Goal: Information Seeking & Learning: Learn about a topic

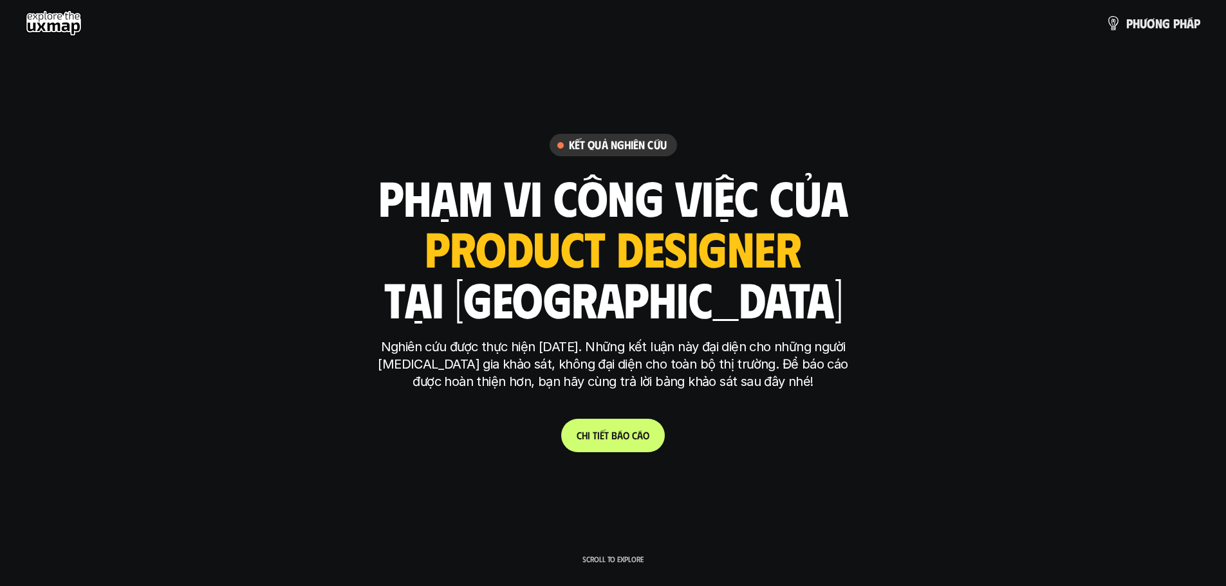
click at [611, 444] on link "C h i t i ế t b á o c á o" at bounding box center [613, 435] width 104 height 33
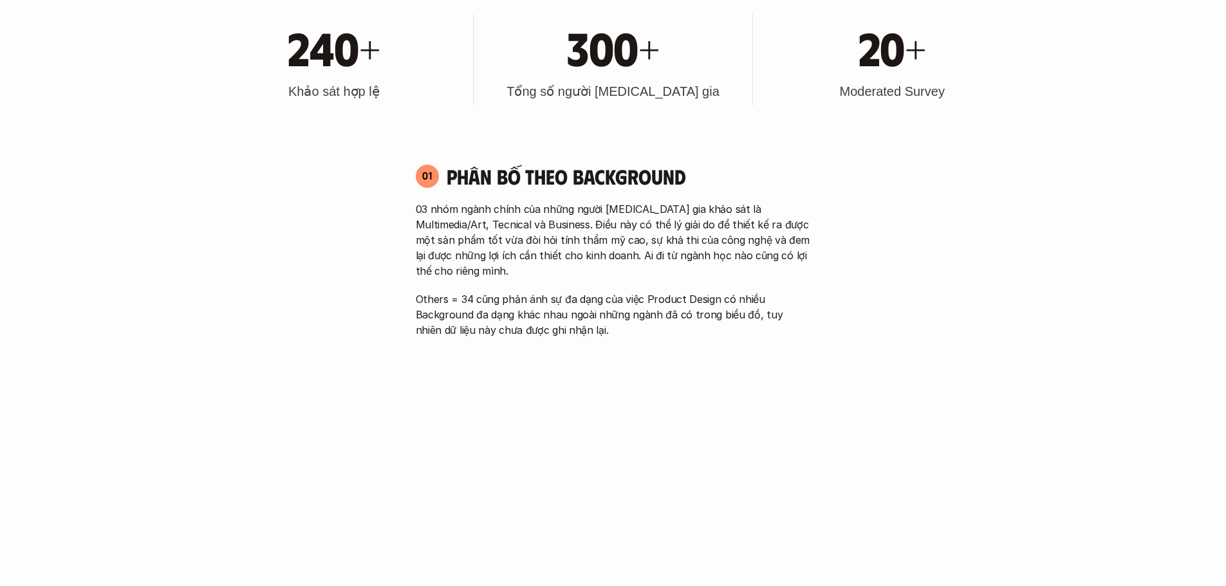
scroll to position [901, 0]
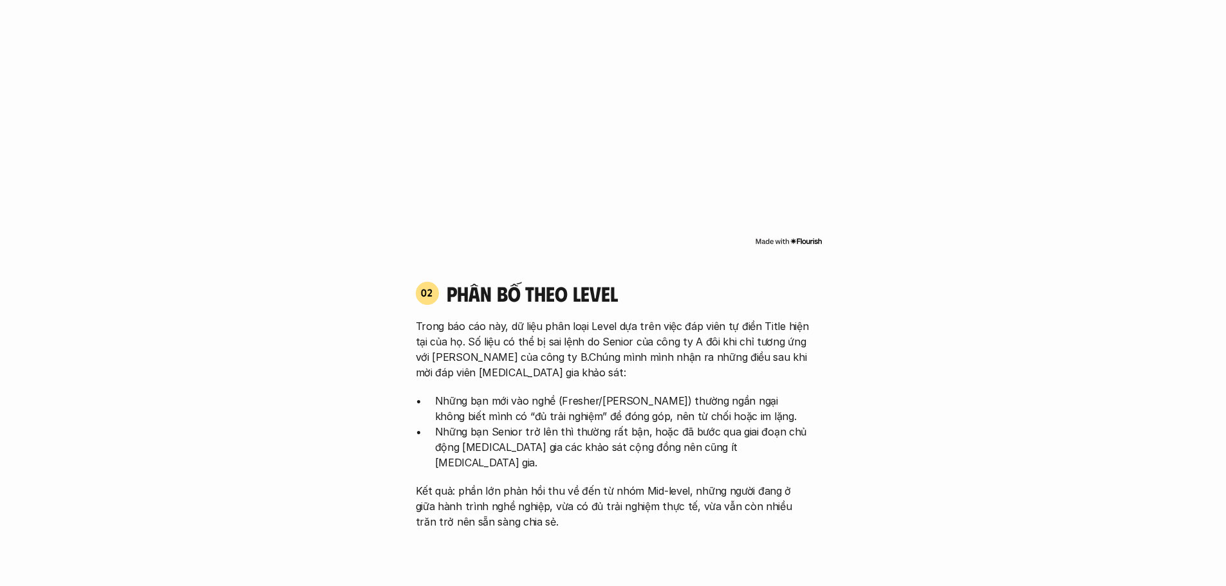
scroll to position [1158, 0]
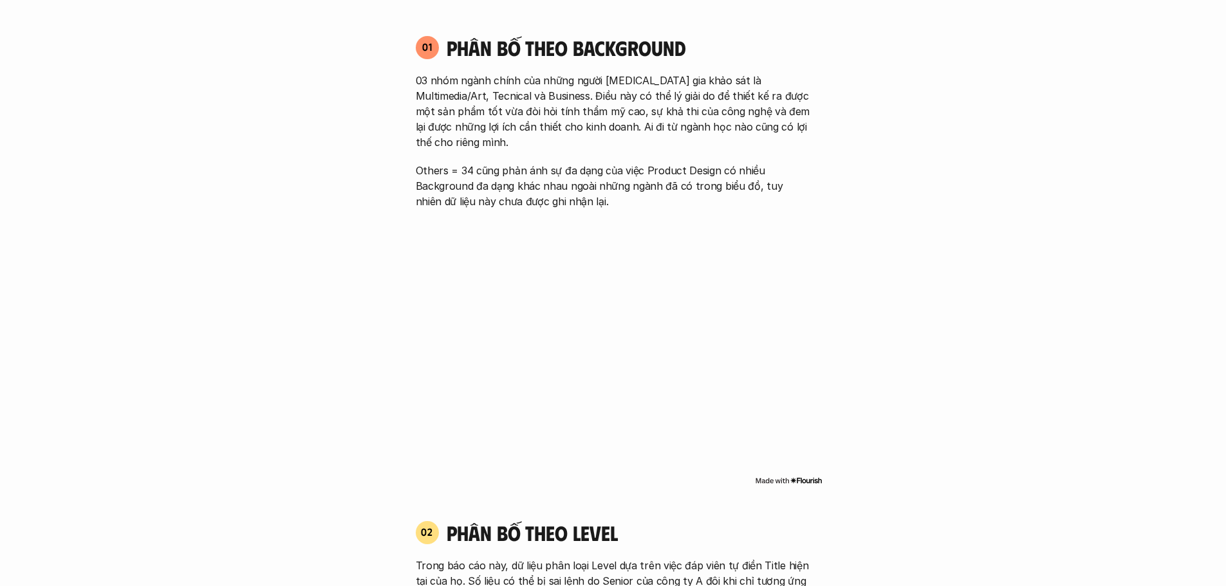
scroll to position [836, 0]
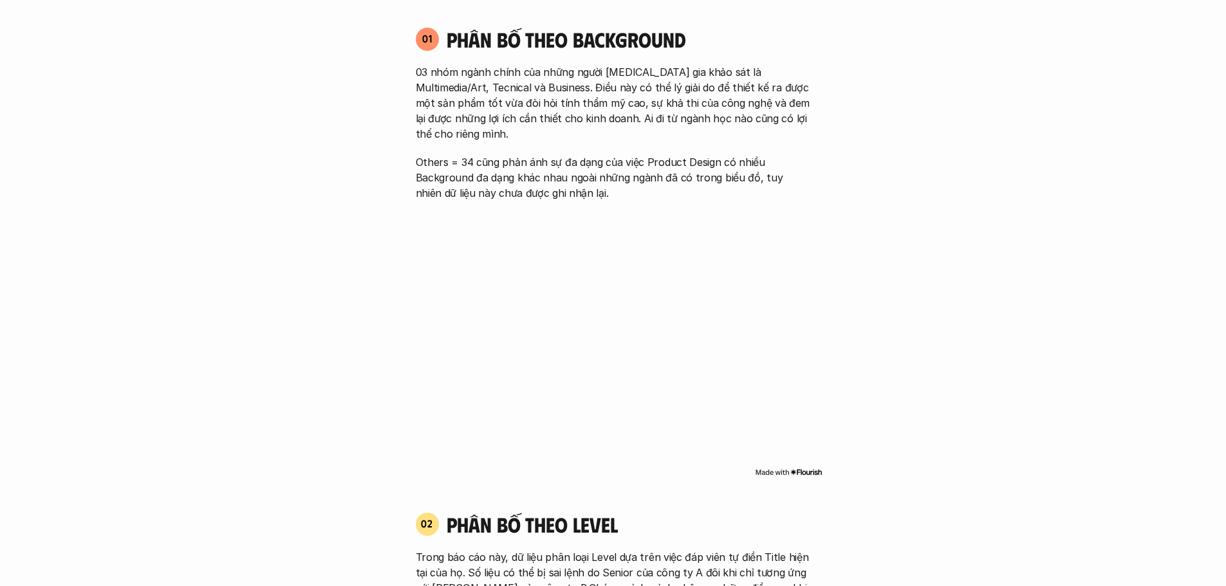
scroll to position [965, 0]
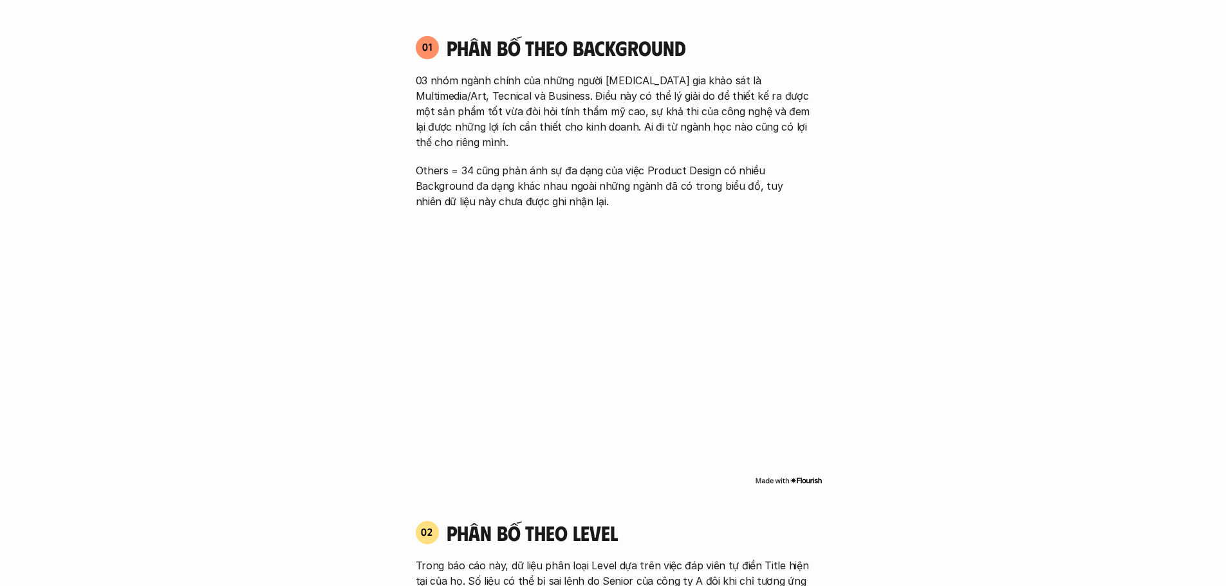
scroll to position [836, 0]
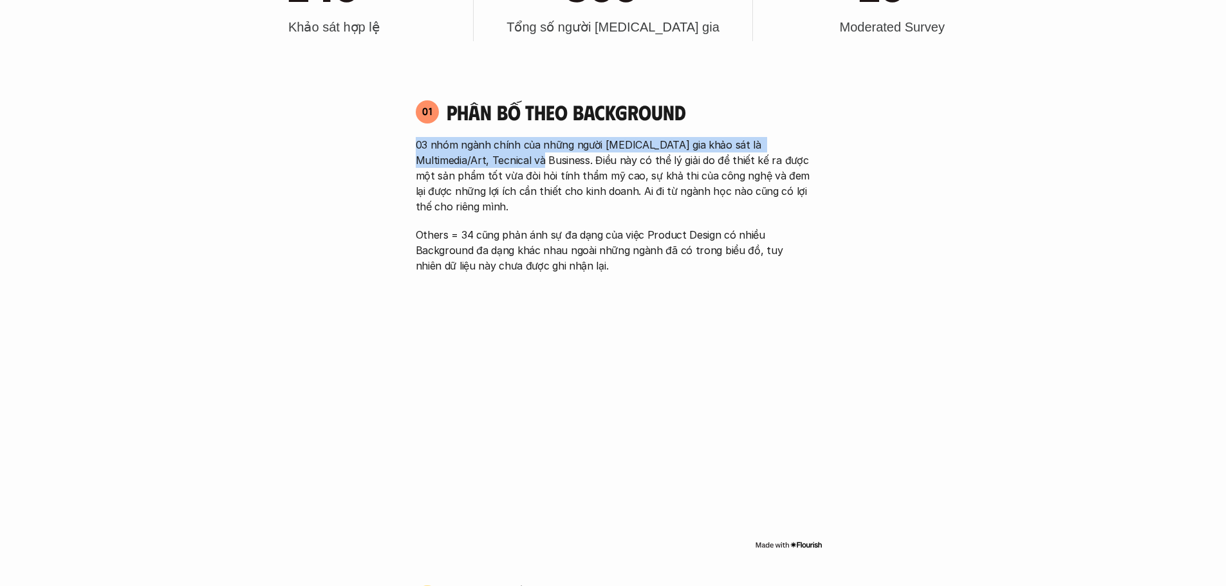
drag, startPoint x: 412, startPoint y: 147, endPoint x: 515, endPoint y: 158, distance: 103.5
click at [515, 158] on div "01 Phân bố theo background 03 nhóm ngành chính của những người [MEDICAL_DATA] g…" at bounding box center [613, 186] width 418 height 174
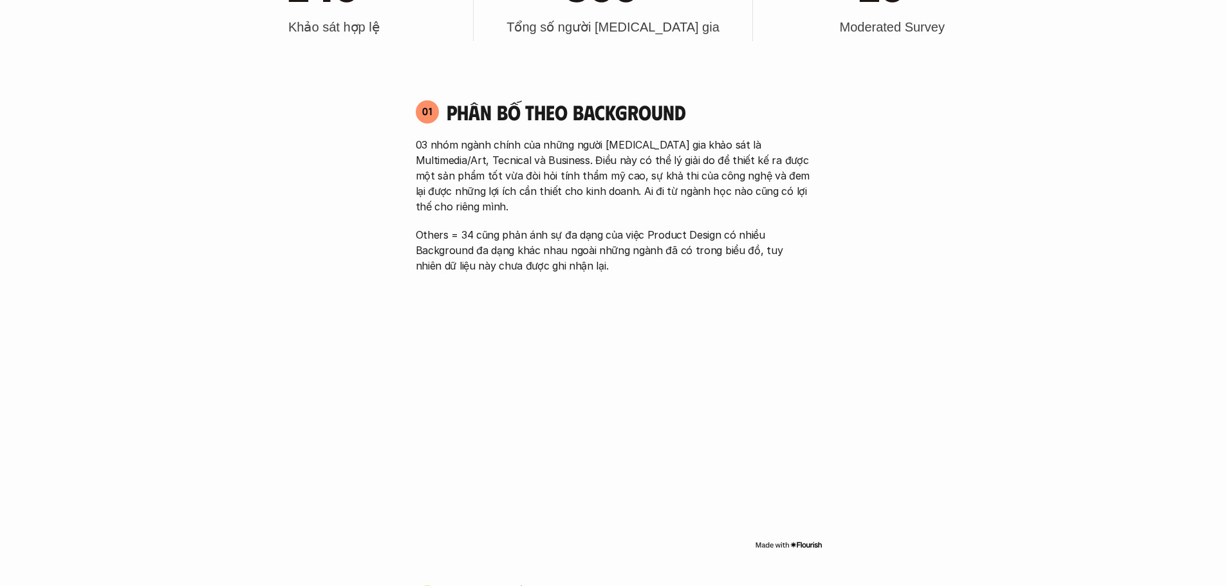
click at [743, 162] on p "03 nhóm ngành chính của những người [MEDICAL_DATA] gia khảo sát là Multimedia/A…" at bounding box center [613, 175] width 395 height 77
click at [494, 161] on p "03 nhóm ngành chính của những người [MEDICAL_DATA] gia khảo sát là Multimedia/A…" at bounding box center [613, 175] width 395 height 77
click at [692, 191] on p "03 nhóm ngành chính của những người [MEDICAL_DATA] gia khảo sát là Multimedia/A…" at bounding box center [613, 175] width 395 height 77
click at [788, 208] on div "03 nhóm ngành chính của những người [MEDICAL_DATA] gia khảo sát là Multimedia/A…" at bounding box center [613, 205] width 395 height 136
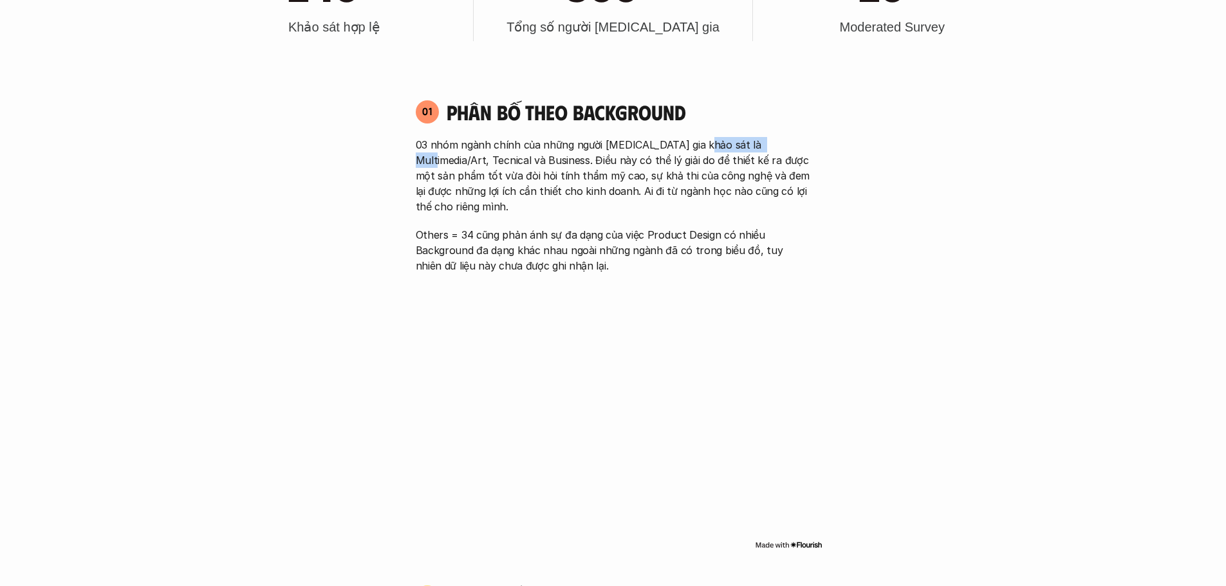
drag, startPoint x: 696, startPoint y: 140, endPoint x: 765, endPoint y: 150, distance: 70.2
click at [765, 150] on p "03 nhóm ngành chính của những người [MEDICAL_DATA] gia khảo sát là Multimedia/A…" at bounding box center [613, 175] width 395 height 77
click at [812, 234] on div "01 Phân bố theo background 03 nhóm ngành chính của những người [MEDICAL_DATA] g…" at bounding box center [613, 186] width 418 height 174
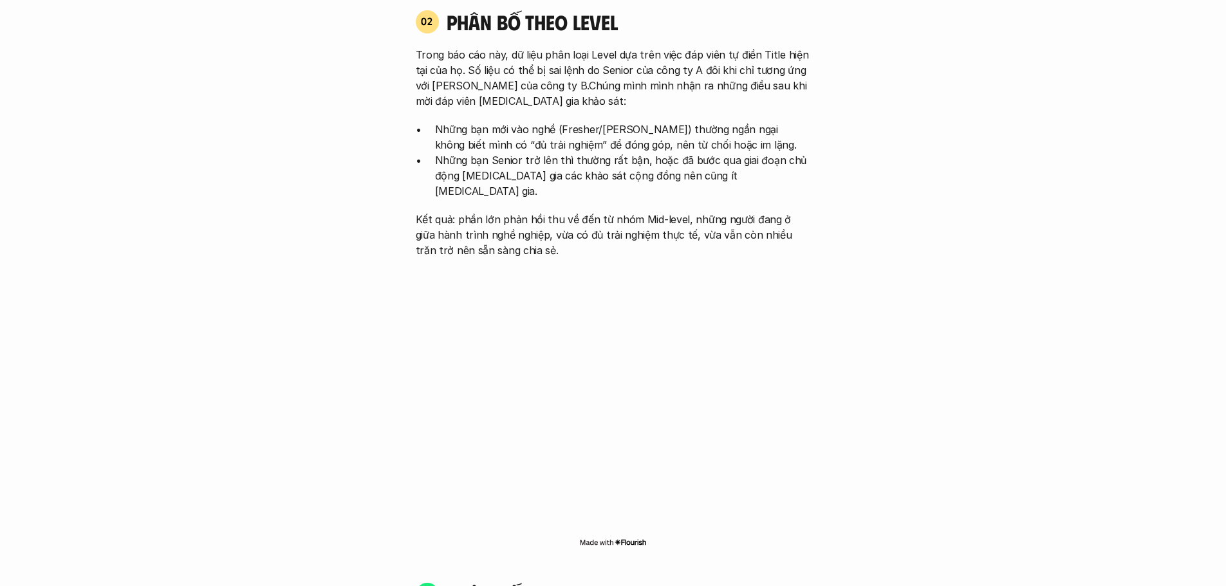
scroll to position [1287, 0]
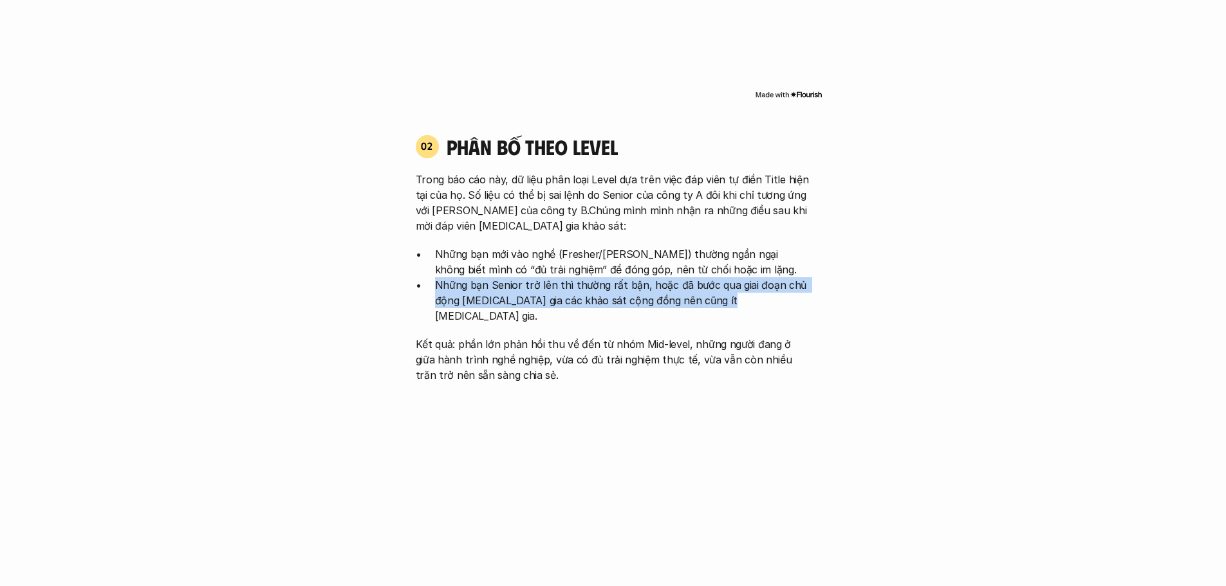
drag, startPoint x: 431, startPoint y: 272, endPoint x: 757, endPoint y: 283, distance: 326.4
click at [757, 283] on ul "Những bạn mới vào nghề (Fresher/[PERSON_NAME]) thường ngần ngại không biết mình…" at bounding box center [613, 284] width 395 height 77
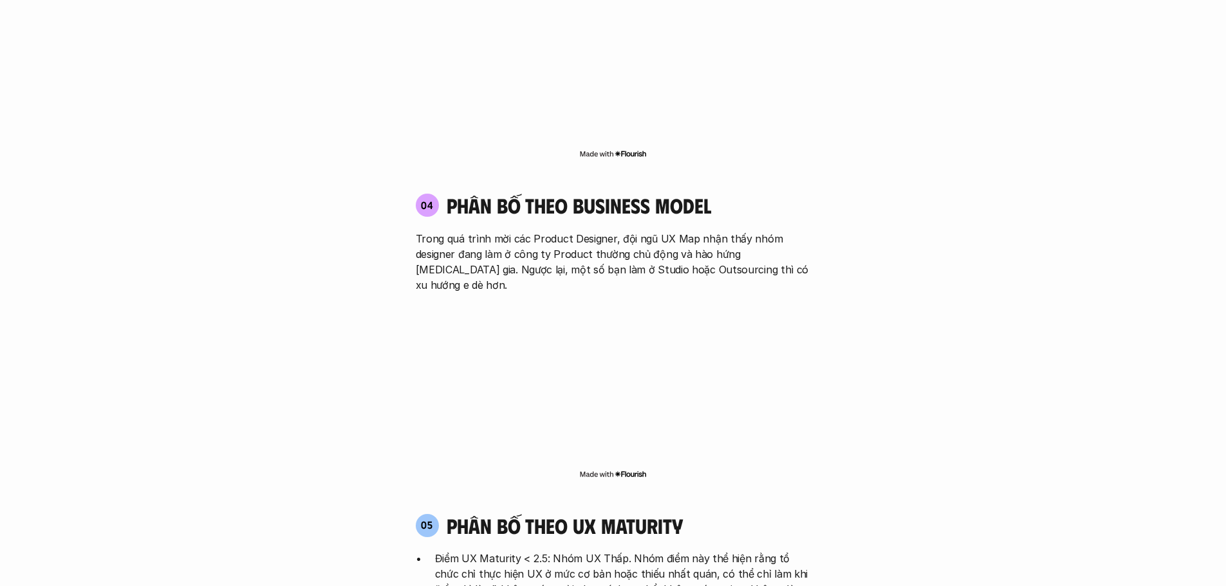
scroll to position [2252, 0]
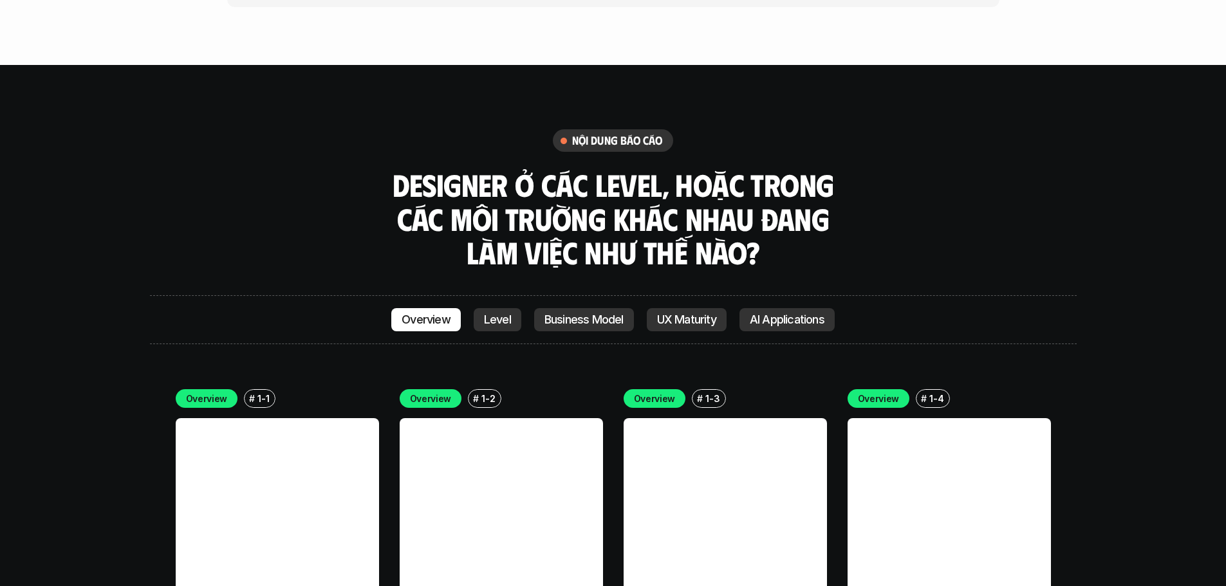
scroll to position [3539, 0]
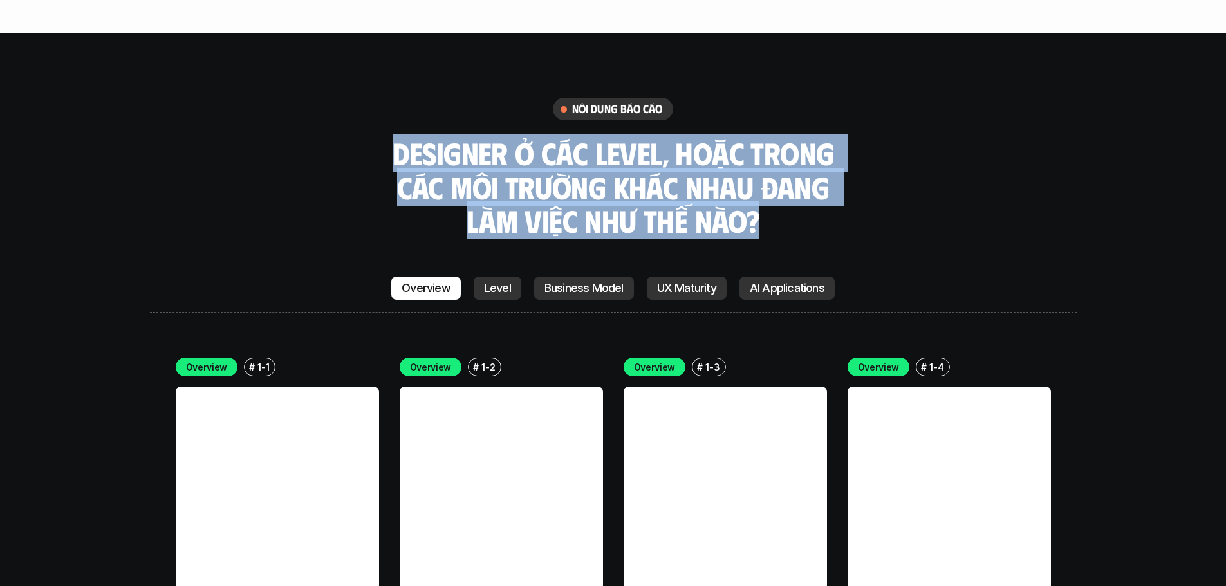
drag, startPoint x: 381, startPoint y: 68, endPoint x: 818, endPoint y: 152, distance: 445.4
click at [818, 152] on div "nội dung báo cáo Designer ở các level, hoặc trong các môi trường khác nhau đang…" at bounding box center [613, 168] width 927 height 140
click at [836, 155] on h3 "Designer ở các level, hoặc trong các môi trường khác nhau đang làm việc như thế…" at bounding box center [613, 187] width 450 height 102
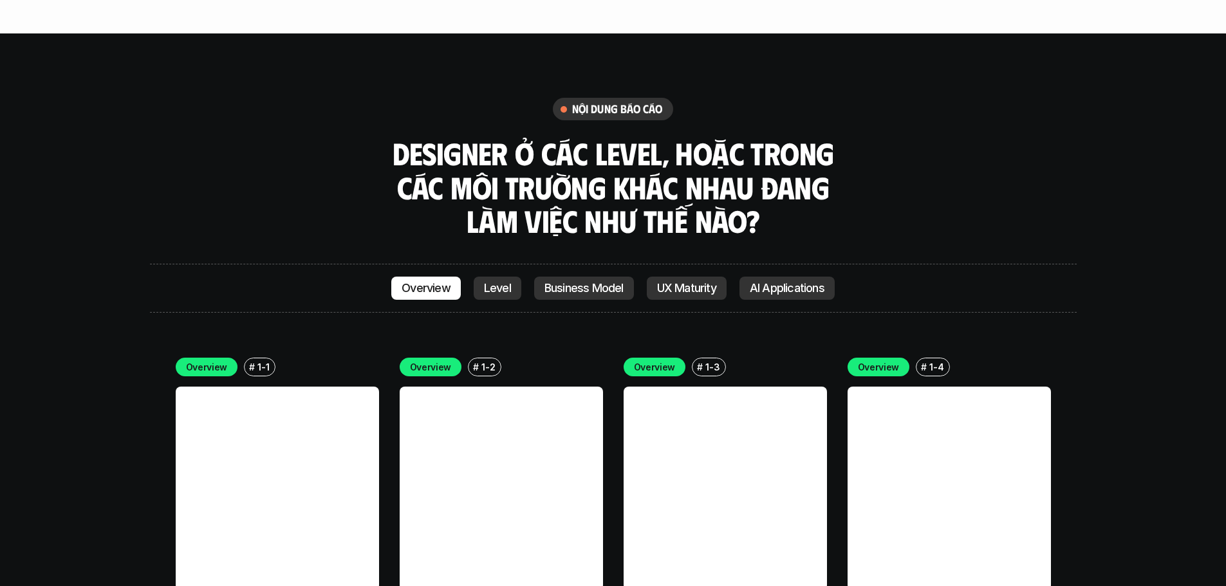
click at [834, 150] on h3 "Designer ở các level, hoặc trong các môi trường khác nhau đang làm việc như thế…" at bounding box center [613, 187] width 450 height 102
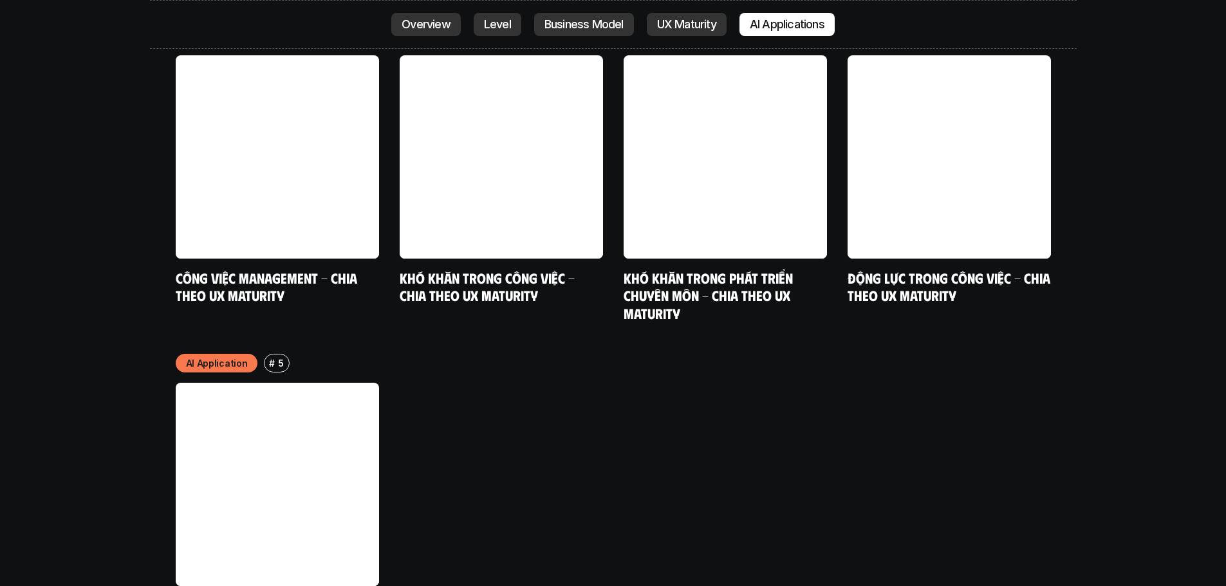
scroll to position [6486, 0]
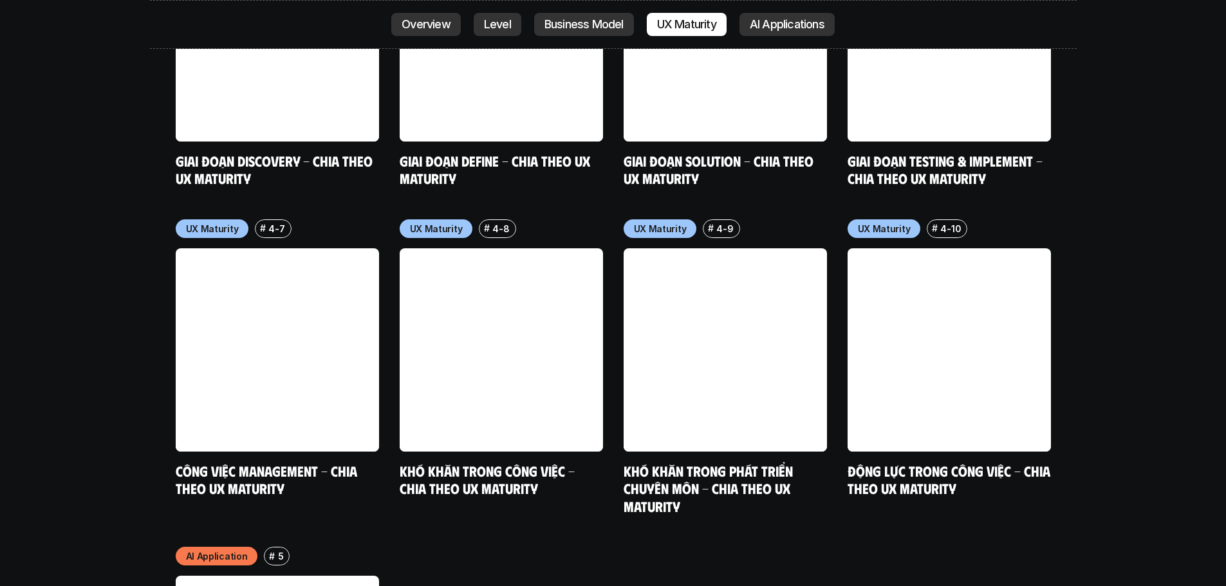
click at [834, 332] on div "Business Model # 3-9 Khó khăn trong phát triển chuyên môn - Chia theo mô hình c…" at bounding box center [613, 48] width 875 height 934
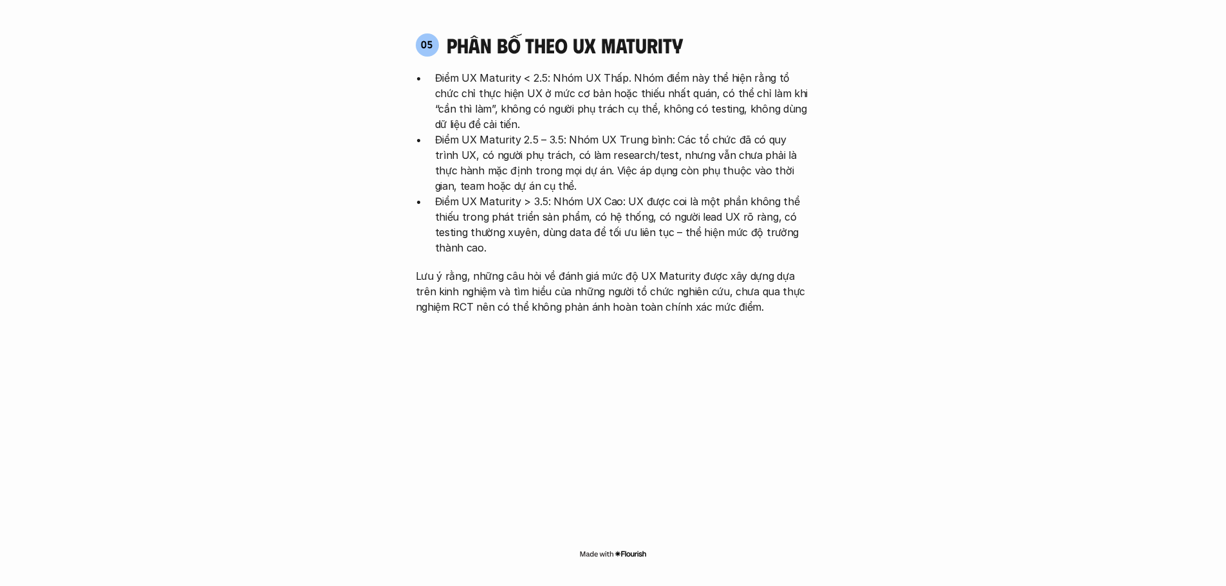
scroll to position [2497, 0]
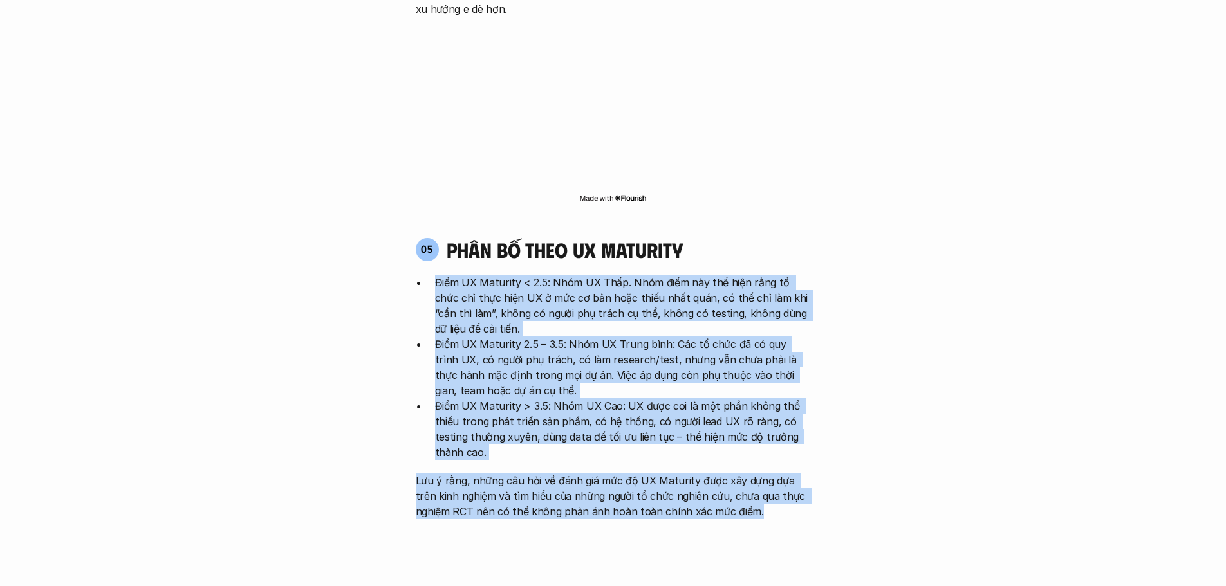
drag, startPoint x: 430, startPoint y: 203, endPoint x: 814, endPoint y: 430, distance: 445.7
click at [814, 430] on div "05 phân bố theo ux maturity Điểm UX Maturity < 2.5: Nhóm UX Thấp. Nhóm điểm này…" at bounding box center [613, 378] width 418 height 282
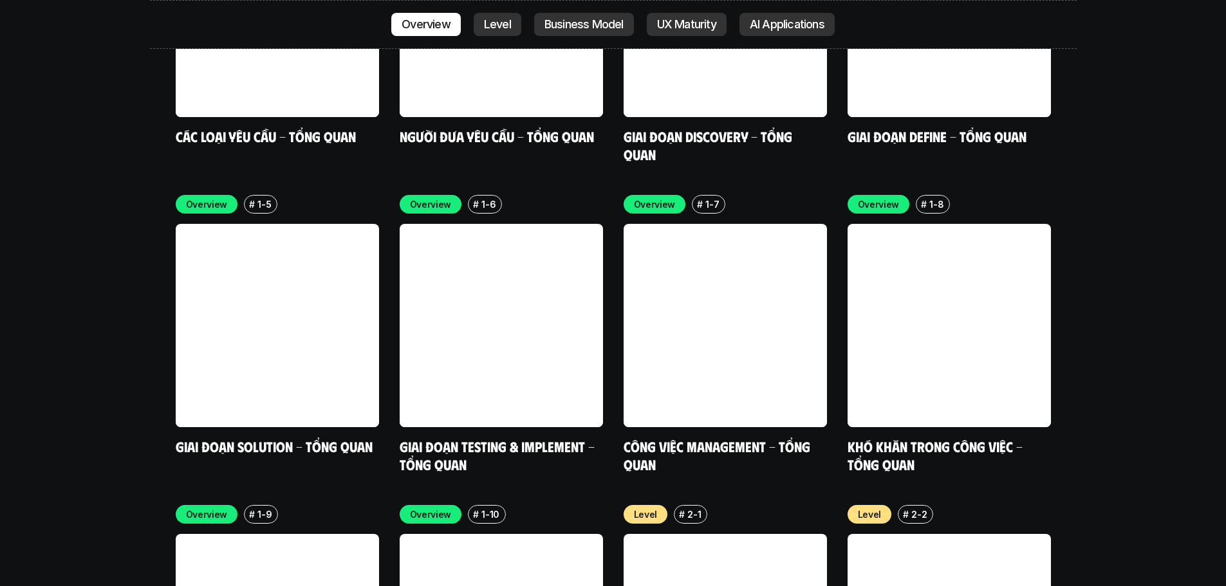
scroll to position [4042, 0]
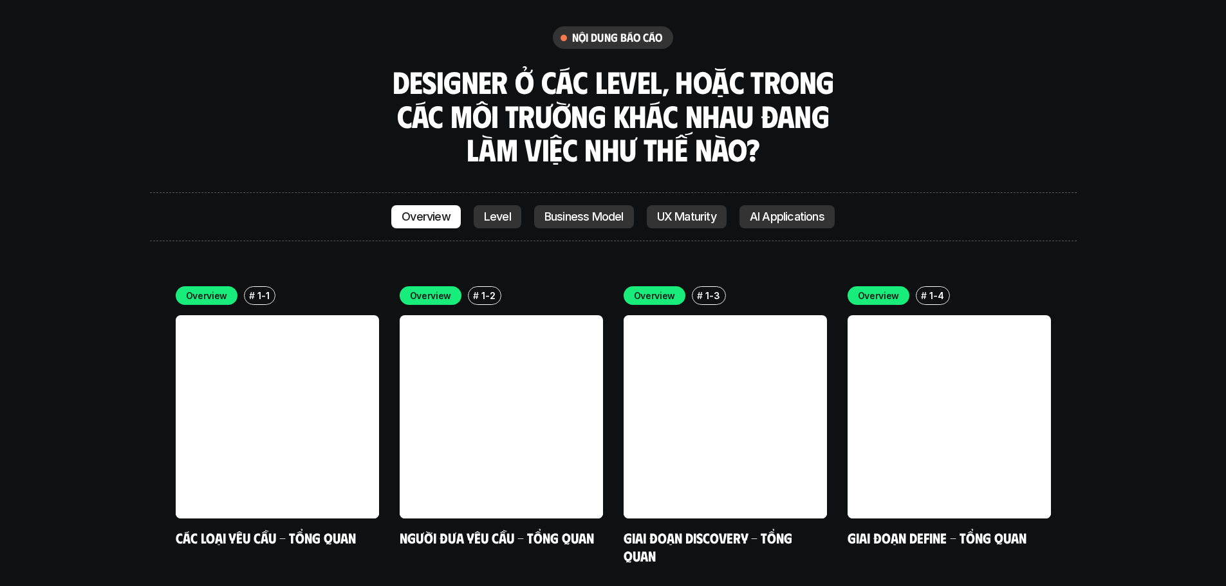
scroll to position [3592, 0]
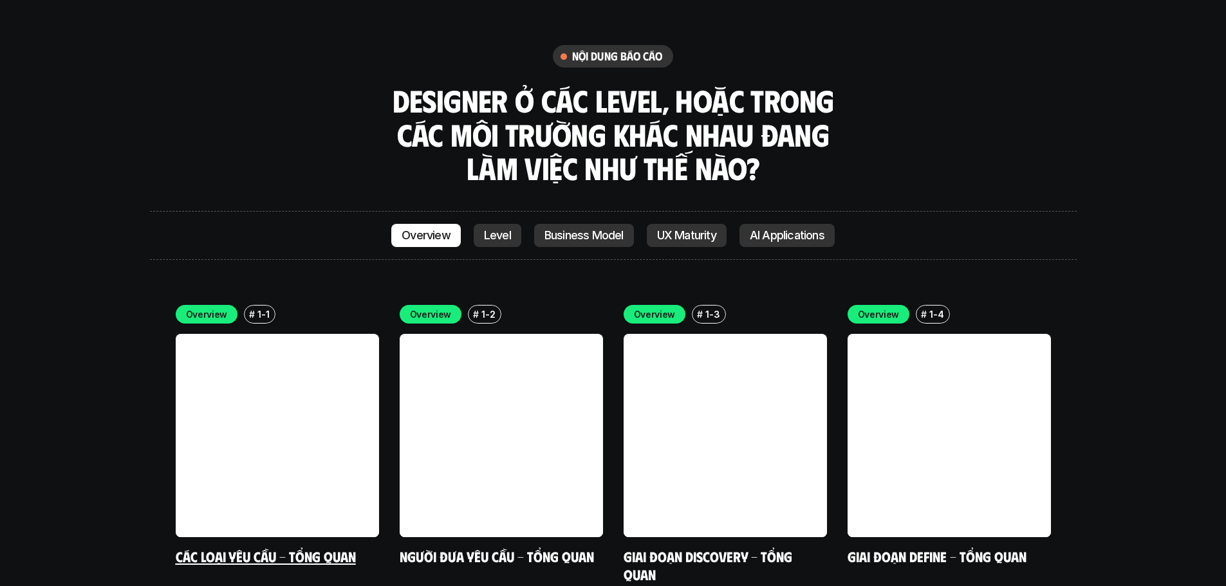
click at [289, 378] on link at bounding box center [277, 435] width 203 height 203
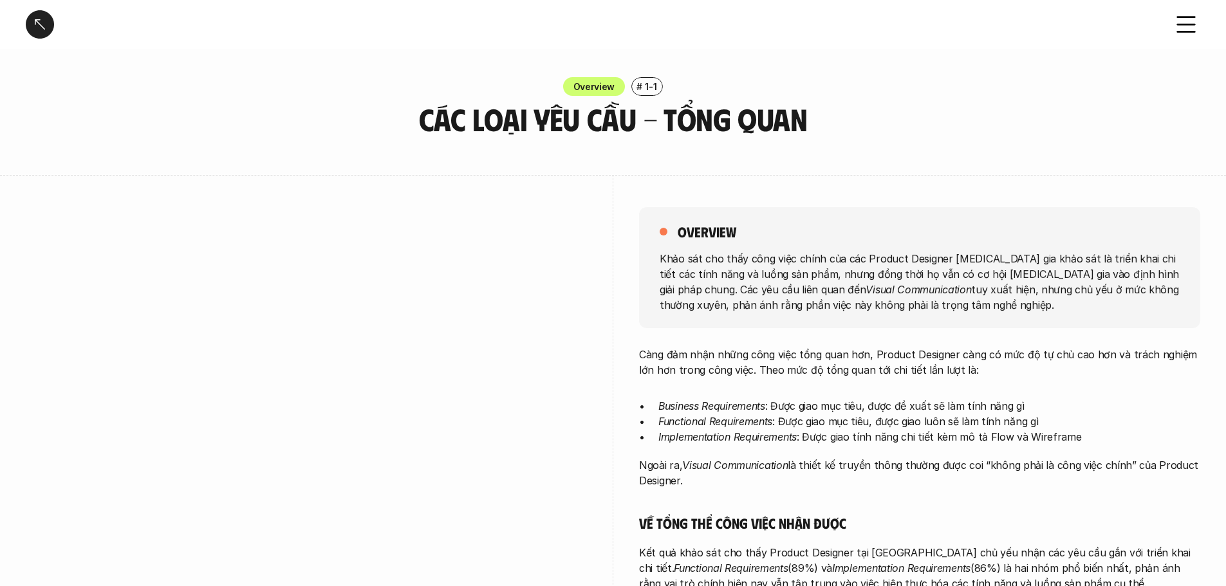
click at [609, 320] on div "overview Khảo sát cho thấy công việc chính của các Product Designer [MEDICAL_DA…" at bounding box center [613, 550] width 1174 height 751
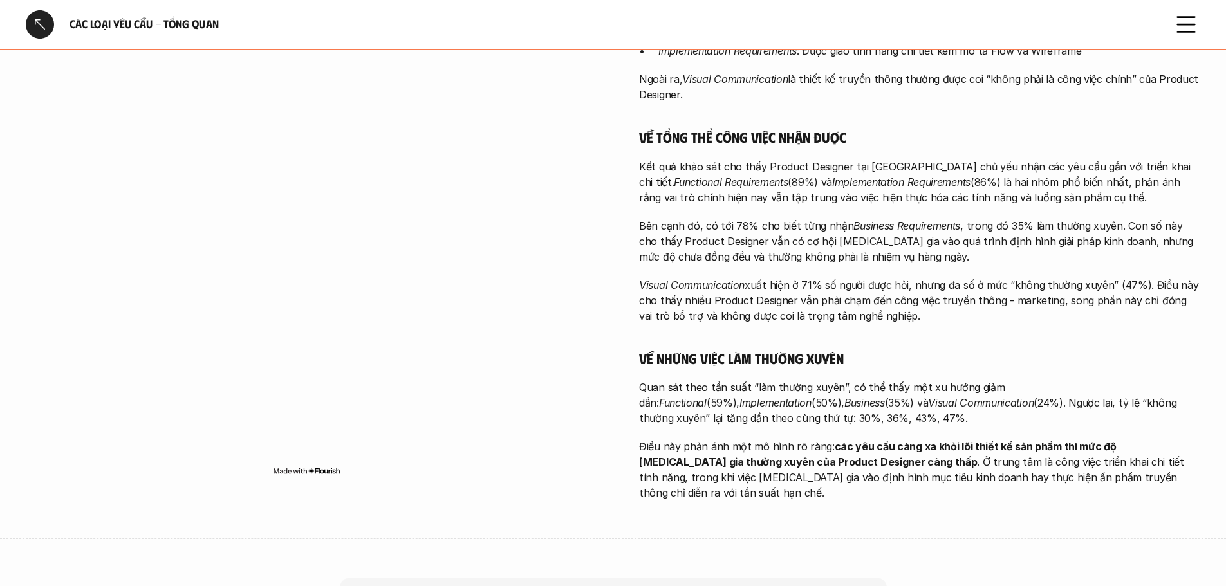
scroll to position [257, 0]
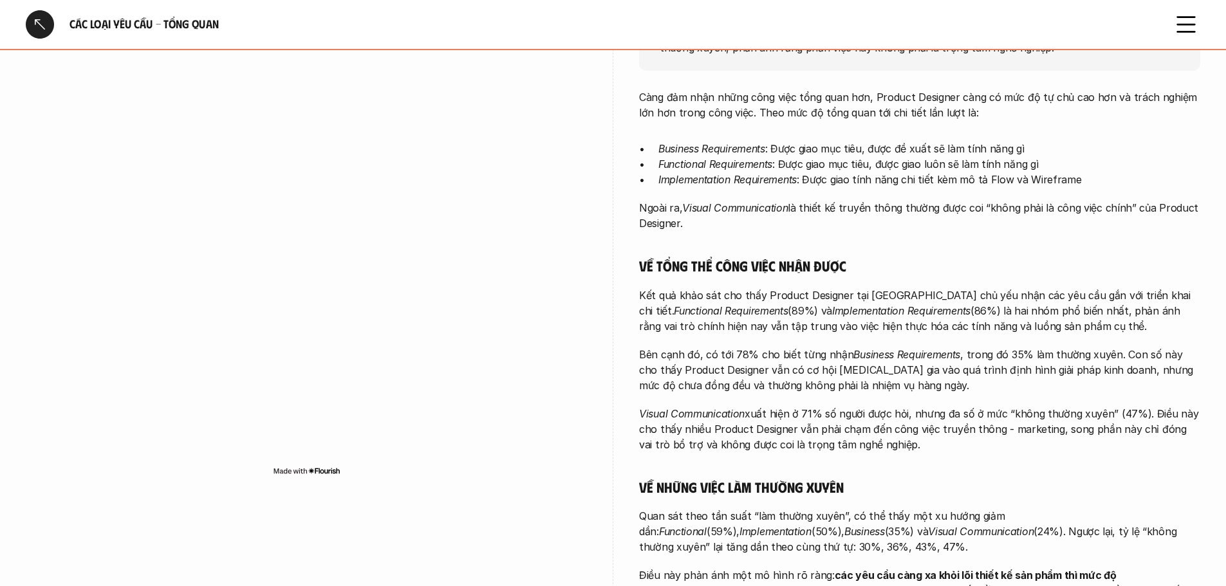
click at [623, 293] on div "overview Khảo sát cho thấy công việc chính của các Product Designer [MEDICAL_DA…" at bounding box center [613, 293] width 1174 height 751
click at [862, 335] on div "Càng đảm nhận những công việc tổng quan hơn, Product Designer càng có mức độ tự…" at bounding box center [919, 359] width 561 height 540
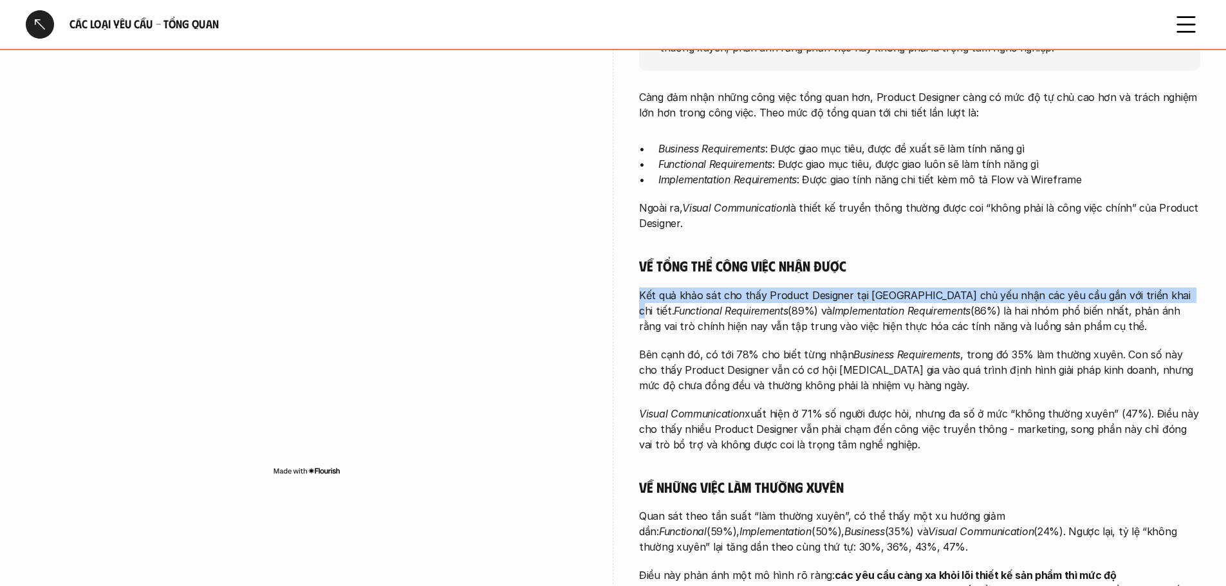
drag, startPoint x: 636, startPoint y: 295, endPoint x: 1164, endPoint y: 299, distance: 527.6
click at [1164, 299] on div "overview Khảo sát cho thấy công việc chính của các Product Designer [MEDICAL_DA…" at bounding box center [613, 293] width 1174 height 751
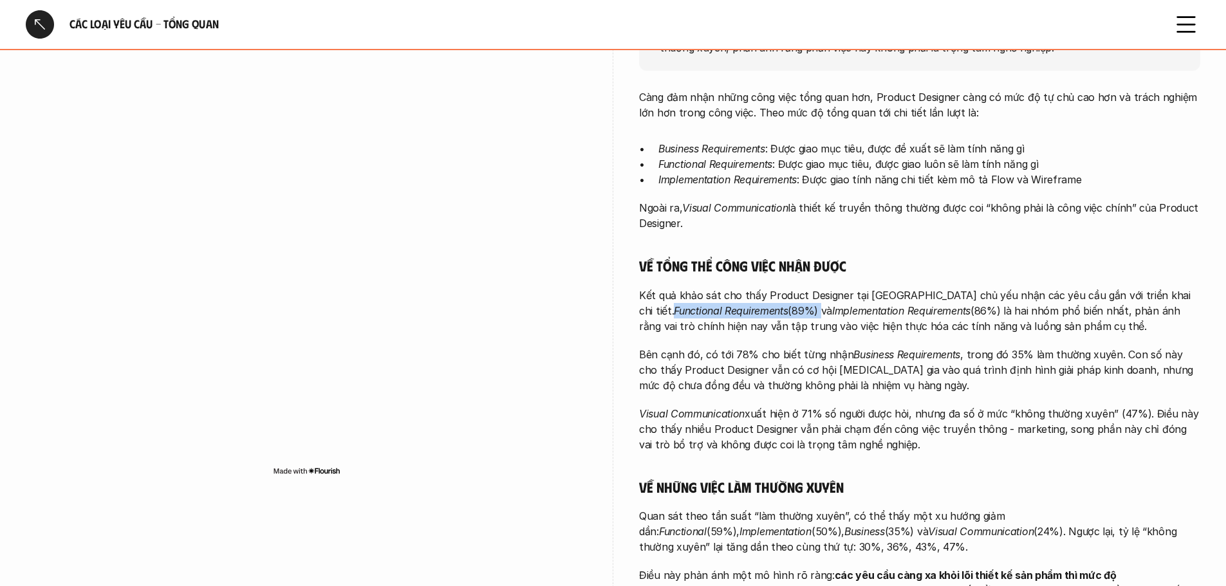
drag, startPoint x: 629, startPoint y: 311, endPoint x: 786, endPoint y: 316, distance: 157.1
click at [786, 316] on div "overview Khảo sát cho thấy công việc chính của các Product Designer [MEDICAL_DA…" at bounding box center [613, 293] width 1174 height 751
drag, startPoint x: 803, startPoint y: 311, endPoint x: 1011, endPoint y: 308, distance: 208.5
click at [1011, 308] on p "Kết quả khảo sát cho thấy Product Designer tại [GEOGRAPHIC_DATA] chủ yếu nhận c…" at bounding box center [919, 311] width 561 height 46
click at [1082, 316] on p "Kết quả khảo sát cho thấy Product Designer tại [GEOGRAPHIC_DATA] chủ yếu nhận c…" at bounding box center [919, 311] width 561 height 46
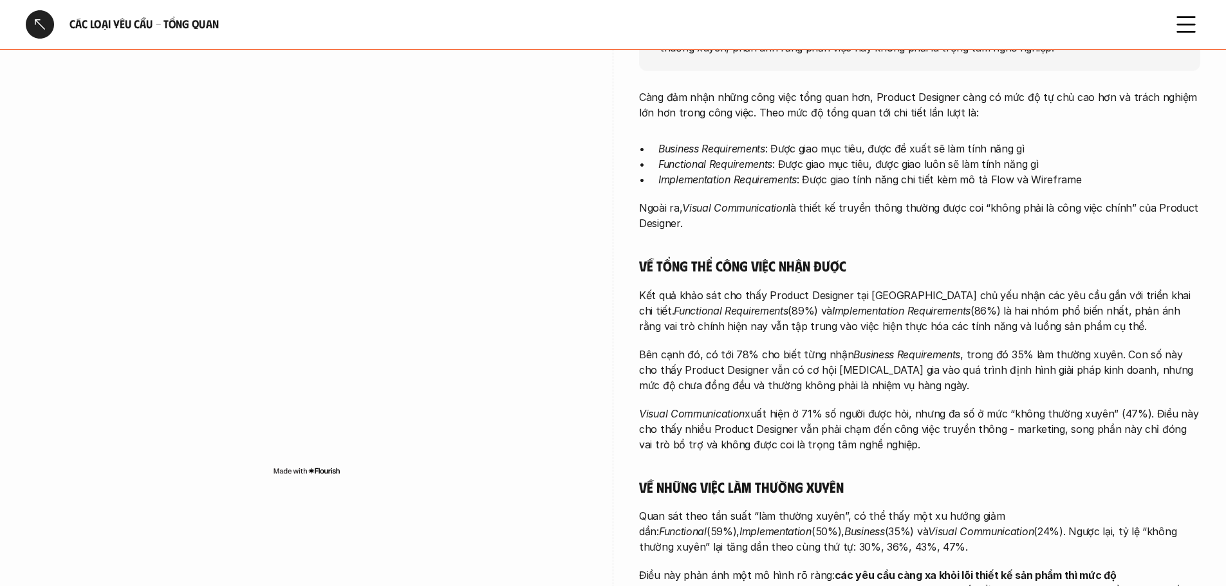
click at [1103, 326] on p "Kết quả khảo sát cho thấy Product Designer tại [GEOGRAPHIC_DATA] chủ yếu nhận c…" at bounding box center [919, 311] width 561 height 46
click at [876, 335] on div "Càng đảm nhận những công việc tổng quan hơn, Product Designer càng có mức độ tự…" at bounding box center [919, 359] width 561 height 540
click at [893, 387] on p "Bên cạnh đó, có tới 78% cho biết từng nhận Business Requirements , trong đó 35%…" at bounding box center [919, 370] width 561 height 46
click at [895, 387] on p "Bên cạnh đó, có tới 78% cho biết từng nhận Business Requirements , trong đó 35%…" at bounding box center [919, 370] width 561 height 46
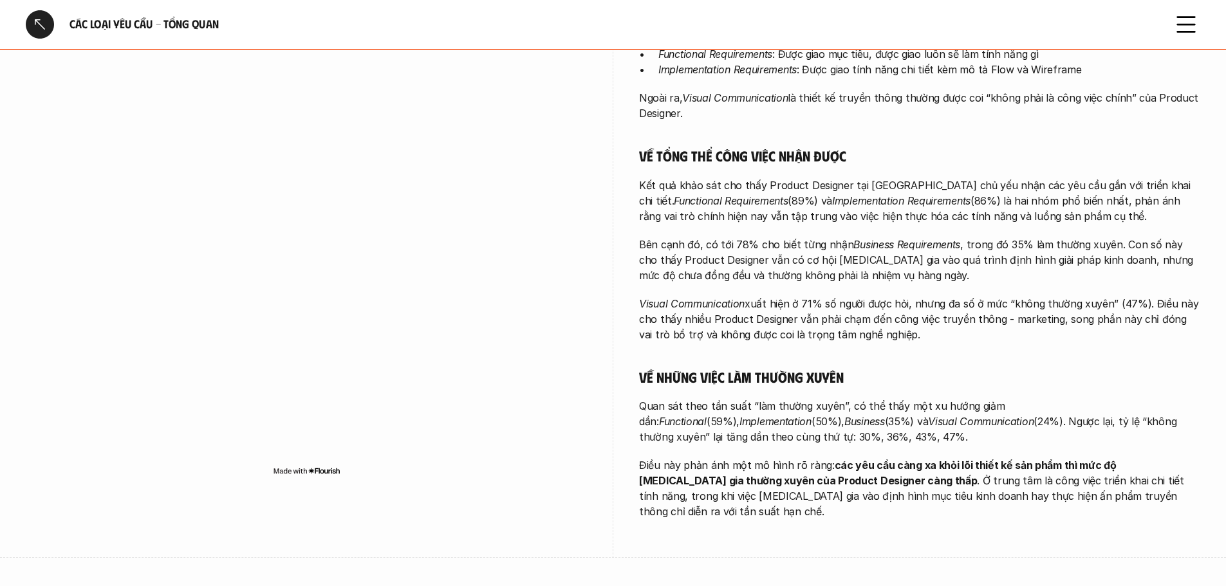
scroll to position [386, 0]
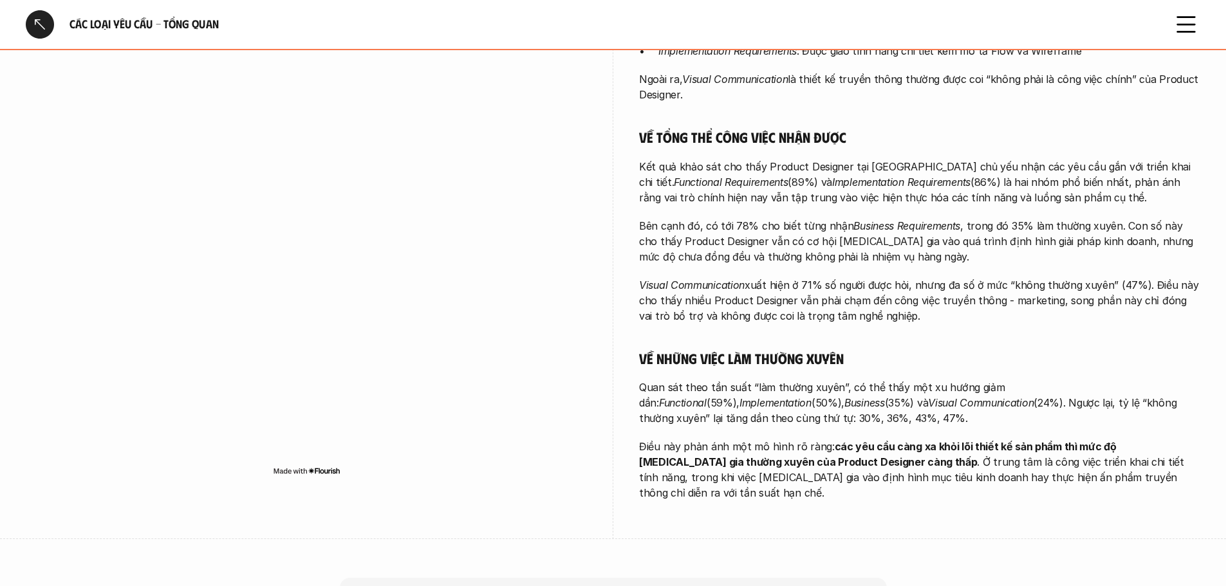
click at [886, 346] on div "Càng đảm nhận những công việc tổng quan hơn, Product Designer càng có mức độ tự…" at bounding box center [919, 231] width 561 height 540
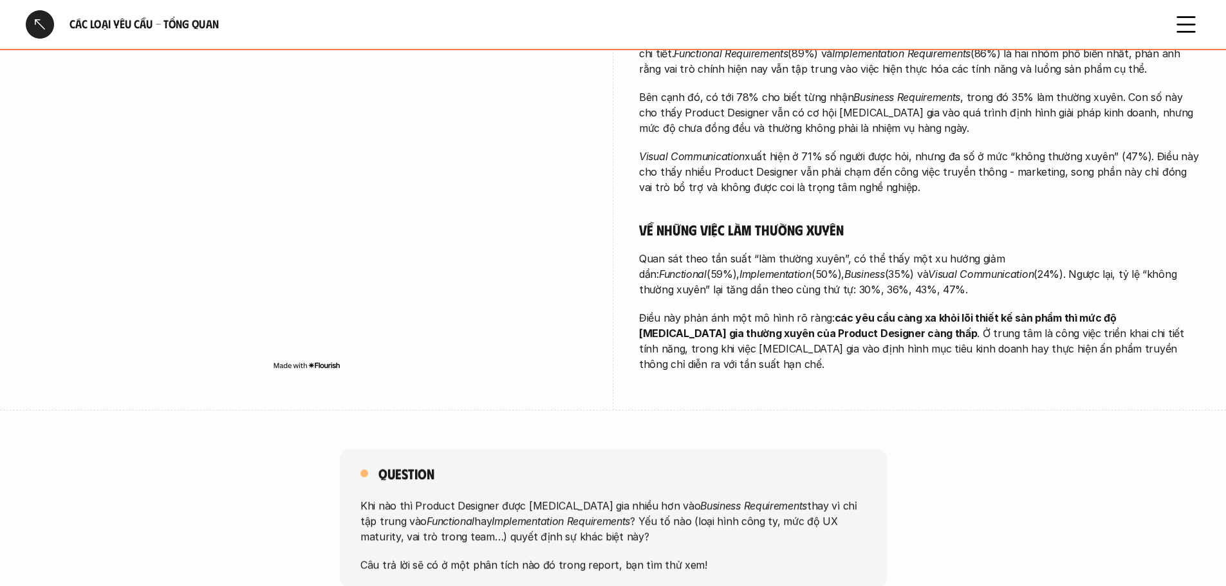
scroll to position [579, 0]
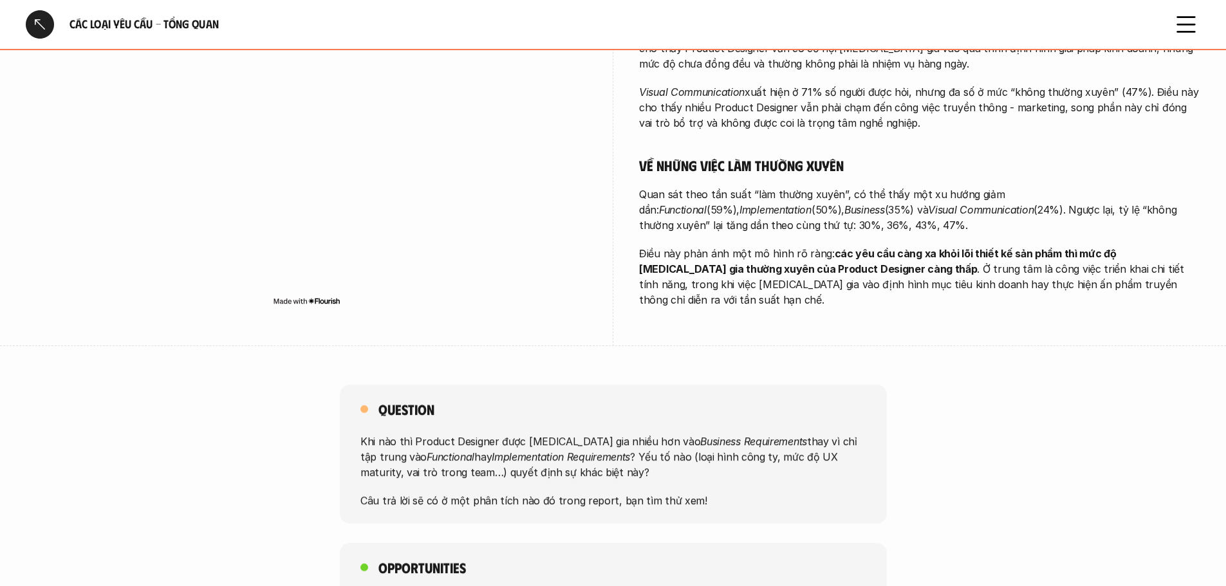
click at [945, 363] on div "Các loại yêu cầu - Tổng quan Overview # 1-1 Các loại yêu cầu - Tổng quan overvi…" at bounding box center [613, 357] width 1226 height 1873
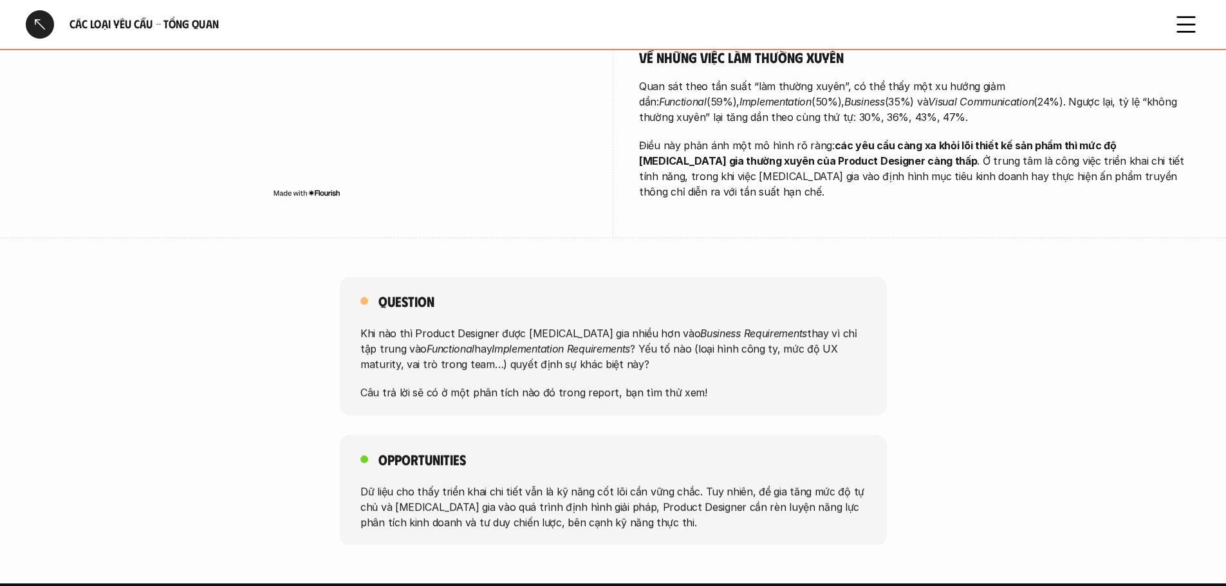
scroll to position [708, 0]
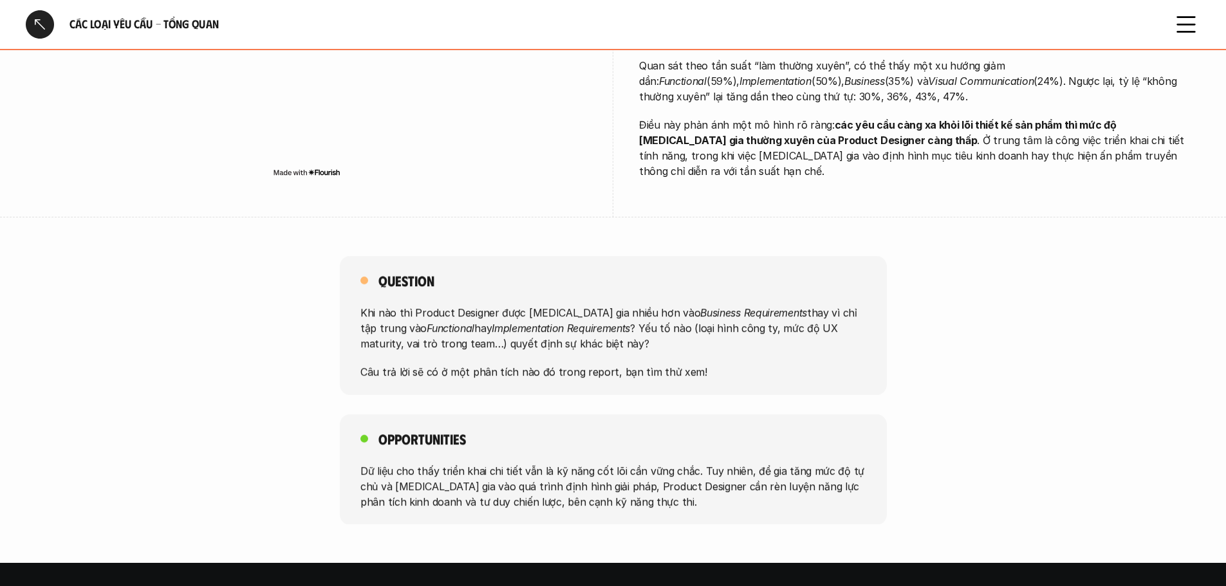
click at [764, 337] on div "Khi nào thì Product Designer được [MEDICAL_DATA] gia nhiều hơn vào Business Req…" at bounding box center [613, 342] width 506 height 75
drag, startPoint x: 714, startPoint y: 353, endPoint x: 350, endPoint y: 364, distance: 364.3
click at [350, 364] on div "Question Khi nào thì Product Designer được [MEDICAL_DATA] gia nhiều hơn vào Bus…" at bounding box center [613, 325] width 547 height 139
click at [486, 369] on div "Question Khi nào thì Product Designer được [MEDICAL_DATA] gia nhiều hơn vào Bus…" at bounding box center [613, 325] width 547 height 139
drag, startPoint x: 351, startPoint y: 355, endPoint x: 699, endPoint y: 355, distance: 348.1
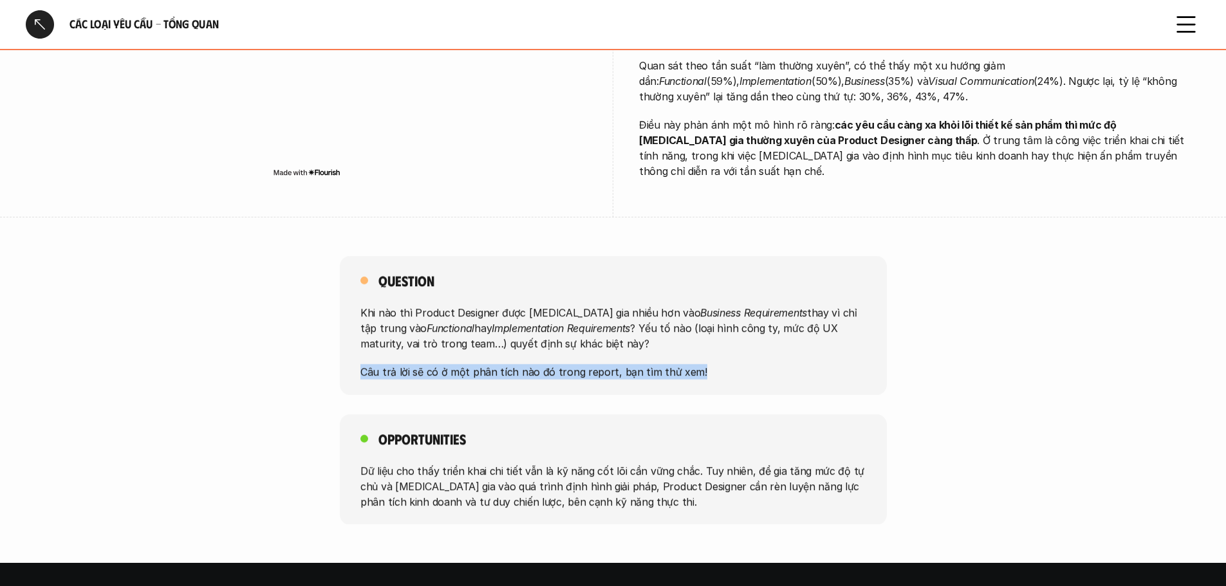
click at [699, 355] on div "Question Khi nào thì Product Designer được [MEDICAL_DATA] gia nhiều hơn vào Bus…" at bounding box center [613, 325] width 547 height 139
click at [716, 364] on p "Câu trả lời sẽ có ở một phân tích nào đó trong report, bạn tìm thử xem!" at bounding box center [613, 371] width 506 height 15
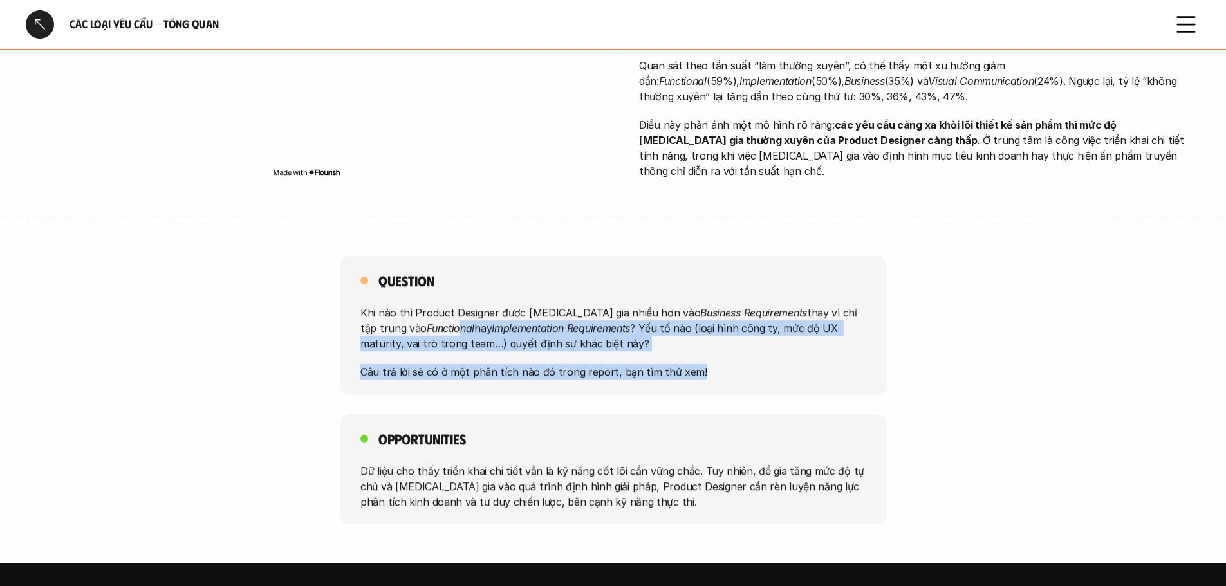
drag, startPoint x: 712, startPoint y: 356, endPoint x: 394, endPoint y: 306, distance: 321.8
click at [394, 306] on div "Khi nào thì Product Designer được [MEDICAL_DATA] gia nhiều hơn vào Business Req…" at bounding box center [613, 342] width 506 height 75
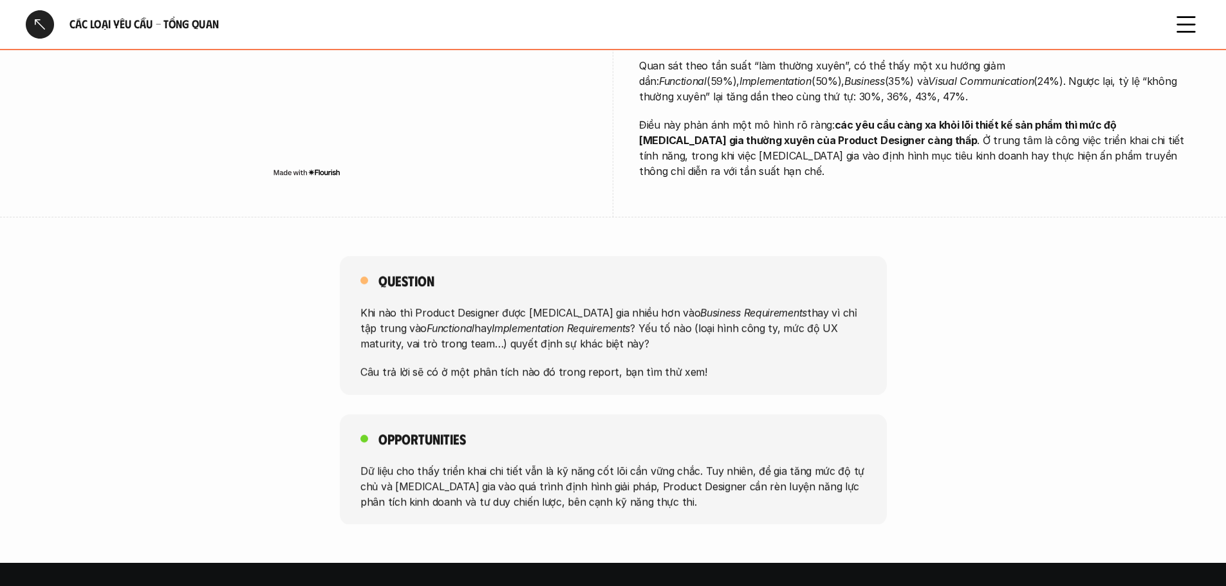
click at [362, 285] on div "Question Khi nào thì Product Designer được [MEDICAL_DATA] gia nhiều hơn vào Bus…" at bounding box center [613, 325] width 547 height 139
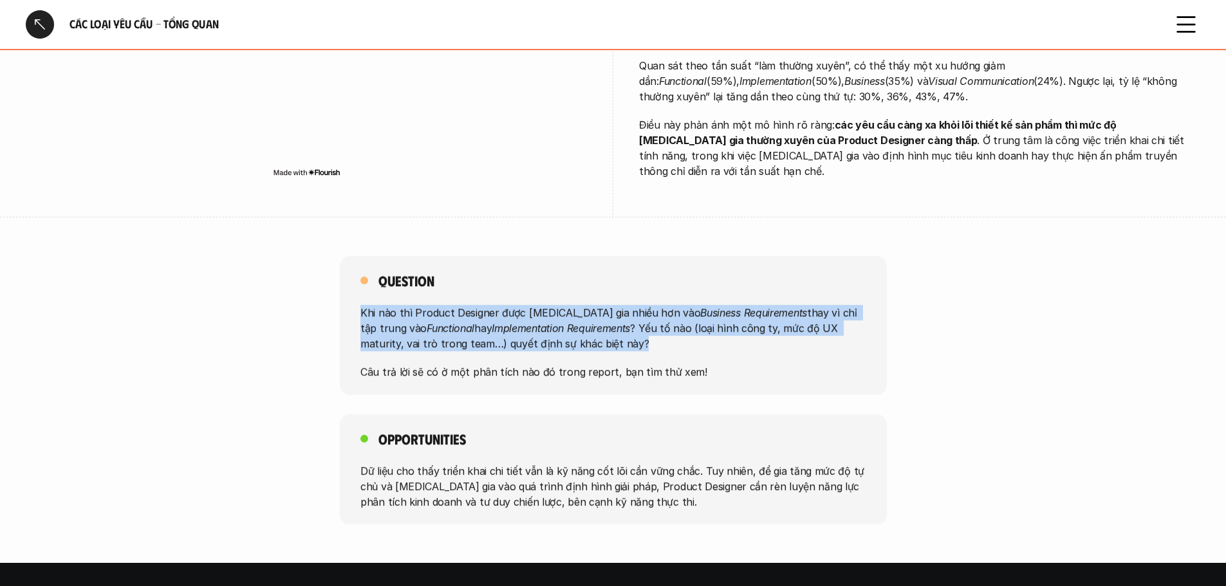
drag, startPoint x: 356, startPoint y: 290, endPoint x: 588, endPoint y: 326, distance: 235.1
click at [588, 326] on div "Question Khi nào thì Product Designer được [MEDICAL_DATA] gia nhiều hơn vào Bus…" at bounding box center [613, 325] width 547 height 139
click at [668, 332] on p "Khi nào thì Product Designer được [MEDICAL_DATA] gia nhiều hơn vào Business Req…" at bounding box center [613, 328] width 506 height 46
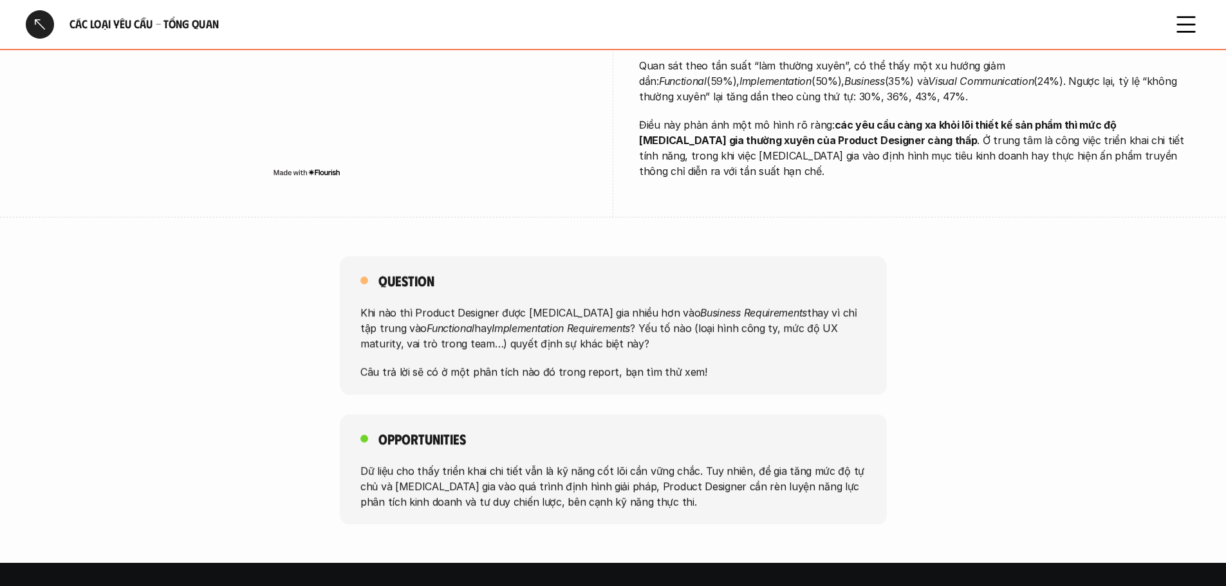
click at [668, 328] on p "Khi nào thì Product Designer được [MEDICAL_DATA] gia nhiều hơn vào Business Req…" at bounding box center [613, 328] width 506 height 46
click at [923, 327] on div "Question Khi nào thì Product Designer được [MEDICAL_DATA] gia nhiều hơn vào Bus…" at bounding box center [613, 325] width 1226 height 139
click at [906, 327] on div "Question Khi nào thì Product Designer được [MEDICAL_DATA] gia nhiều hơn vào Bus…" at bounding box center [613, 325] width 1226 height 139
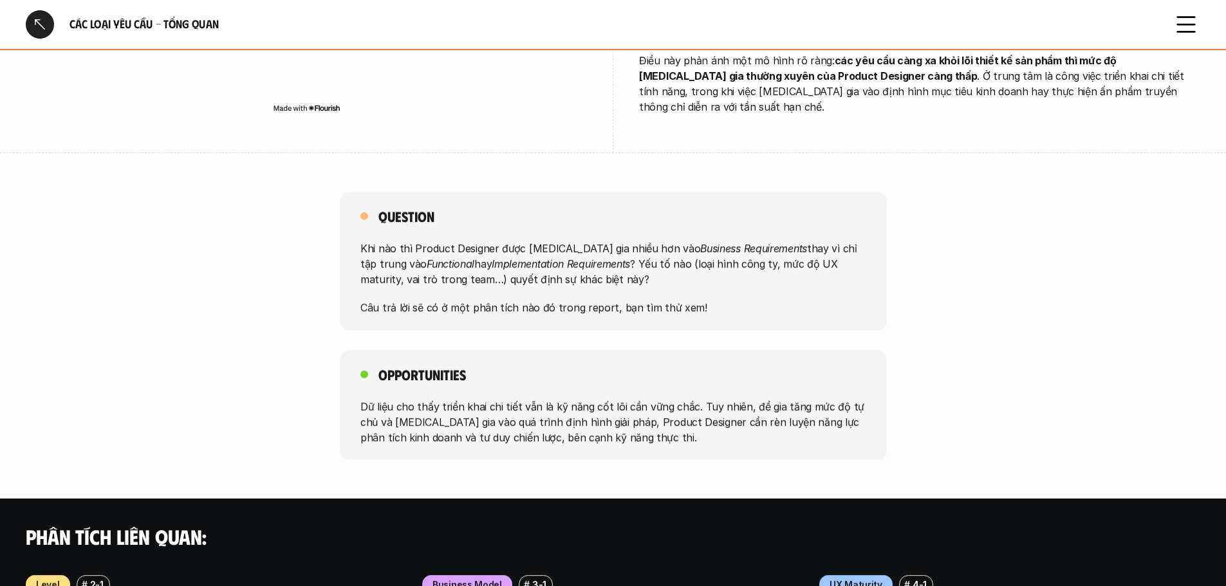
click at [906, 327] on div "Question Khi nào thì Product Designer được [MEDICAL_DATA] gia nhiều hơn vào Bus…" at bounding box center [613, 326] width 1226 height 268
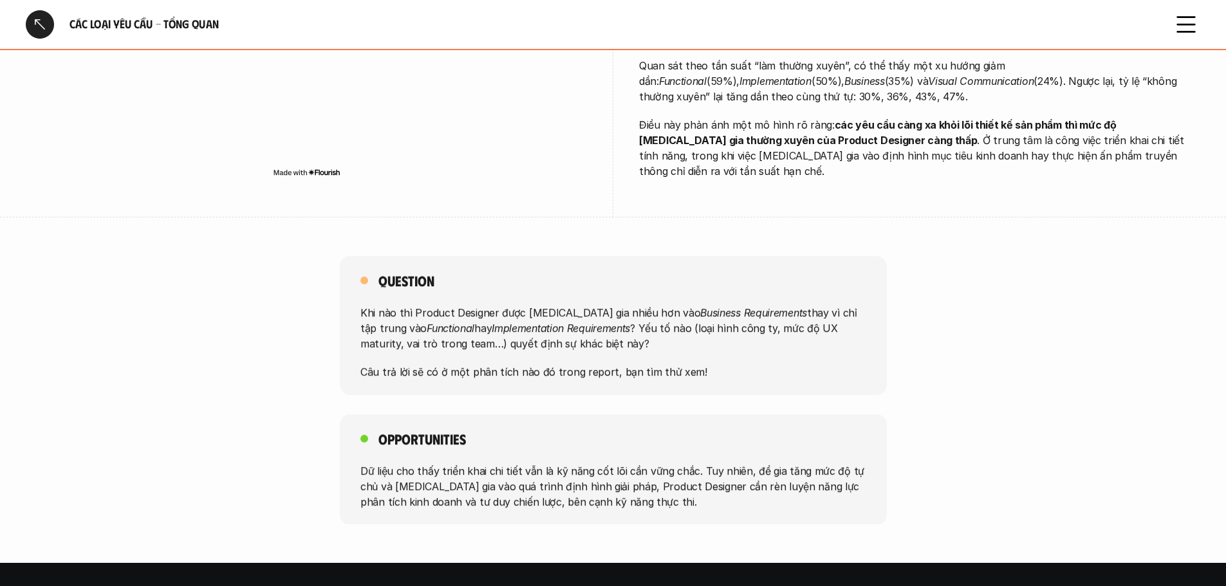
scroll to position [772, 0]
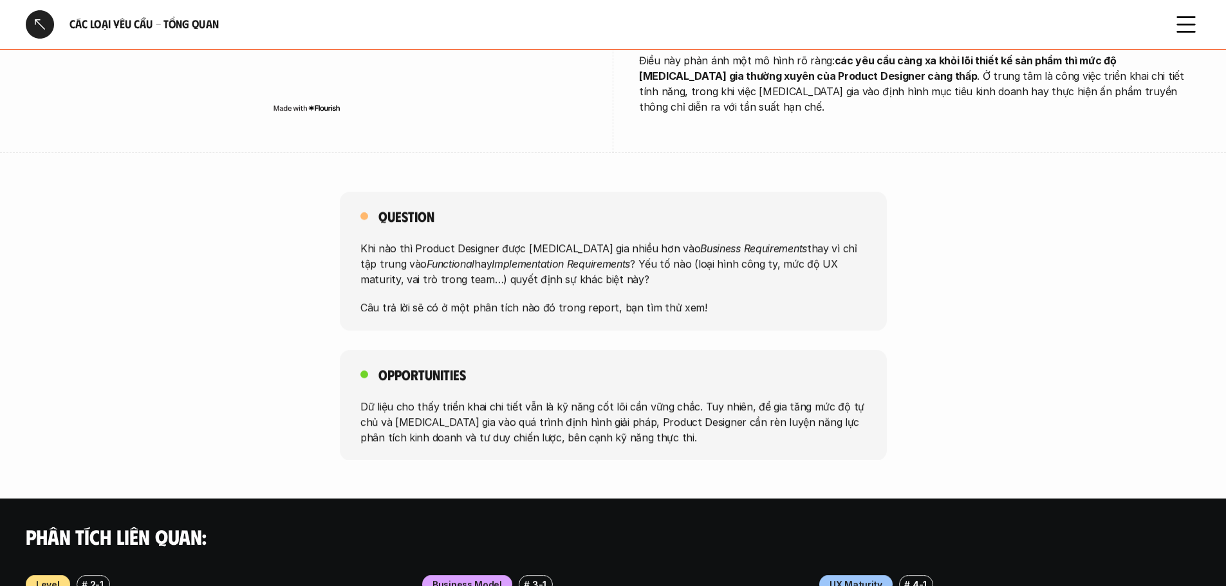
click at [906, 327] on div "Question Khi nào thì Product Designer được [MEDICAL_DATA] gia nhiều hơn vào Bus…" at bounding box center [613, 326] width 1226 height 268
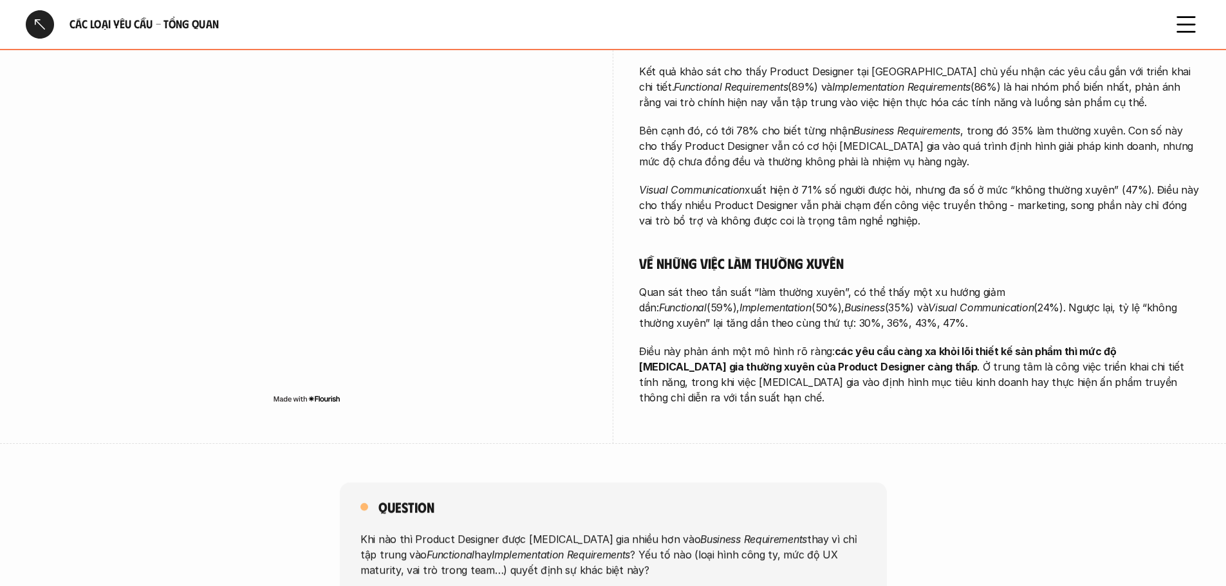
scroll to position [386, 0]
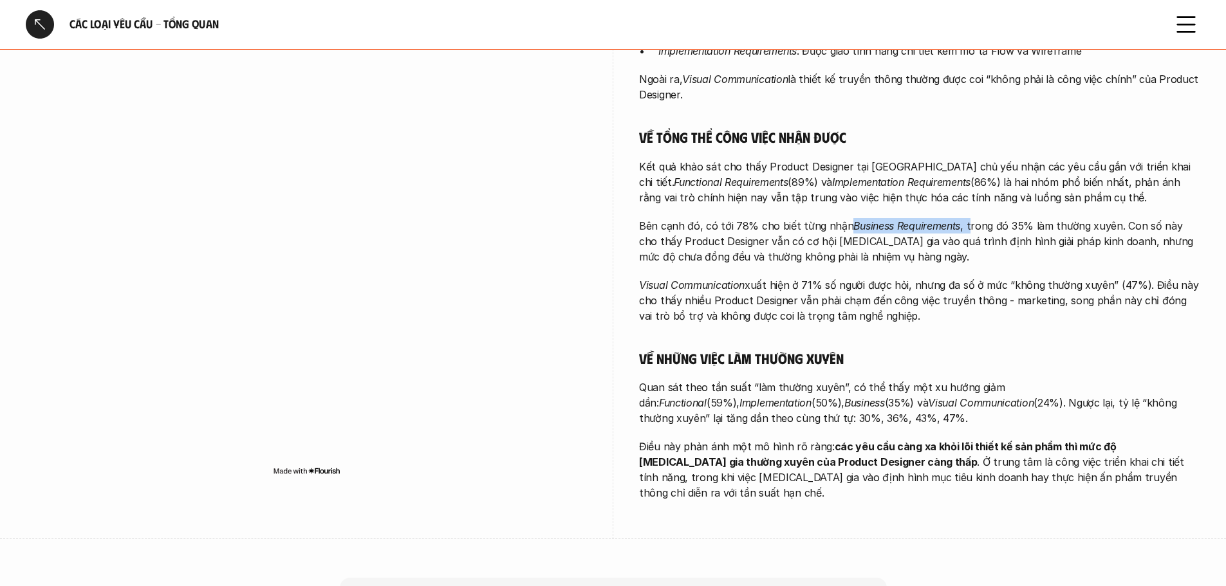
drag, startPoint x: 845, startPoint y: 223, endPoint x: 964, endPoint y: 222, distance: 119.7
click at [964, 222] on p "Bên cạnh đó, có tới 78% cho biết từng nhận Business Requirements , trong đó 35%…" at bounding box center [919, 241] width 561 height 46
click at [972, 261] on p "Bên cạnh đó, có tới 78% cho biết từng nhận Business Requirements , trong đó 35%…" at bounding box center [919, 241] width 561 height 46
click at [972, 257] on p "Bên cạnh đó, có tới 78% cho biết từng nhận Business Requirements , trong đó 35%…" at bounding box center [919, 241] width 561 height 46
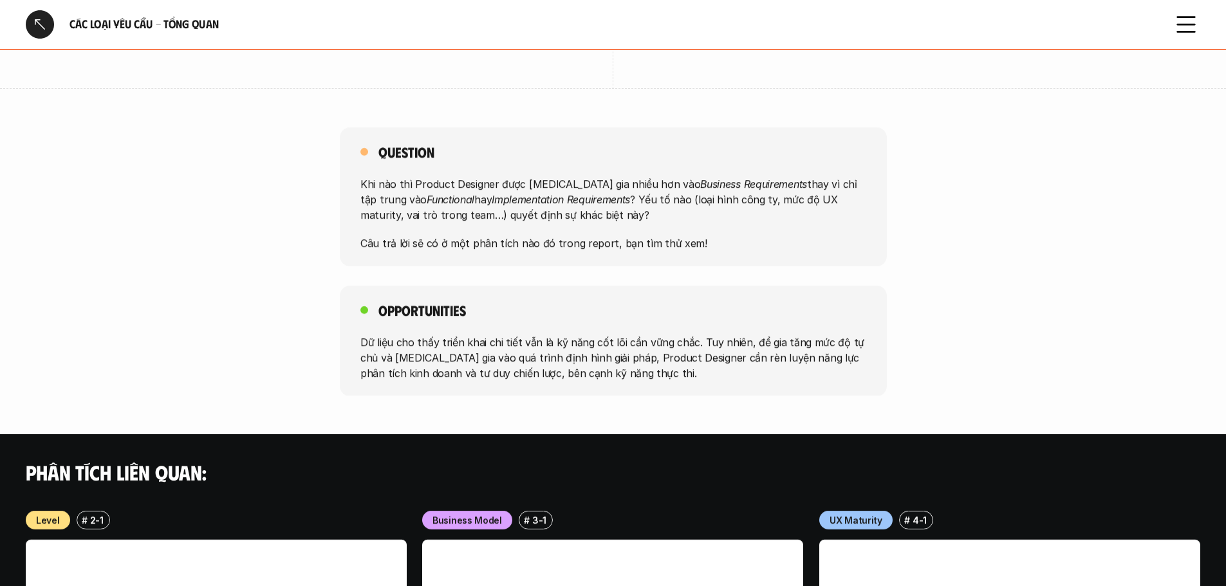
scroll to position [772, 0]
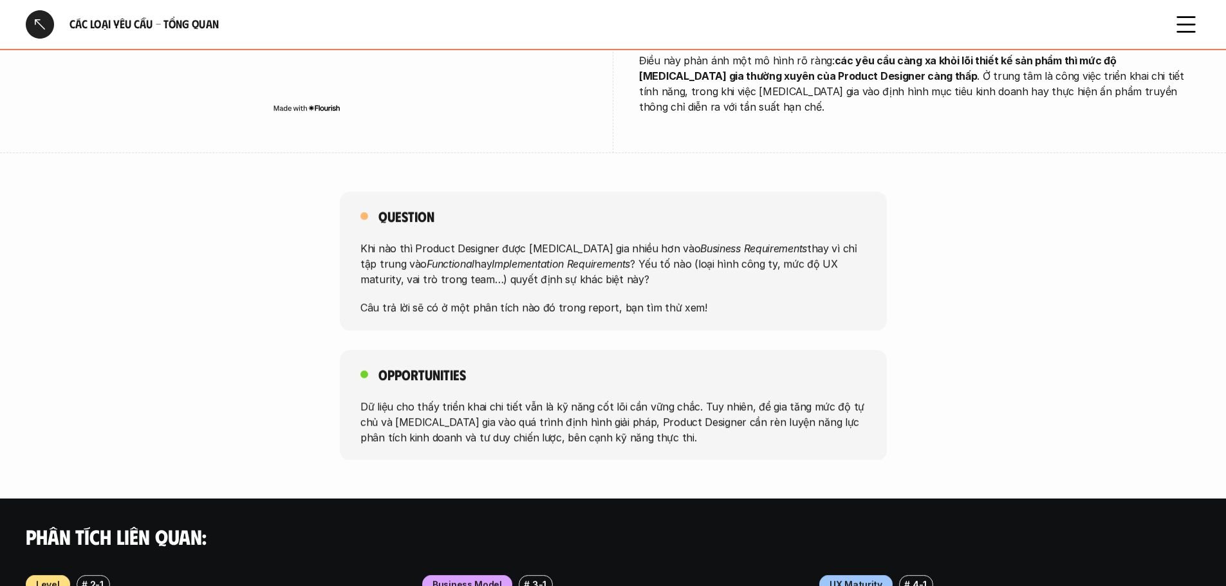
click at [906, 384] on div "Opportunities Dữ liệu cho thấy triển khai chi tiết vẫn là kỹ năng cốt lõi cần v…" at bounding box center [613, 405] width 1226 height 111
click at [634, 421] on p "Dữ liệu cho thấy triển khai chi tiết vẫn là kỹ năng cốt lõi cần vững chắc. Tuy …" at bounding box center [613, 421] width 506 height 46
click at [920, 362] on div "Opportunities Dữ liệu cho thấy triển khai chi tiết vẫn là kỹ năng cốt lõi cần v…" at bounding box center [613, 405] width 1226 height 111
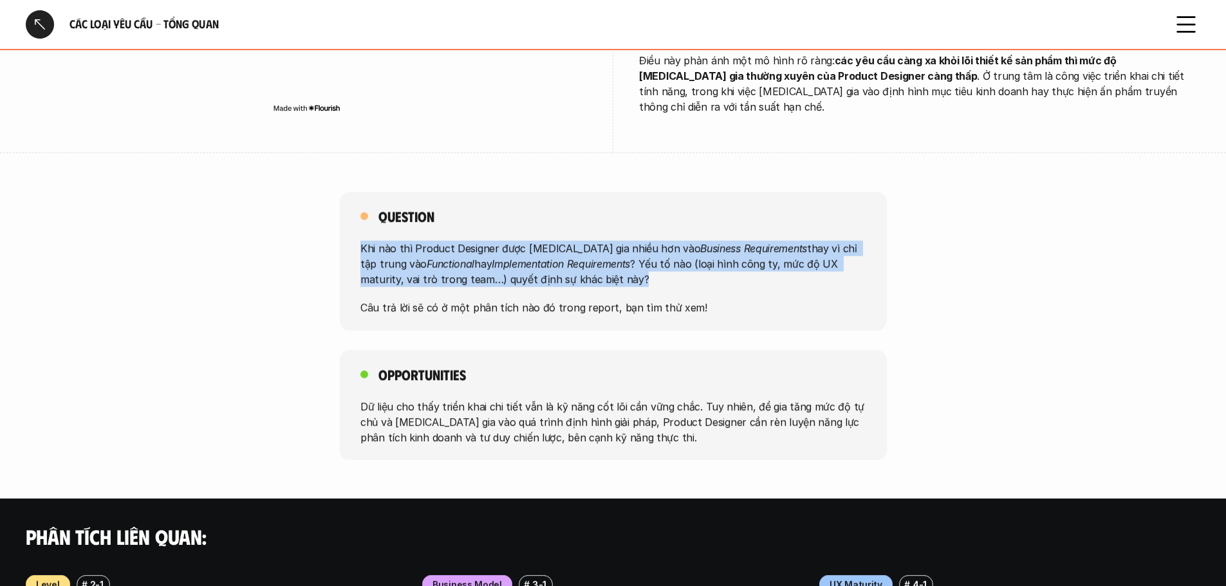
drag, startPoint x: 579, startPoint y: 261, endPoint x: 346, endPoint y: 226, distance: 235.5
click at [346, 226] on div "Question Khi nào thì Product Designer được [MEDICAL_DATA] gia nhiều hơn vào Bus…" at bounding box center [613, 261] width 547 height 139
click at [297, 229] on div "Question Khi nào thì Product Designer được [MEDICAL_DATA] gia nhiều hơn vào Bus…" at bounding box center [613, 261] width 1226 height 139
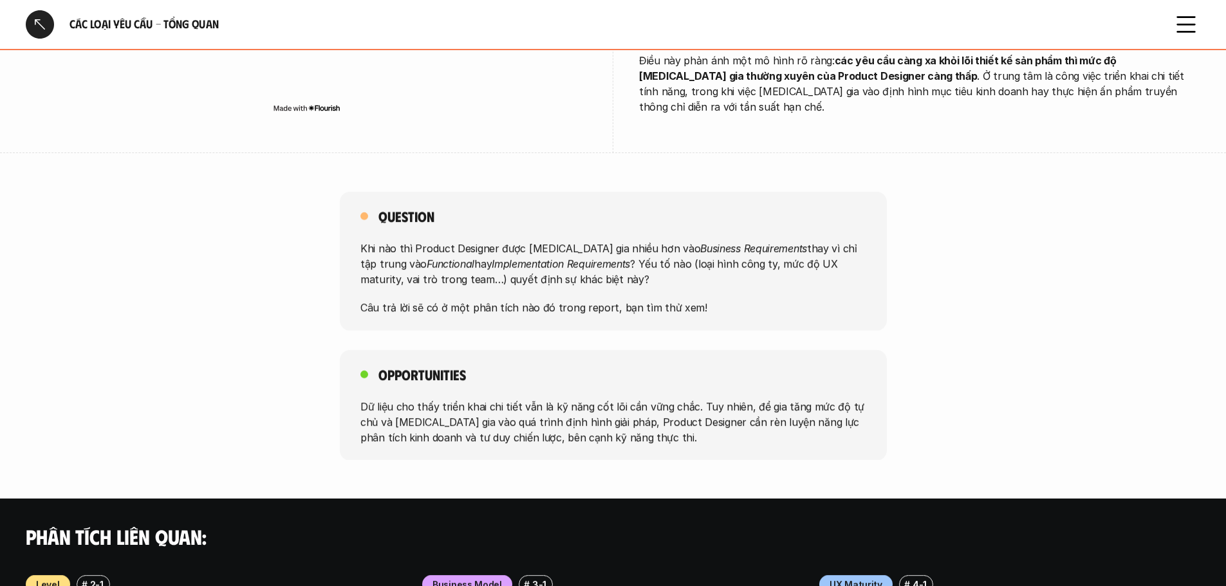
click at [140, 243] on div "Question Khi nào thì Product Designer được [MEDICAL_DATA] gia nhiều hơn vào Bus…" at bounding box center [613, 261] width 1226 height 139
click at [682, 429] on p "Dữ liệu cho thấy triển khai chi tiết vẫn là kỹ năng cốt lõi cần vững chắc. Tuy …" at bounding box center [613, 421] width 506 height 46
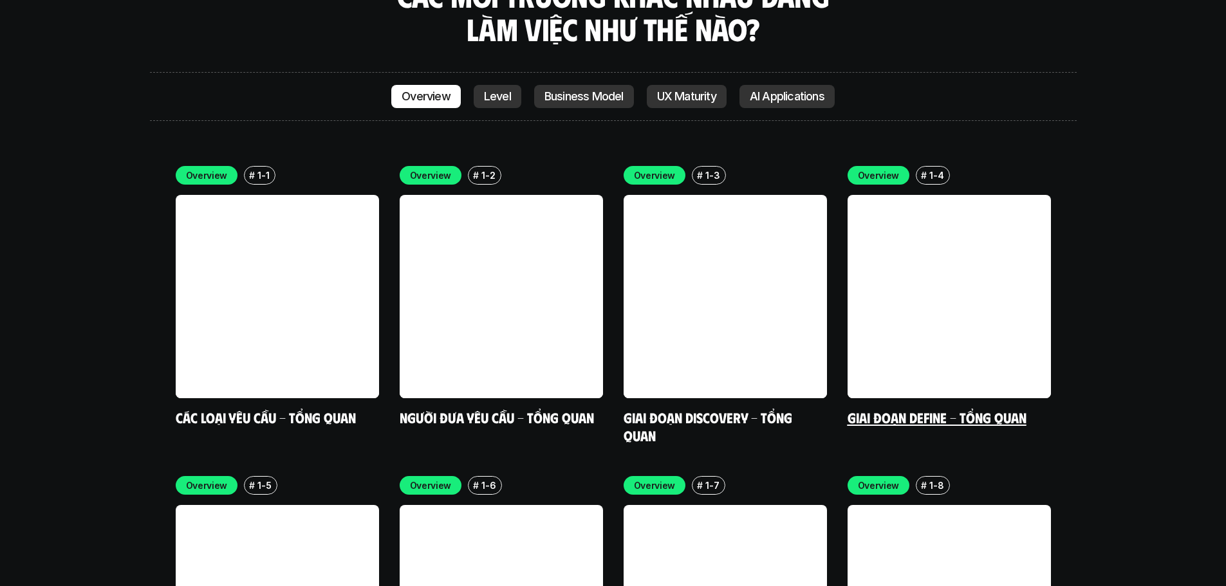
scroll to position [3752, 0]
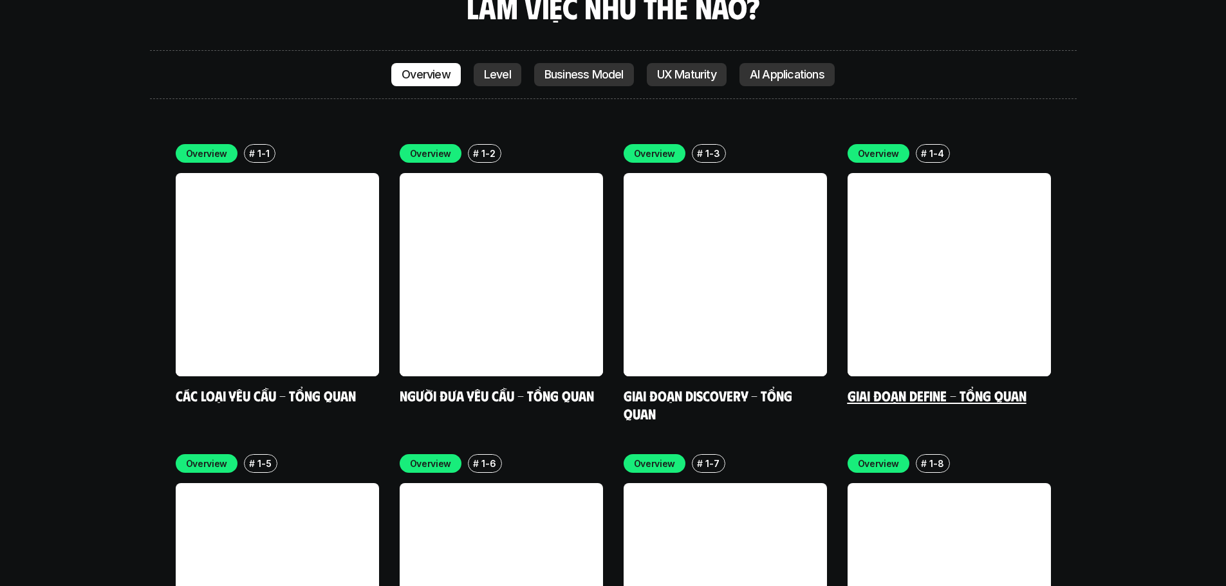
click at [999, 230] on link at bounding box center [948, 274] width 203 height 203
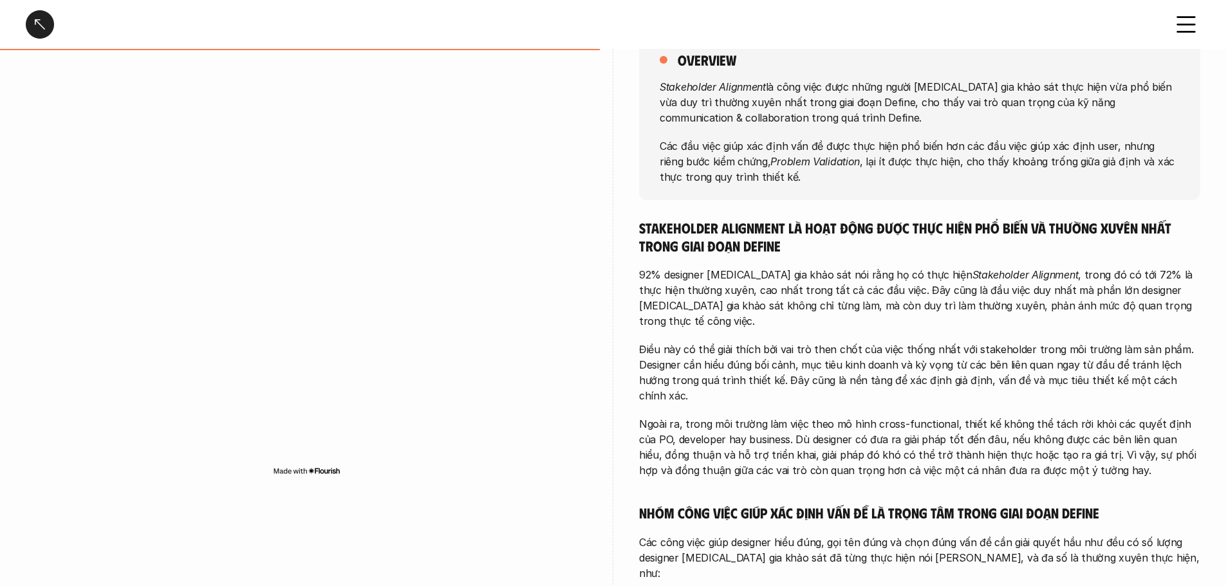
scroll to position [193, 0]
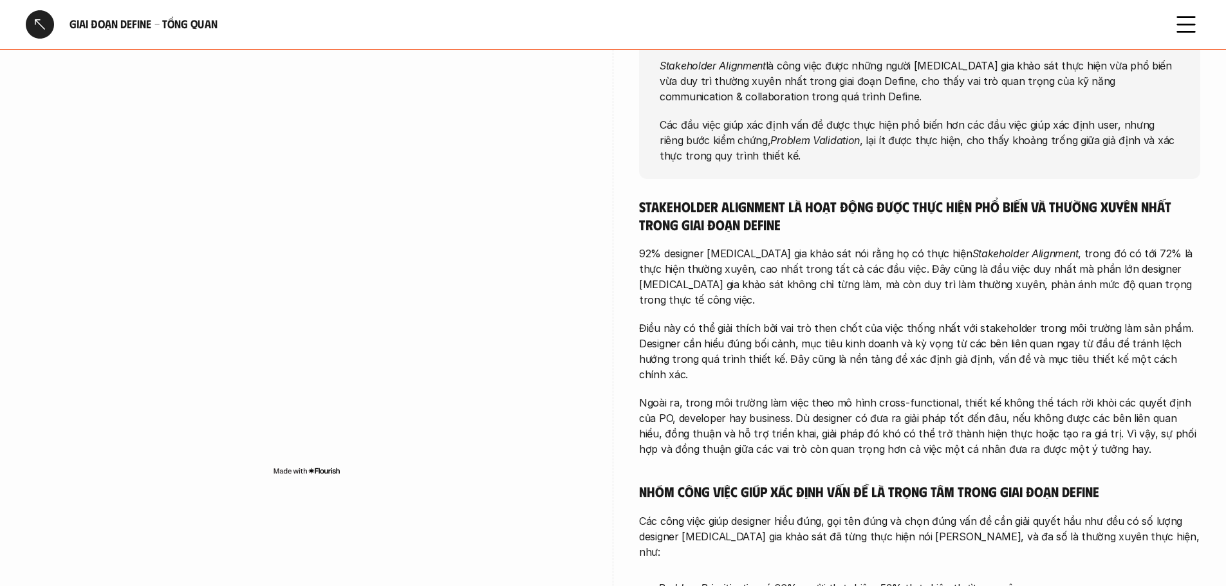
click at [779, 293] on div "Stakeholder Alignment là hoạt động được thực hiện phổ biến và thường xuyên nhất…" at bounding box center [919, 575] width 561 height 755
click at [622, 369] on div "overview Stakeholder Alignment là công việc được những người [MEDICAL_DATA] gia…" at bounding box center [613, 487] width 1174 height 1010
click at [623, 369] on div "overview Stakeholder Alignment là công việc được những người [MEDICAL_DATA] gia…" at bounding box center [613, 487] width 1174 height 1010
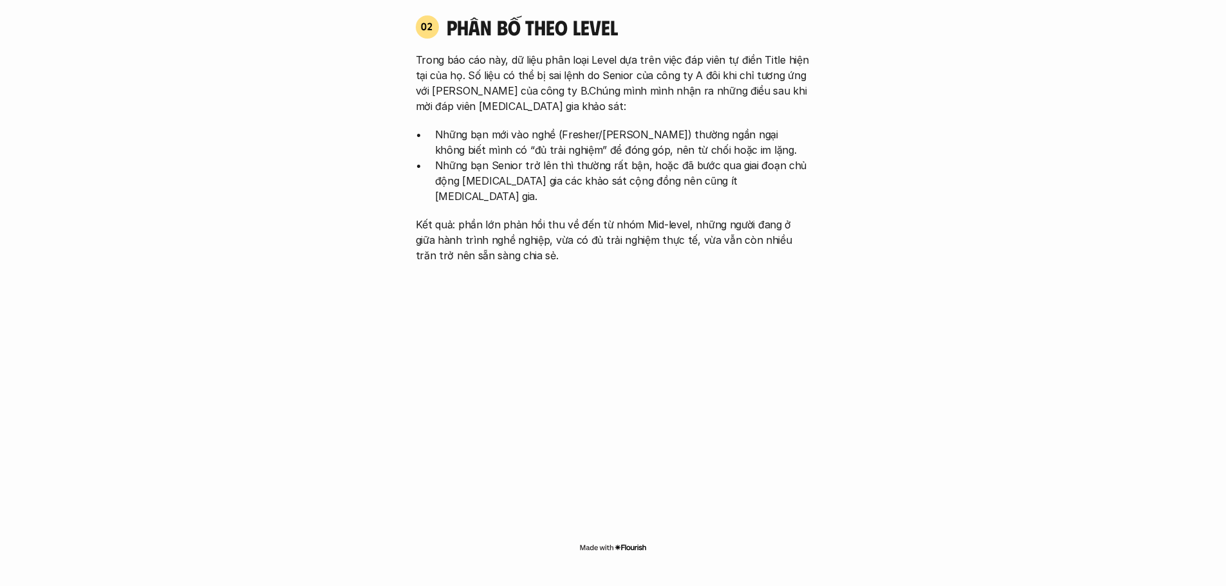
scroll to position [1480, 0]
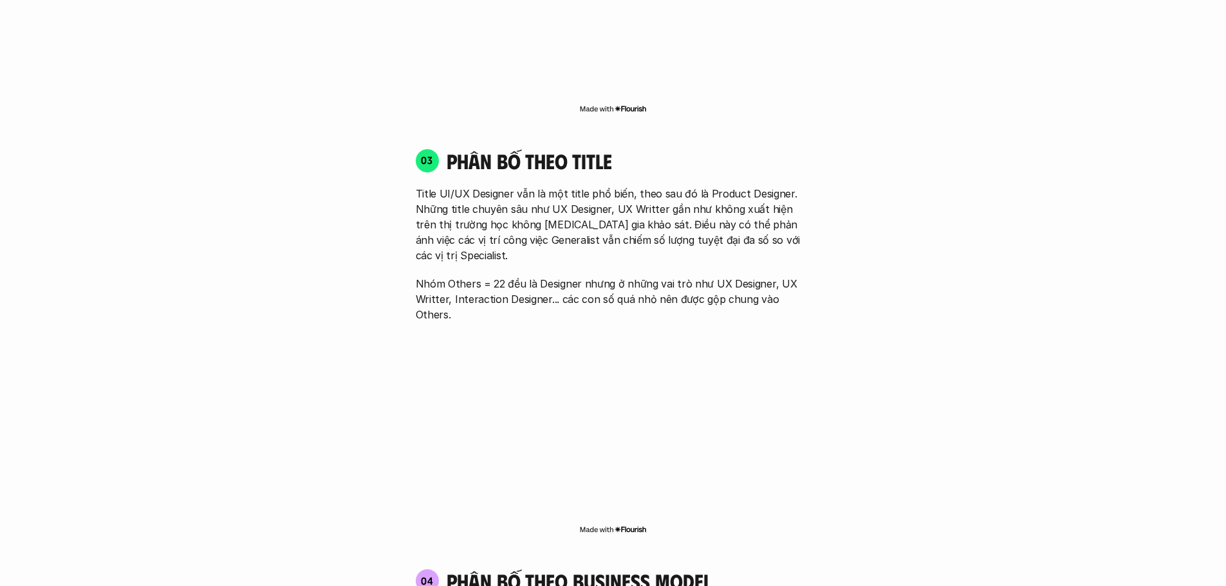
scroll to position [1866, 0]
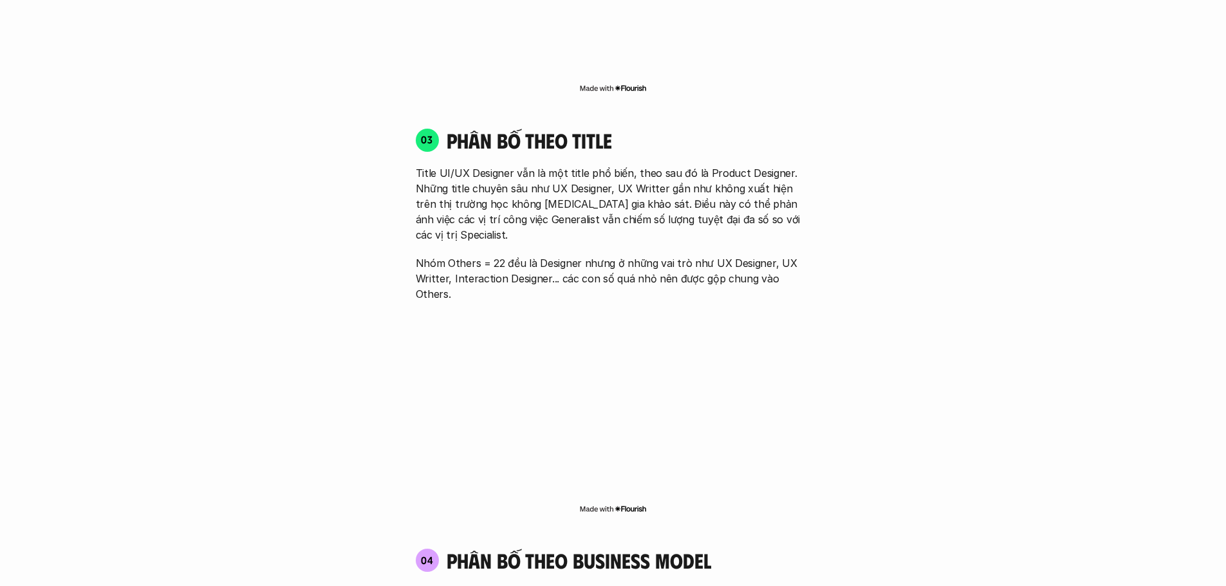
click at [845, 389] on div "01 Phân bố theo background 03 nhóm ngành chính của những người [MEDICAL_DATA] g…" at bounding box center [613, 233] width 824 height 2353
drag, startPoint x: 773, startPoint y: 215, endPoint x: 447, endPoint y: 236, distance: 327.5
click at [447, 255] on p "Nhóm Others = 22 đều là Designer nhưng ở những vai trò như UX Designer, UX Writ…" at bounding box center [613, 278] width 395 height 46
click at [964, 291] on div "01 Phân bố theo background 03 nhóm ngành chính của những người [MEDICAL_DATA] g…" at bounding box center [613, 233] width 824 height 2353
click at [871, 320] on div "01 Phân bố theo background 03 nhóm ngành chính của những người [MEDICAL_DATA] g…" at bounding box center [613, 233] width 824 height 2353
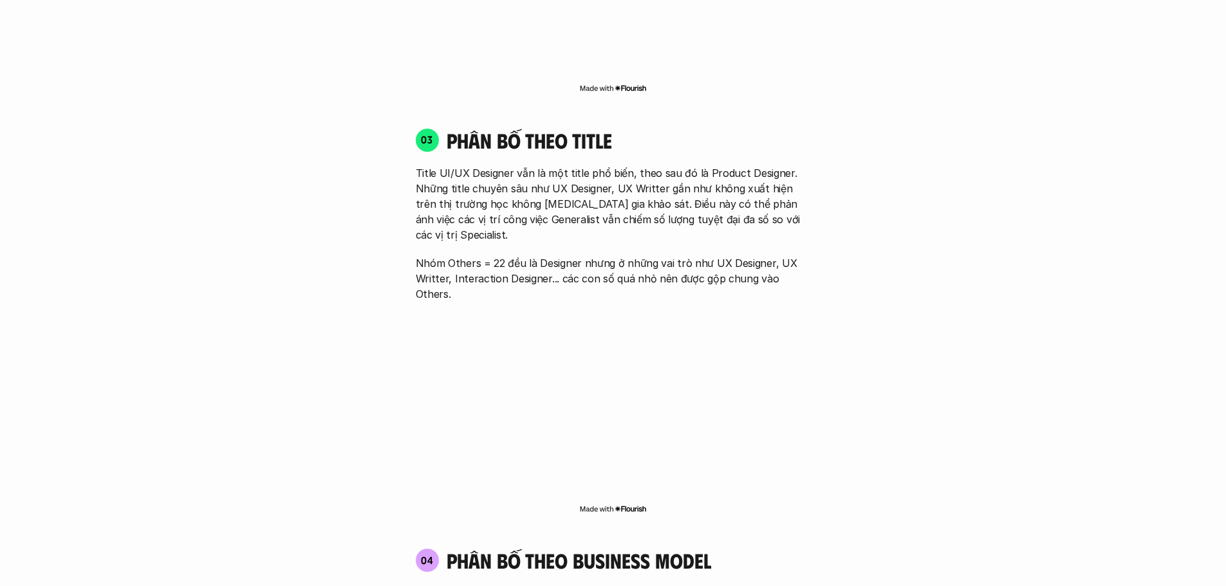
click at [885, 288] on div "01 Phân bố theo background 03 nhóm ngành chính của những người [MEDICAL_DATA] g…" at bounding box center [613, 233] width 824 height 2353
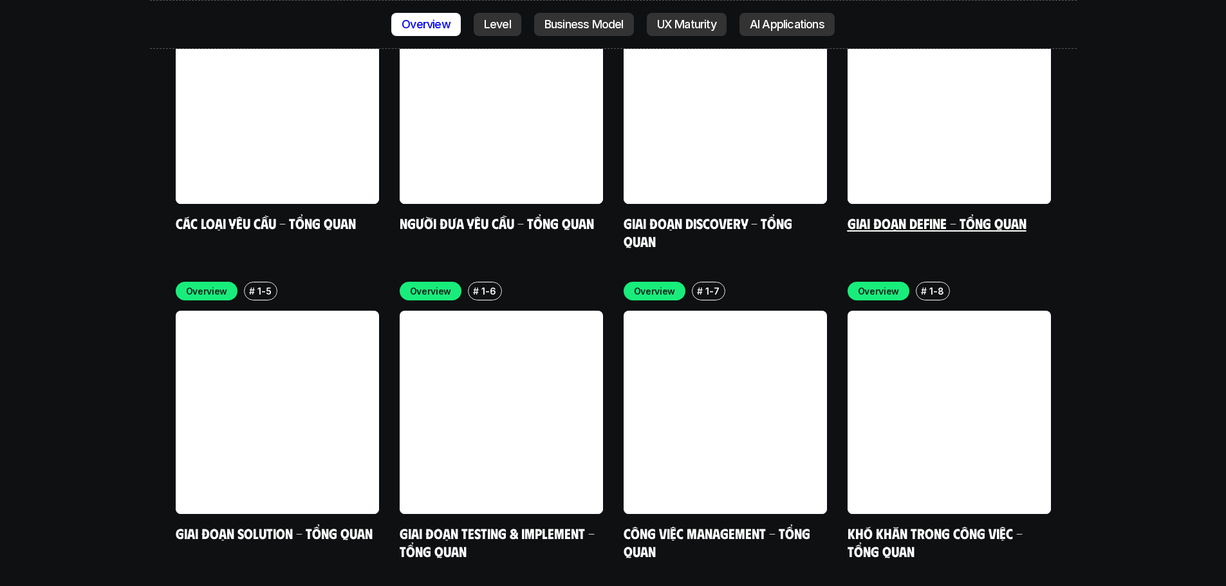
scroll to position [4182, 0]
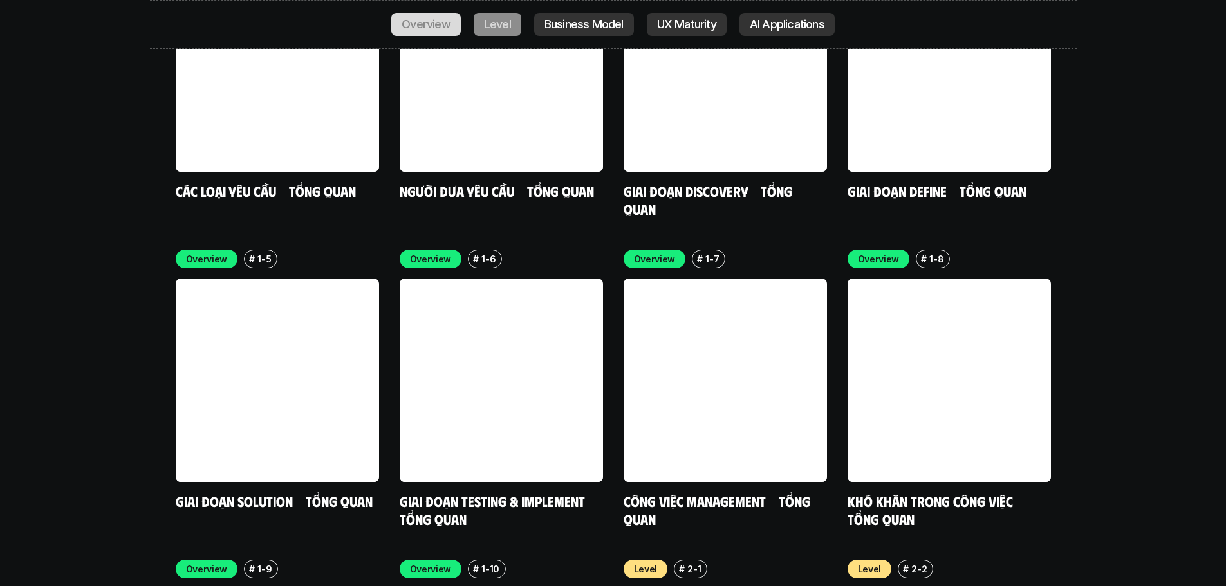
scroll to position [3925, 0]
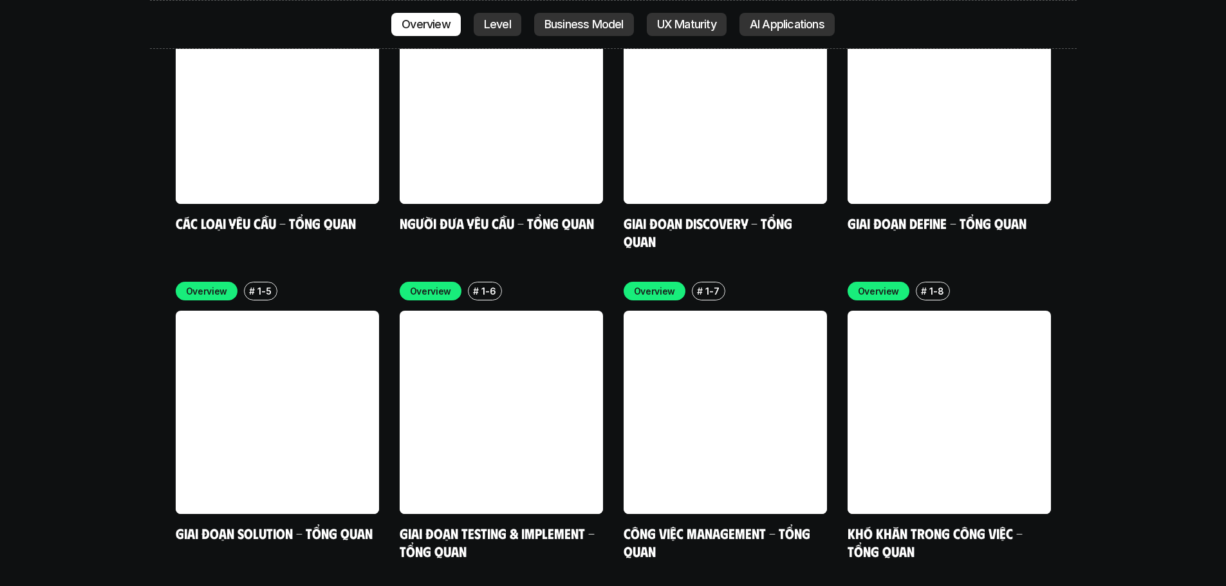
click at [834, 324] on div "Overview # 1-1 Các loại yêu cầu - Tổng quan Overview # 1-2 Người đưa yêu cầu - …" at bounding box center [613, 266] width 875 height 588
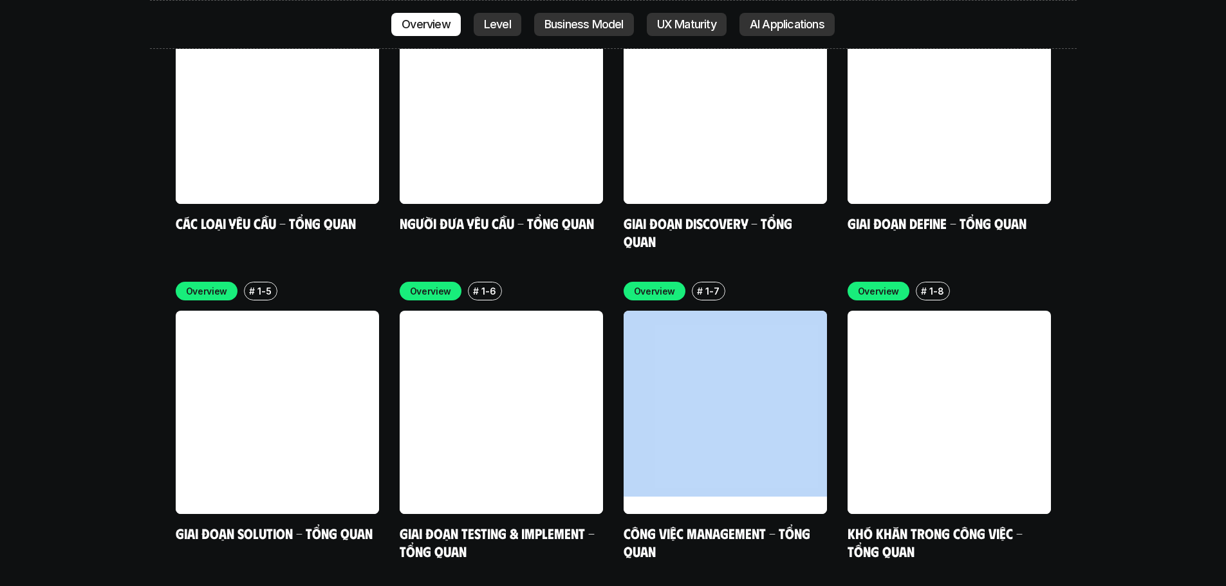
click at [834, 324] on div "Overview # 1-1 Các loại yêu cầu - Tổng quan Overview # 1-2 Người đưa yêu cầu - …" at bounding box center [613, 266] width 875 height 588
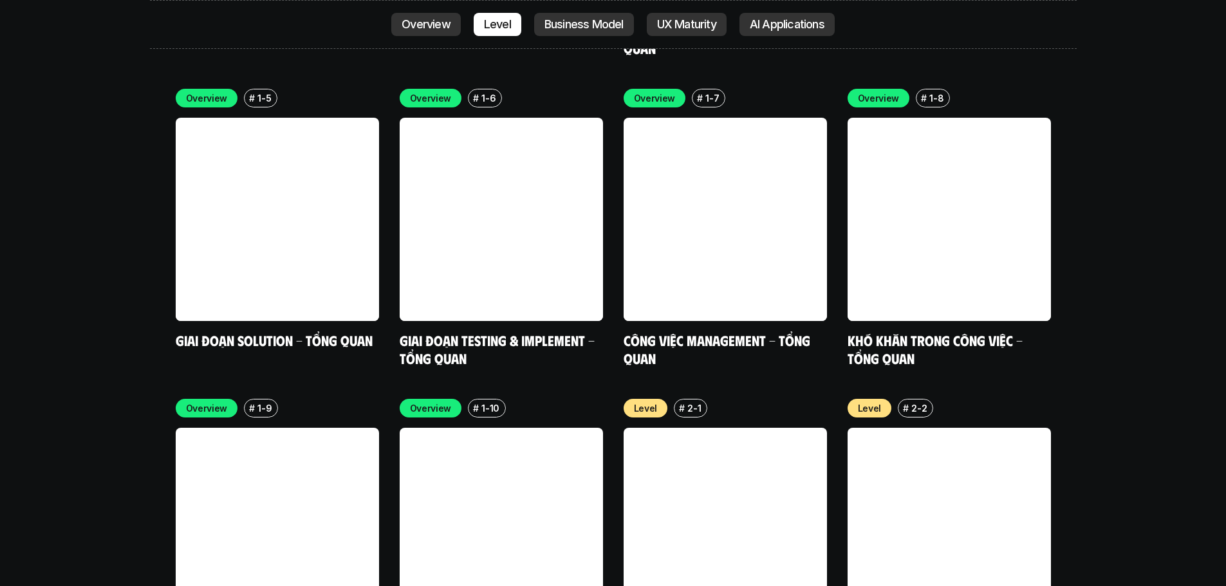
scroll to position [4182, 0]
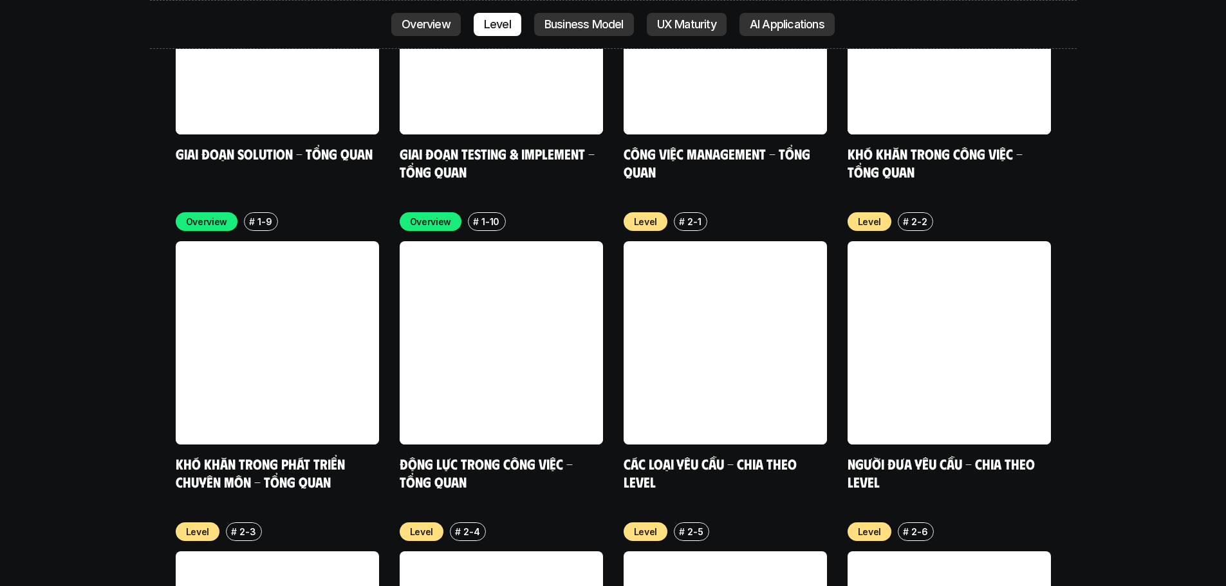
scroll to position [4247, 0]
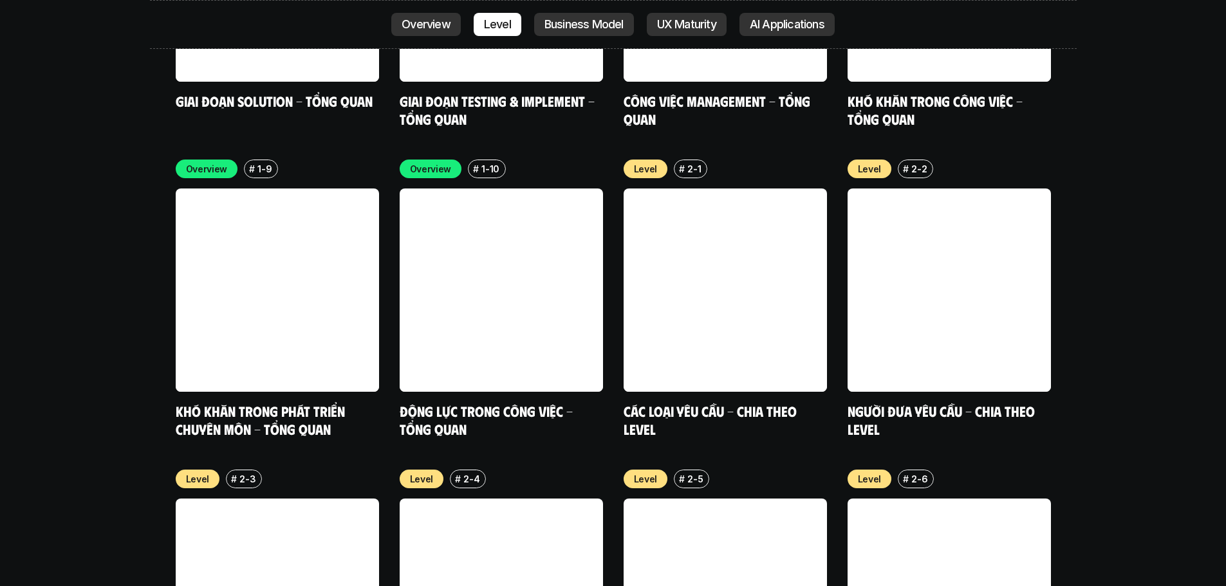
scroll to position [4375, 0]
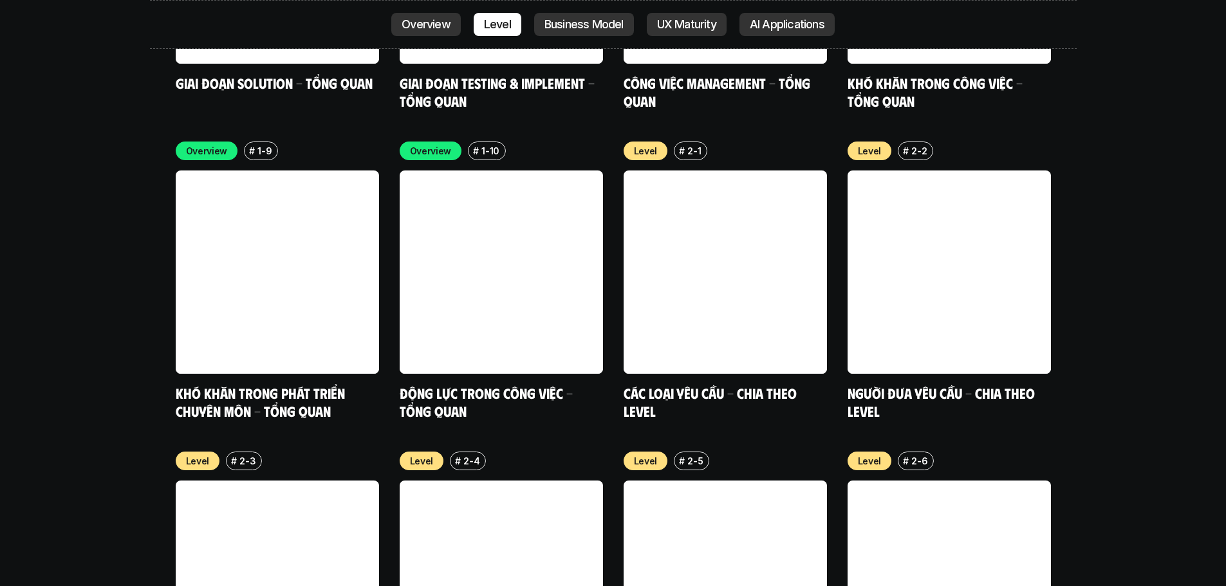
click at [610, 270] on div "Overview # 1-9 Khó khăn trong phát triển chuyên môn - Tổng quan Overview # 1-10…" at bounding box center [613, 591] width 875 height 898
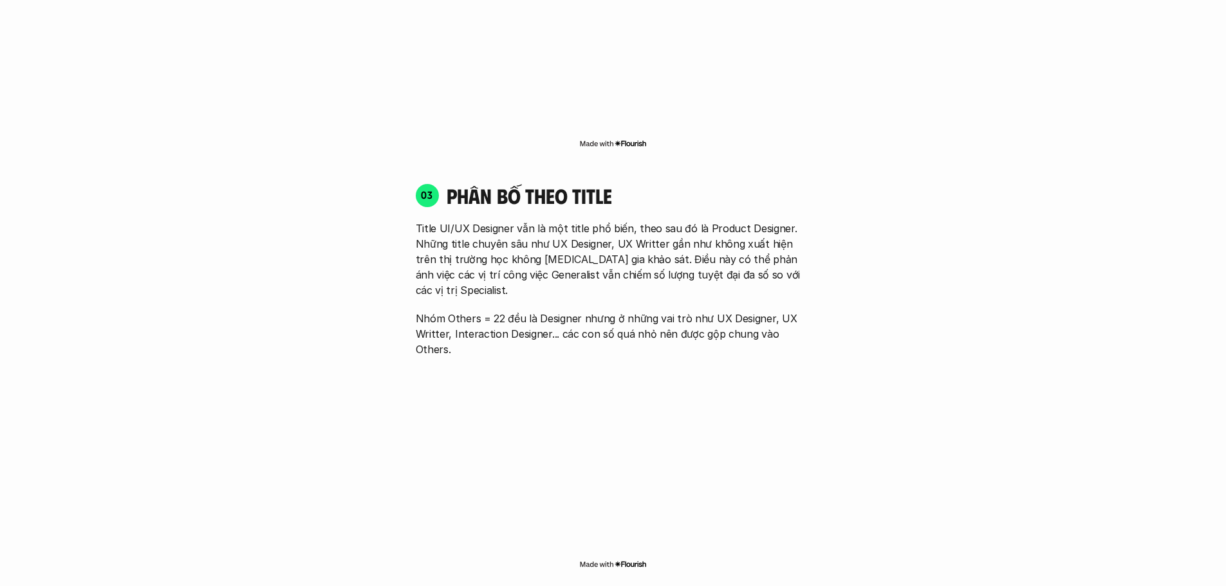
scroll to position [0, 0]
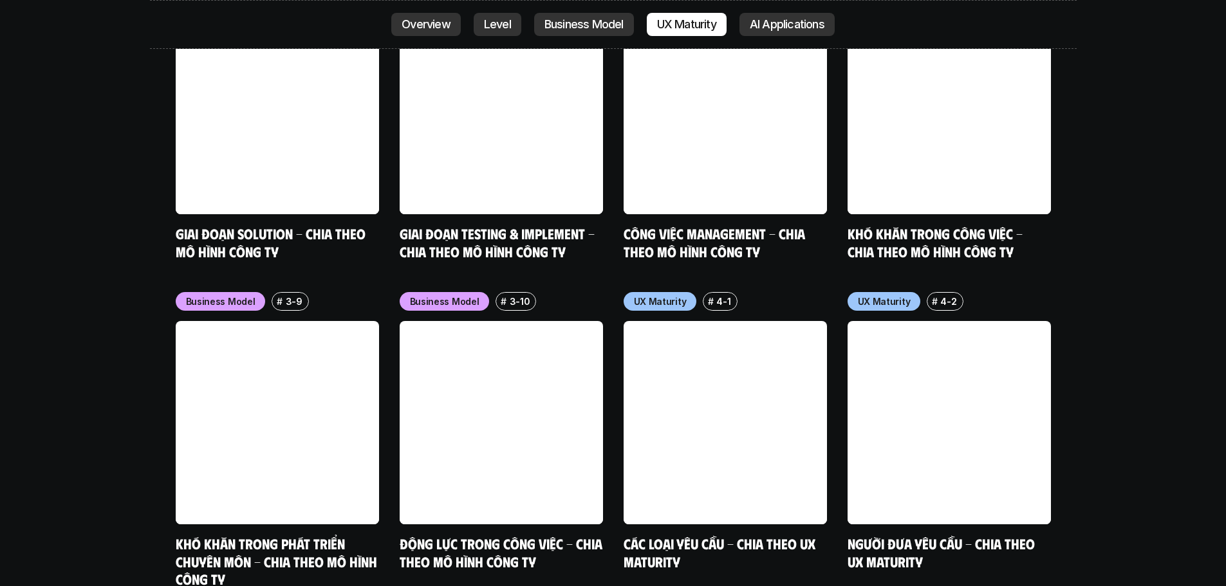
scroll to position [5753, 0]
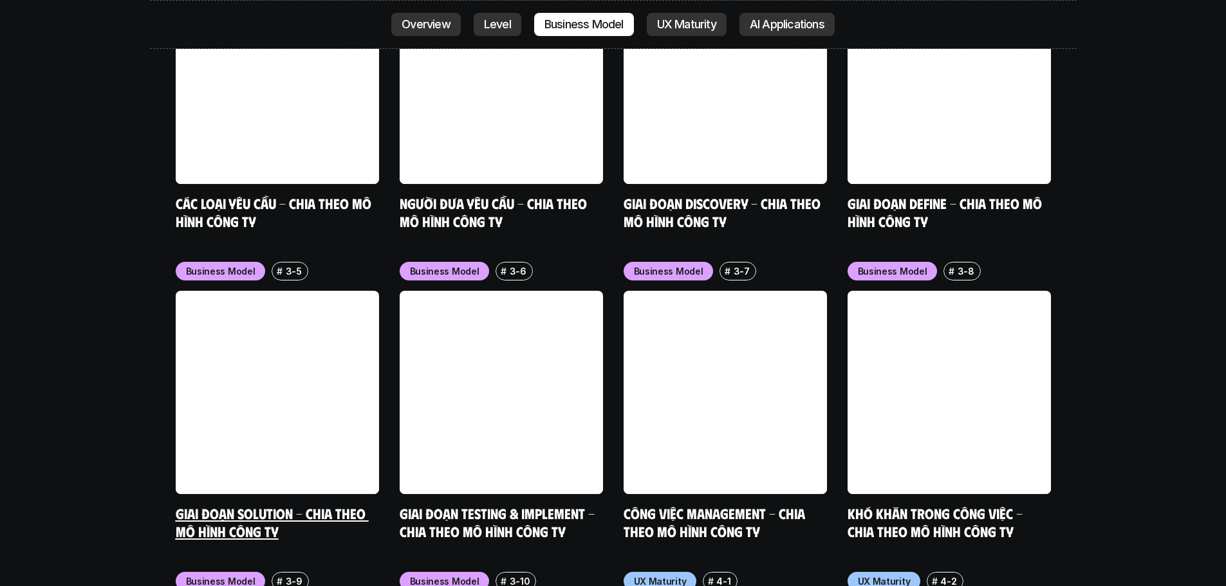
click at [308, 369] on link at bounding box center [277, 392] width 203 height 203
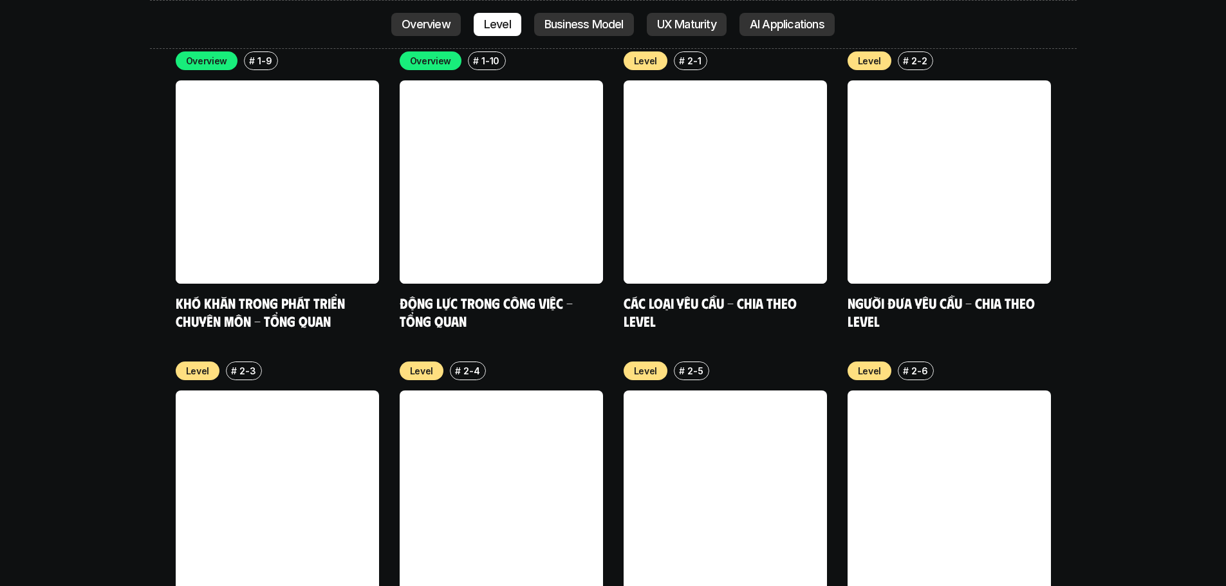
scroll to position [4337, 0]
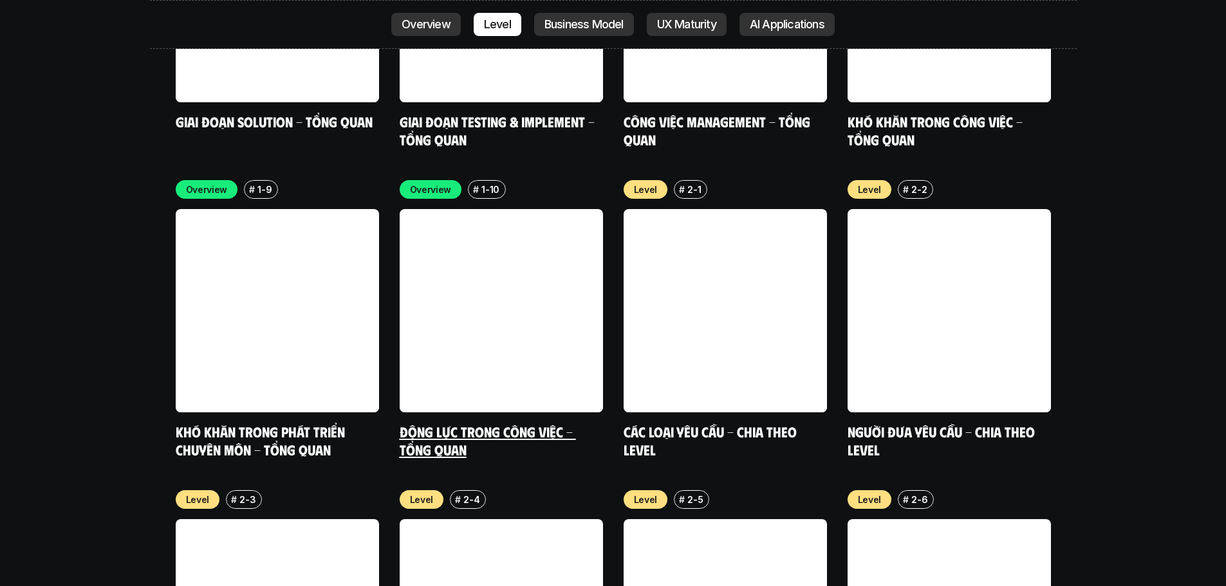
click at [540, 219] on link at bounding box center [501, 310] width 203 height 203
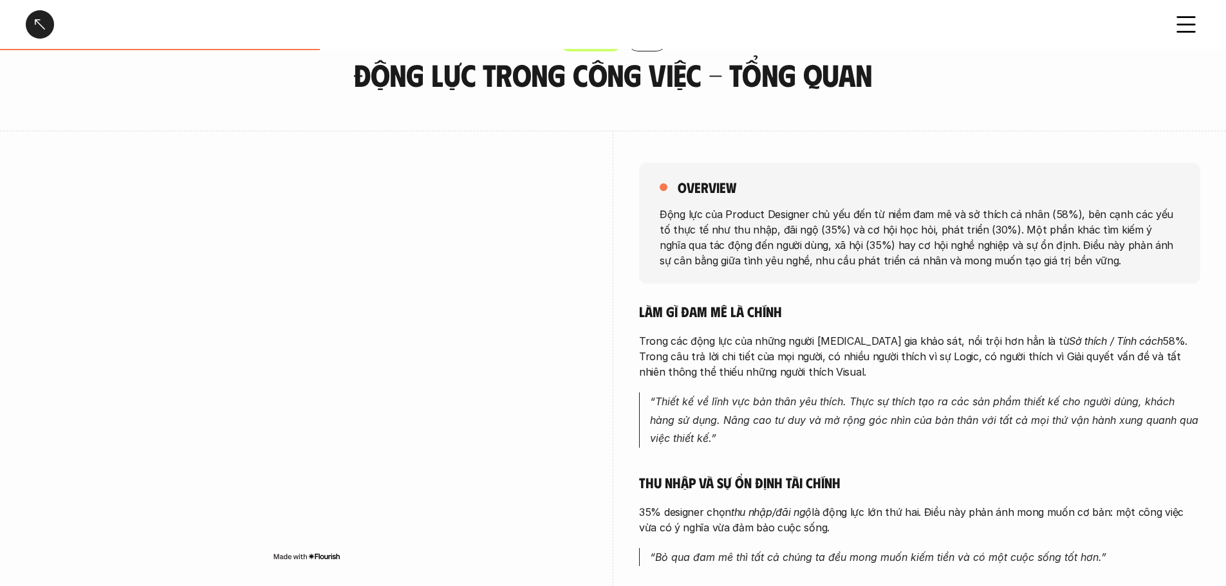
scroll to position [64, 0]
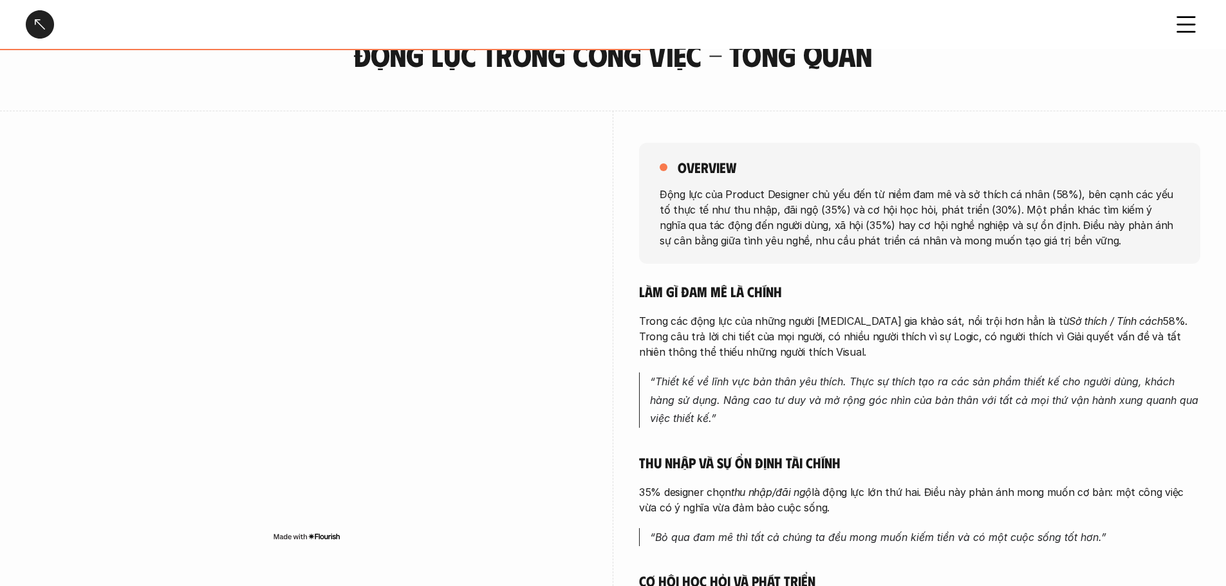
click at [873, 284] on h5 "Làm gì đam mê là chính" at bounding box center [919, 291] width 561 height 18
drag, startPoint x: 662, startPoint y: 212, endPoint x: 761, endPoint y: 213, distance: 99.1
click at [761, 213] on p "Động lực của Product Designer chủ yếu đến từ niềm đam mê và sở thích cá nhân (5…" at bounding box center [920, 217] width 520 height 62
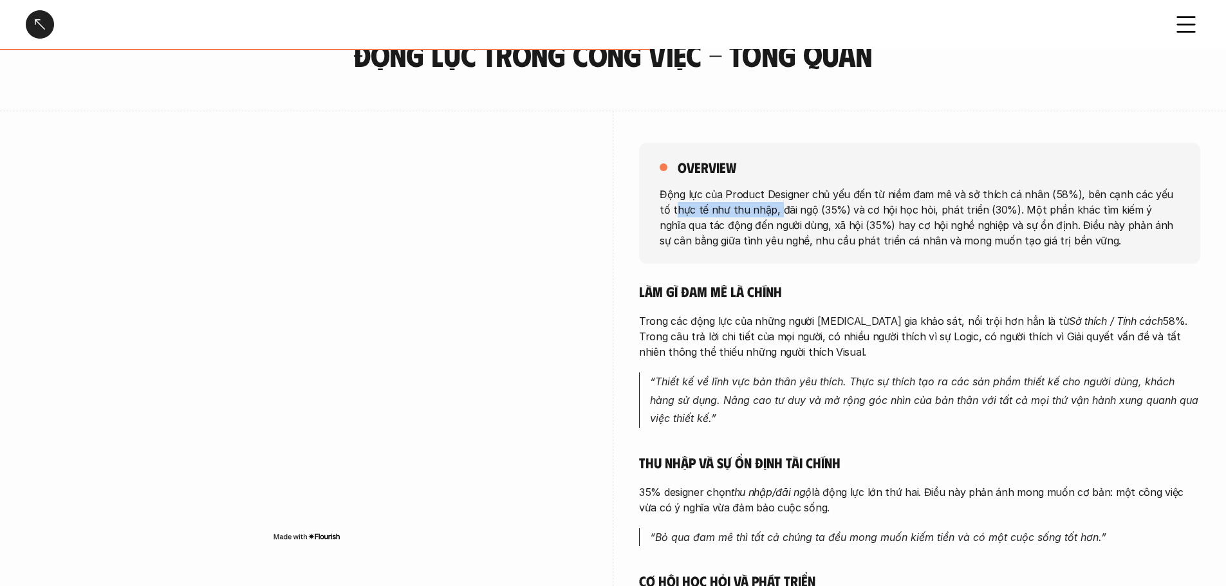
click at [728, 205] on p "Động lực của Product Designer chủ yếu đến từ niềm đam mê và sở thích cá nhân (5…" at bounding box center [920, 217] width 520 height 62
drag, startPoint x: 804, startPoint y: 207, endPoint x: 826, endPoint y: 207, distance: 21.9
click at [826, 207] on p "Động lực của Product Designer chủ yếu đến từ niềm đam mê và sở thích cá nhân (5…" at bounding box center [920, 217] width 520 height 62
click at [871, 284] on h5 "Làm gì đam mê là chính" at bounding box center [919, 291] width 561 height 18
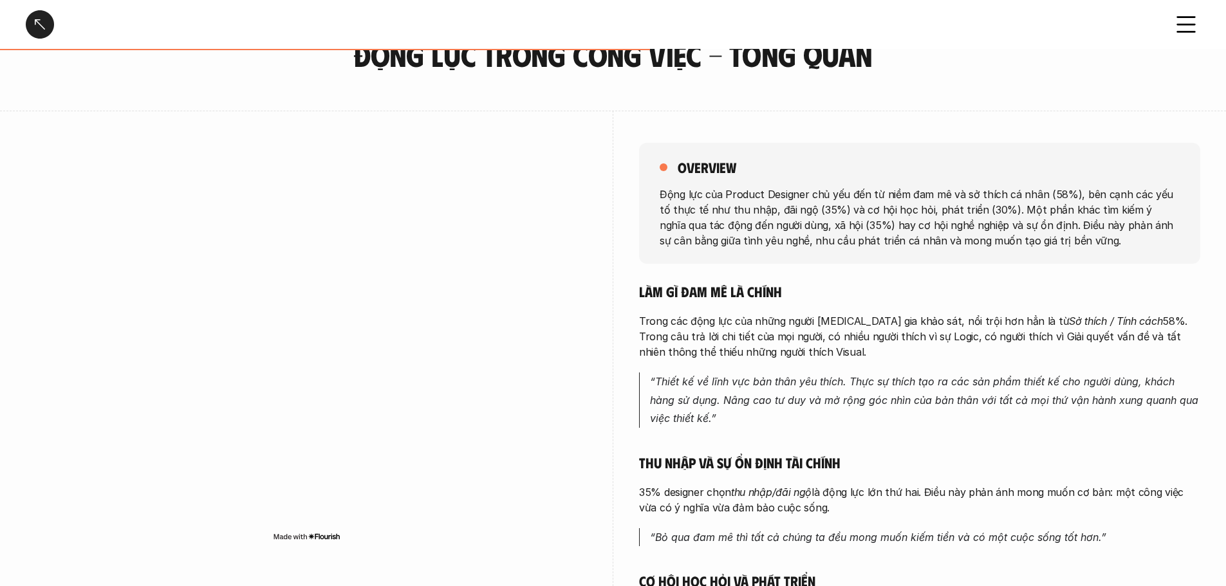
click at [979, 283] on h5 "Làm gì đam mê là chính" at bounding box center [919, 291] width 561 height 18
drag, startPoint x: 818, startPoint y: 226, endPoint x: 836, endPoint y: 227, distance: 18.7
click at [836, 227] on p "Động lực của Product Designer chủ yếu đến từ niềm đam mê và sở thích cá nhân (5…" at bounding box center [920, 217] width 520 height 62
drag, startPoint x: 806, startPoint y: 225, endPoint x: 674, endPoint y: 229, distance: 132.6
click at [674, 229] on p "Động lực của Product Designer chủ yếu đến từ niềm đam mê và sở thích cá nhân (5…" at bounding box center [920, 217] width 520 height 62
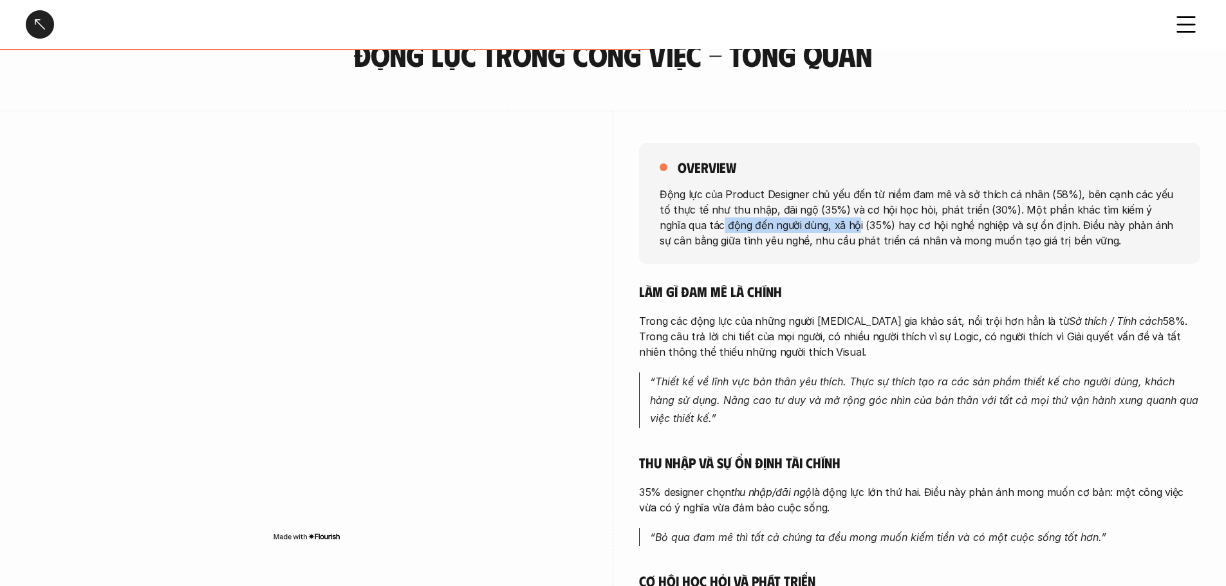
click at [760, 230] on p "Động lực của Product Designer chủ yếu đến từ niềm đam mê và sở thích cá nhân (5…" at bounding box center [920, 217] width 520 height 62
click at [866, 286] on h5 "Làm gì đam mê là chính" at bounding box center [919, 291] width 561 height 18
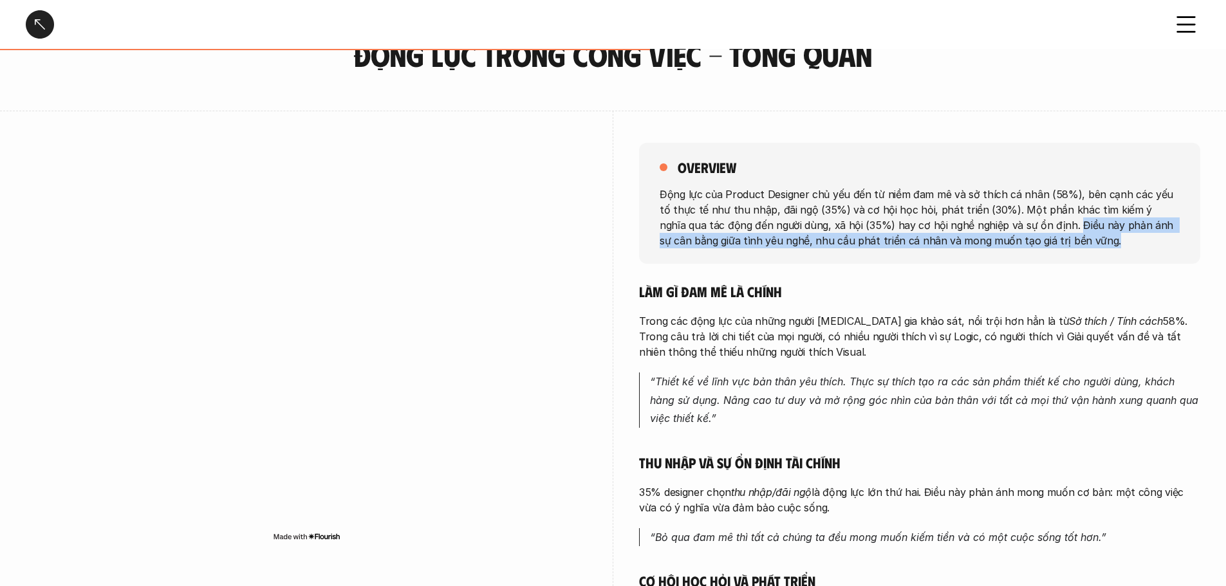
drag, startPoint x: 1048, startPoint y: 238, endPoint x: 1024, endPoint y: 225, distance: 27.4
click at [1024, 225] on p "Động lực của Product Designer chủ yếu đến từ niềm đam mê và sở thích cá nhân (5…" at bounding box center [920, 217] width 520 height 62
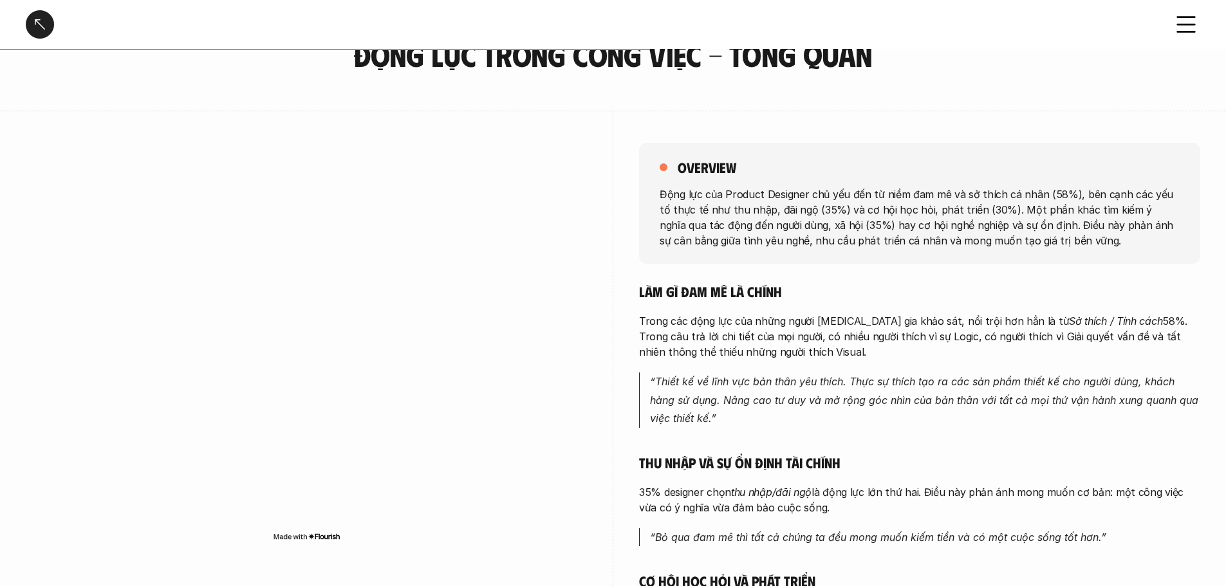
click at [997, 284] on h5 "Làm gì đam mê là chính" at bounding box center [919, 291] width 561 height 18
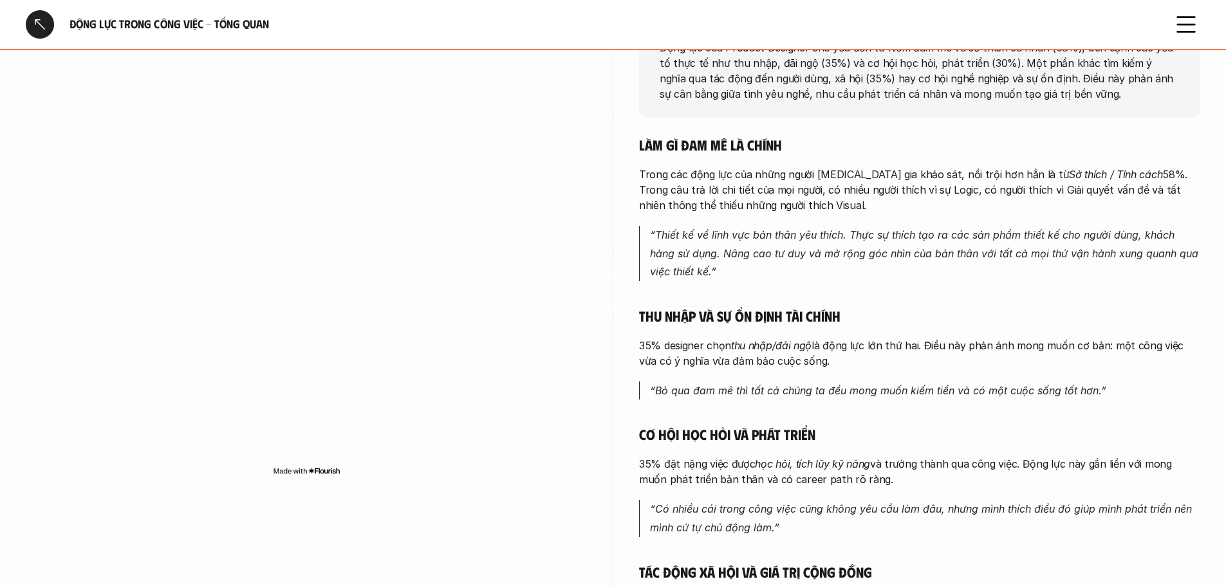
scroll to position [193, 0]
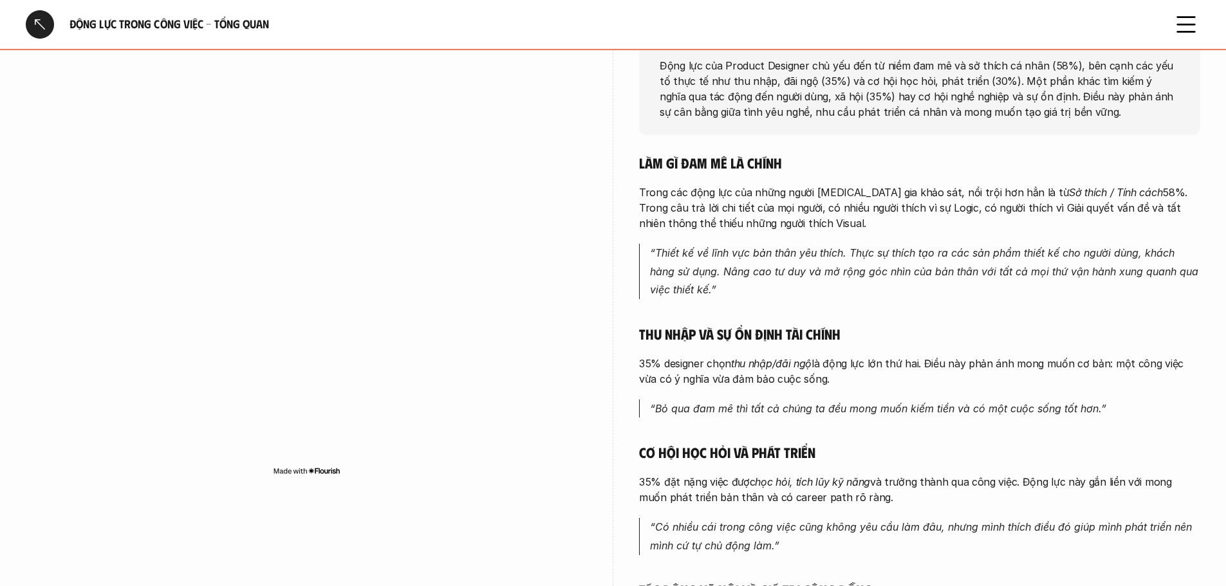
click at [813, 224] on p "Trong các động lực của những người [MEDICAL_DATA] gia khảo sát, nổi trội hơn hẳ…" at bounding box center [919, 208] width 561 height 46
click at [820, 296] on p "“Thiết kế về lĩnh vực bản thân yêu thích. Thực sự thích tạo ra các sản phẩm thi…" at bounding box center [925, 271] width 550 height 55
drag, startPoint x: 757, startPoint y: 255, endPoint x: 887, endPoint y: 260, distance: 130.7
click at [887, 260] on p "“Thiết kế về lĩnh vực bản thân yêu thích. Thực sự thích tạo ra các sản phẩm thi…" at bounding box center [925, 271] width 550 height 55
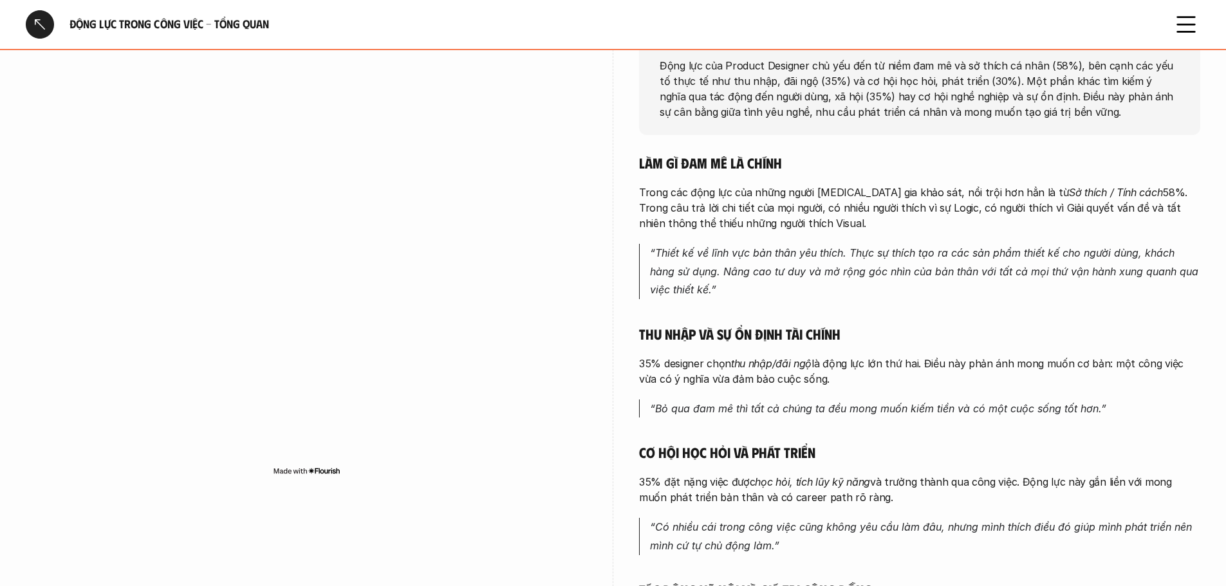
click at [882, 287] on p "“Thiết kế về lĩnh vực bản thân yêu thích. Thực sự thích tạo ra các sản phẩm thi…" at bounding box center [925, 271] width 550 height 55
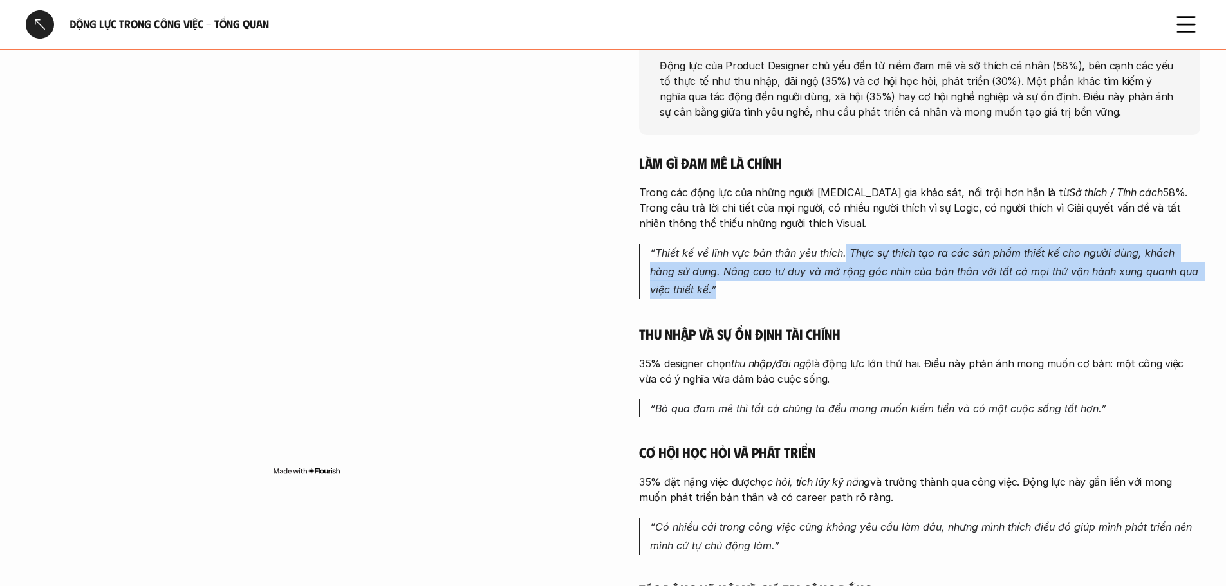
drag, startPoint x: 847, startPoint y: 253, endPoint x: 857, endPoint y: 297, distance: 45.4
click at [857, 297] on p "“Thiết kế về lĩnh vực bản thân yêu thích. Thực sự thích tạo ra các sản phẩm thi…" at bounding box center [925, 271] width 550 height 55
click at [859, 300] on div "Làm gì đam mê là chính Trong các động lực của những người [MEDICAL_DATA] gia kh…" at bounding box center [919, 457] width 561 height 607
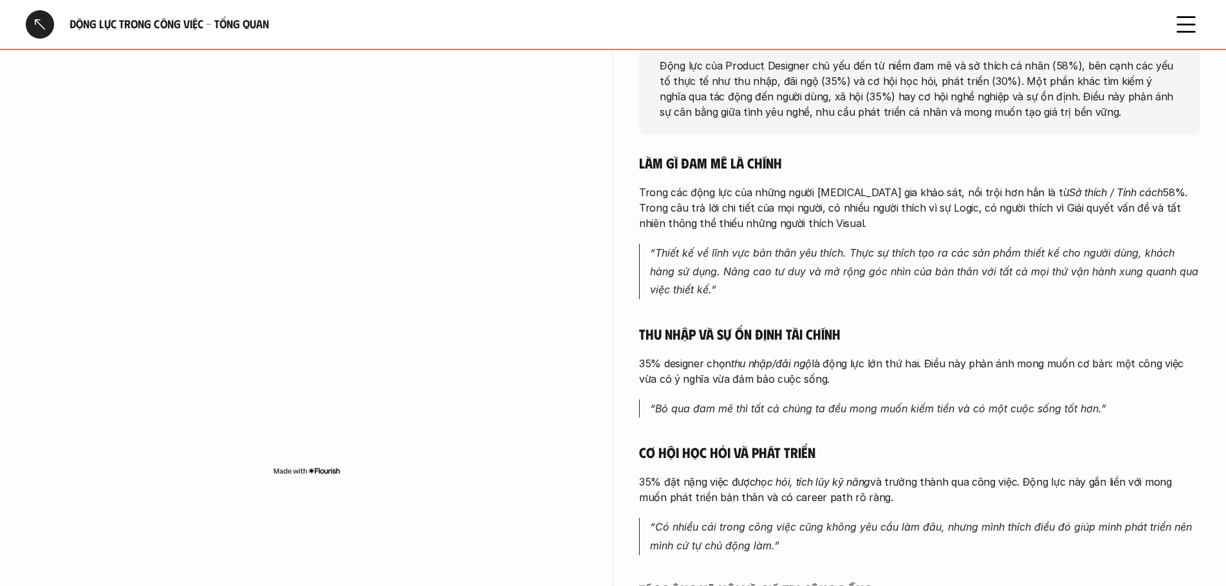
click at [835, 300] on div "Làm gì đam mê là chính Trong các động lực của những người [MEDICAL_DATA] gia kh…" at bounding box center [919, 457] width 561 height 607
click at [835, 295] on p "“Thiết kế về lĩnh vực bản thân yêu thích. Thực sự thích tạo ra các sản phẩm thi…" at bounding box center [925, 271] width 550 height 55
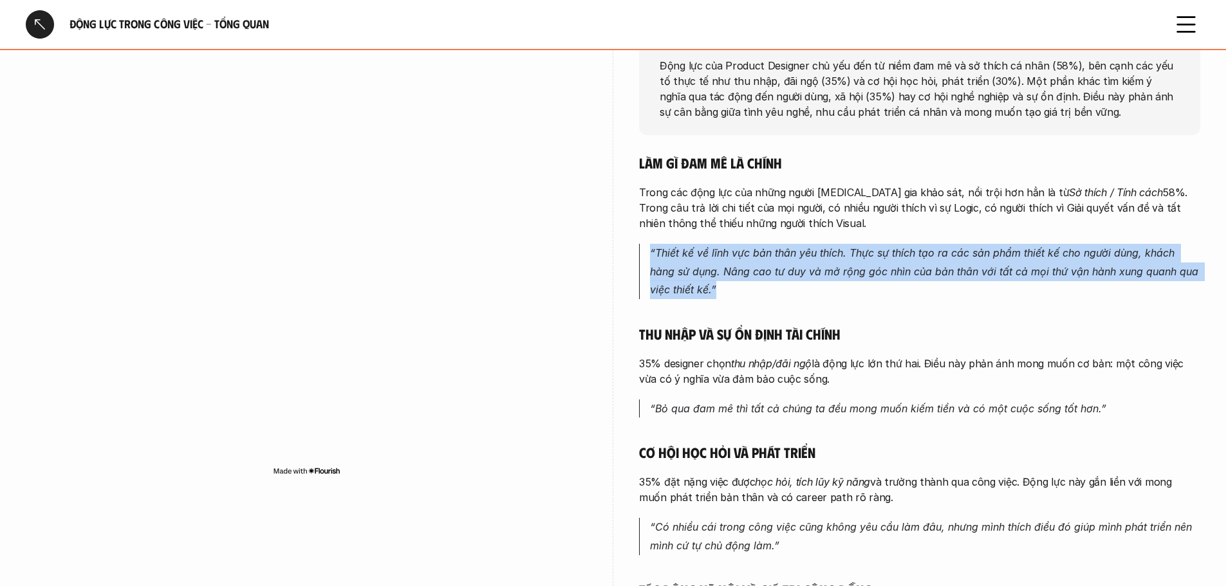
drag, startPoint x: 768, startPoint y: 290, endPoint x: 652, endPoint y: 252, distance: 121.9
click at [652, 252] on p "“Thiết kế về lĩnh vực bản thân yêu thích. Thực sự thích tạo ra các sản phẩm thi…" at bounding box center [925, 271] width 550 height 55
click at [813, 290] on p "“Thiết kế về lĩnh vực bản thân yêu thích. Thực sự thích tạo ra các sản phẩm thi…" at bounding box center [925, 271] width 550 height 55
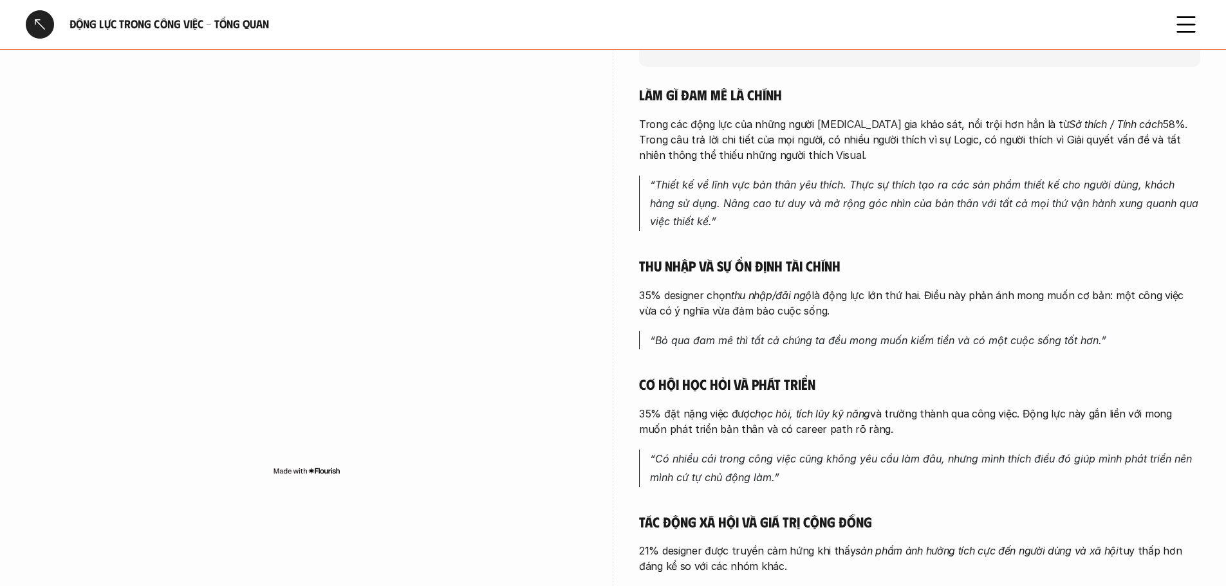
scroll to position [322, 0]
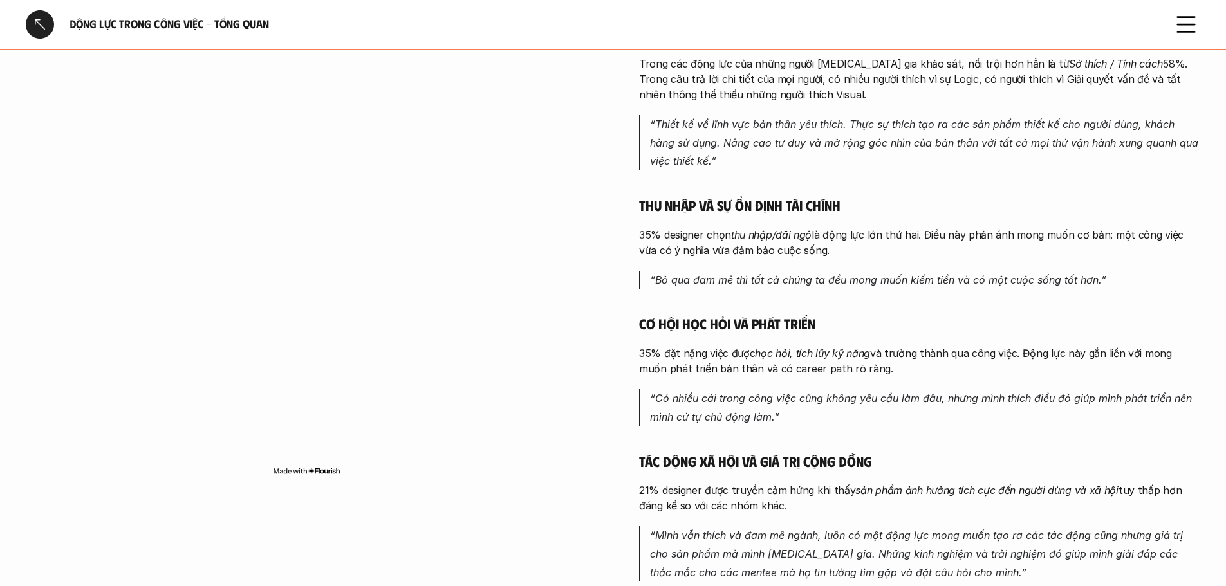
click at [783, 293] on div "Làm gì đam mê là chính Trong các động lực của những người [MEDICAL_DATA] gia kh…" at bounding box center [919, 328] width 561 height 607
click at [780, 294] on div "Làm gì đam mê là chính Trong các động lực của những người [MEDICAL_DATA] gia kh…" at bounding box center [919, 328] width 561 height 607
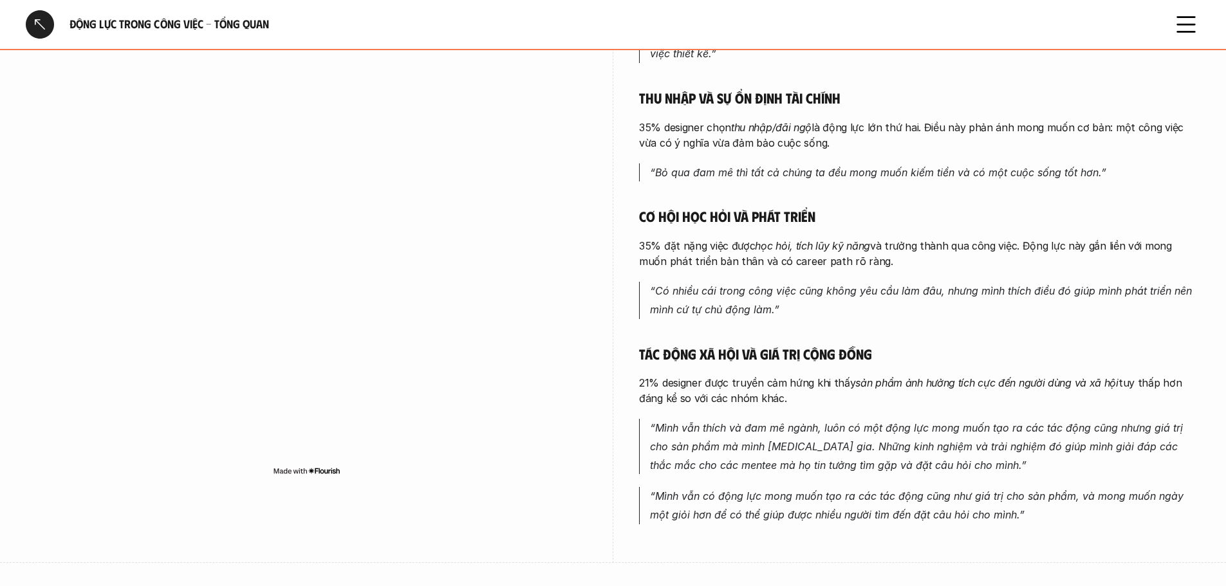
scroll to position [450, 0]
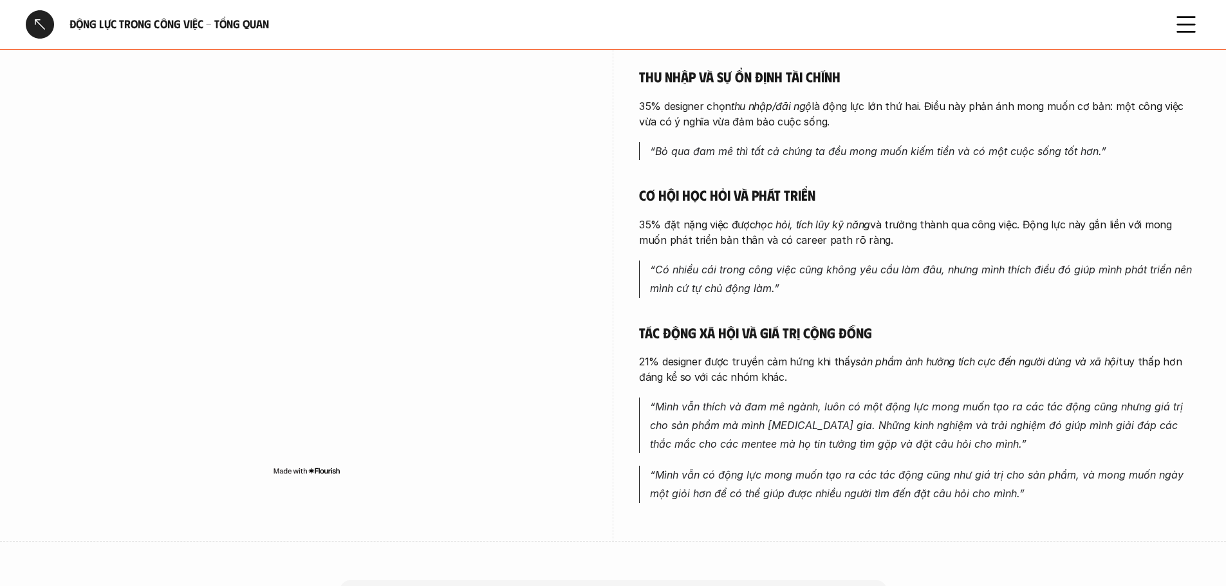
drag, startPoint x: 685, startPoint y: 232, endPoint x: 853, endPoint y: 244, distance: 167.8
click at [853, 244] on p "35% đặt nặng việc được học hỏi, tích lũy kỹ năng và trưởng thành qua công việc.…" at bounding box center [919, 232] width 561 height 31
click at [874, 245] on p "35% đặt nặng việc được học hỏi, tích lũy kỹ năng và trưởng thành qua công việc.…" at bounding box center [919, 232] width 561 height 31
click at [928, 306] on div "Làm gì đam mê là chính Trong các động lực của những người [MEDICAL_DATA] gia kh…" at bounding box center [919, 199] width 561 height 607
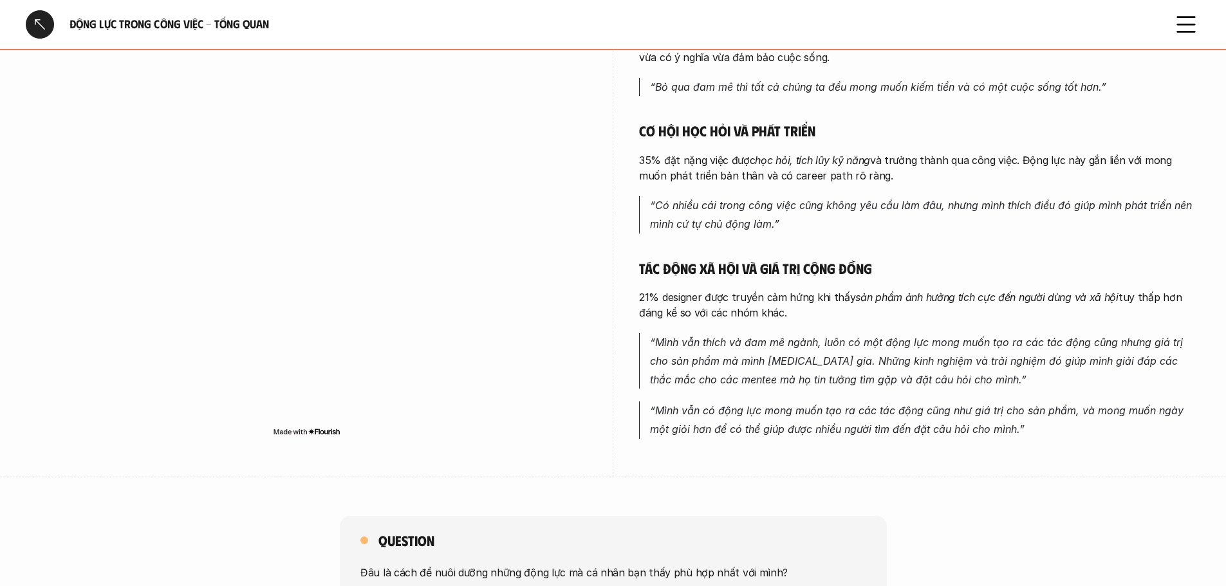
click at [928, 311] on p "21% designer được truyền cảm hứng khi thấy sản phẩm ảnh hưởng tích cực đến ngườ…" at bounding box center [919, 305] width 561 height 31
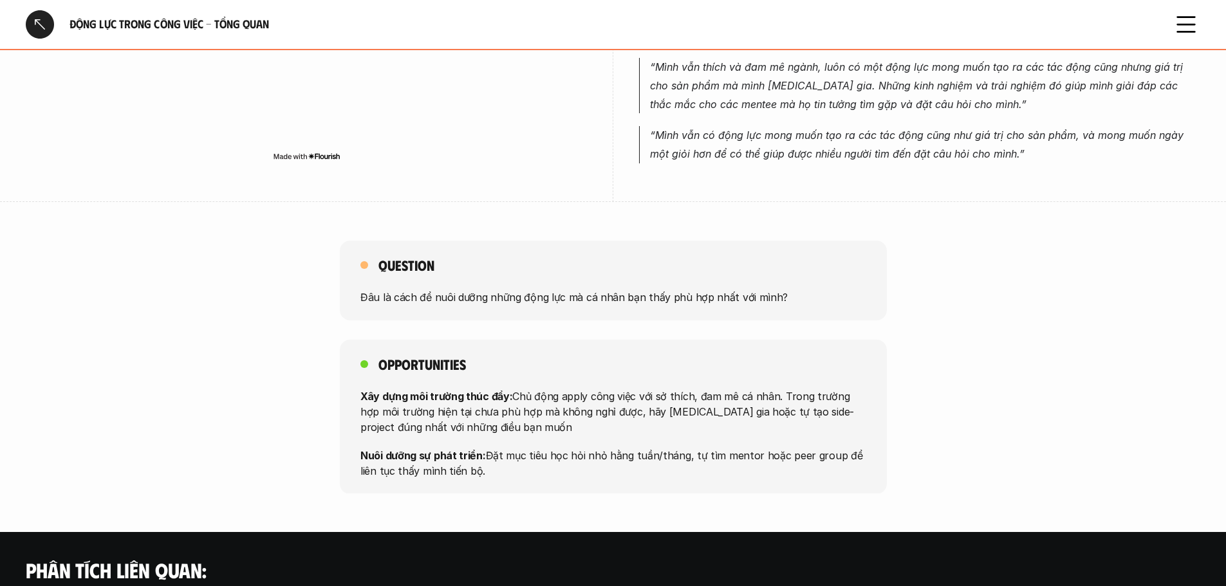
scroll to position [772, 0]
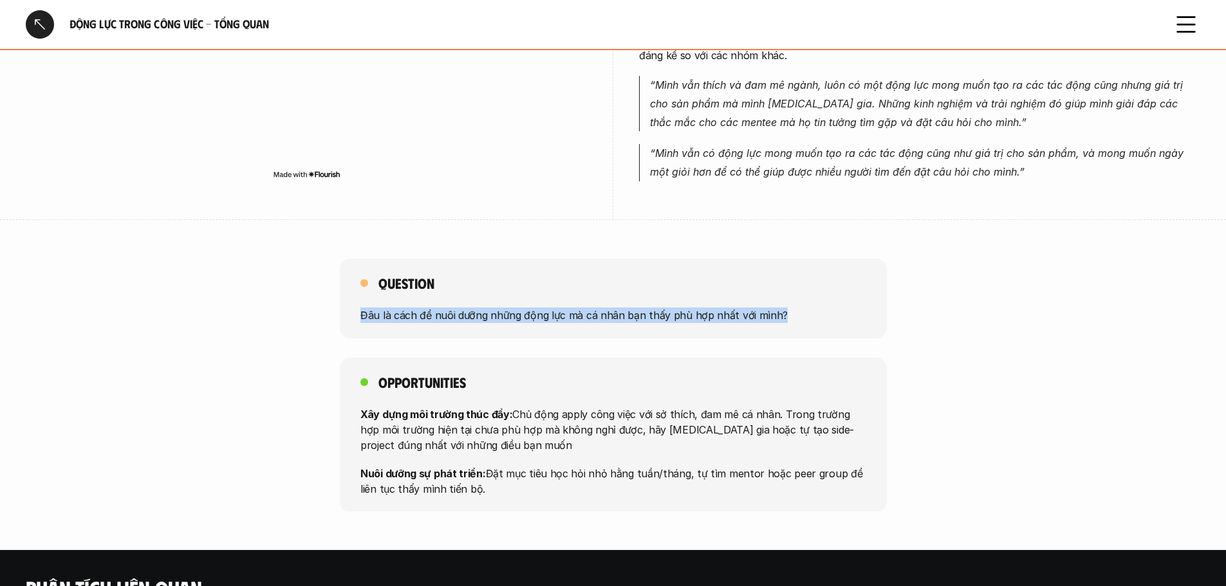
drag, startPoint x: 353, startPoint y: 313, endPoint x: 822, endPoint y: 316, distance: 469.7
click at [822, 316] on div "Question Đâu là cách để nuôi dưỡng những động lực mà cá nhân bạn thấy phù hợp n…" at bounding box center [613, 299] width 547 height 80
click at [932, 315] on div "Question Đâu là cách để nuôi dưỡng những động lực mà cá nhân bạn thấy phù hợp n…" at bounding box center [613, 299] width 1226 height 80
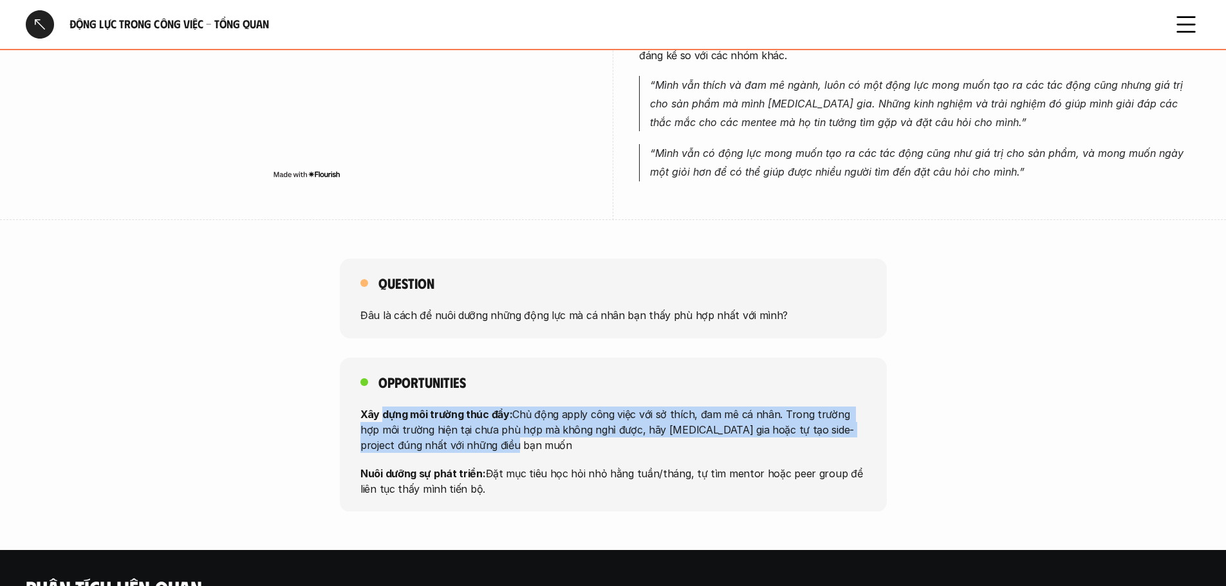
drag, startPoint x: 383, startPoint y: 414, endPoint x: 580, endPoint y: 439, distance: 198.4
click at [580, 439] on p "Xây dựng môi trường thúc đẩy: Chủ động apply công việc với sở thích, đam mê cá …" at bounding box center [613, 429] width 506 height 46
click at [593, 439] on p "Xây dựng môi trường thúc đẩy: Chủ động apply công việc với sở thích, đam mê cá …" at bounding box center [613, 429] width 506 height 46
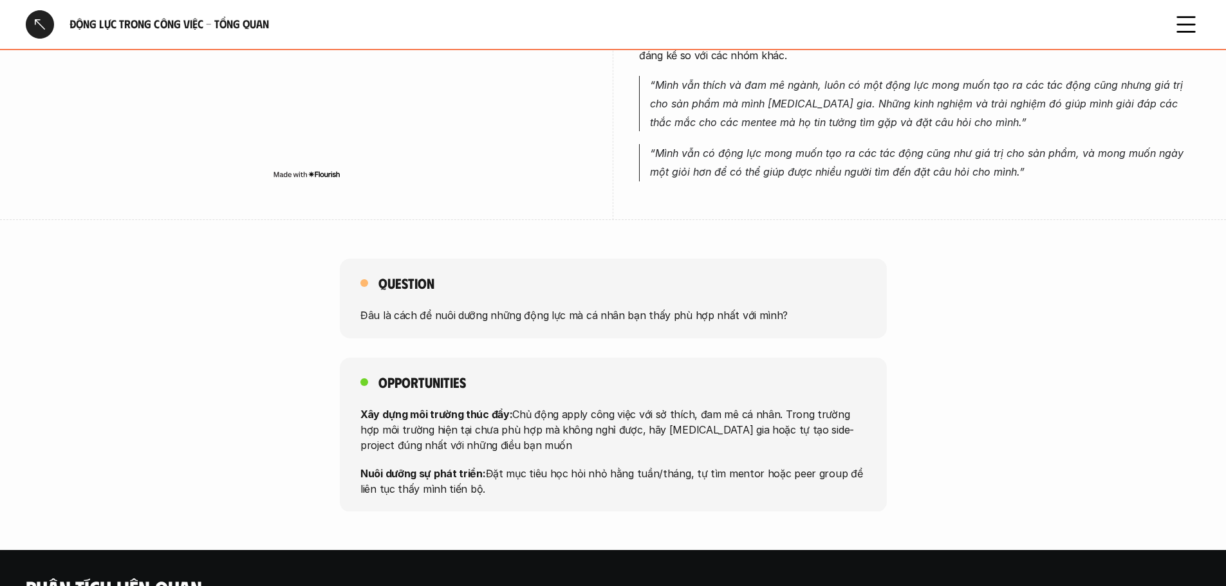
click at [593, 447] on p "Xây dựng môi trường thúc đẩy: Chủ động apply công việc với sở thích, đam mê cá …" at bounding box center [613, 429] width 506 height 46
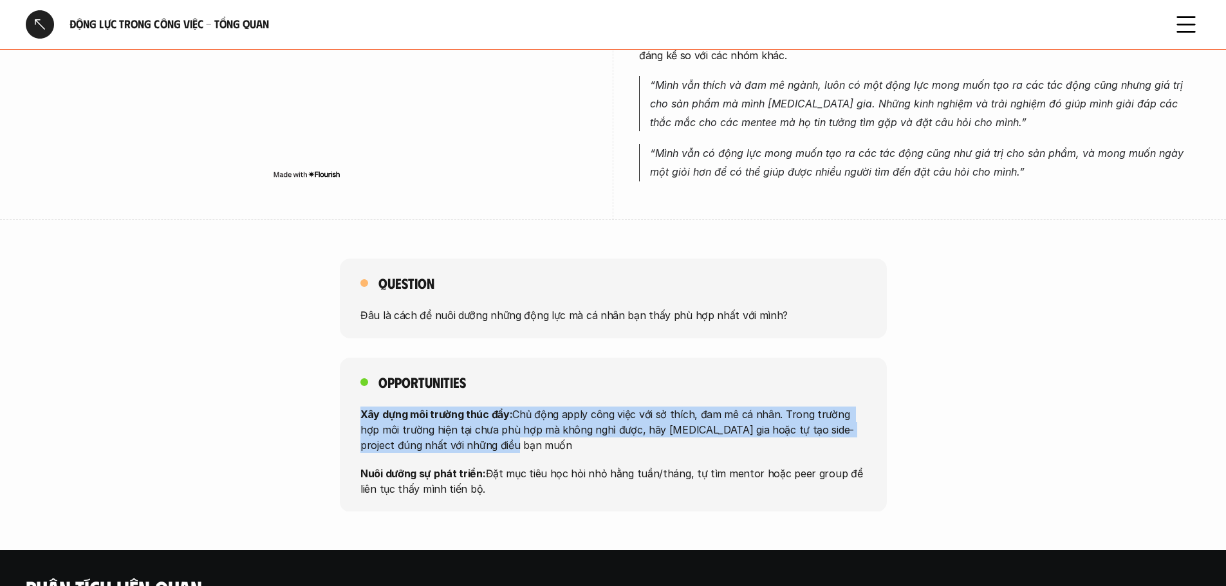
drag, startPoint x: 593, startPoint y: 447, endPoint x: 290, endPoint y: 421, distance: 304.1
click at [290, 421] on div "Opportunities Xây dựng môi trường thúc đẩy: Chủ động apply công việc với sở thí…" at bounding box center [613, 435] width 1226 height 154
copy p "Xây dựng môi trường thúc đẩy: Chủ động apply công việc với sở thích, đam mê cá …"
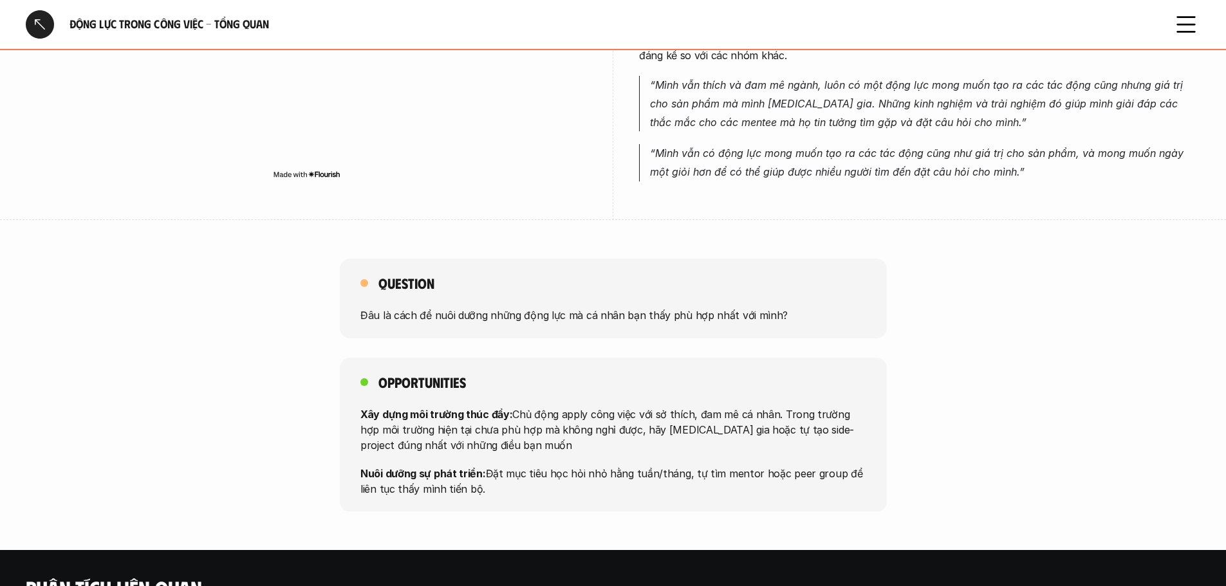
click at [950, 328] on div "Question Đâu là cách để nuôi dưỡng những động lực mà cá nhân bạn thấy phù hợp n…" at bounding box center [613, 299] width 1226 height 80
click at [891, 389] on div "Opportunities Xây dựng môi trường thúc đẩy: Chủ động apply công việc với sở thí…" at bounding box center [613, 435] width 1226 height 154
click at [575, 428] on p "Xây dựng môi trường thúc đẩy: Chủ động apply công việc với sở thích, đam mê cá …" at bounding box center [613, 429] width 506 height 46
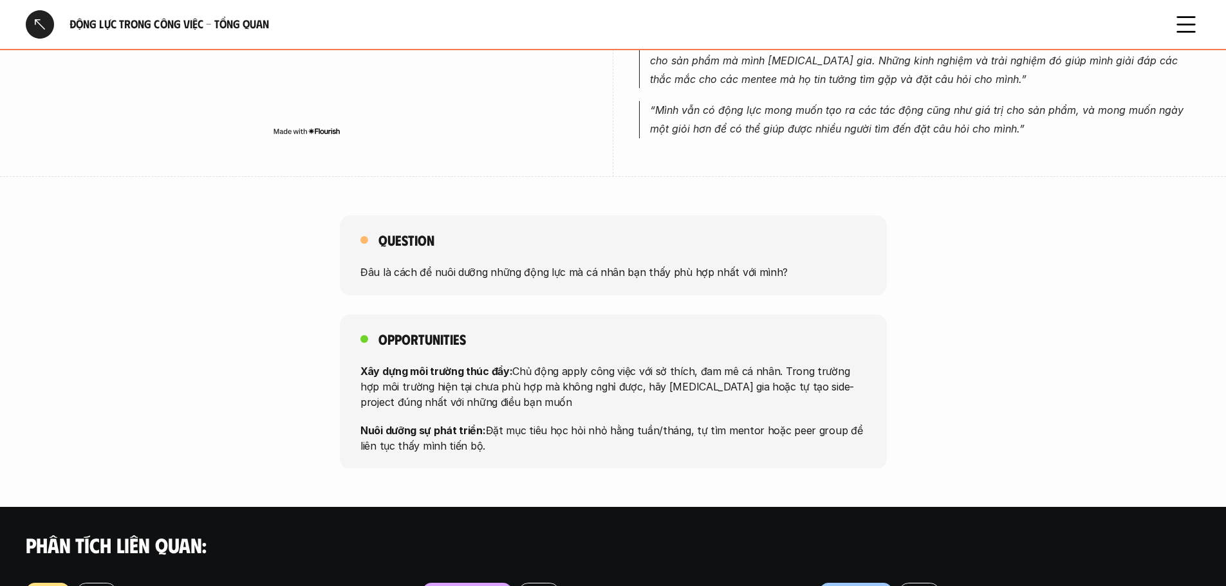
scroll to position [836, 0]
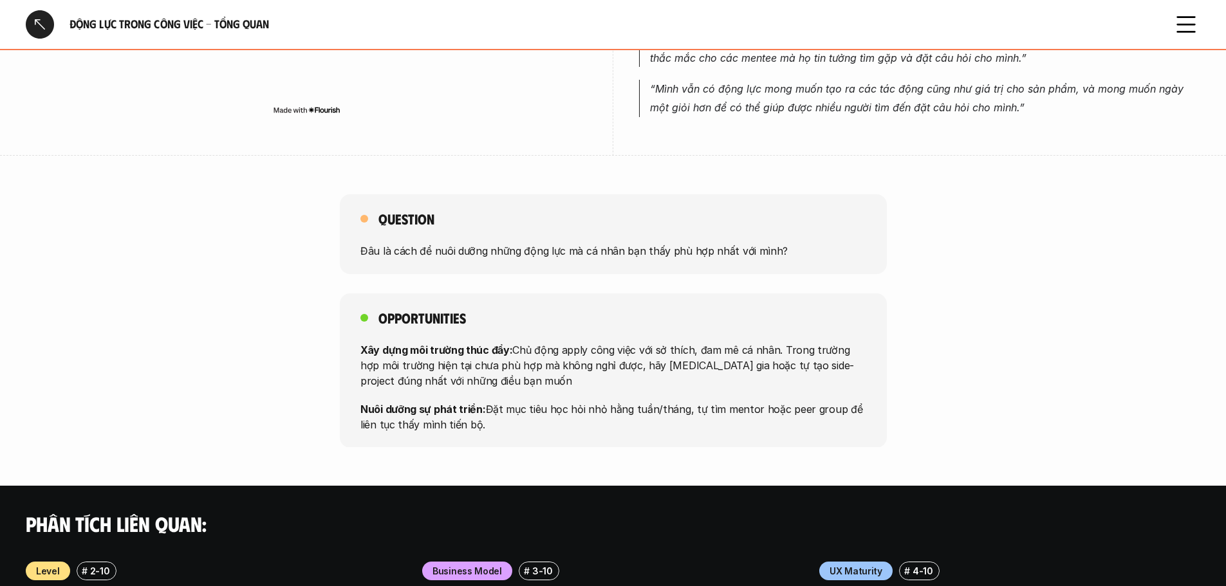
click at [596, 381] on p "Xây dựng môi trường thúc đẩy: Chủ động apply công việc với sở thích, đam mê cá …" at bounding box center [613, 365] width 506 height 46
click at [845, 388] on p "Xây dựng môi trường thúc đẩy: Chủ động apply công việc với sở thích, đam mê cá …" at bounding box center [613, 365] width 506 height 46
click at [916, 366] on div "Opportunities Xây dựng môi trường thúc đẩy: Chủ động apply công việc với sở thí…" at bounding box center [613, 370] width 1226 height 154
click at [712, 382] on p "Xây dựng môi trường thúc đẩy: Chủ động apply công việc với sở thích, đam mê cá …" at bounding box center [613, 365] width 506 height 46
click at [904, 334] on div "Opportunities Xây dựng môi trường thúc đẩy: Chủ động apply công việc với sở thí…" at bounding box center [613, 370] width 1226 height 154
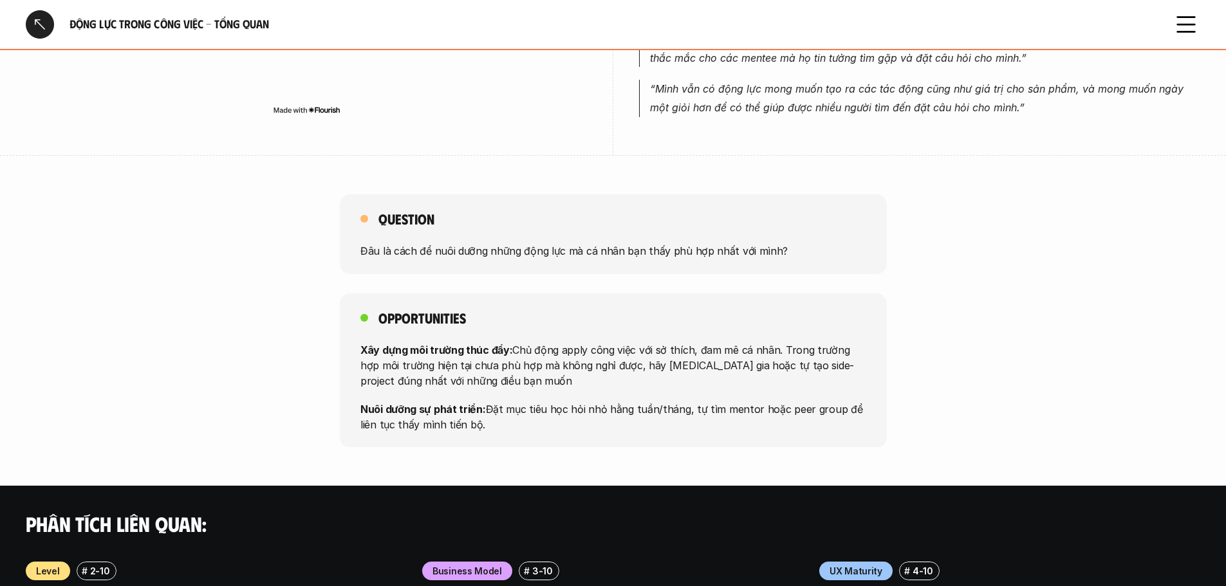
click at [904, 334] on div "Opportunities Xây dựng môi trường thúc đẩy: Chủ động apply công việc với sở thí…" at bounding box center [613, 370] width 1226 height 154
click at [919, 391] on div "Opportunities Xây dựng môi trường thúc đẩy: Chủ động apply công việc với sở thí…" at bounding box center [613, 370] width 1226 height 154
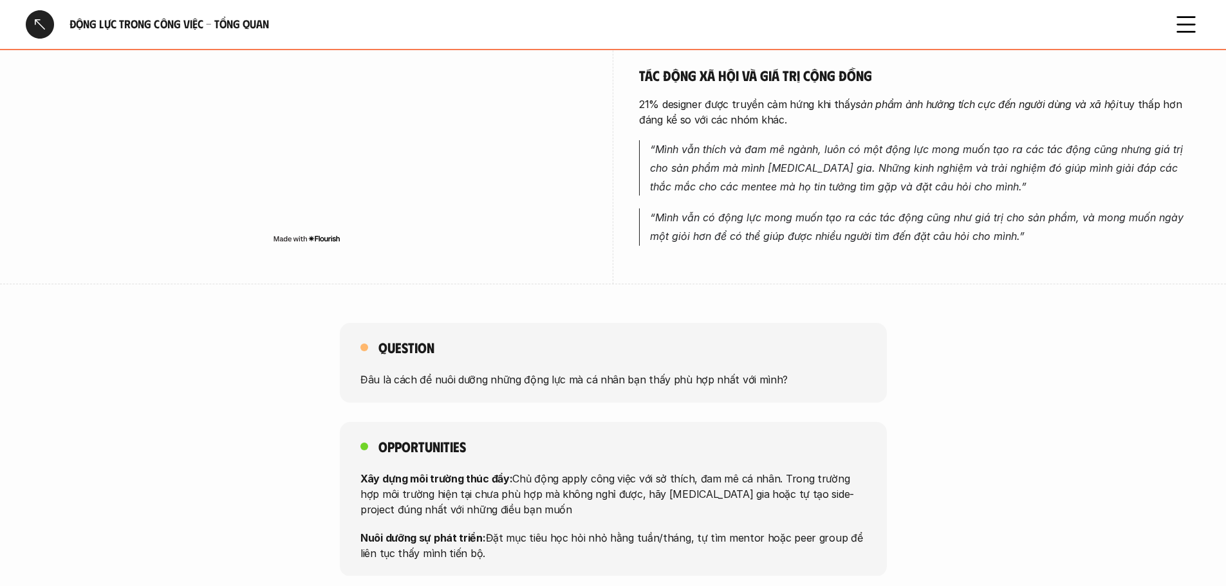
click at [925, 369] on div "Question Đâu là cách để nuôi dưỡng những động lực mà cá nhân bạn thấy phù hợp n…" at bounding box center [613, 363] width 1226 height 80
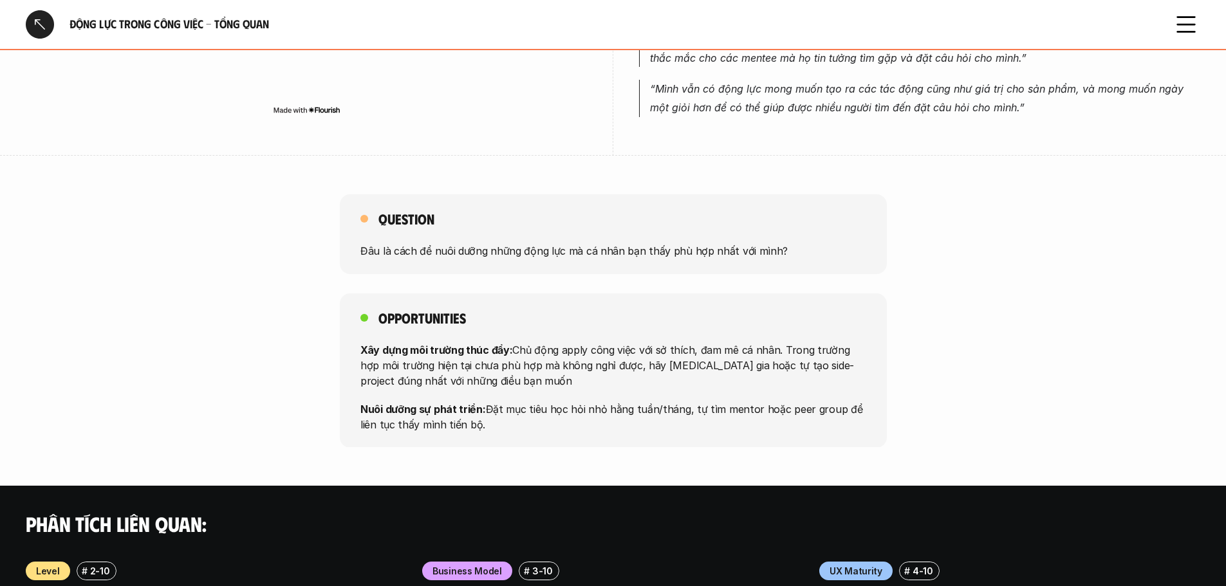
click at [923, 353] on div "Opportunities Xây dựng môi trường thúc đẩy: Chủ động apply công việc với sở thí…" at bounding box center [613, 370] width 1226 height 154
drag, startPoint x: 501, startPoint y: 363, endPoint x: 611, endPoint y: 364, distance: 109.4
click at [611, 364] on p "Xây dựng môi trường thúc đẩy: Chủ động apply công việc với sở thích, đam mê cá …" at bounding box center [613, 365] width 506 height 46
click at [617, 379] on p "Xây dựng môi trường thúc đẩy: Chủ động apply công việc với sở thích, đam mê cá …" at bounding box center [613, 365] width 506 height 46
drag, startPoint x: 736, startPoint y: 368, endPoint x: 791, endPoint y: 369, distance: 55.3
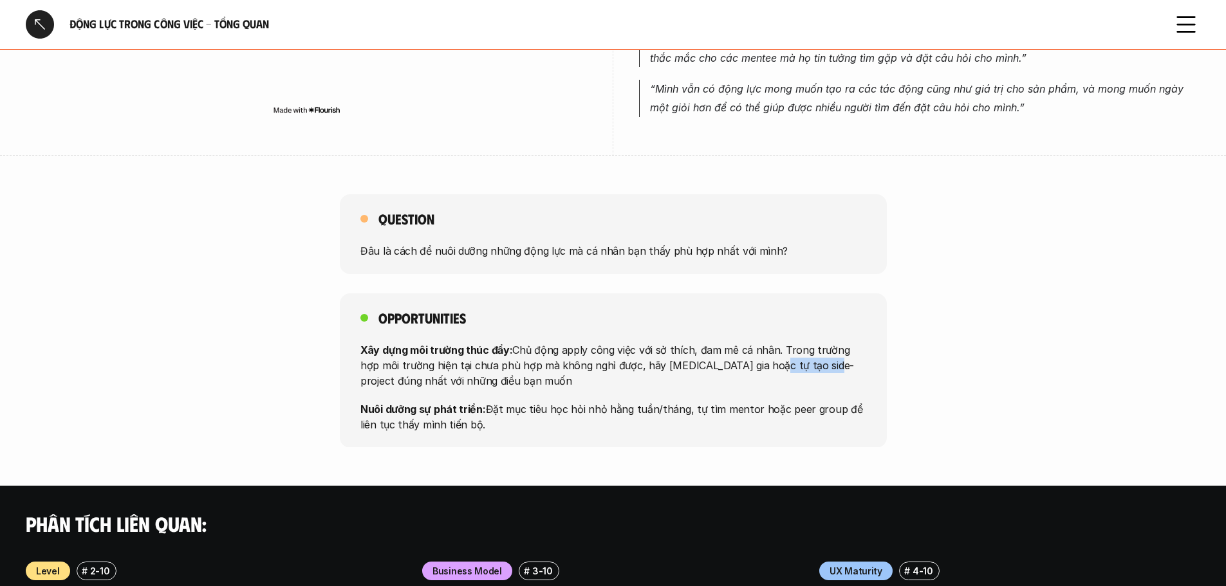
click at [791, 369] on p "Xây dựng môi trường thúc đẩy: Chủ động apply công việc với sở thích, đam mê cá …" at bounding box center [613, 365] width 506 height 46
click at [939, 367] on div "Opportunities Xây dựng môi trường thúc đẩy: Chủ động apply công việc với sở thí…" at bounding box center [613, 370] width 1226 height 154
click at [622, 380] on p "Xây dựng môi trường thúc đẩy: Chủ động apply công việc với sở thích, đam mê cá …" at bounding box center [613, 365] width 506 height 46
click at [1040, 306] on div "Opportunities Xây dựng môi trường thúc đẩy: Chủ động apply công việc với sở thí…" at bounding box center [613, 370] width 1226 height 154
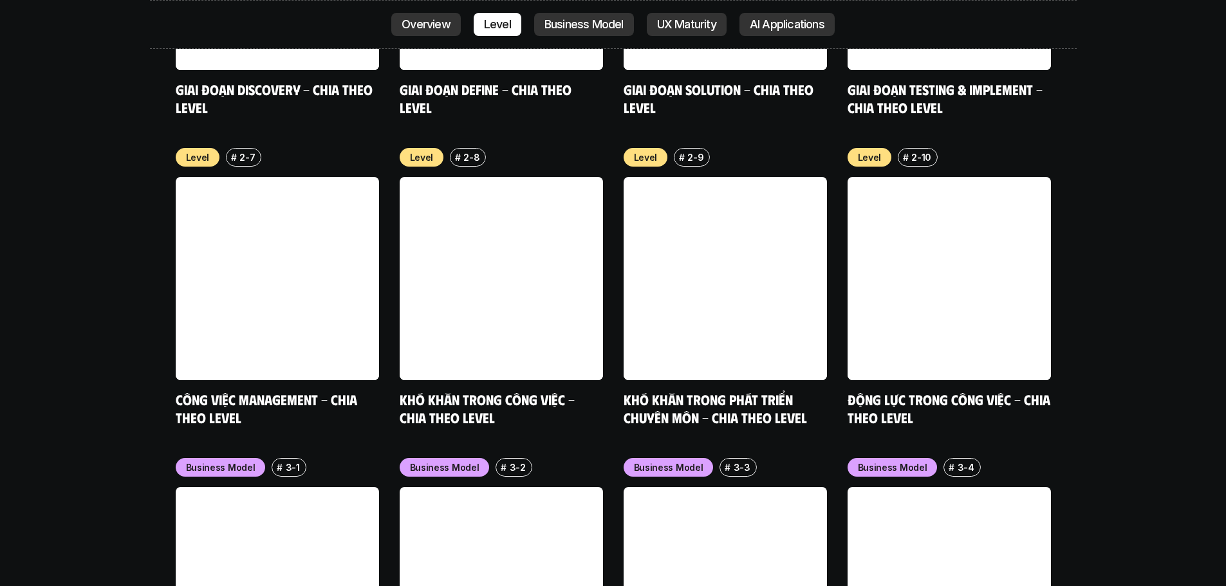
scroll to position [5104, 0]
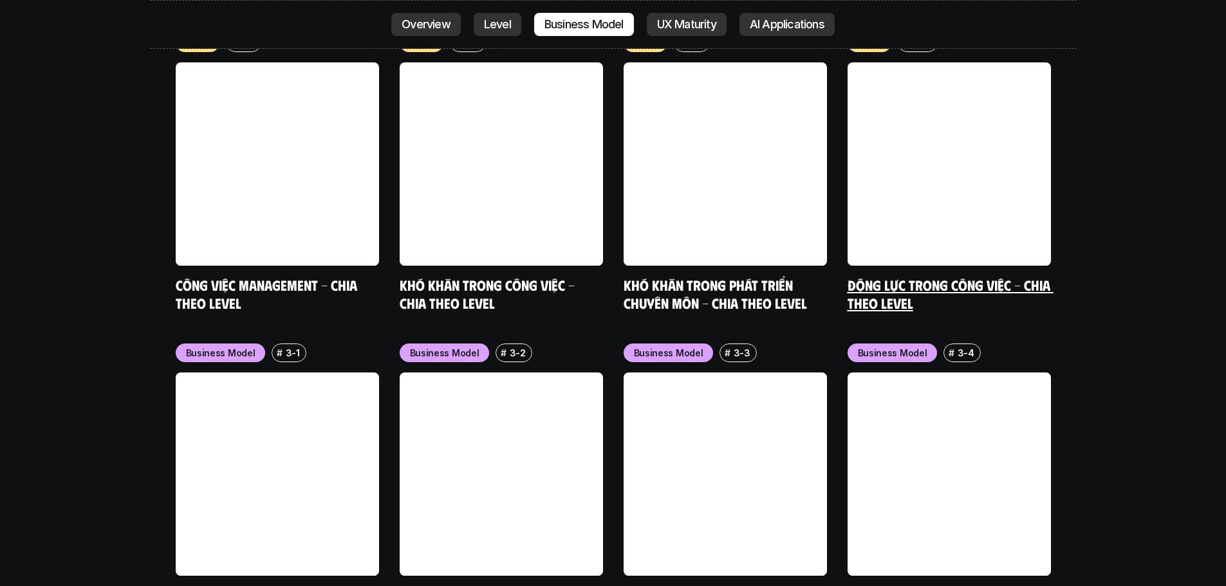
click at [993, 166] on link at bounding box center [948, 163] width 203 height 203
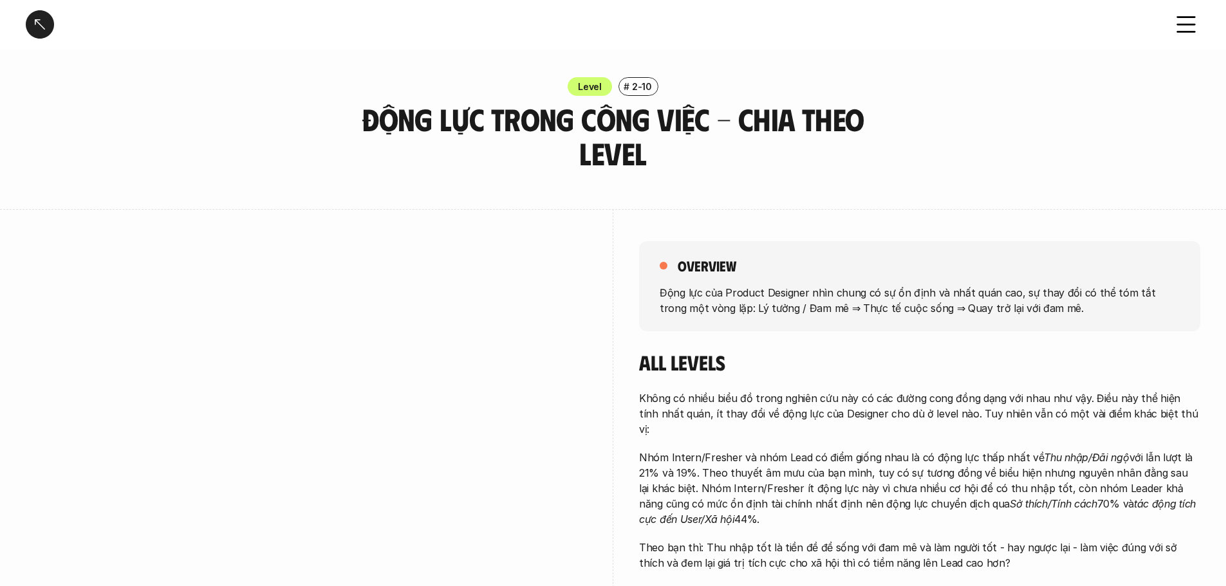
click at [622, 318] on div "overview Động lực của Product Designer nhìn chung có sự ổn định và nhất quán ca…" at bounding box center [613, 445] width 1174 height 472
click at [620, 337] on div "overview Động lực của Product Designer nhìn chung có sự ổn định và nhất quán ca…" at bounding box center [613, 445] width 1174 height 472
click at [620, 271] on div "overview Động lực của Product Designer nhìn chung có sự ổn định và nhất quán ca…" at bounding box center [613, 445] width 1174 height 472
click at [48, 23] on div at bounding box center [40, 24] width 28 height 28
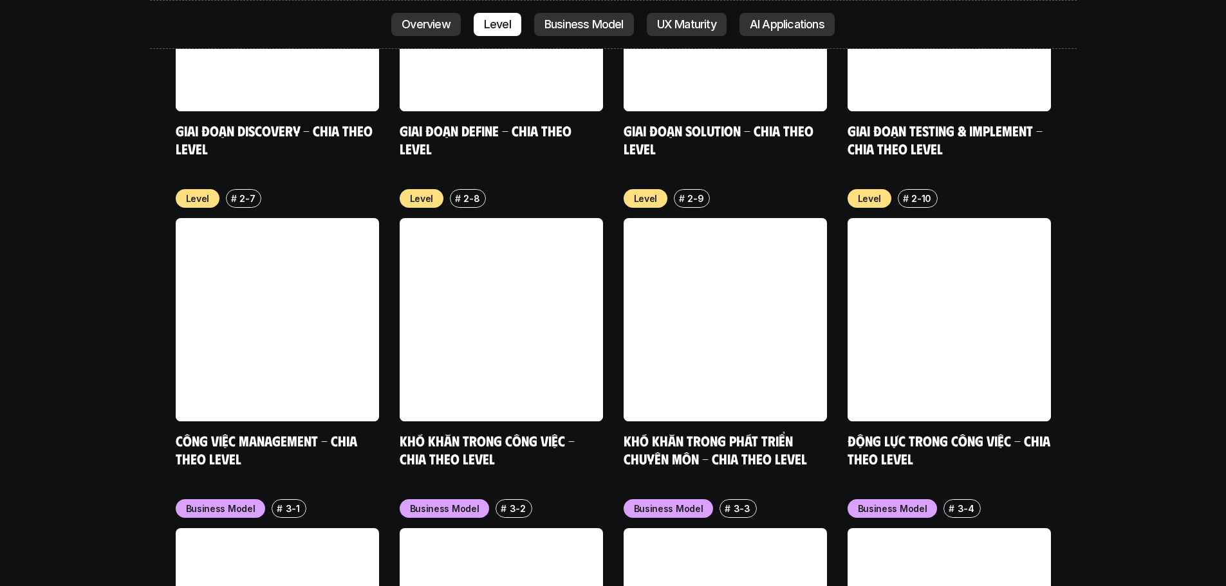
scroll to position [4971, 0]
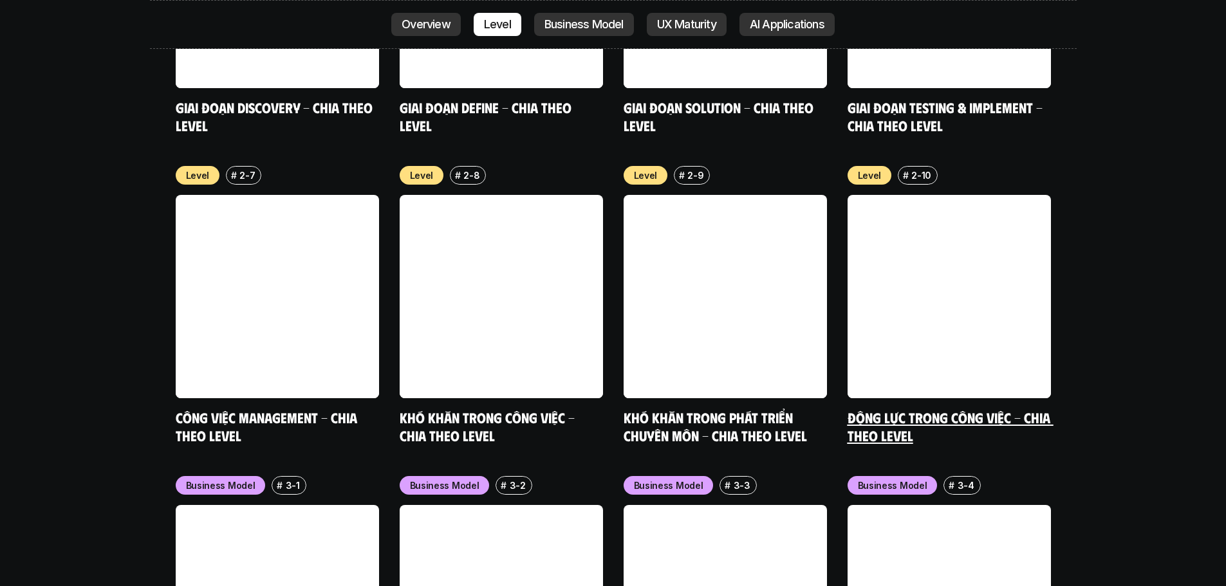
click at [969, 235] on link at bounding box center [948, 296] width 203 height 203
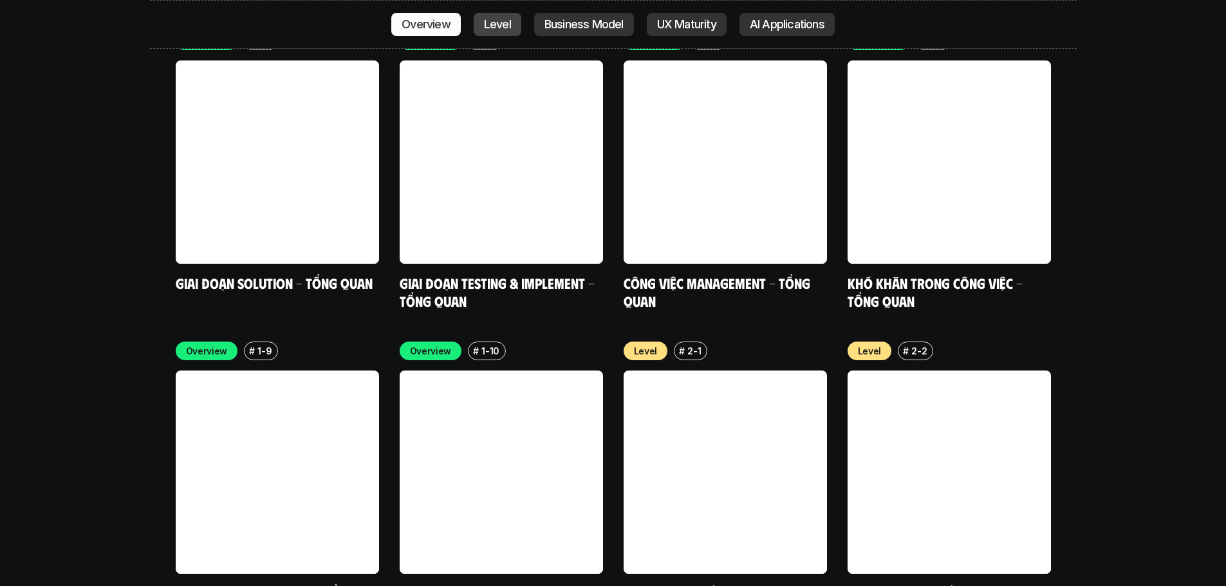
scroll to position [4263, 0]
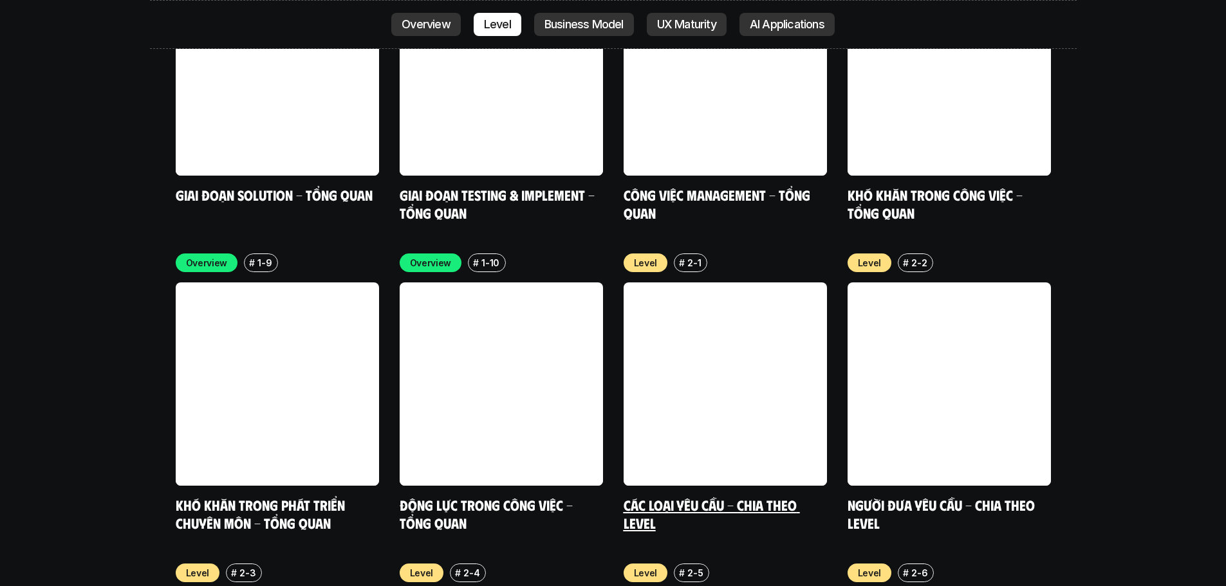
click at [730, 325] on link at bounding box center [724, 383] width 203 height 203
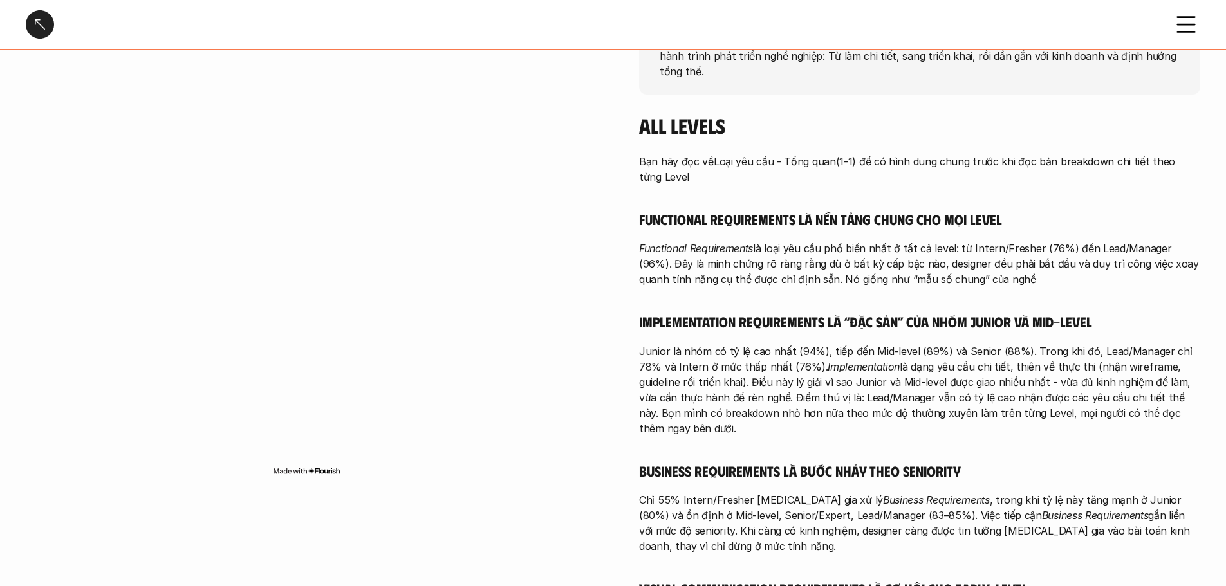
scroll to position [322, 0]
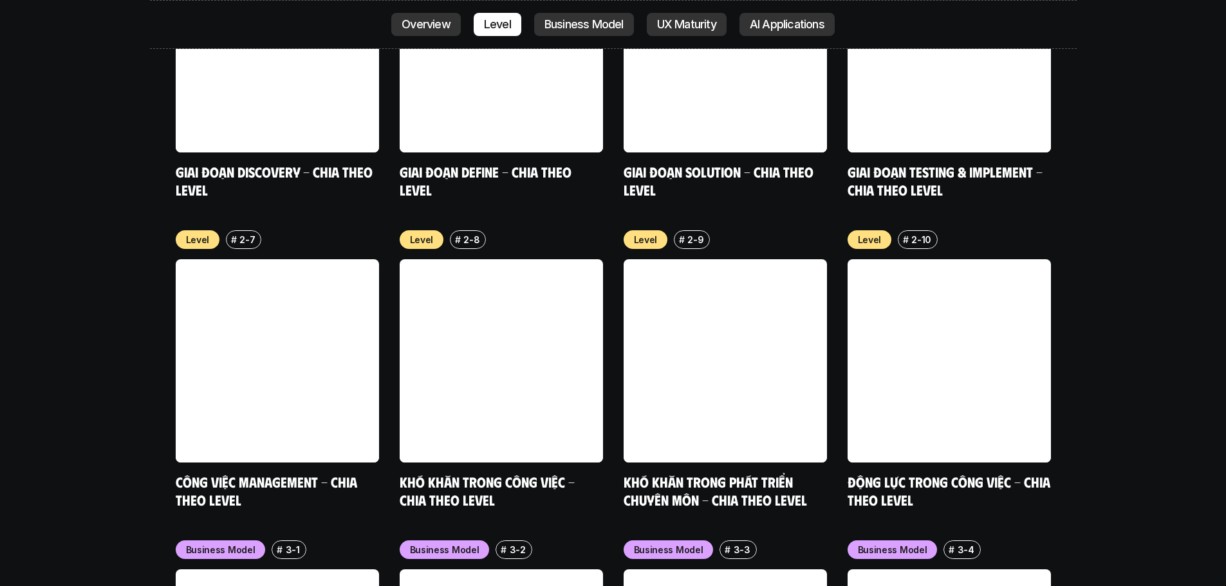
scroll to position [5100, 0]
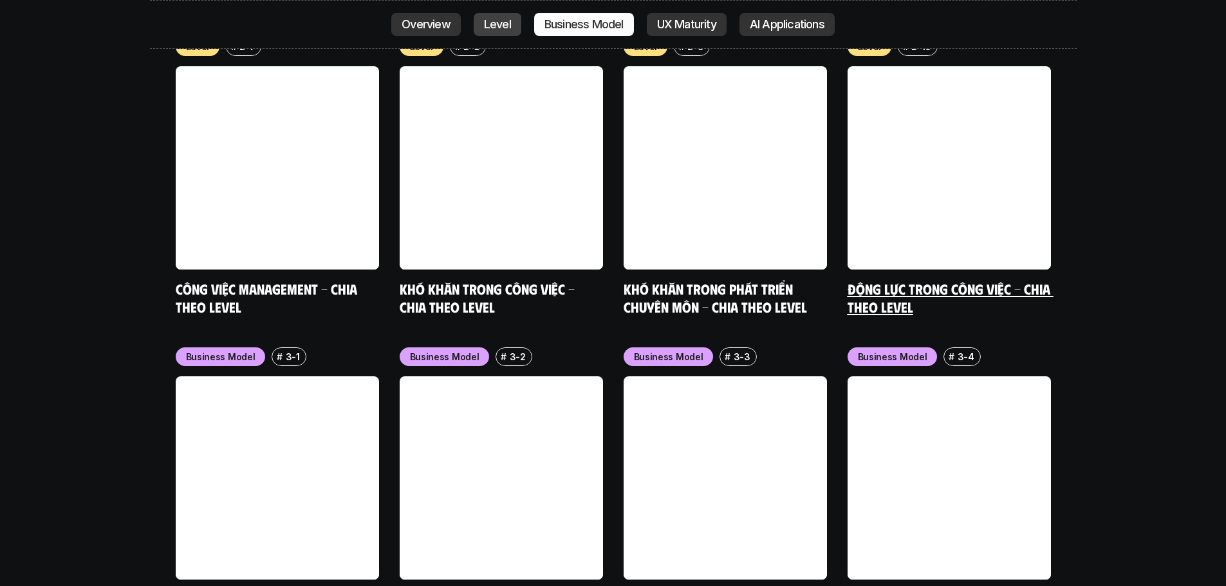
click at [912, 174] on link at bounding box center [948, 167] width 203 height 203
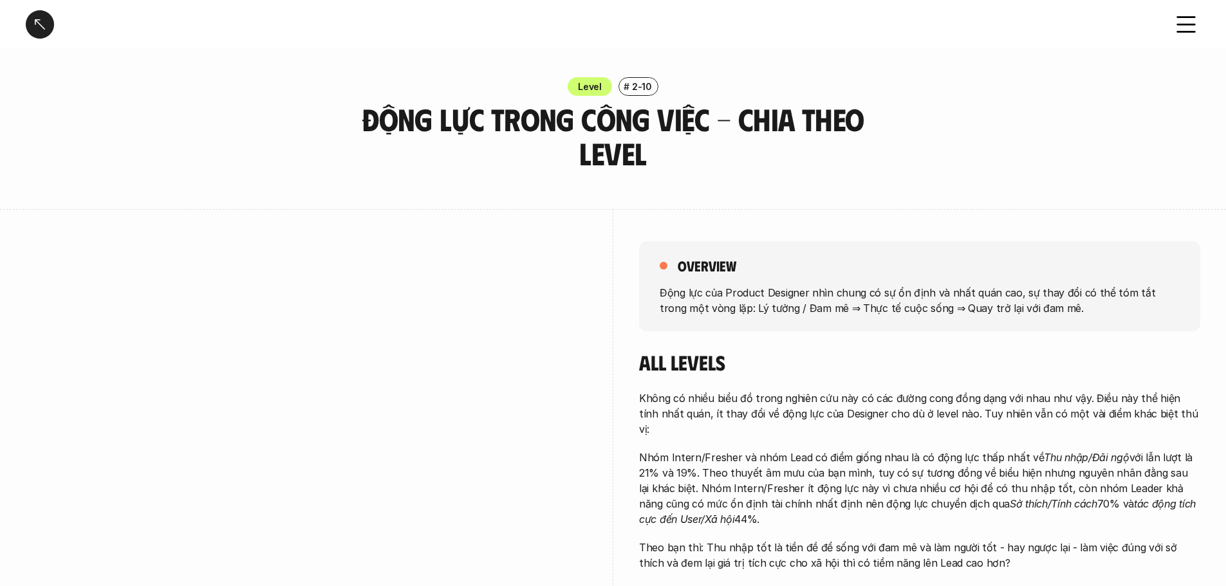
click at [625, 327] on div "overview Động lực của Product Designer nhìn chung có sự ổn định và nhất quán ca…" at bounding box center [613, 445] width 1174 height 472
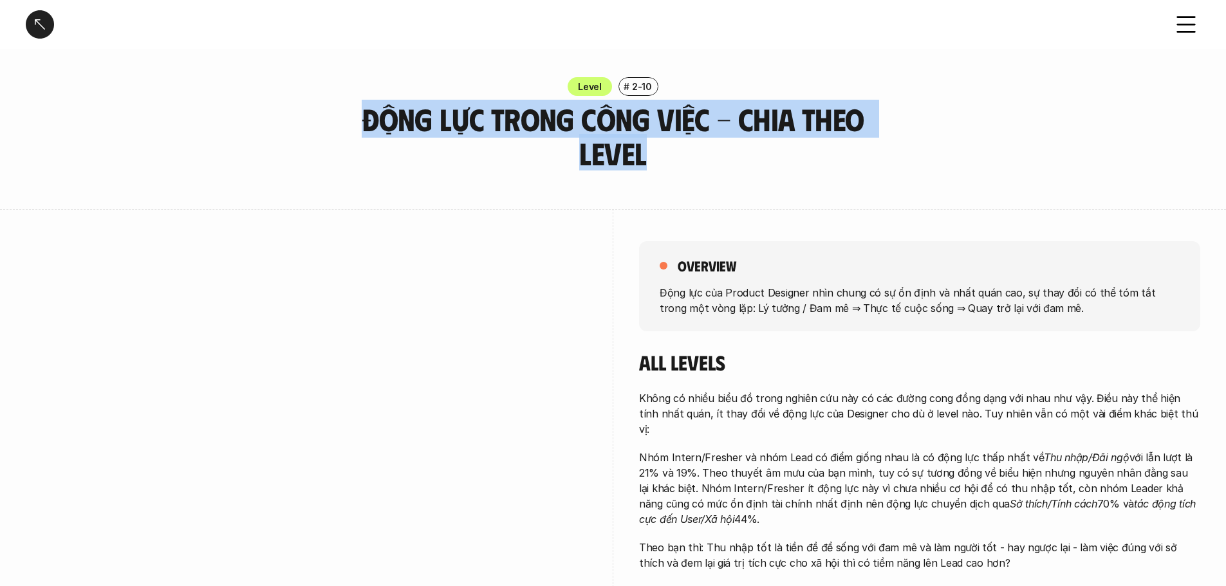
drag, startPoint x: 367, startPoint y: 120, endPoint x: 743, endPoint y: 168, distance: 378.8
click at [743, 168] on h3 "Động lực trong công việc - Chia theo Level" at bounding box center [613, 136] width 547 height 68
copy h3 "Động lực trong công việc - Chia theo Level"
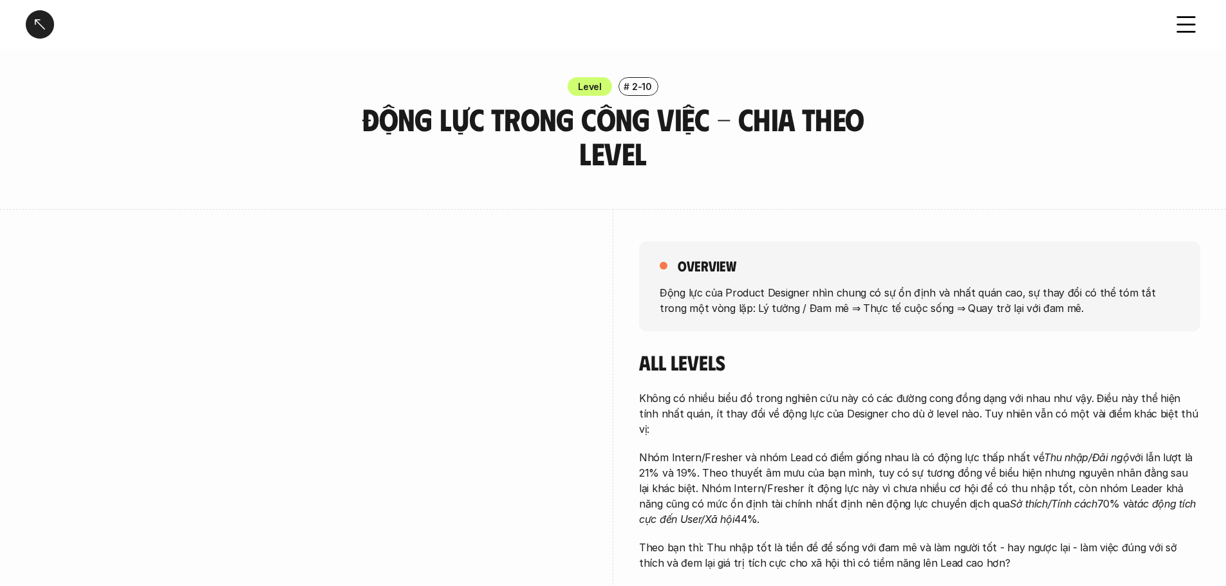
click at [804, 308] on p "Động lực của Product Designer nhìn chung có sự ổn định và nhất quán cao, sự tha…" at bounding box center [920, 299] width 520 height 31
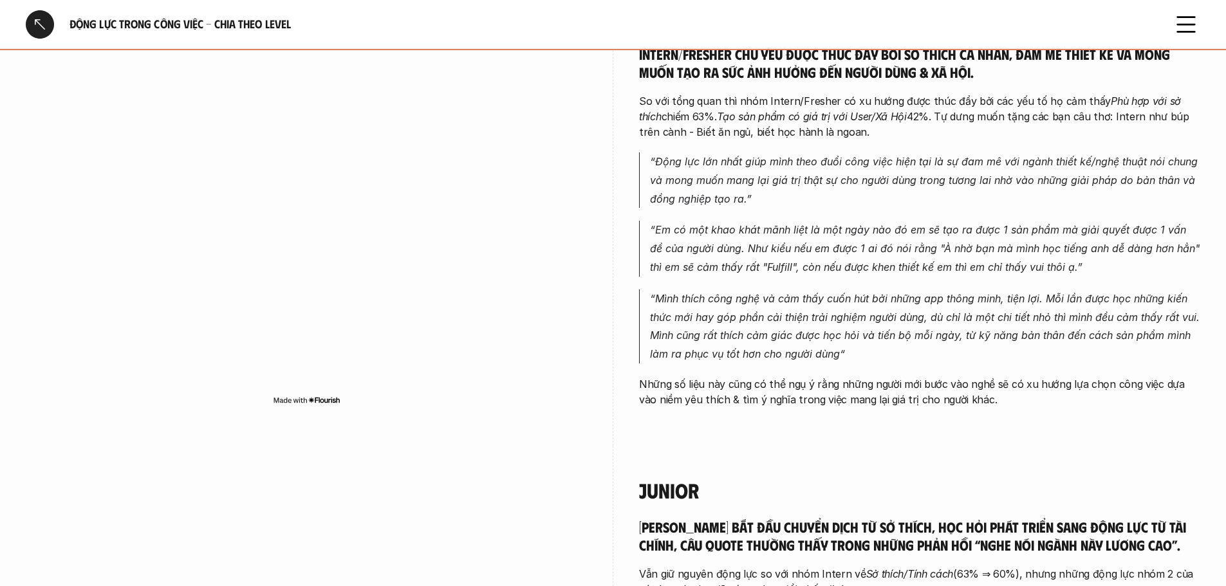
scroll to position [1094, 0]
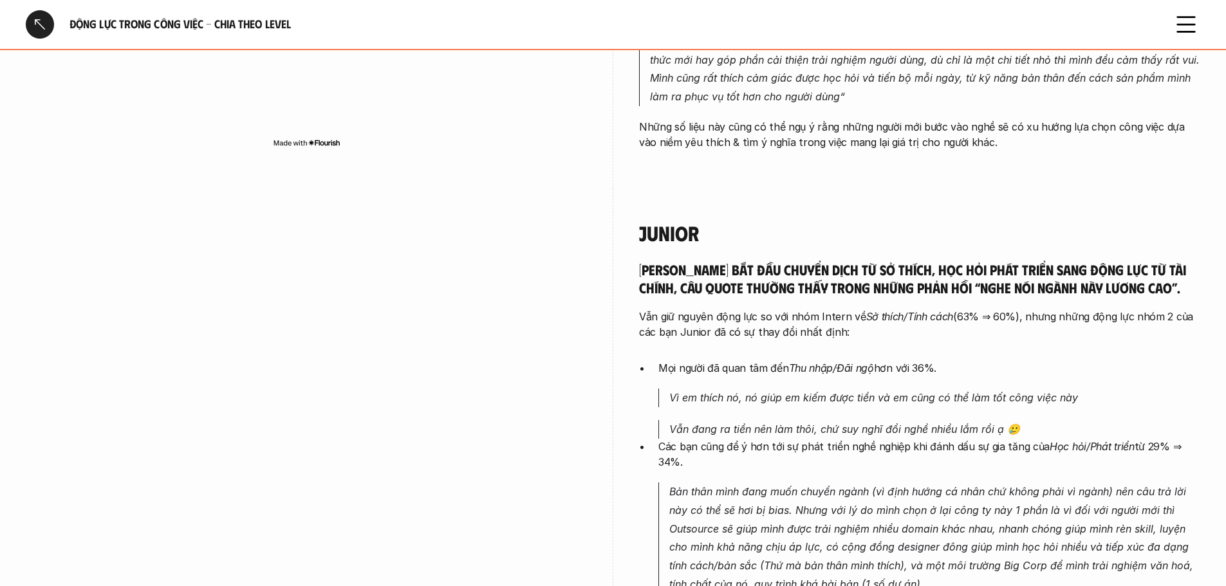
click at [645, 358] on div "Junior bắt đầu chuyển dịch từ sở thích, học hỏi phát triển sang động lực từ tài…" at bounding box center [919, 521] width 561 height 520
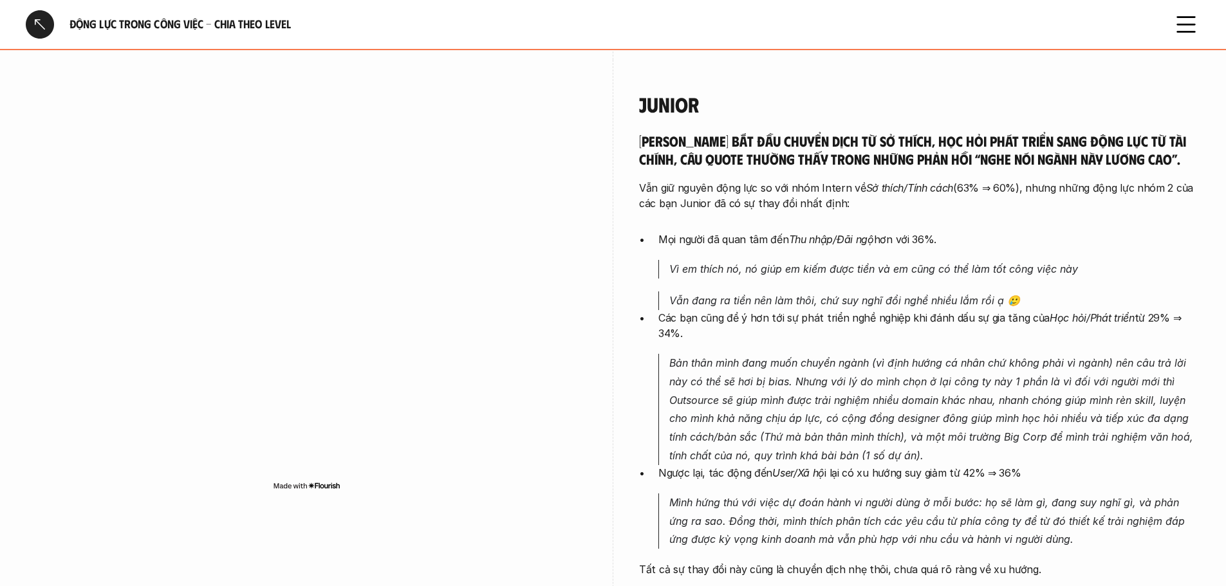
scroll to position [643, 0]
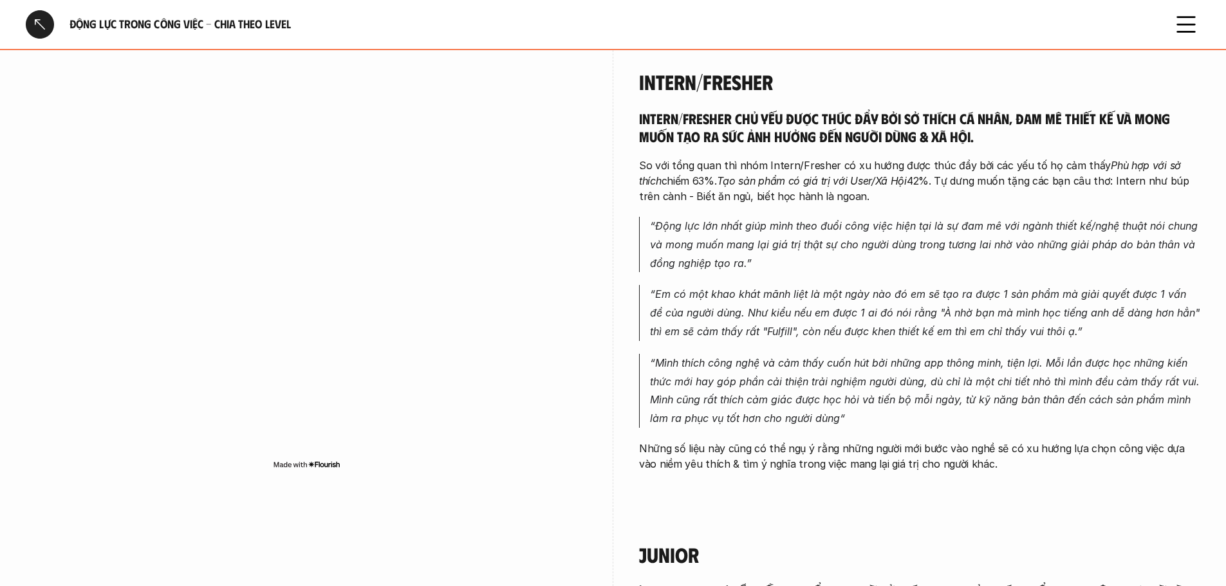
click at [885, 198] on p "So với tổng quan thì nhóm Intern/Fresher có xu hướng được thúc đẩy bởi các yếu …" at bounding box center [919, 181] width 561 height 46
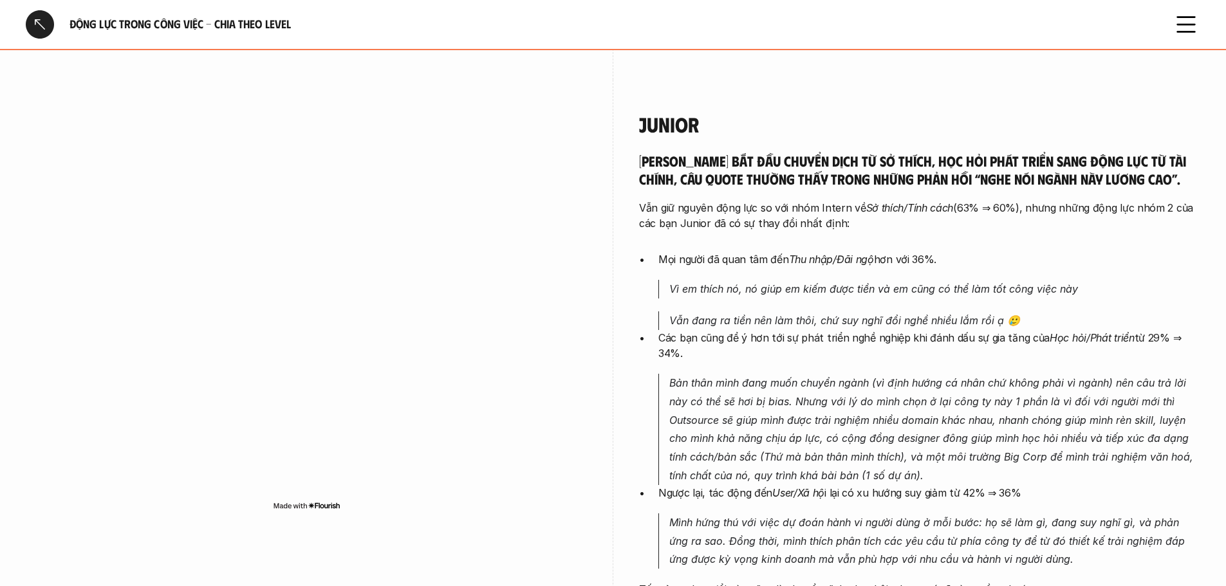
scroll to position [1094, 0]
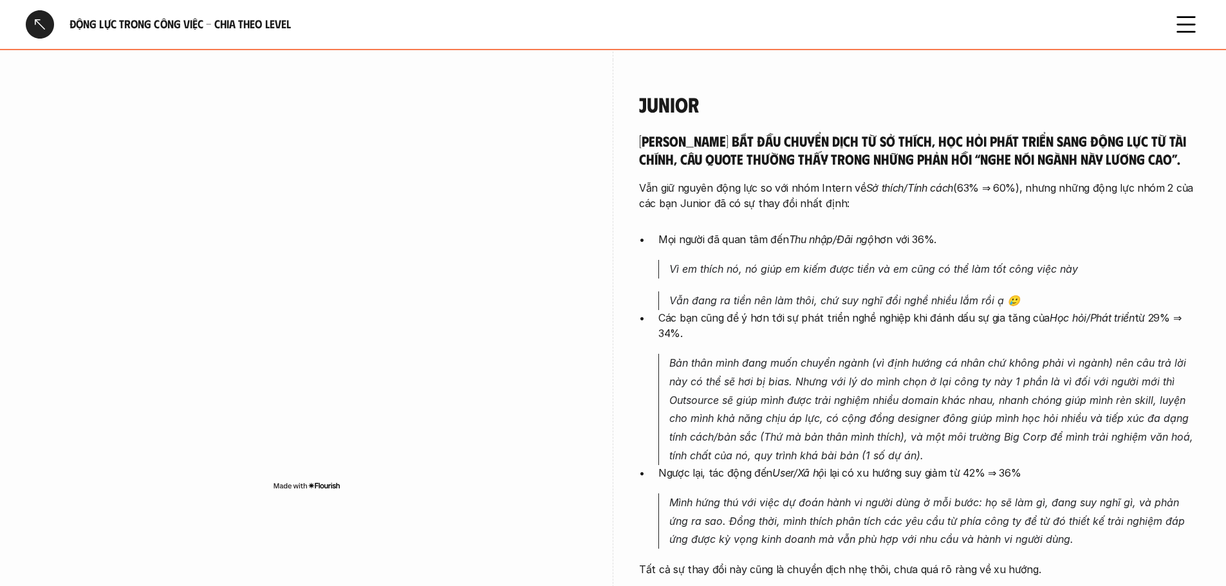
drag, startPoint x: 869, startPoint y: 203, endPoint x: 632, endPoint y: 108, distance: 255.2
click at [632, 108] on div "Junior Junior bắt đầu chuyển dịch từ sở thích, học hỏi phát triển sang động lực…" at bounding box center [613, 375] width 1174 height 631
click at [623, 194] on div "Junior Junior bắt đầu chuyển dịch từ sở thích, học hỏi phát triển sang động lực…" at bounding box center [613, 375] width 1174 height 631
click at [623, 193] on div "Junior Junior bắt đầu chuyển dịch từ sở thích, học hỏi phát triển sang động lực…" at bounding box center [613, 375] width 1174 height 631
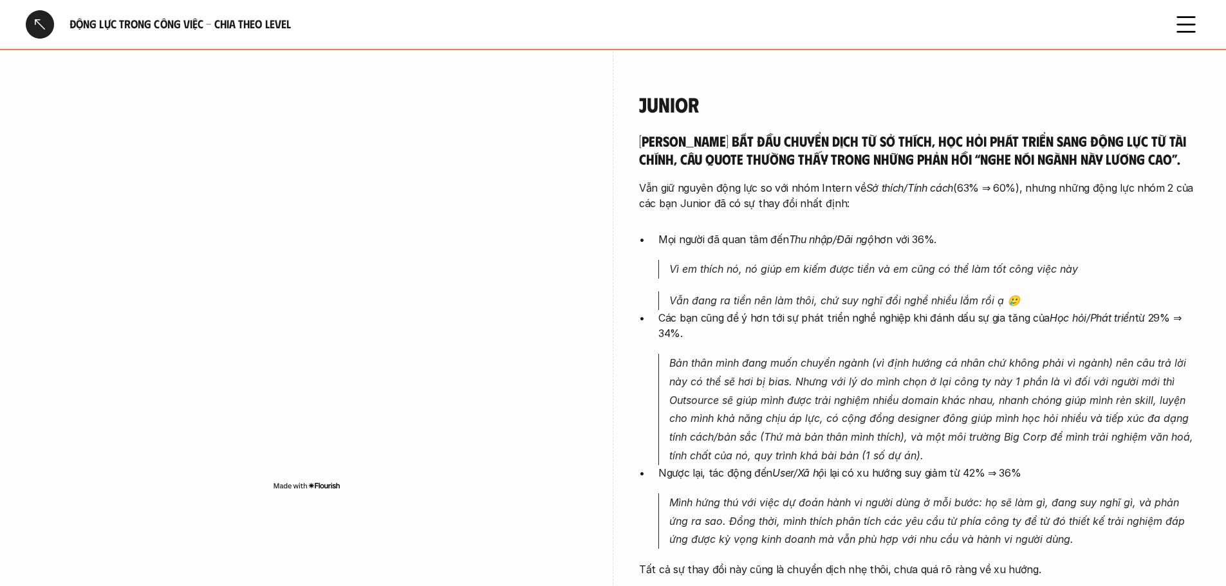
click at [727, 335] on p "Các bạn cũng để ý hơn tới sự phát triển nghề nghiệp khi đánh dấu sự gia tăng củ…" at bounding box center [929, 325] width 542 height 31
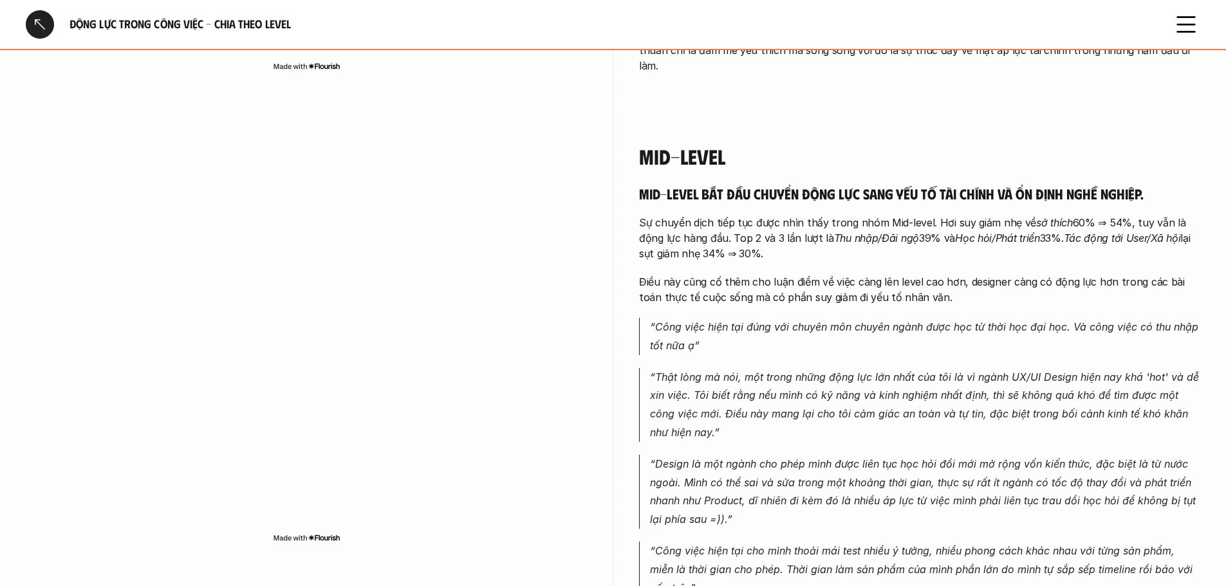
scroll to position [1673, 0]
click at [727, 335] on p "“Công việc hiện tại đúng với chuyên môn chuyên ngành được học từ thời học đại h…" at bounding box center [925, 335] width 550 height 37
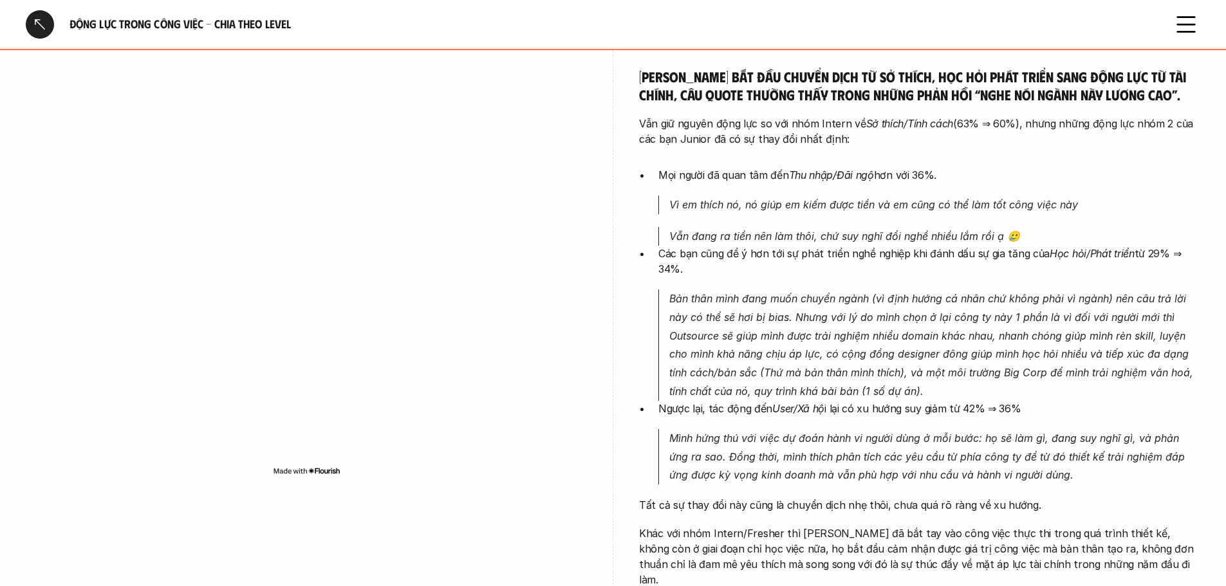
scroll to position [1094, 0]
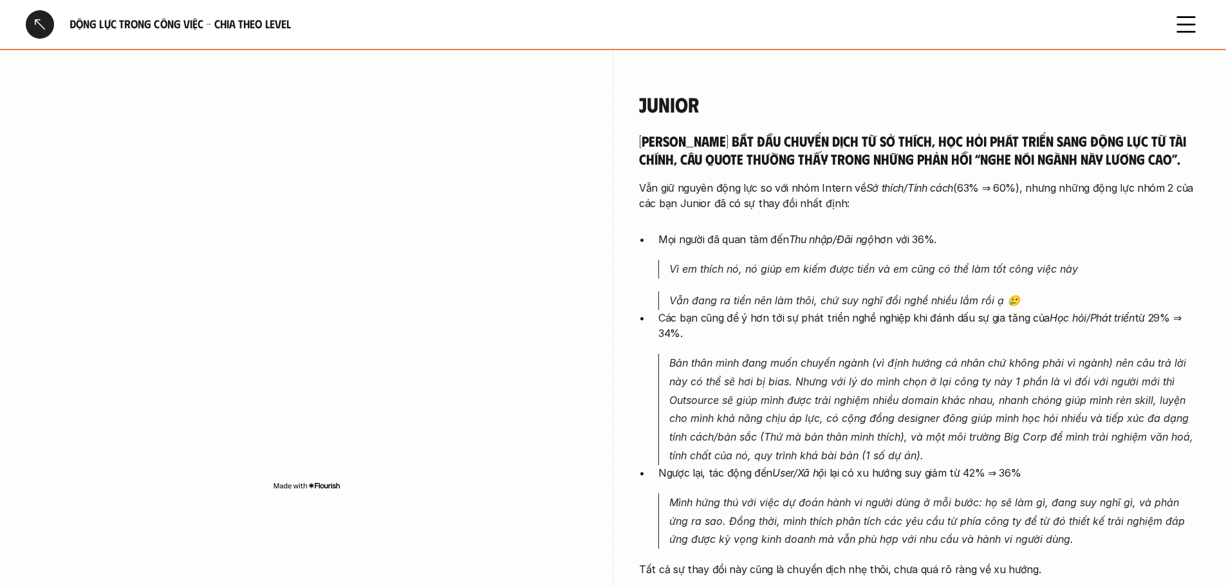
click at [727, 335] on p "Các bạn cũng để ý hơn tới sự phát triển nghề nghiệp khi đánh dấu sự gia tăng củ…" at bounding box center [929, 325] width 542 height 31
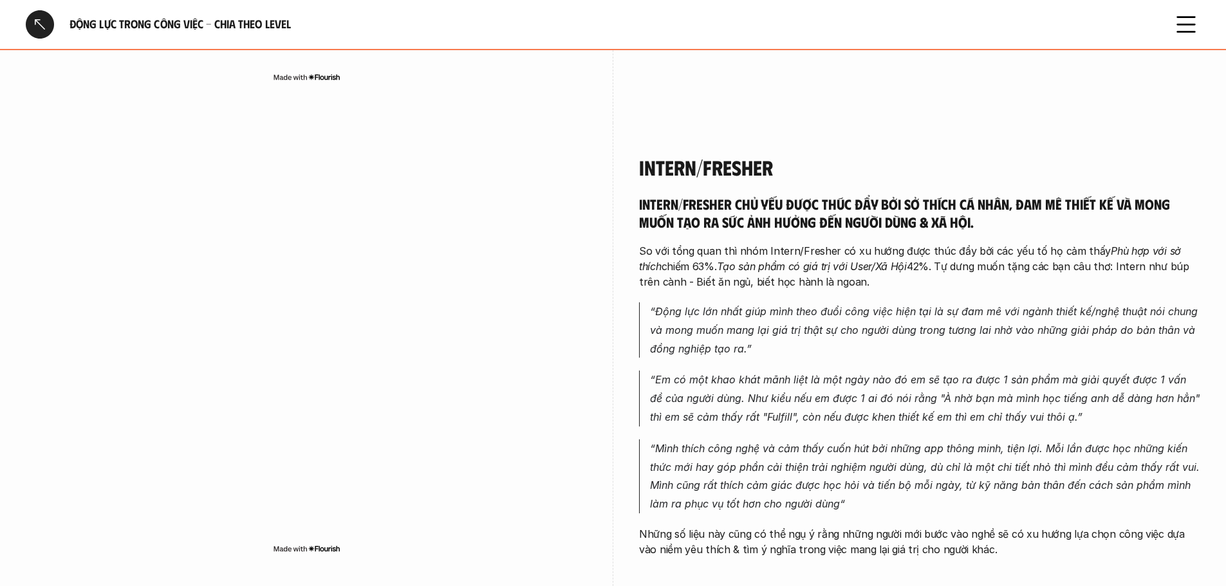
scroll to position [579, 0]
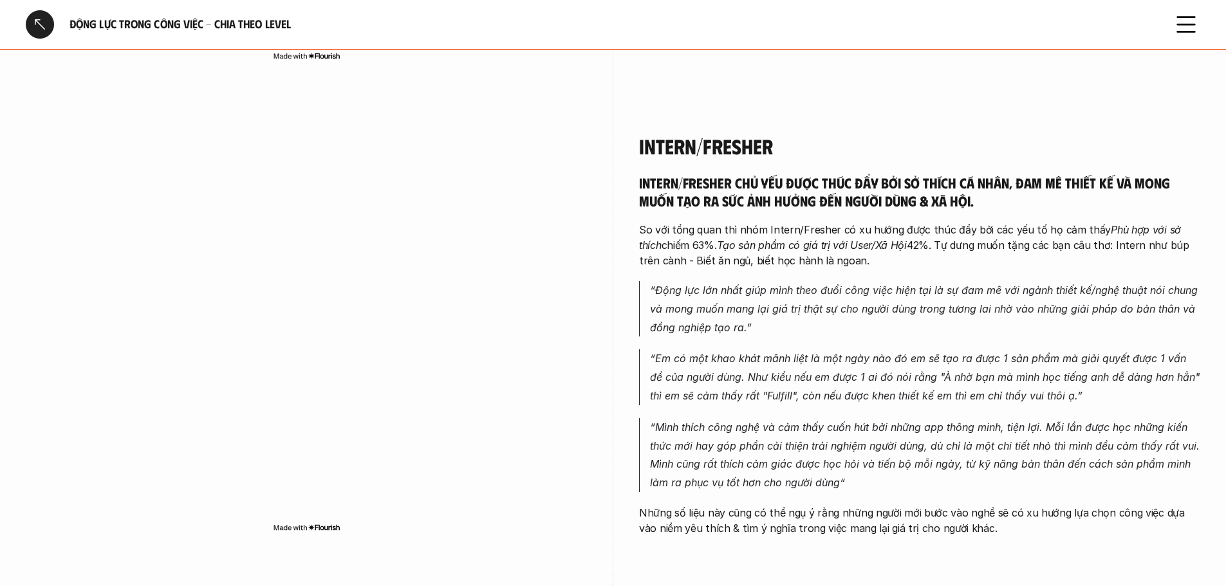
click at [727, 335] on p "“Động lực lớn nhất giúp mình theo đuổi công việc hiện tại là sự đam mê với ngàn…" at bounding box center [925, 308] width 550 height 55
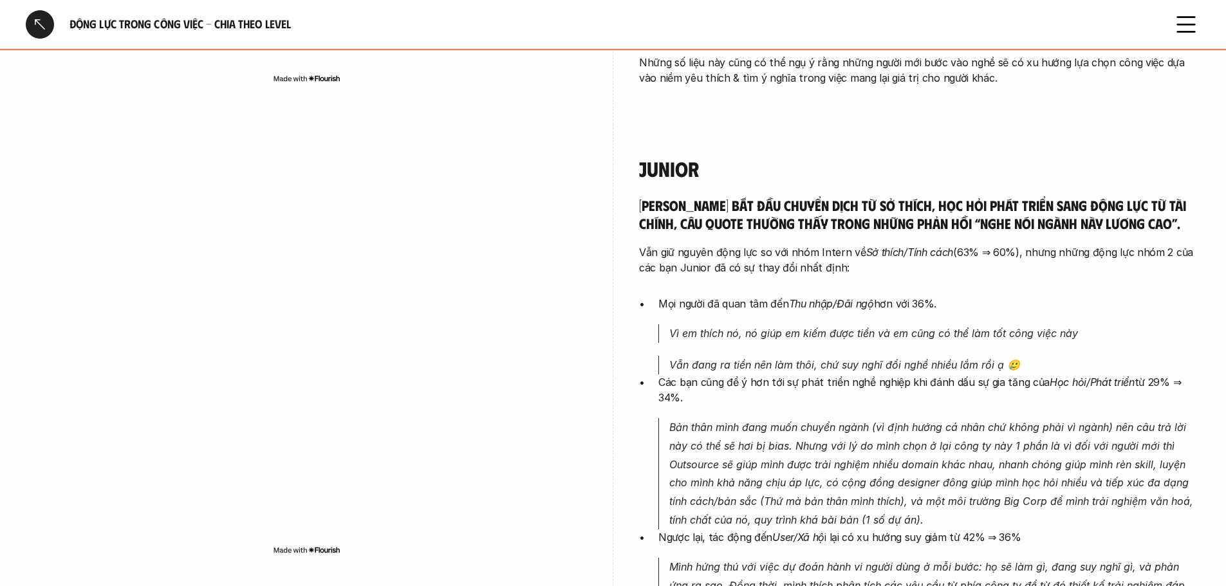
scroll to position [1094, 0]
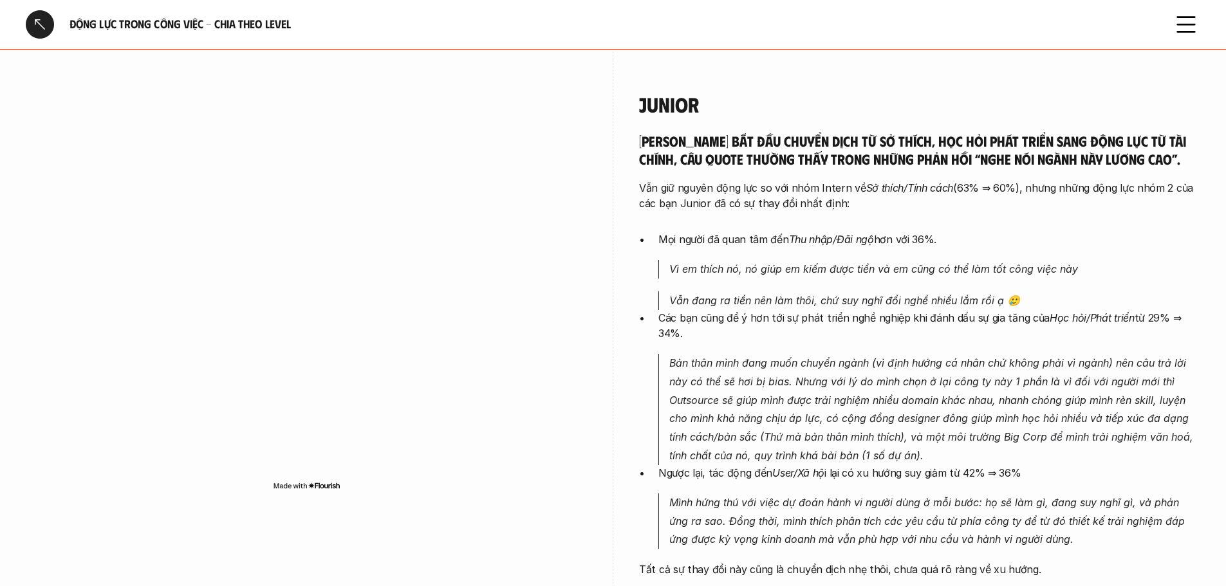
click at [727, 335] on p "Các bạn cũng để ý hơn tới sự phát triển nghề nghiệp khi đánh dấu sự gia tăng củ…" at bounding box center [929, 325] width 542 height 31
click at [587, 513] on div "Junior Junior bắt đầu chuyển dịch từ sở thích, học hỏi phát triển sang động lực…" at bounding box center [613, 375] width 1174 height 631
click at [632, 368] on div "Junior Junior bắt đầu chuyển dịch từ sở thích, học hỏi phát triển sang động lực…" at bounding box center [613, 375] width 1174 height 631
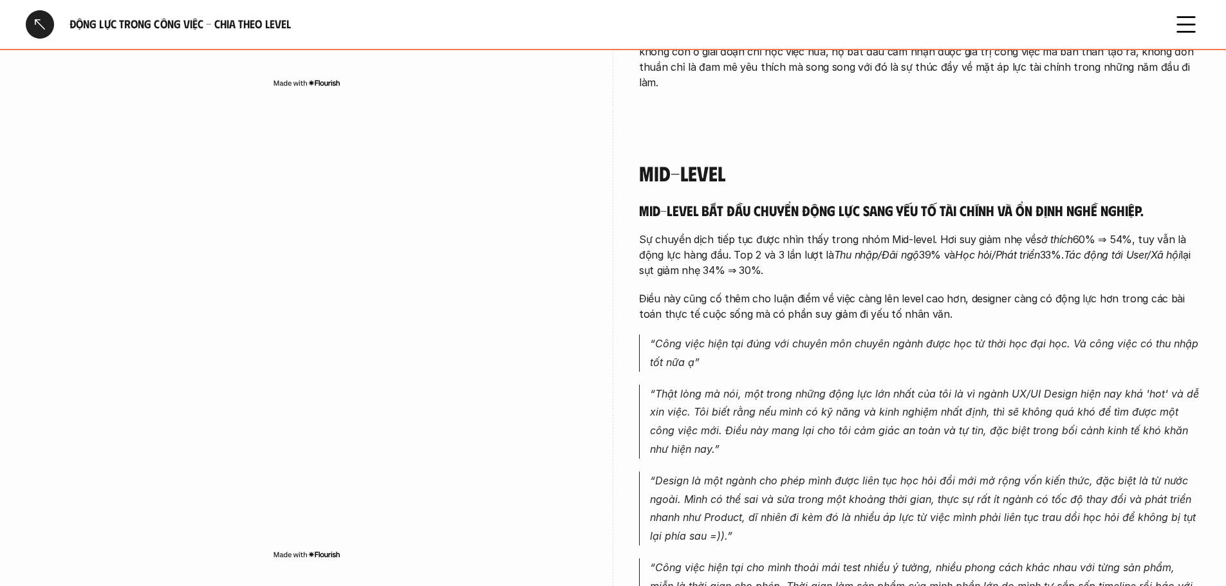
scroll to position [1673, 0]
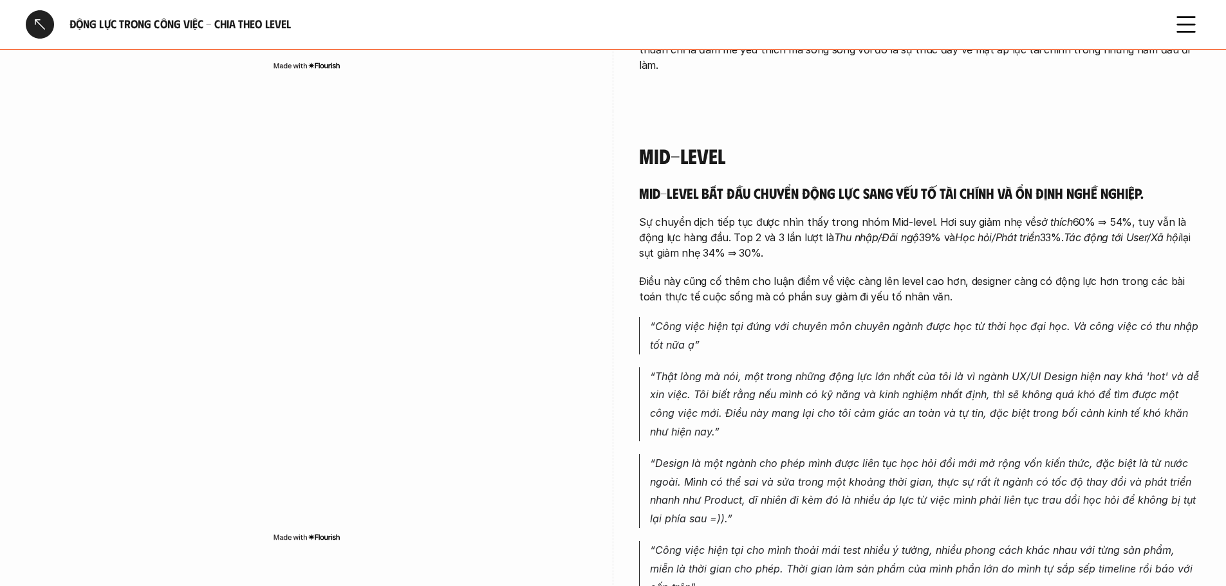
drag, startPoint x: 733, startPoint y: 215, endPoint x: 845, endPoint y: 346, distance: 171.6
click at [789, 260] on div "Mid-level bắt đầu chuyển động lực sang yếu tố tài chính và ổn định nghề nghiệp.…" at bounding box center [919, 424] width 561 height 481
click at [848, 349] on div "Mid-level bắt đầu chuyển động lực sang yếu tố tài chính và ổn định nghề nghiệp.…" at bounding box center [919, 424] width 561 height 481
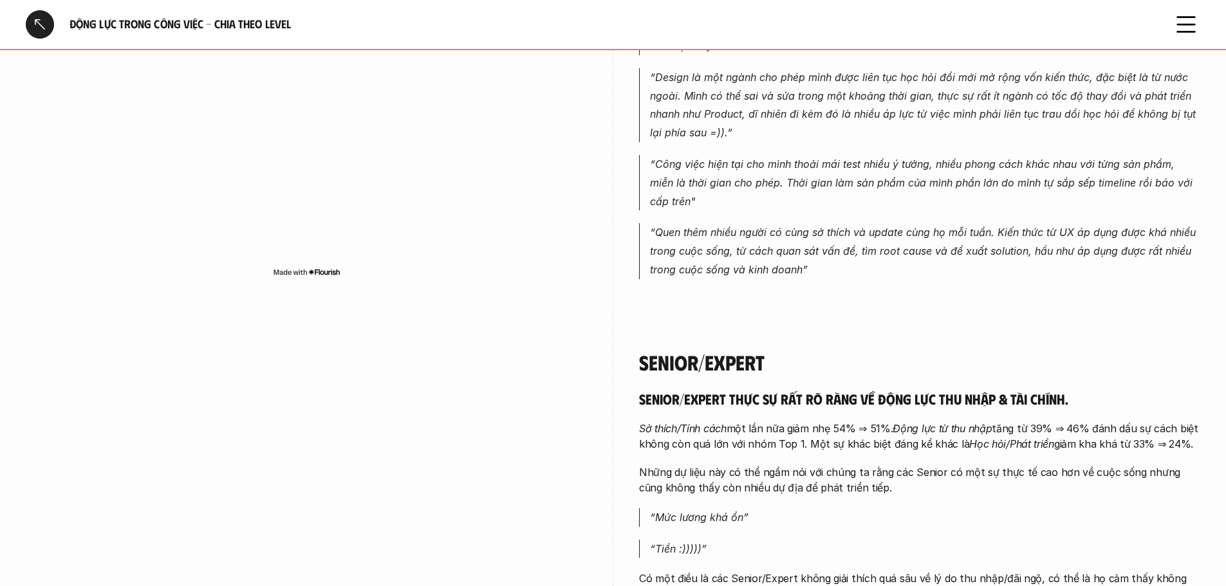
scroll to position [2123, 0]
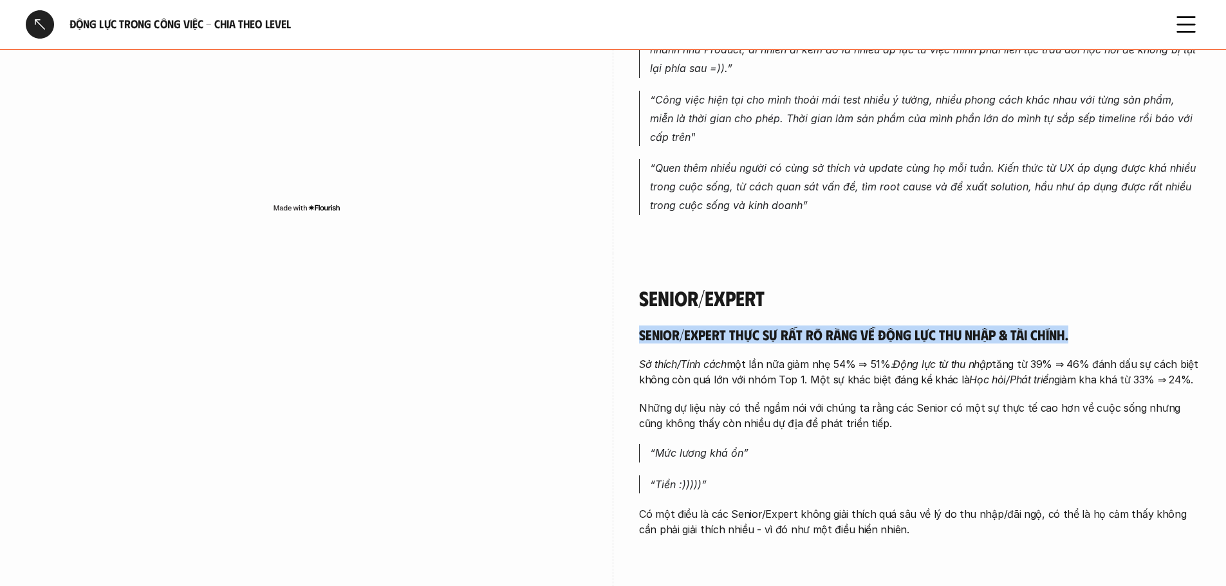
drag, startPoint x: 626, startPoint y: 326, endPoint x: 1112, endPoint y: 328, distance: 486.4
click at [1112, 328] on div "Senior/Expert Senior/Expert thực sự rất rõ ràng về động lực thu nhập & tài chín…" at bounding box center [613, 490] width 1174 height 472
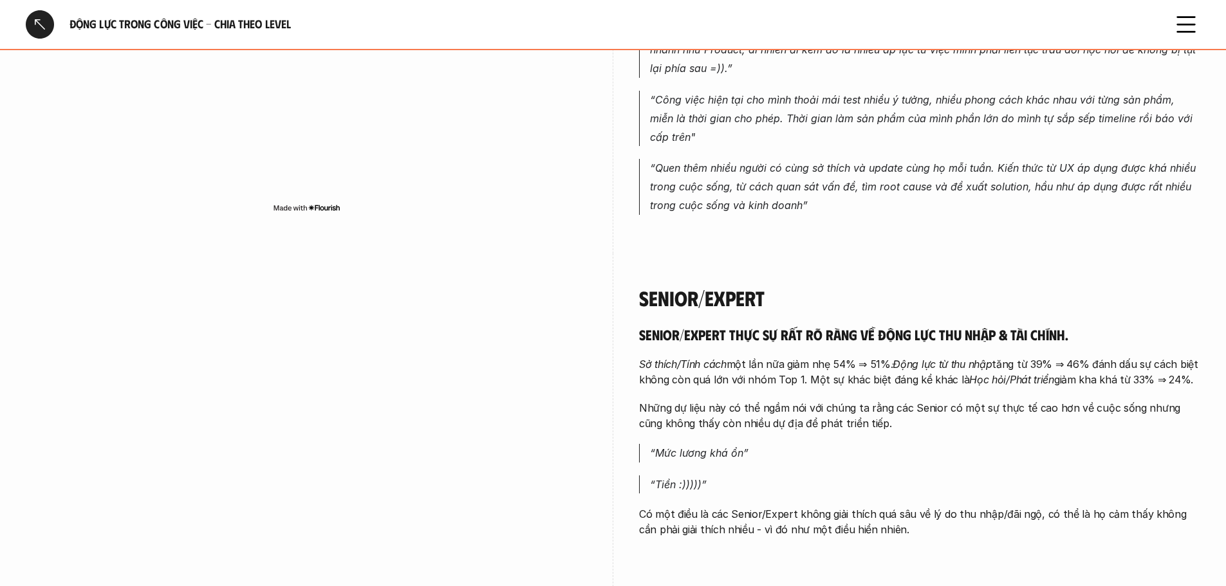
click at [867, 444] on p "“Mức lương khá ổn”" at bounding box center [925, 453] width 550 height 19
click at [831, 444] on p "“Mức lương khá ổn”" at bounding box center [925, 453] width 550 height 19
click at [837, 444] on p "“Mức lương khá ổn”" at bounding box center [925, 453] width 550 height 19
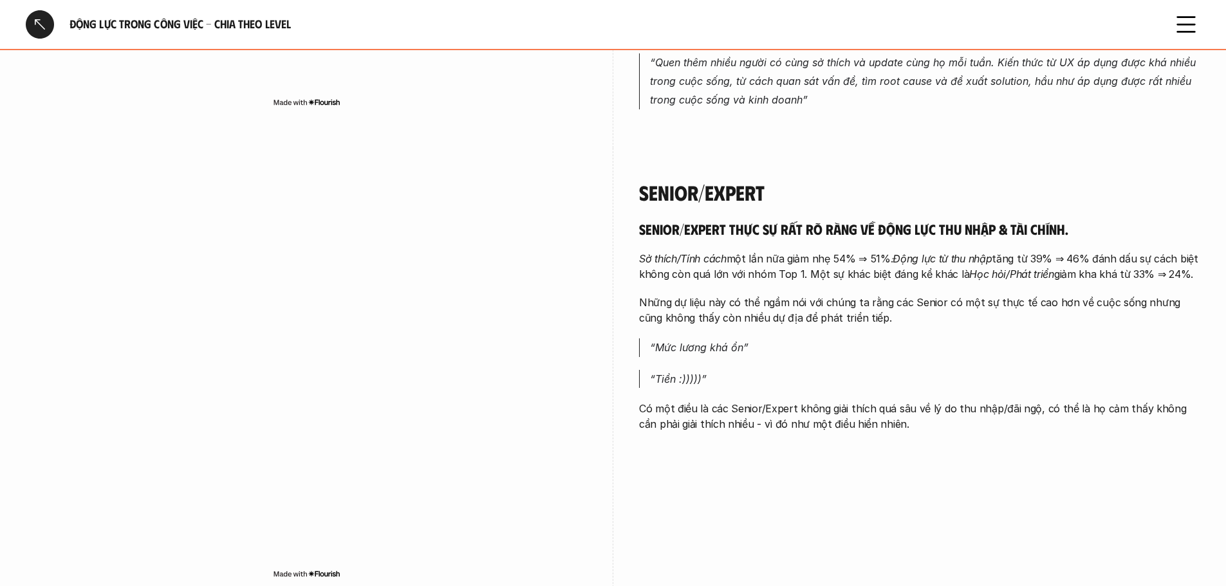
scroll to position [2252, 0]
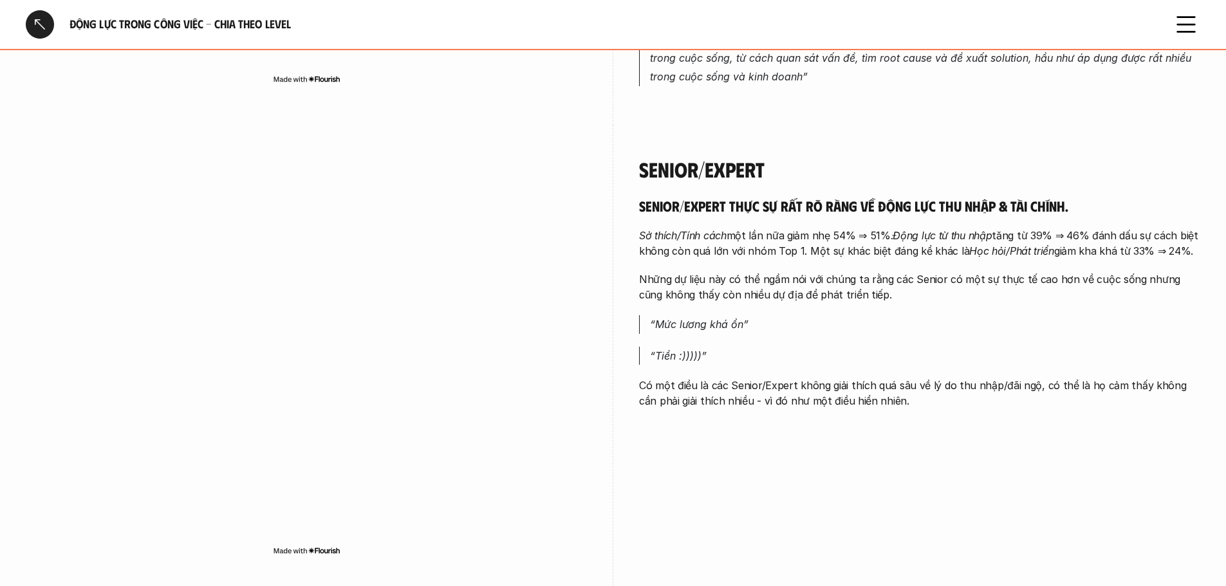
click at [837, 439] on div "Senior/Expert Senior/Expert thực sự rất rõ ràng về động lực thu nhập & tài chín…" at bounding box center [613, 361] width 1174 height 472
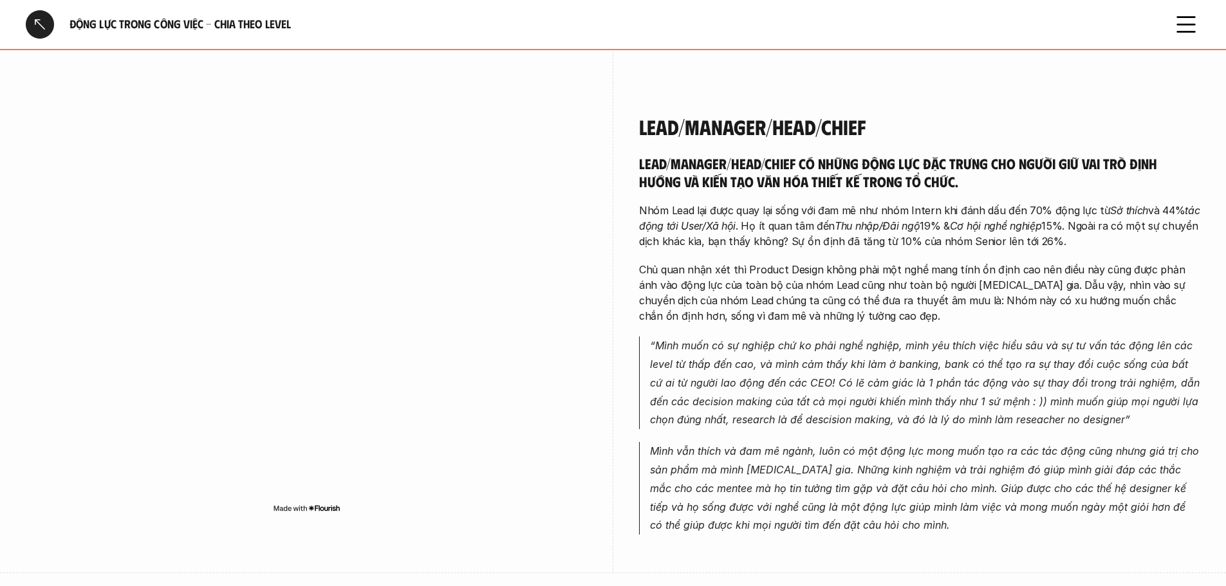
scroll to position [2638, 0]
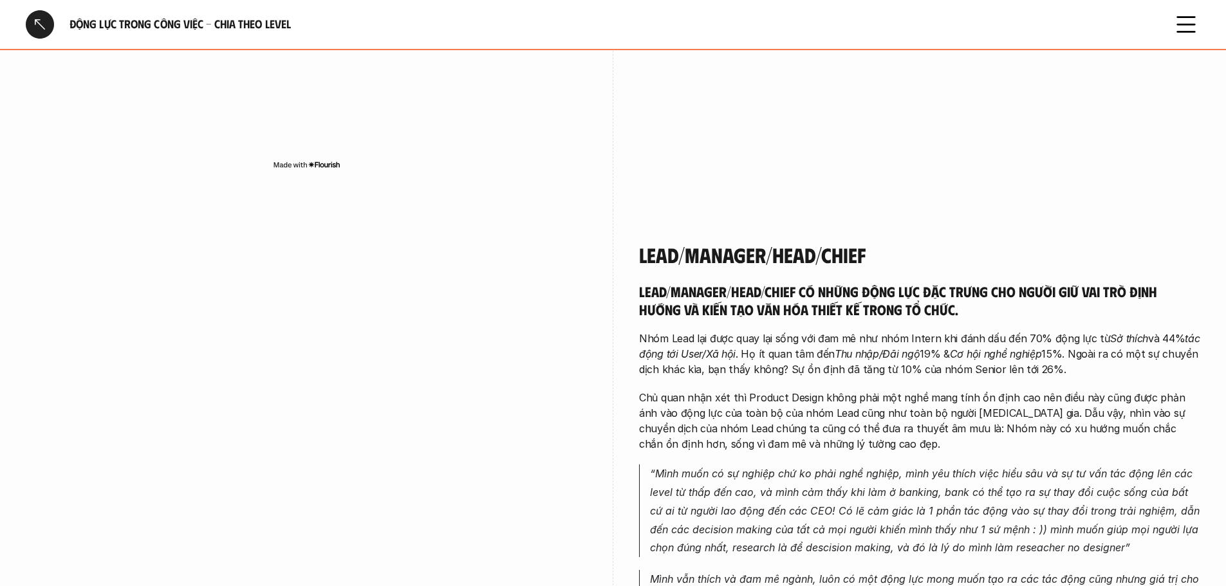
click at [788, 305] on div "Lead/Manager/Head/Chief có những động lực đặc trưng cho người giữ vai trò định …" at bounding box center [919, 472] width 561 height 380
click at [791, 304] on div "Lead/Manager/Head/Chief có những động lực đặc trưng cho người giữ vai trò định …" at bounding box center [919, 472] width 561 height 380
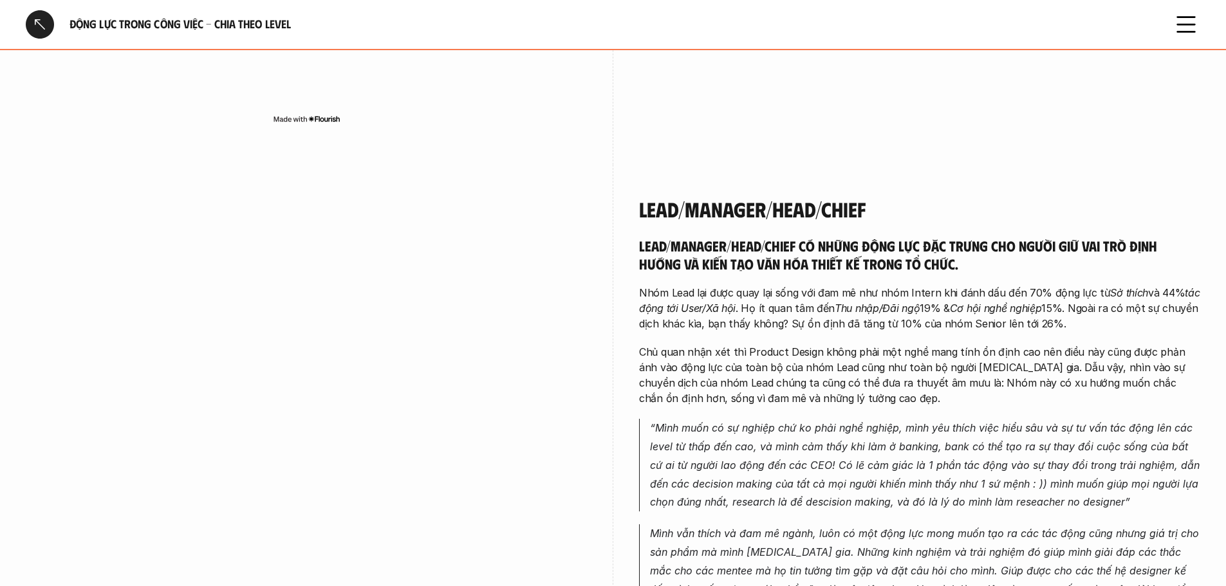
scroll to position [2702, 0]
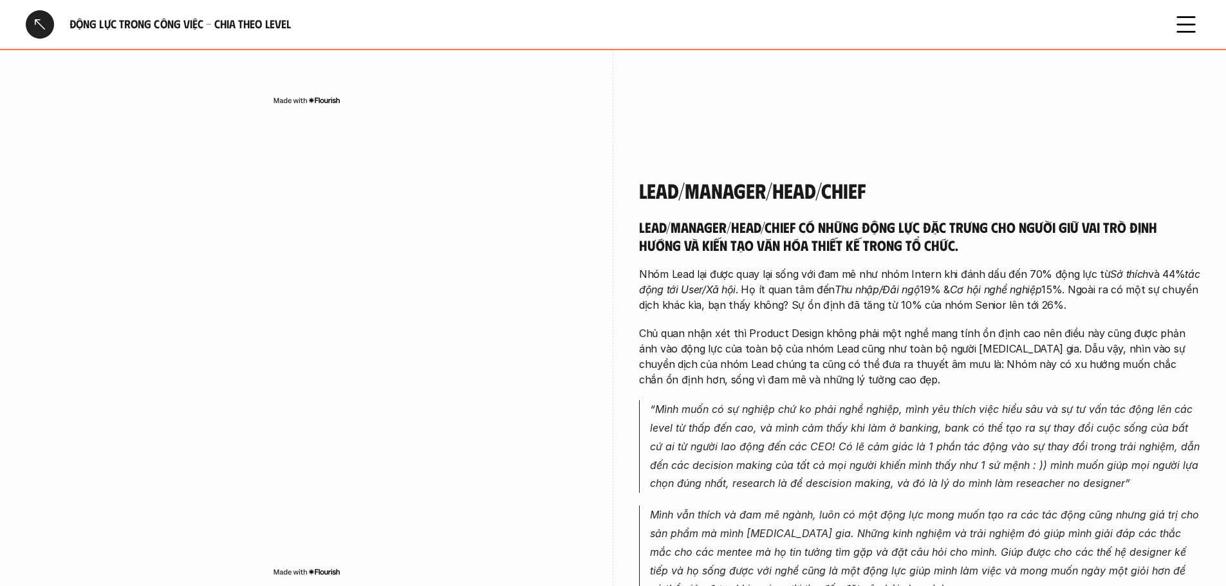
click at [983, 229] on h5 "Lead/Manager/Head/Chief có những động lực đặc trưng cho người giữ vai trò định …" at bounding box center [919, 235] width 561 height 35
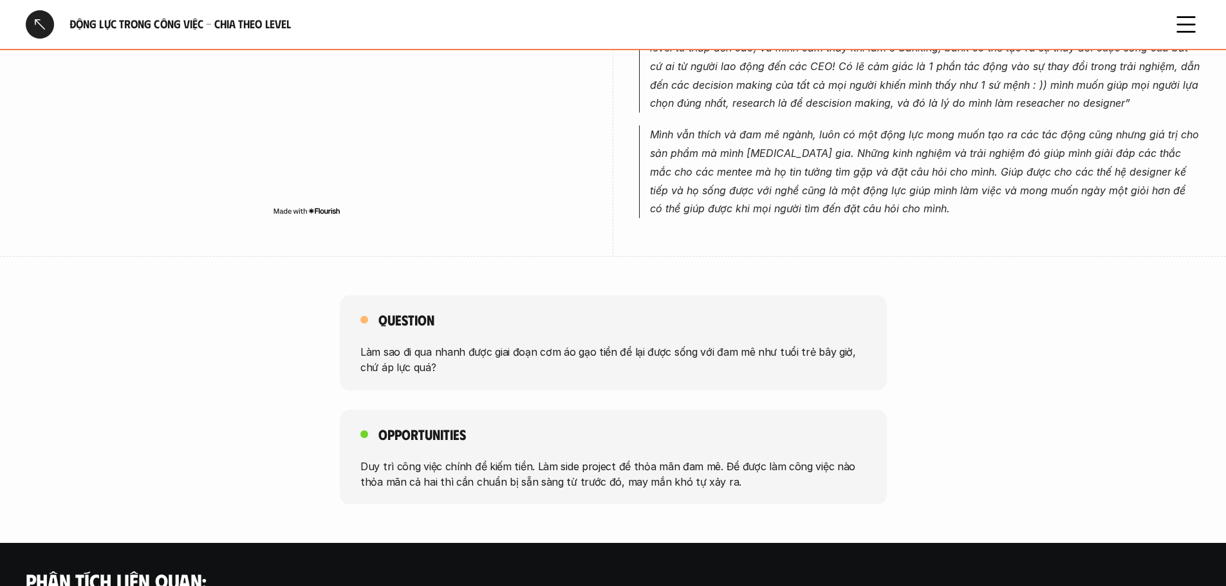
scroll to position [3088, 0]
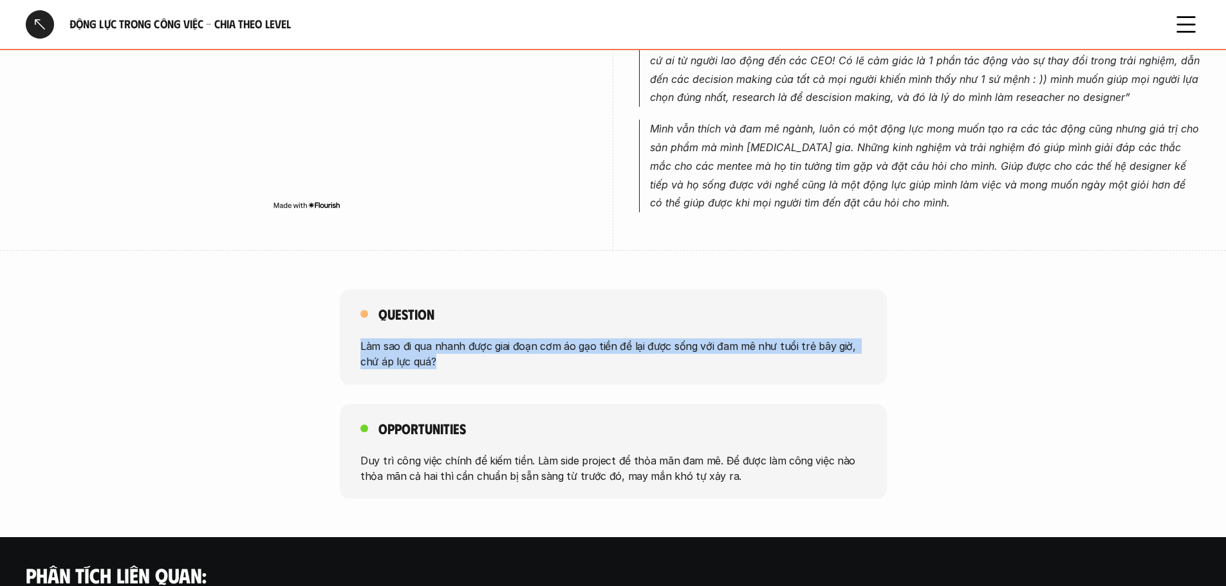
drag, startPoint x: 426, startPoint y: 339, endPoint x: 357, endPoint y: 333, distance: 69.1
click at [357, 333] on div "Question Làm sao đi qua nhanh được giai đoạn cơm áo gạo tiền để lại được sống v…" at bounding box center [613, 337] width 547 height 95
click at [1006, 329] on div "Question Làm sao đi qua nhanh được giai đoạn cơm áo gạo tiền để lại được sống v…" at bounding box center [613, 337] width 1226 height 95
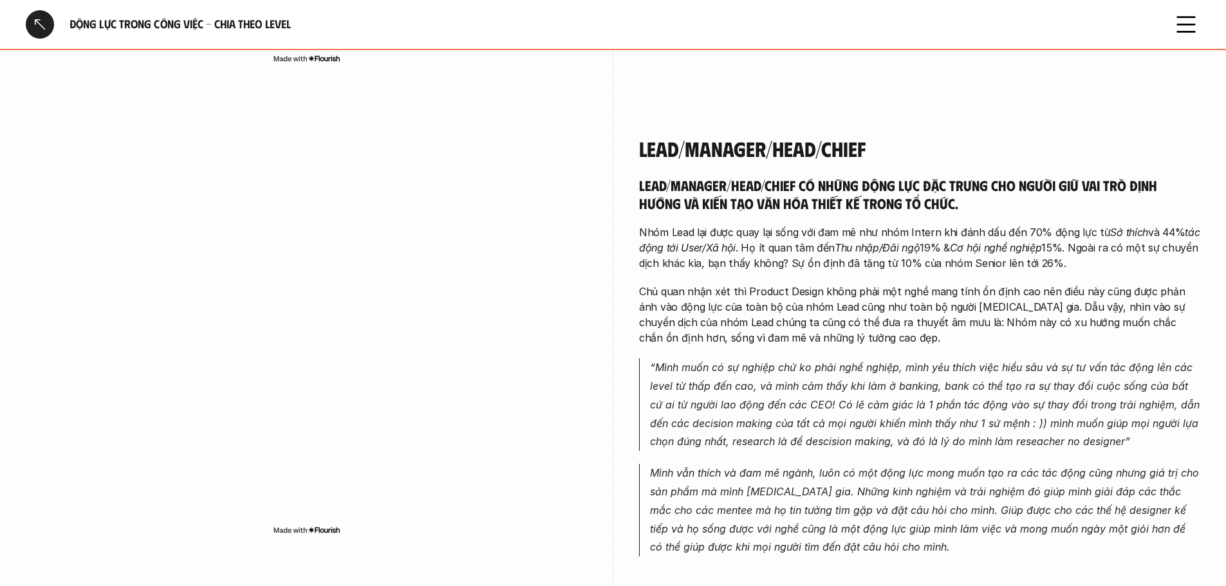
scroll to position [2767, 0]
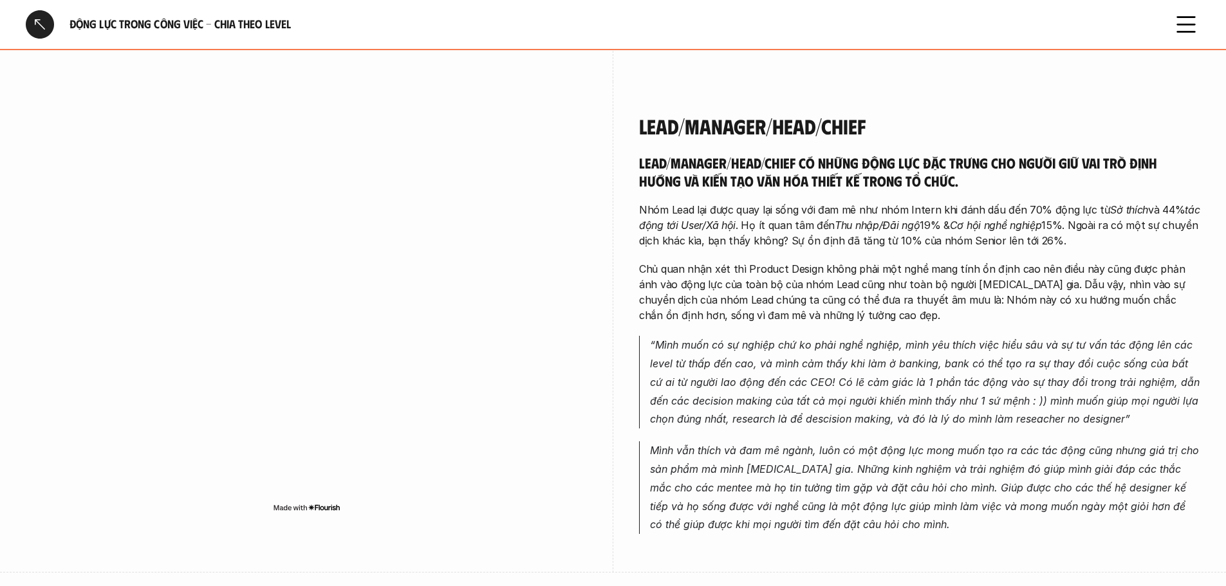
click at [1080, 226] on p "Nhóm Lead lại được quay lại sống với đam mê như nhóm Intern khi đánh dấu đến 70…" at bounding box center [919, 225] width 561 height 46
drag, startPoint x: 638, startPoint y: 116, endPoint x: 861, endPoint y: 115, distance: 223.3
click at [861, 115] on div "Lead/Manager/Head/Chief Lead/Manager/Head/Chief có những động lực đặc trưng cho…" at bounding box center [613, 327] width 1174 height 491
click at [938, 116] on h4 "Lead/Manager/Head/Chief" at bounding box center [919, 126] width 561 height 24
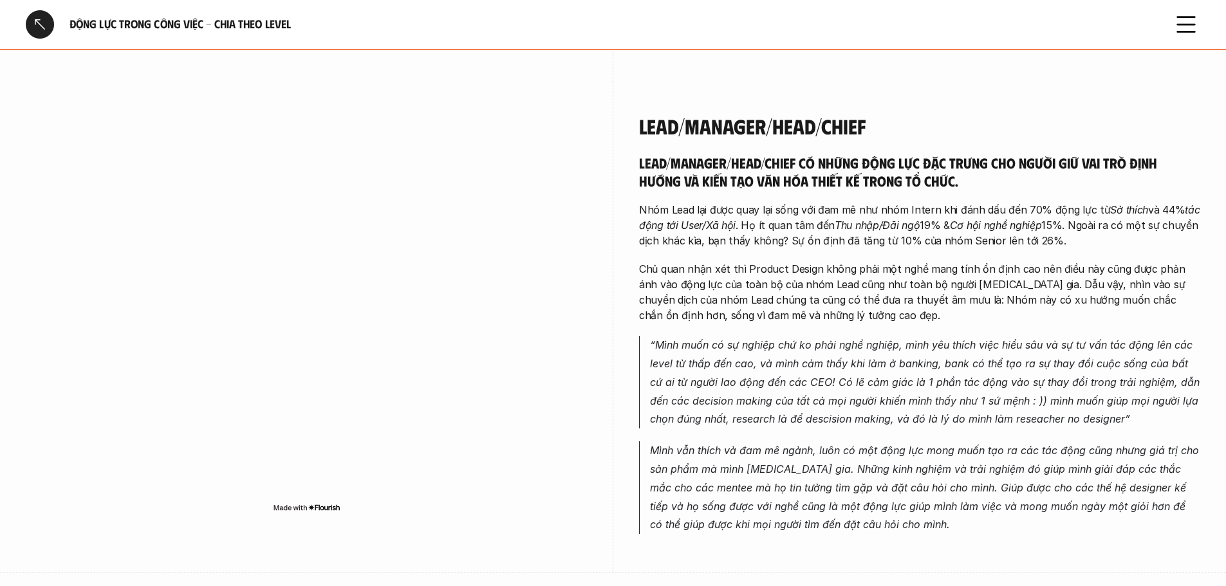
click at [1078, 226] on p "Nhóm Lead lại được quay lại sống với đam mê như nhóm Intern khi đánh dấu đến 70…" at bounding box center [919, 225] width 561 height 46
click at [1085, 225] on p "Nhóm Lead lại được quay lại sống với đam mê như nhóm Intern khi đánh dấu đến 70…" at bounding box center [919, 225] width 561 height 46
click at [860, 300] on p "Chủ quan nhận xét thì Product Design không phải một nghề mang tính ổn định cao …" at bounding box center [919, 292] width 561 height 62
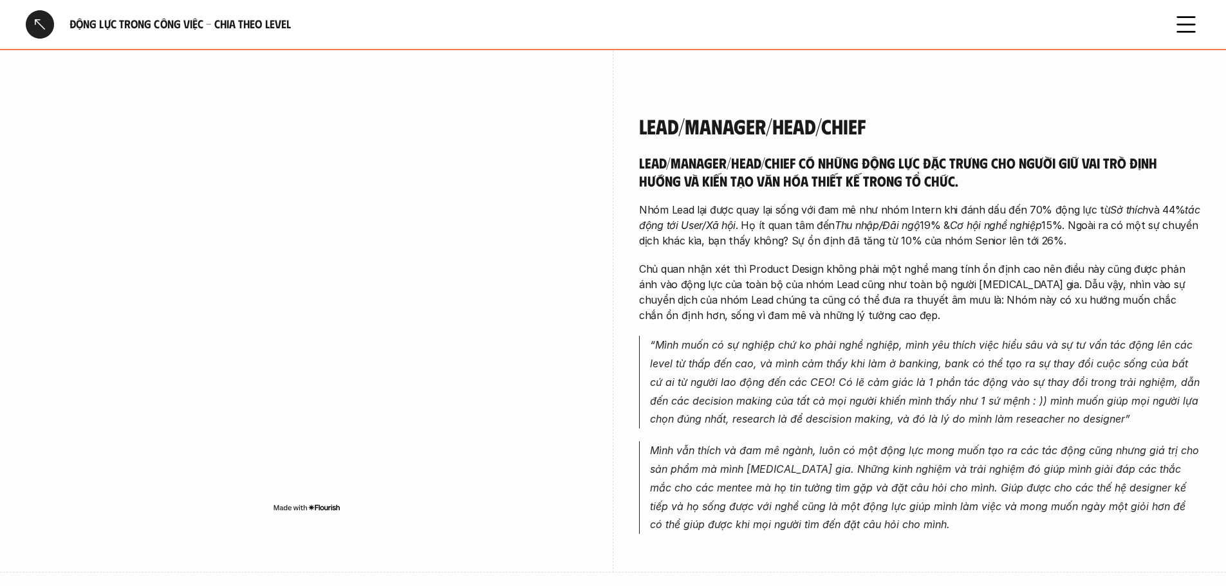
click at [860, 300] on p "Chủ quan nhận xét thì Product Design không phải một nghề mang tính ổn định cao …" at bounding box center [919, 292] width 561 height 62
click at [623, 348] on div "Lead/Manager/Head/Chief Lead/Manager/Head/Chief có những động lực đặc trưng cho…" at bounding box center [613, 327] width 1174 height 491
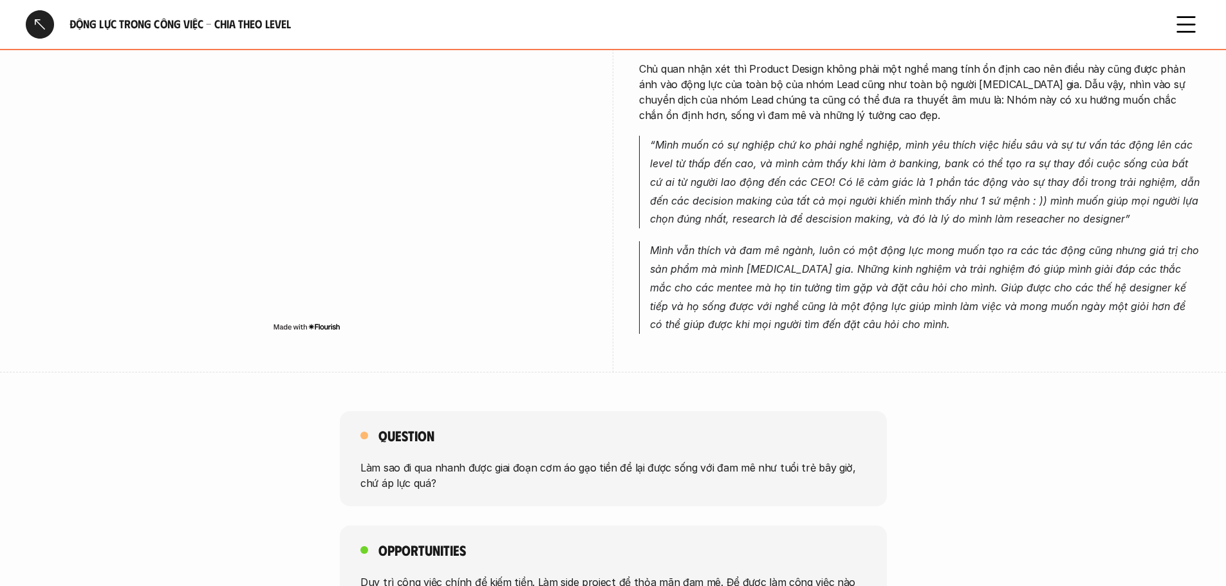
scroll to position [2774, 0]
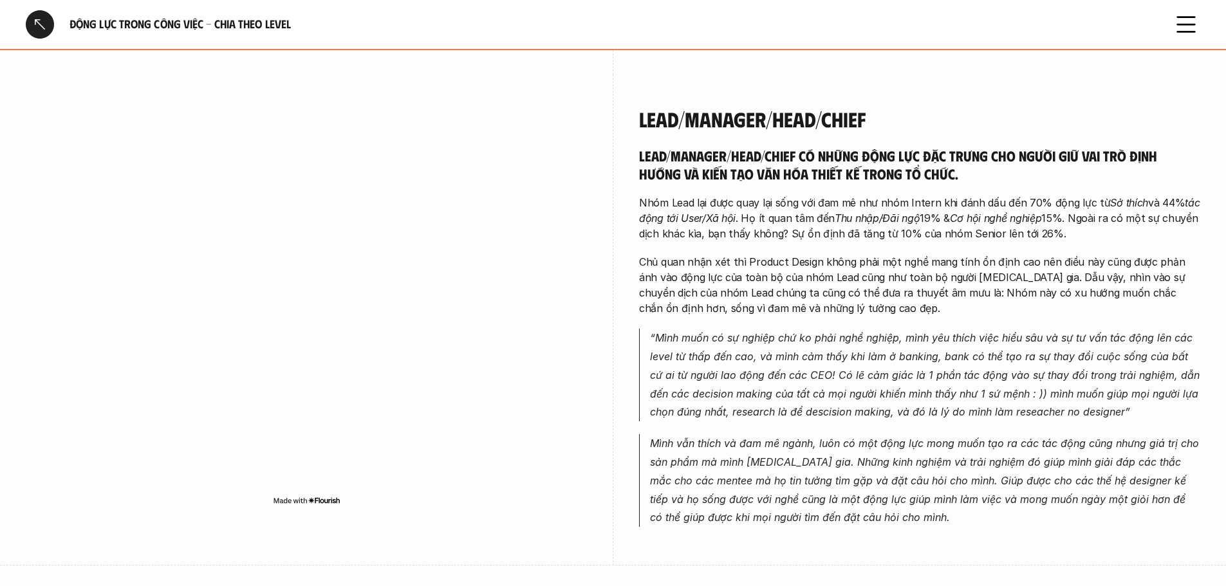
click at [623, 344] on div "Lead/Manager/Head/Chief Lead/Manager/Head/Chief có những động lực đặc trưng cho…" at bounding box center [613, 320] width 1174 height 491
click at [46, 28] on div at bounding box center [40, 24] width 28 height 28
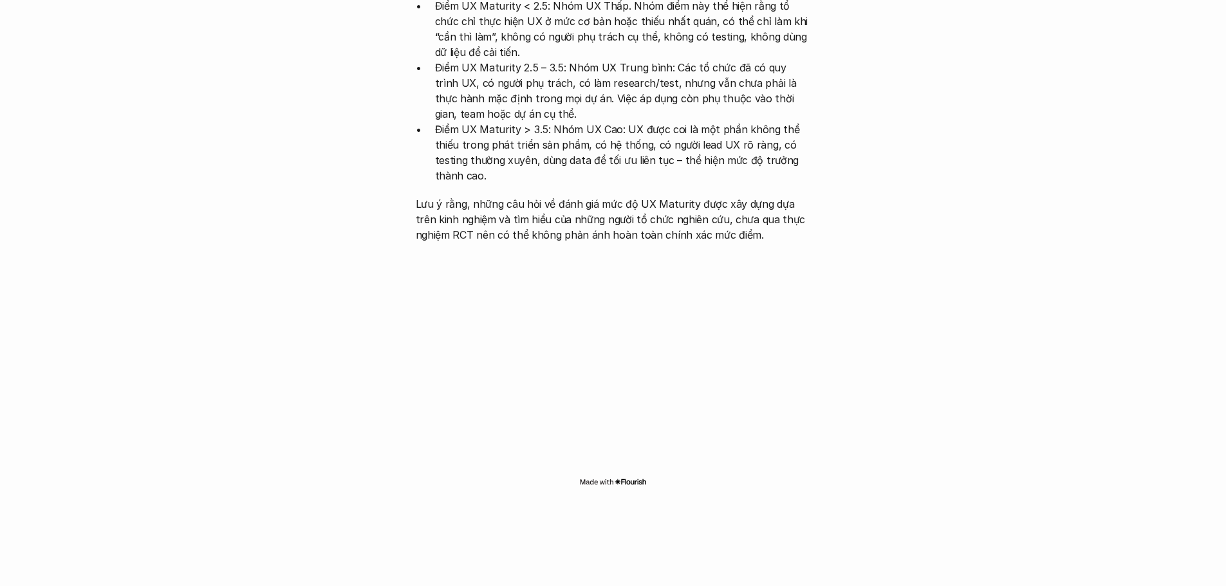
scroll to position [3749, 0]
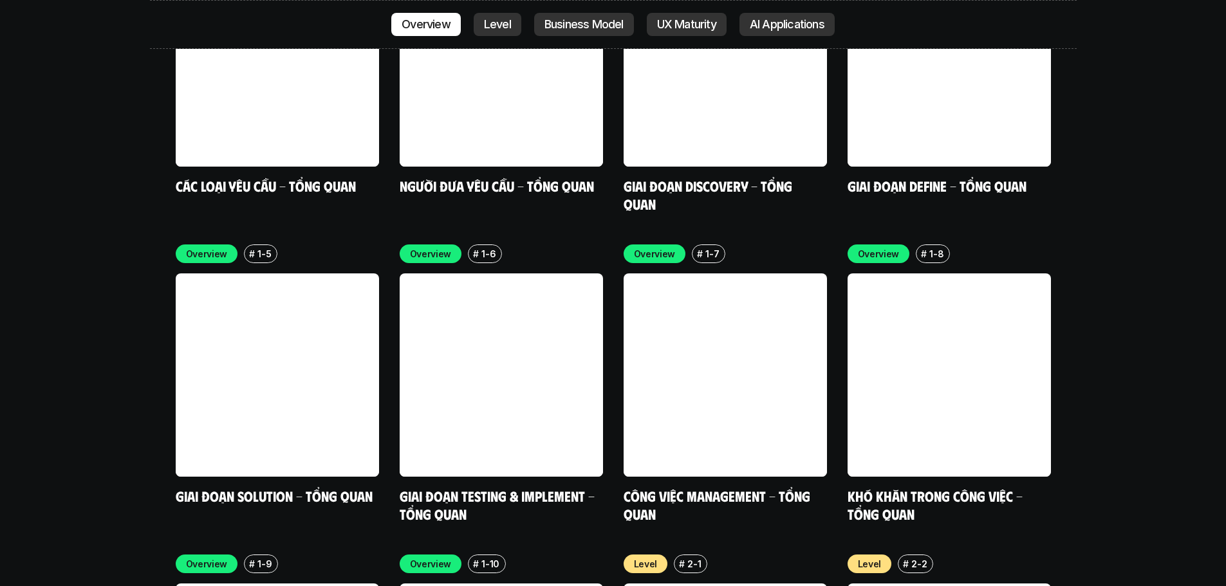
scroll to position [3942, 0]
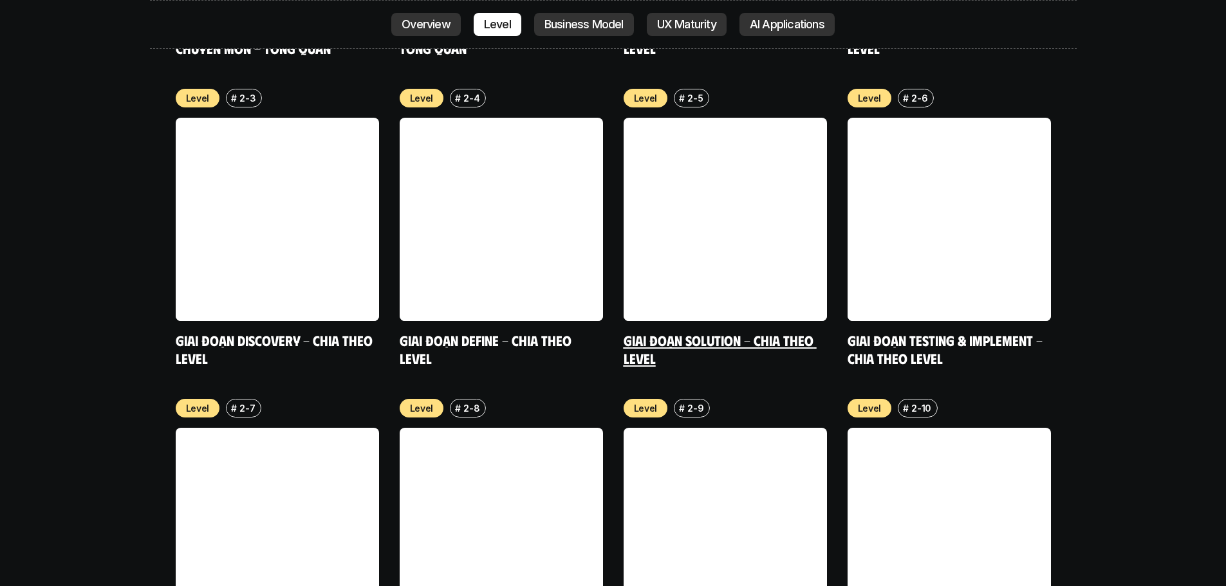
scroll to position [4842, 0]
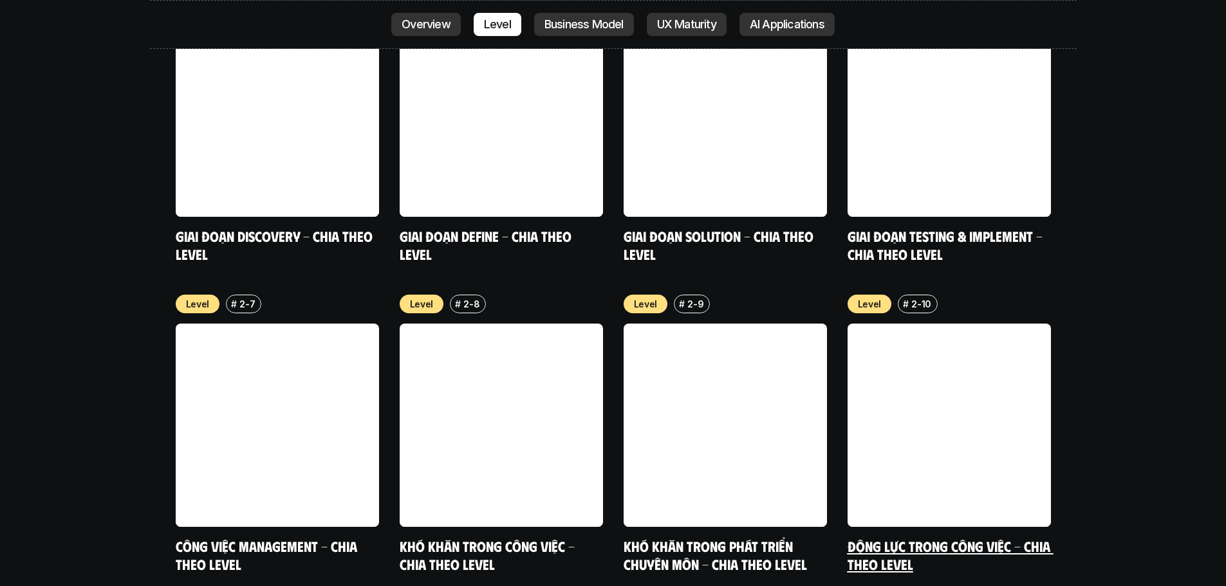
click at [925, 400] on link at bounding box center [948, 425] width 203 height 203
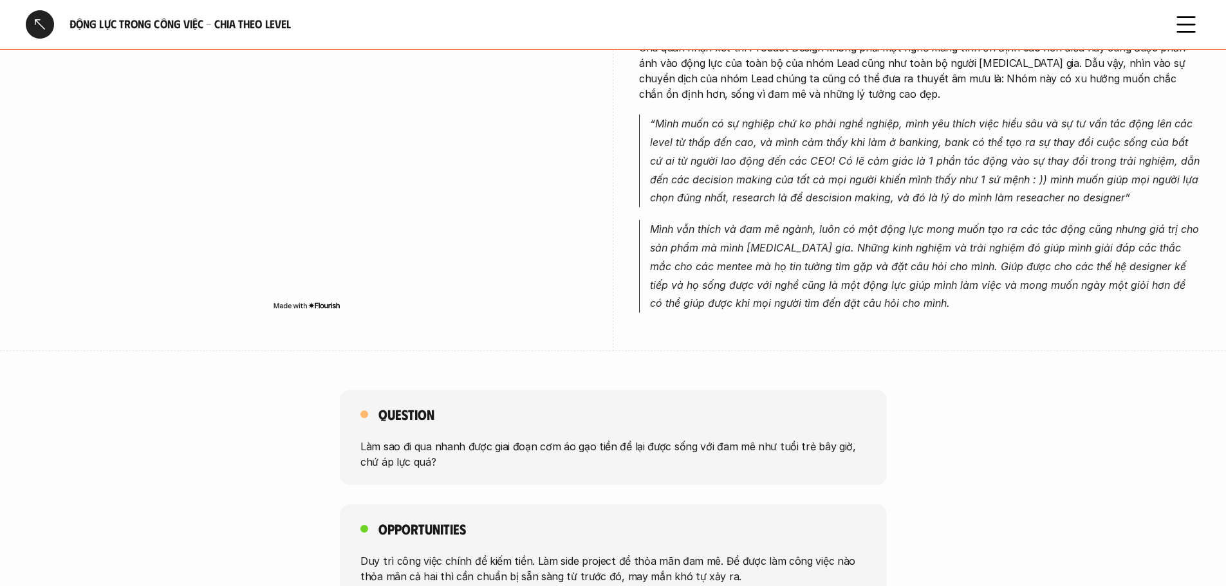
scroll to position [2774, 0]
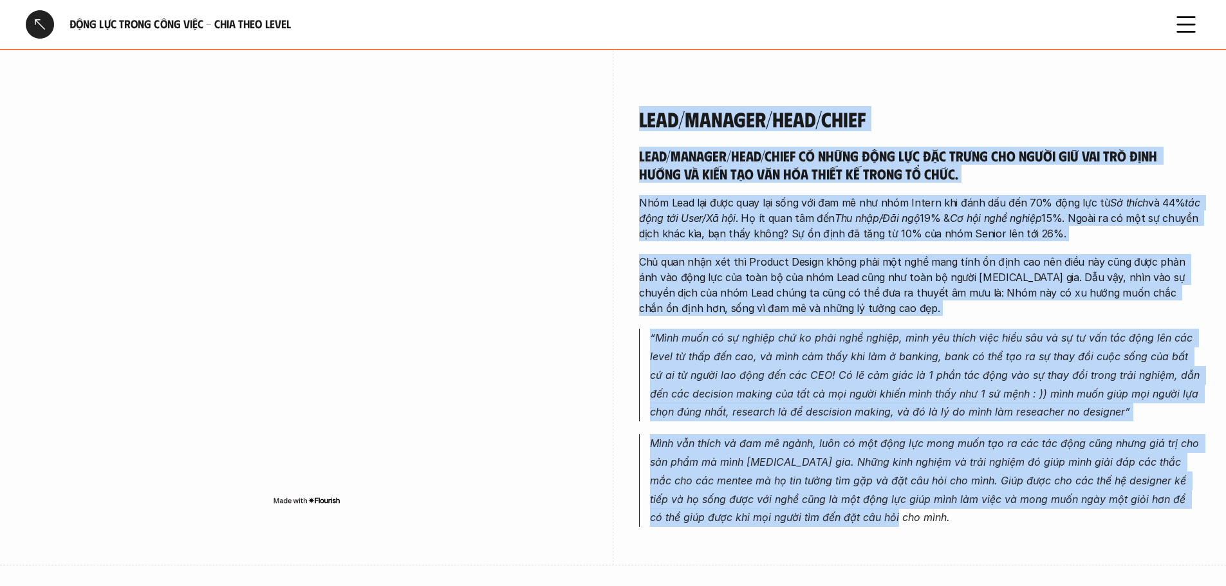
drag, startPoint x: 638, startPoint y: 105, endPoint x: 1010, endPoint y: 512, distance: 550.6
click at [1010, 512] on div "Lead/Manager/Head/Chief Lead/Manager/Head/Chief có những động lực đặc trưng cho…" at bounding box center [613, 320] width 1174 height 491
click at [1010, 512] on p "Mình vẫn thích và đam mê ngành, luôn có một động lực mong muốn tạo ra các tác đ…" at bounding box center [925, 480] width 550 height 93
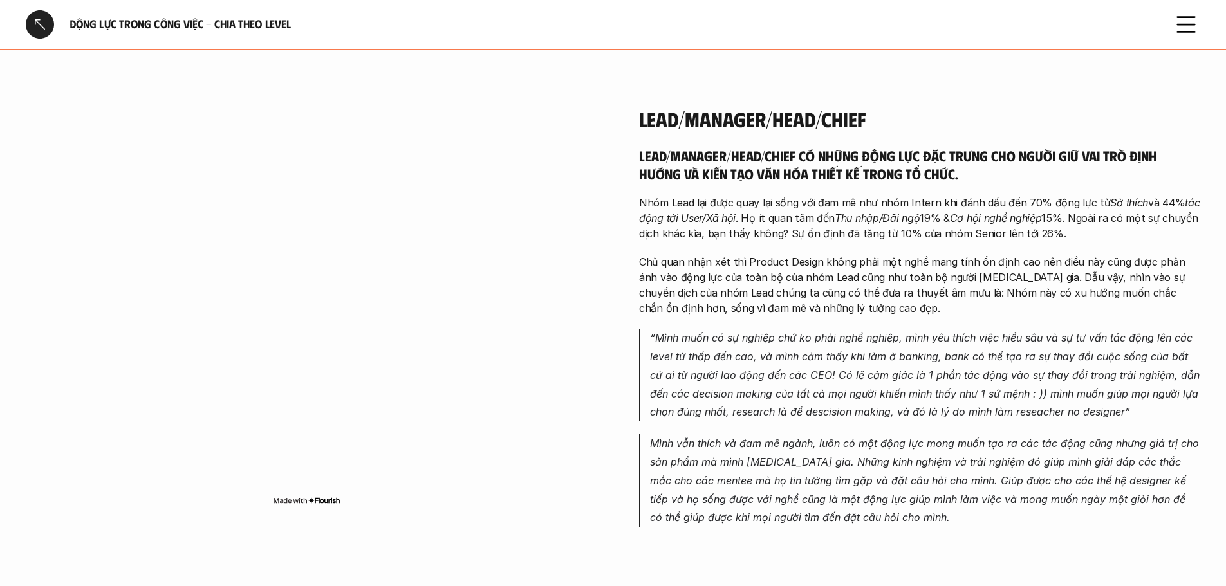
click at [1020, 511] on p "Mình vẫn thích và đam mê ngành, luôn có một động lực mong muốn tạo ra các tác đ…" at bounding box center [925, 480] width 550 height 93
click at [849, 295] on p "Chủ quan nhận xét thì Product Design không phải một nghề mang tính ổn định cao …" at bounding box center [919, 285] width 561 height 62
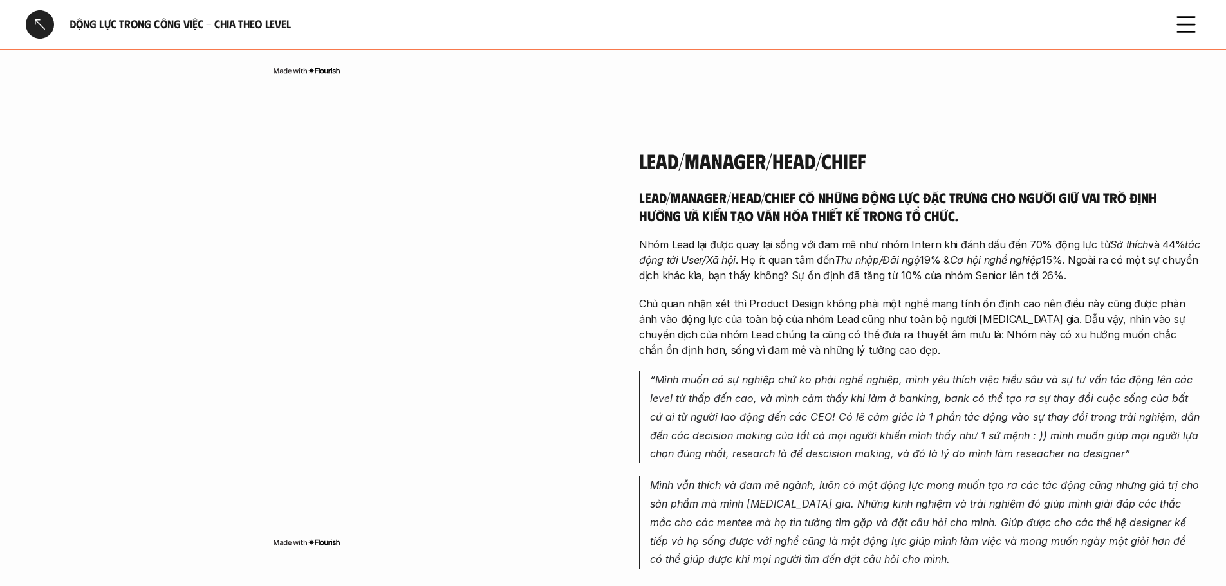
scroll to position [2709, 0]
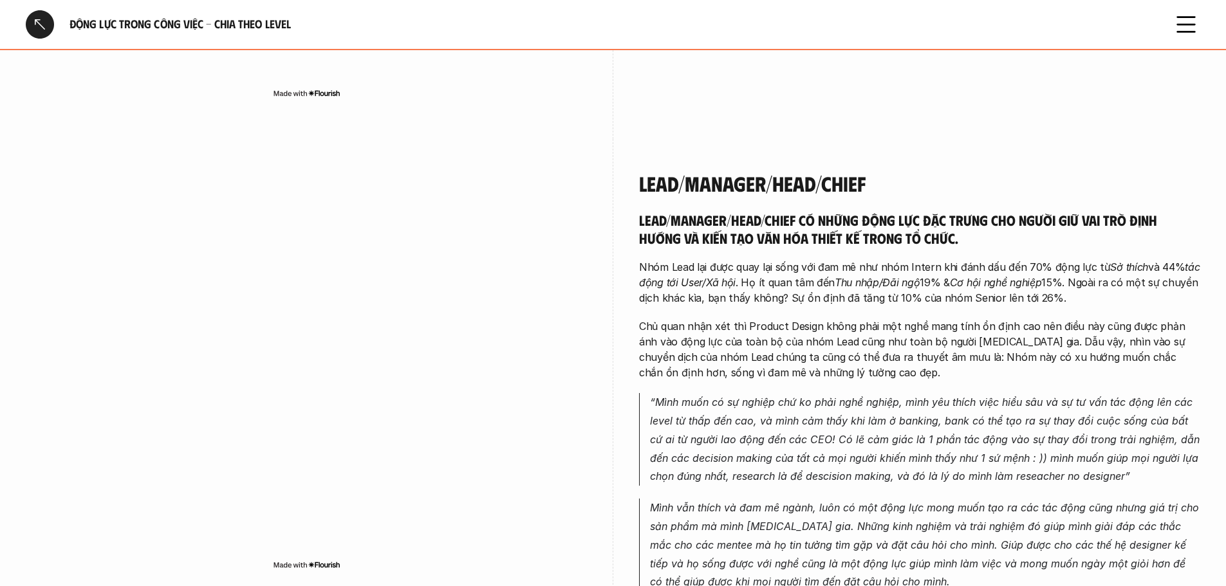
scroll to position [3749, 0]
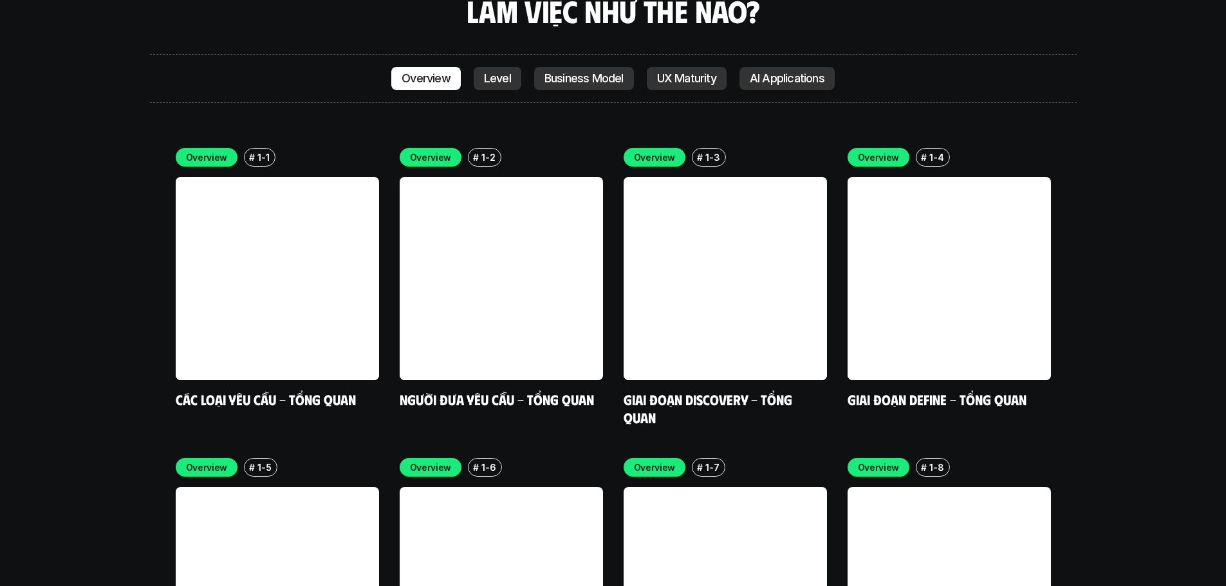
click at [609, 284] on div "Overview # 1-1 Các loại yêu cầu - Tổng quan Overview # 1-2 Người đưa yêu cầu - …" at bounding box center [613, 442] width 875 height 588
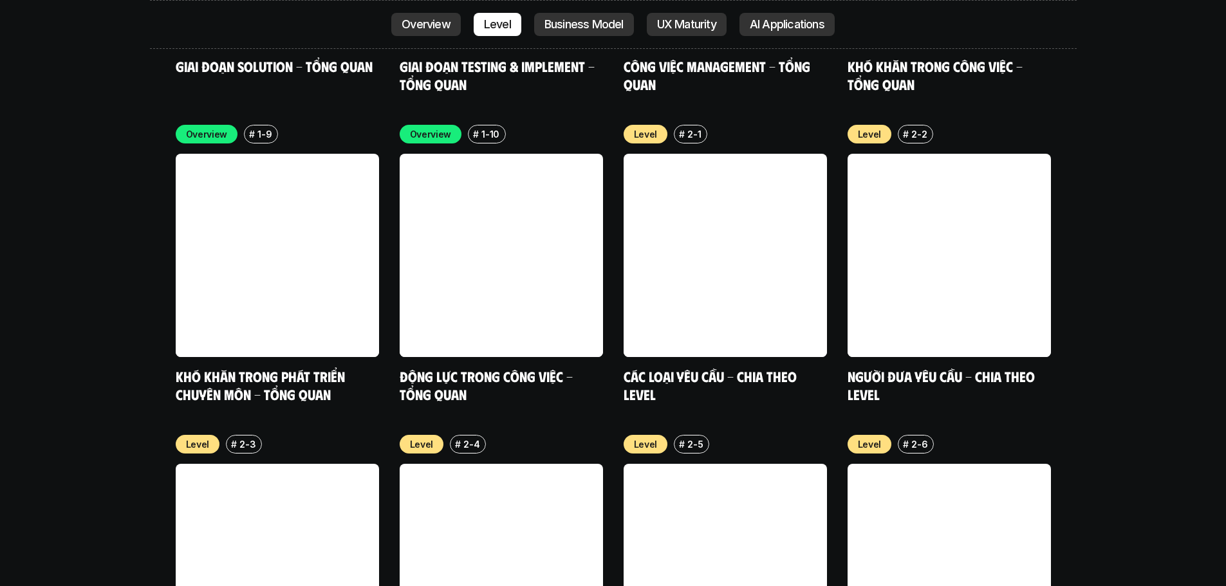
scroll to position [4585, 0]
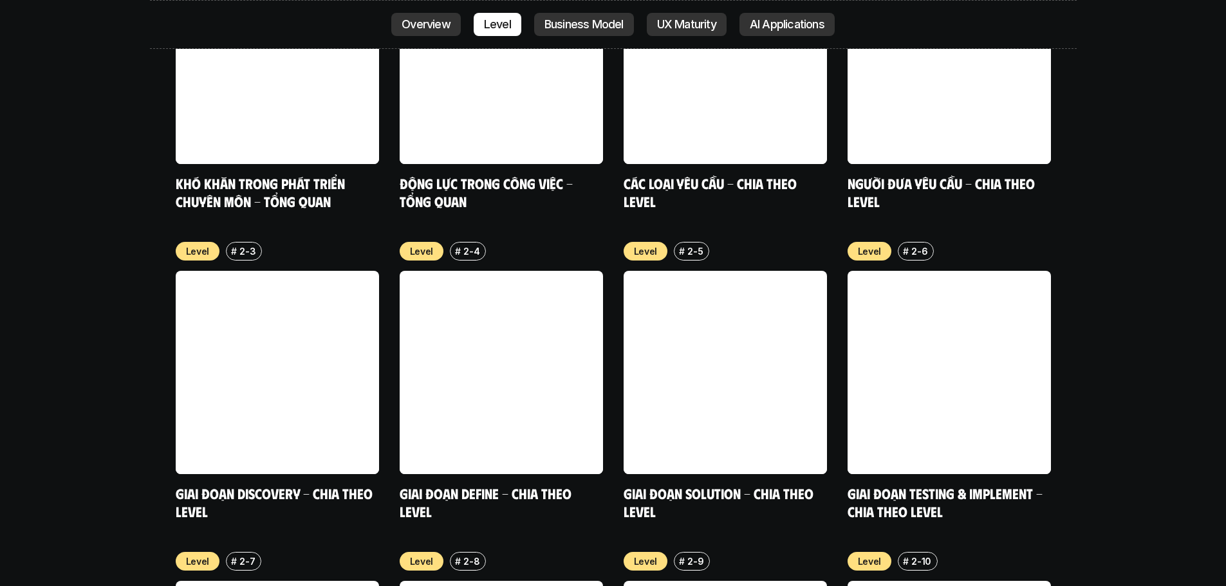
click at [609, 284] on div "Overview # 1-9 Khó khăn trong phát triển chuyên môn - Tổng quan Overview # 1-10…" at bounding box center [613, 381] width 875 height 898
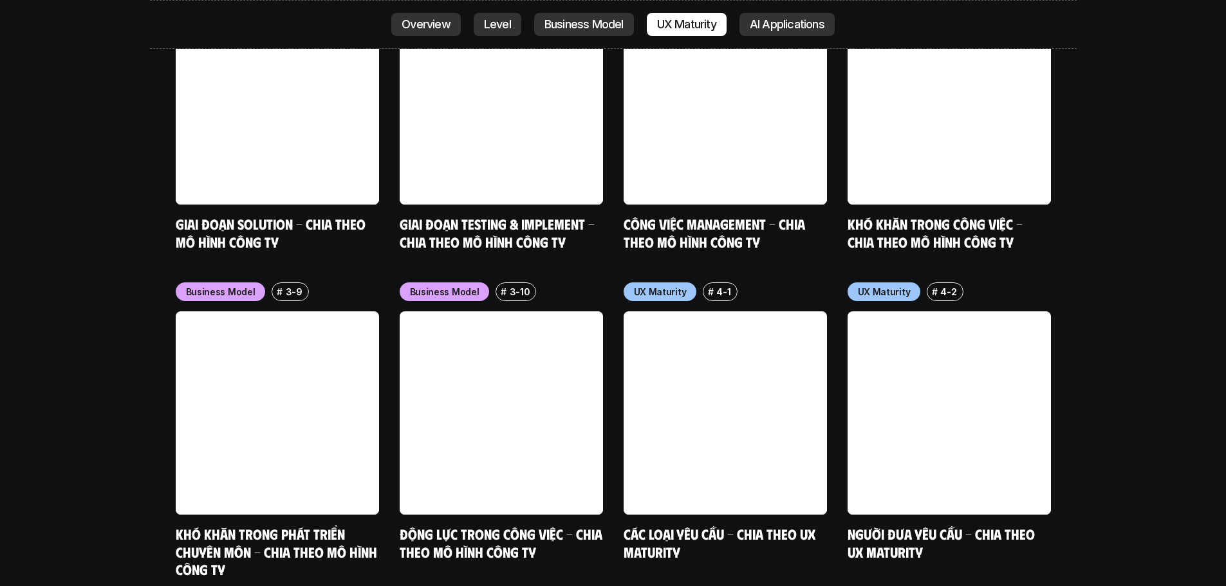
scroll to position [5807, 0]
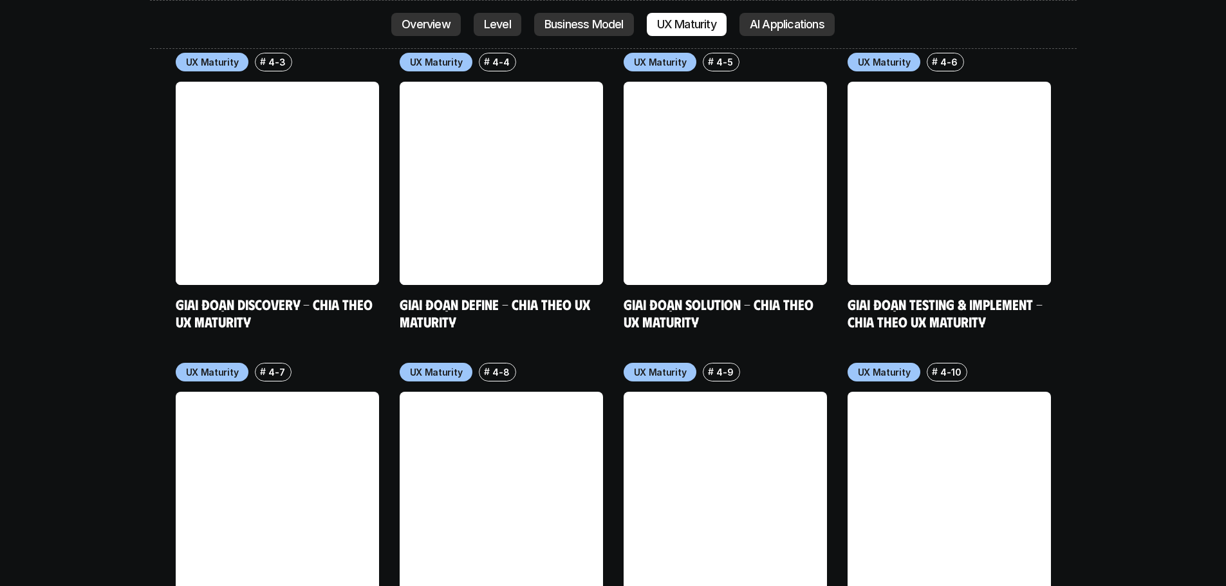
scroll to position [6322, 0]
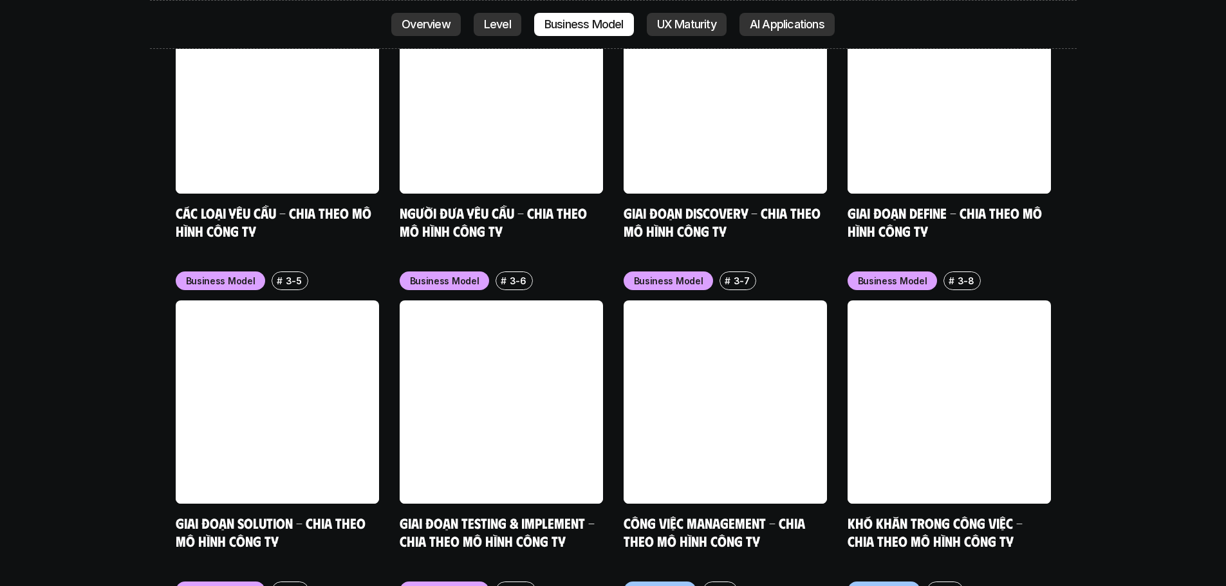
scroll to position [5421, 0]
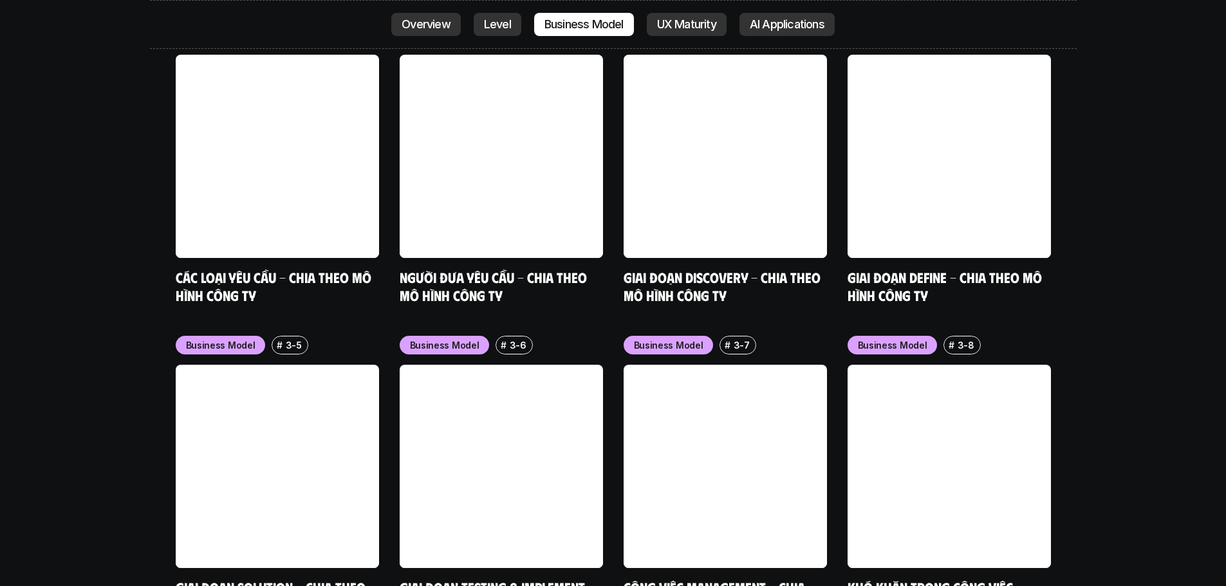
click at [1144, 325] on div "nội dung báo cáo Designer ở các level, hoặc trong các môi trường khác nhau đang…" at bounding box center [613, 46] width 1226 height 3790
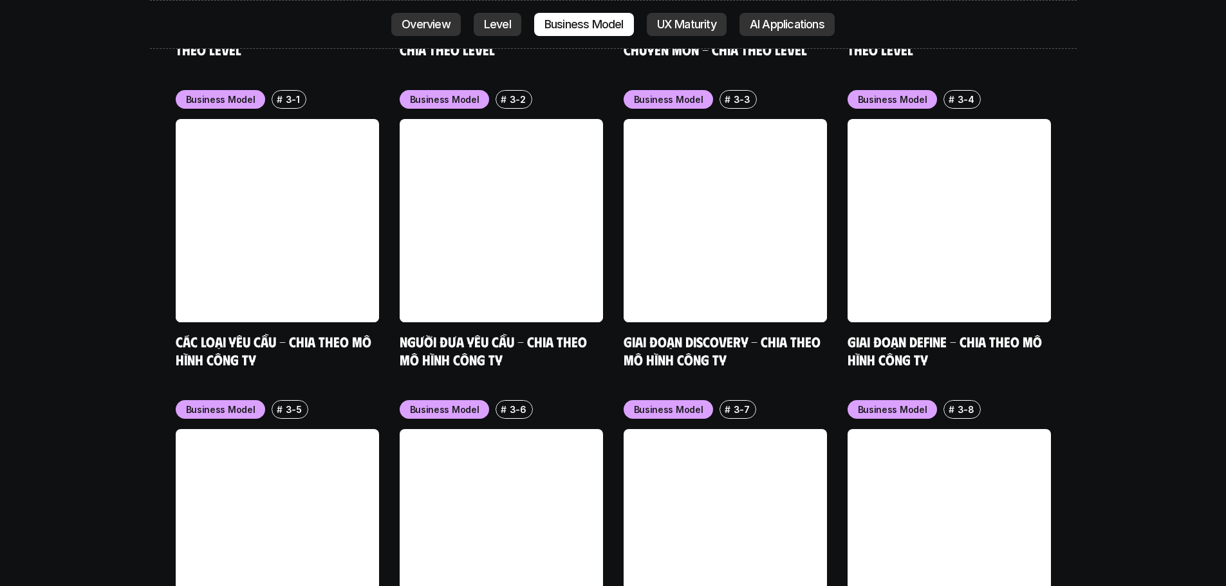
click at [1144, 325] on div "nội dung báo cáo Designer ở các level, hoặc trong các môi trường khác nhau đang…" at bounding box center [613, 110] width 1226 height 3790
click at [1085, 311] on div "nội dung báo cáo Designer ở các level, hoặc trong các môi trường khác nhau đang…" at bounding box center [613, 110] width 1226 height 3790
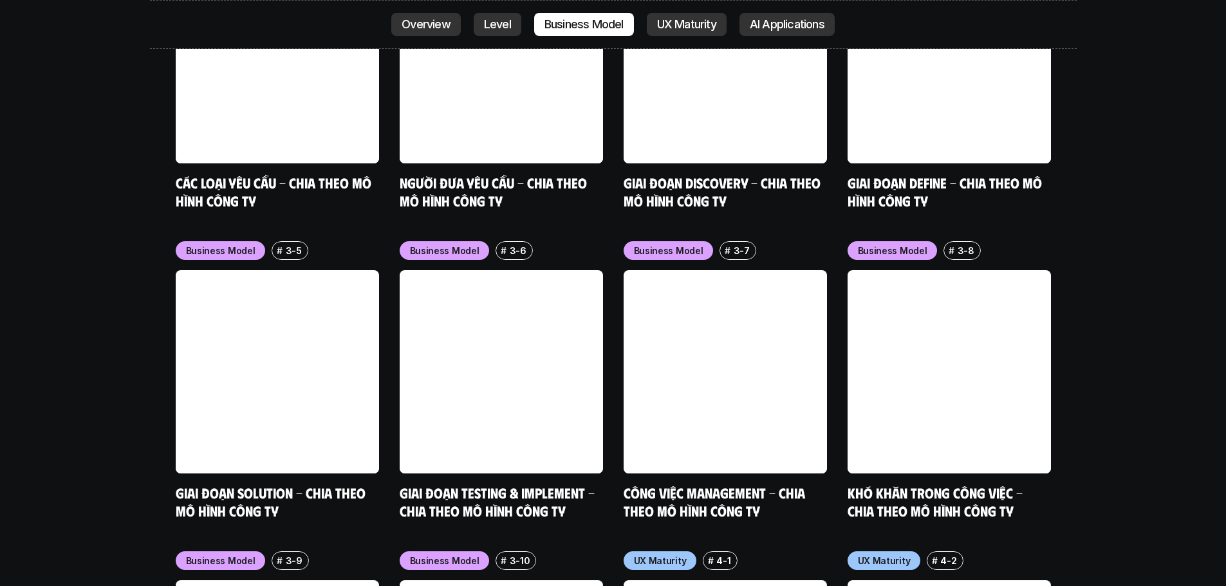
scroll to position [5550, 0]
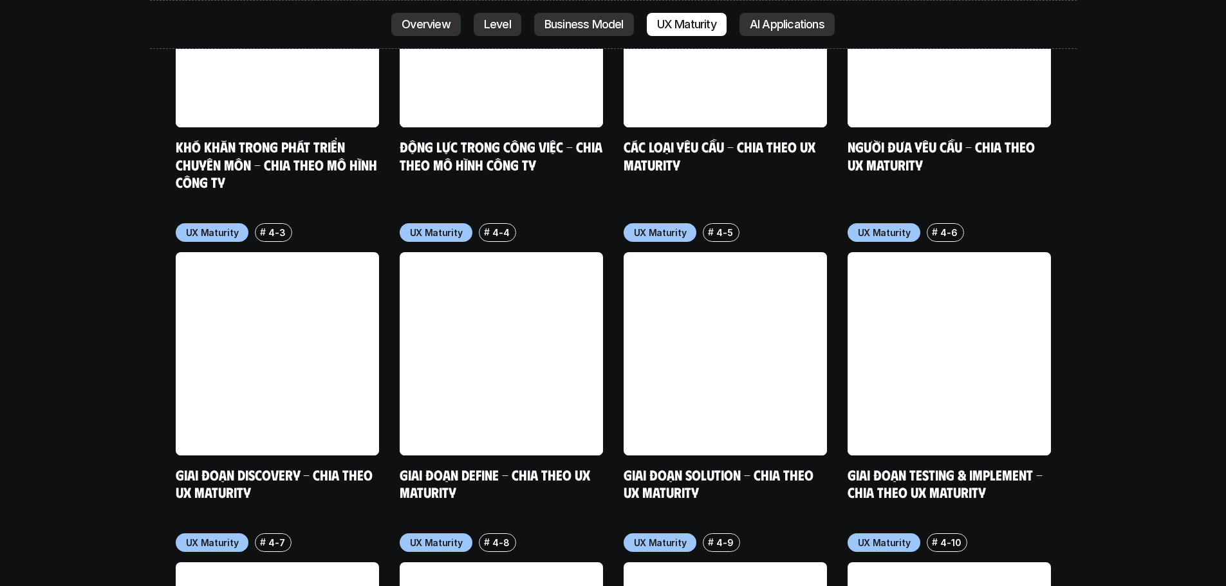
scroll to position [6194, 0]
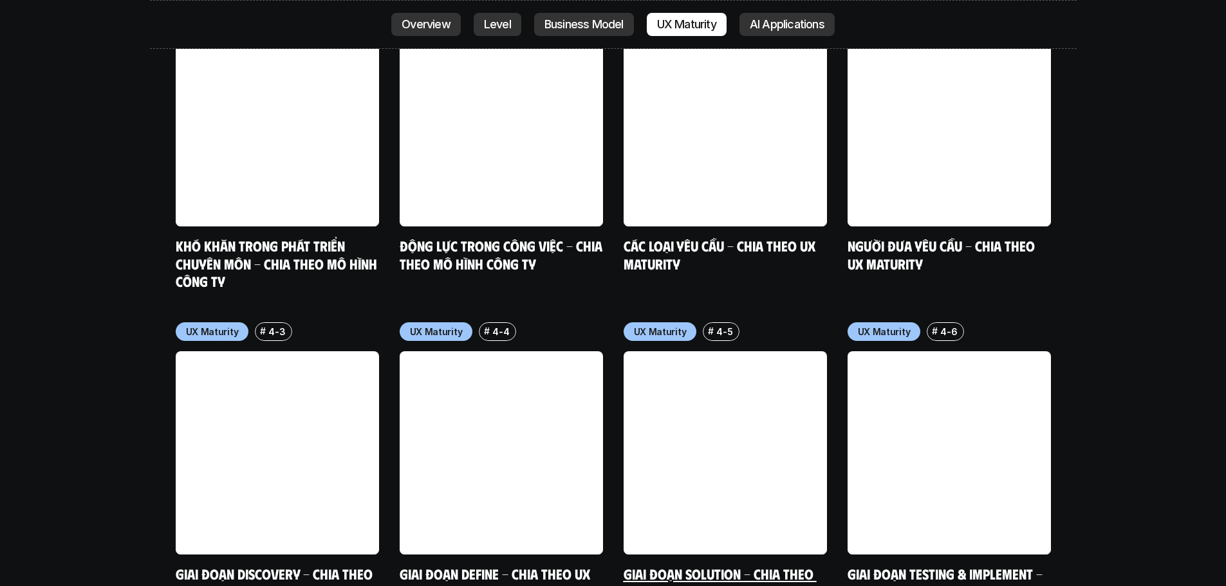
scroll to position [6001, 0]
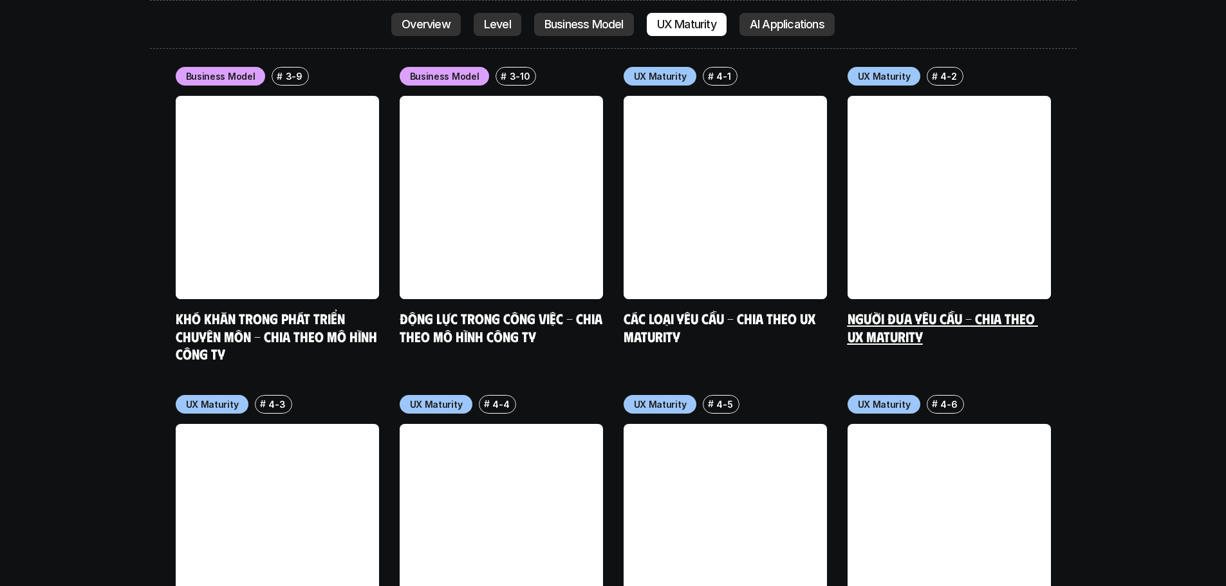
click at [1009, 192] on link at bounding box center [948, 197] width 203 height 203
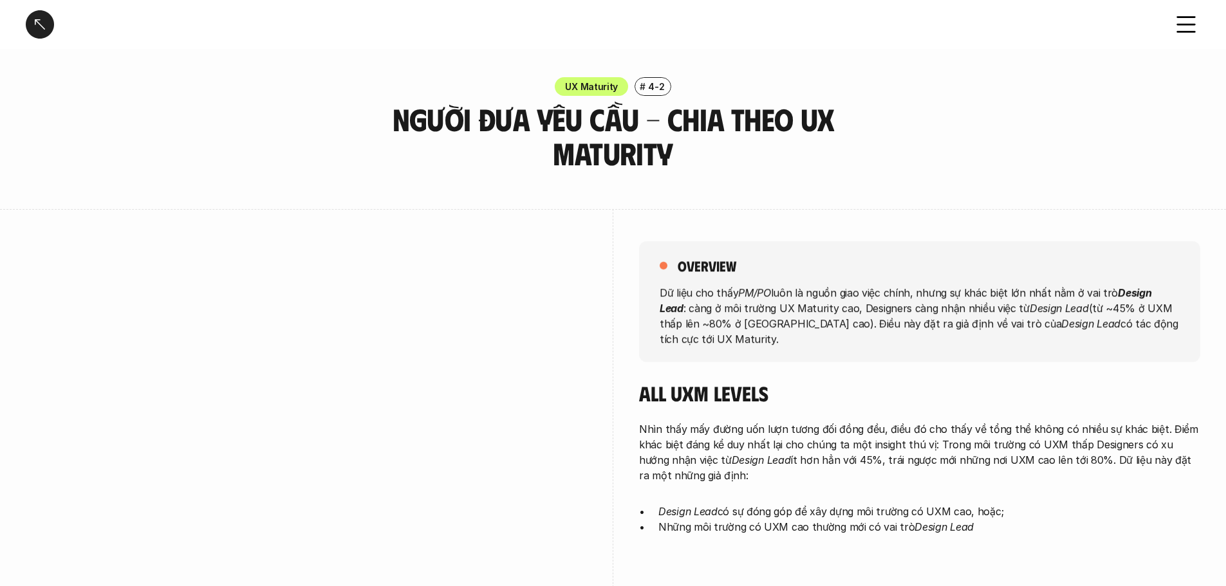
click at [623, 290] on div "overview Dữ liệu cho thấy PM/PO luôn là nguồn giao việc chính, nhưng sự khác bi…" at bounding box center [613, 445] width 1174 height 472
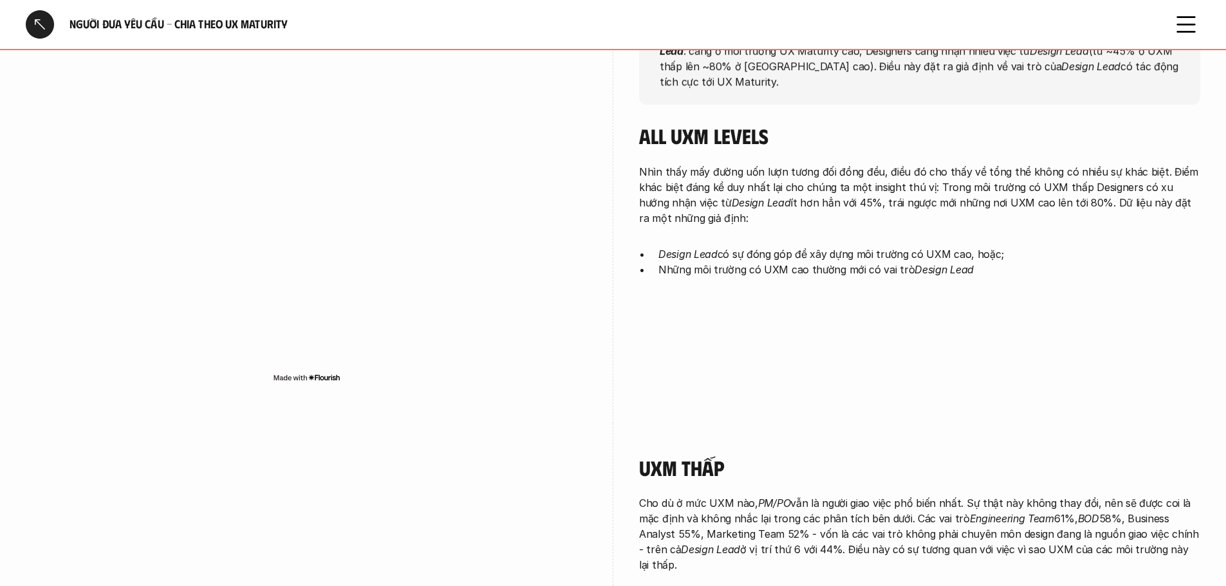
scroll to position [515, 0]
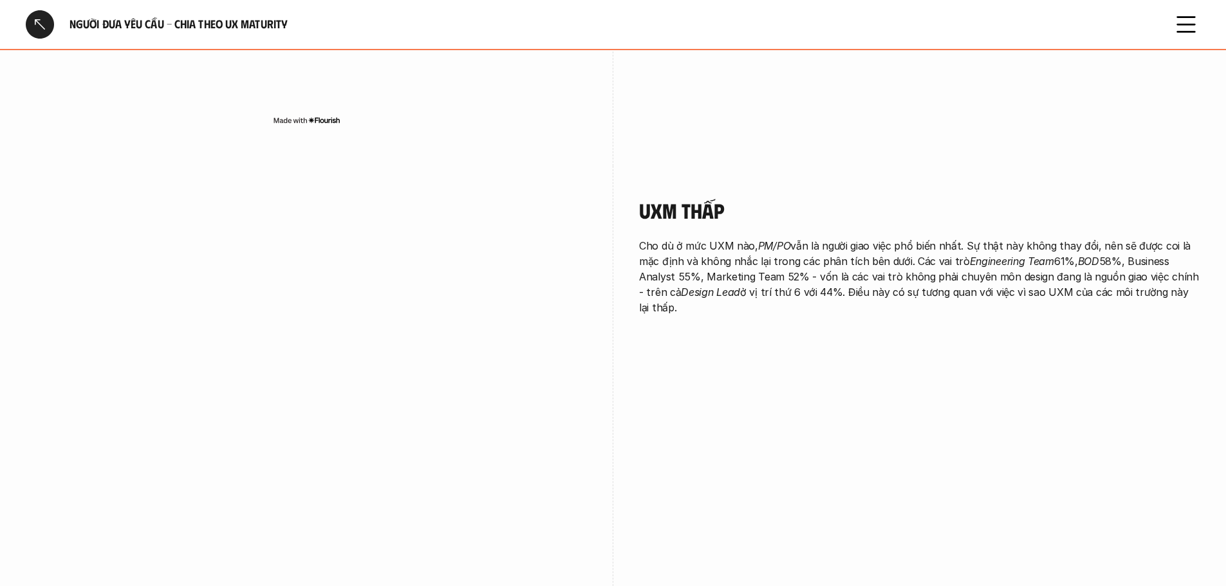
click at [665, 293] on p "Cho dù ở mức UXM nào, PM/PO vẫn là người giao việc phổ biến nhất. Sự thật này k…" at bounding box center [919, 276] width 561 height 77
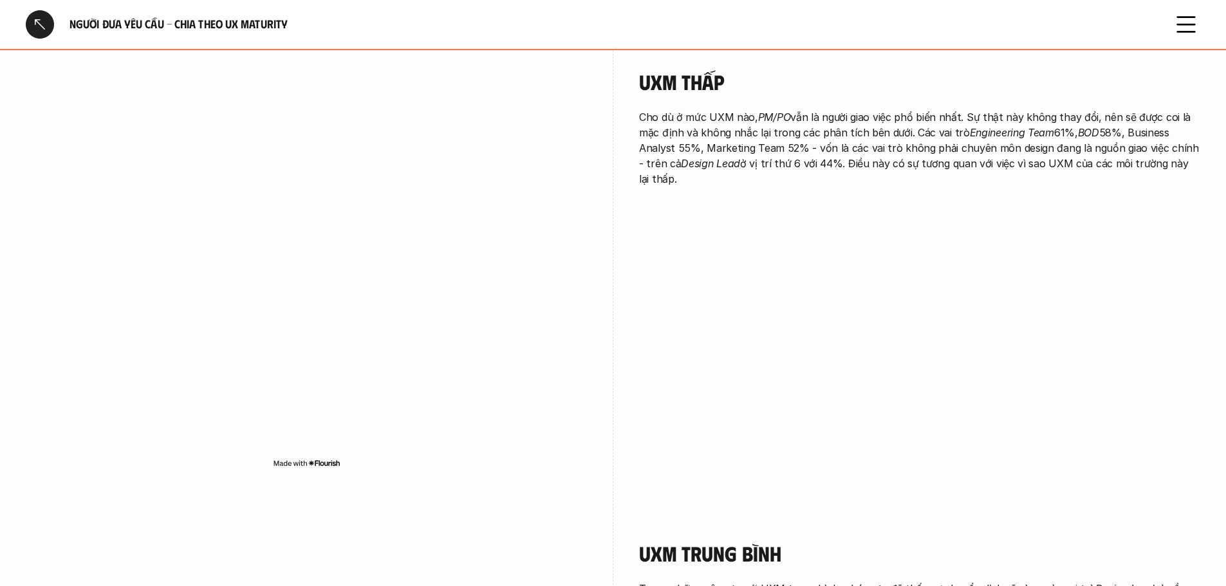
click at [712, 324] on div "UXM thấp Cho dù ở mức UXM nào, PM/PO vẫn là người giao việc phổ biến nhất. Sự t…" at bounding box center [613, 273] width 1174 height 472
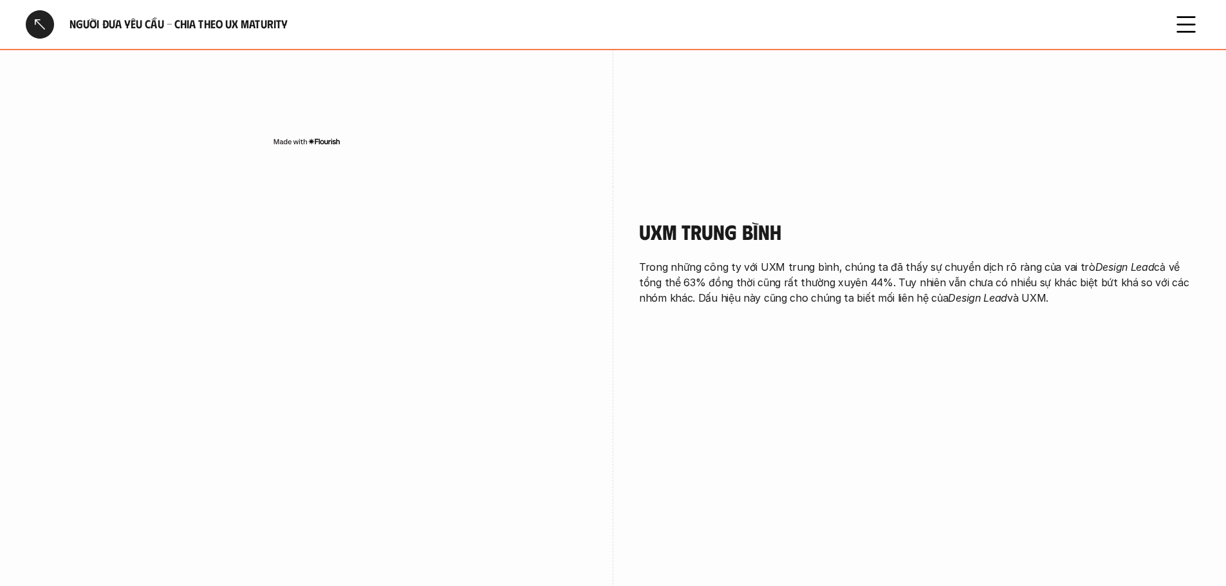
scroll to position [1029, 0]
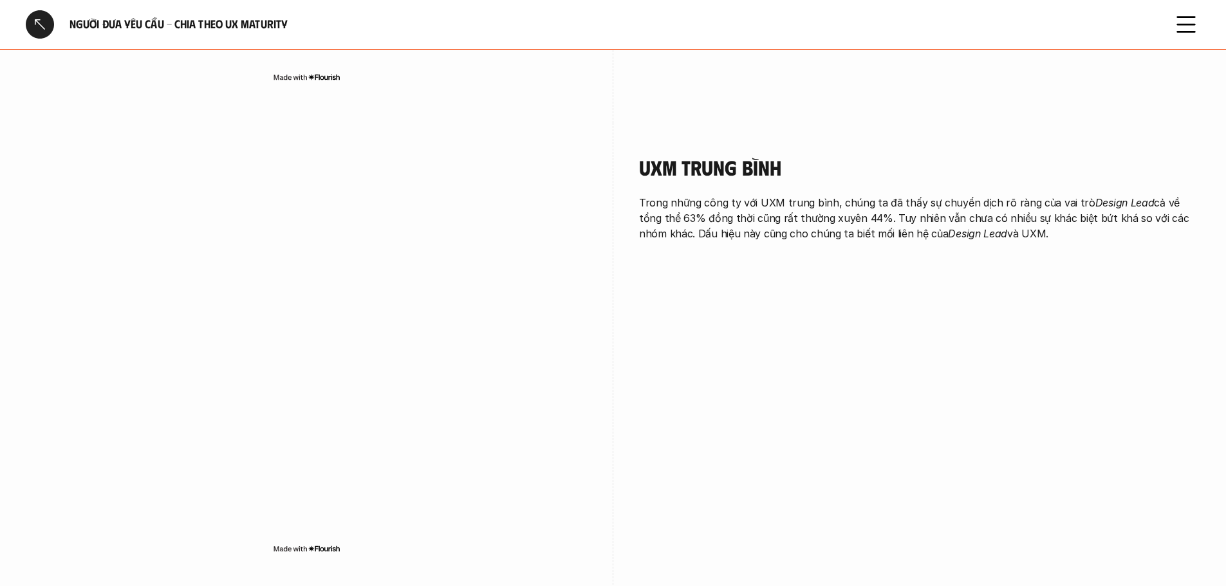
click at [610, 297] on div "UXM trung bình Trong những công ty với UXM trung bình, chúng ta đã thấy sự chuy…" at bounding box center [613, 359] width 1174 height 472
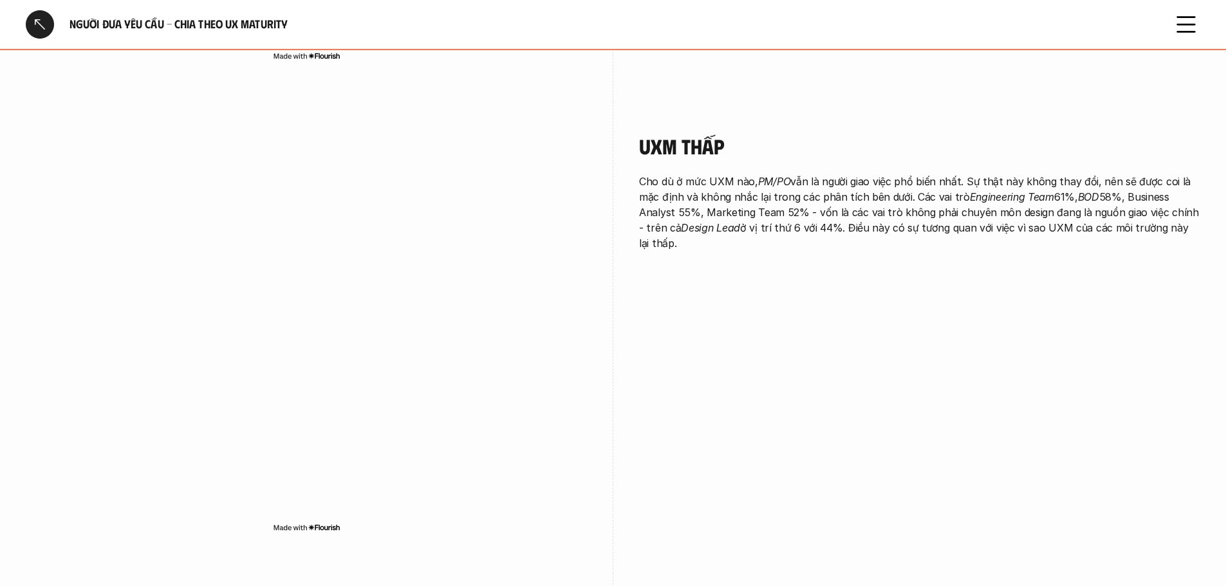
scroll to position [643, 0]
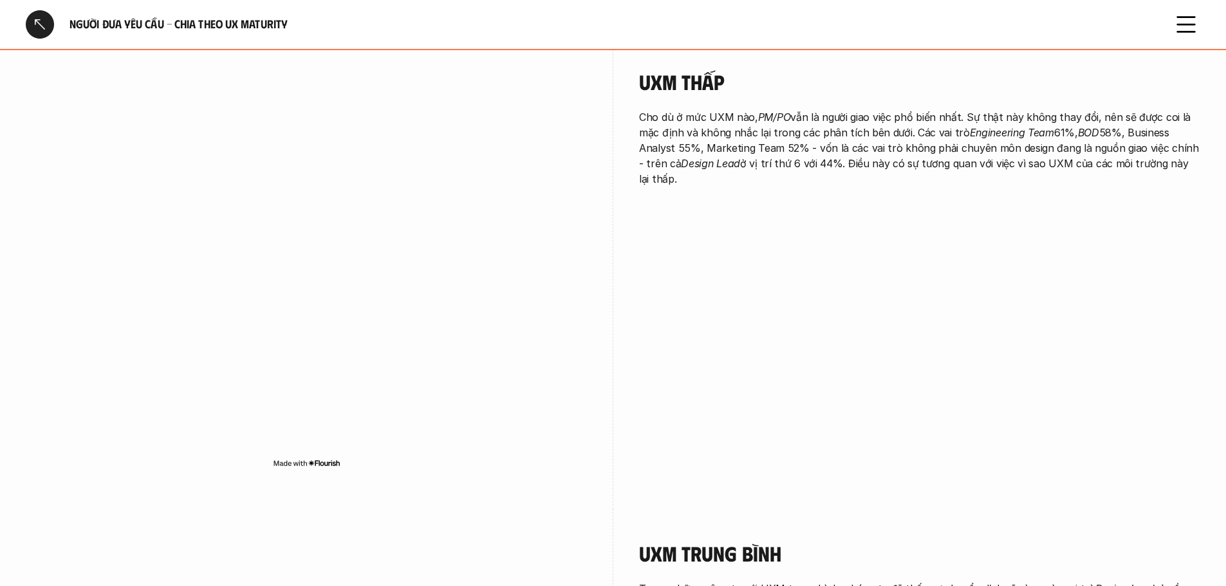
click at [609, 297] on div "UXM thấp Cho dù ở mức UXM nào, PM/PO vẫn là người giao việc phổ biến nhất. Sự t…" at bounding box center [613, 273] width 1174 height 472
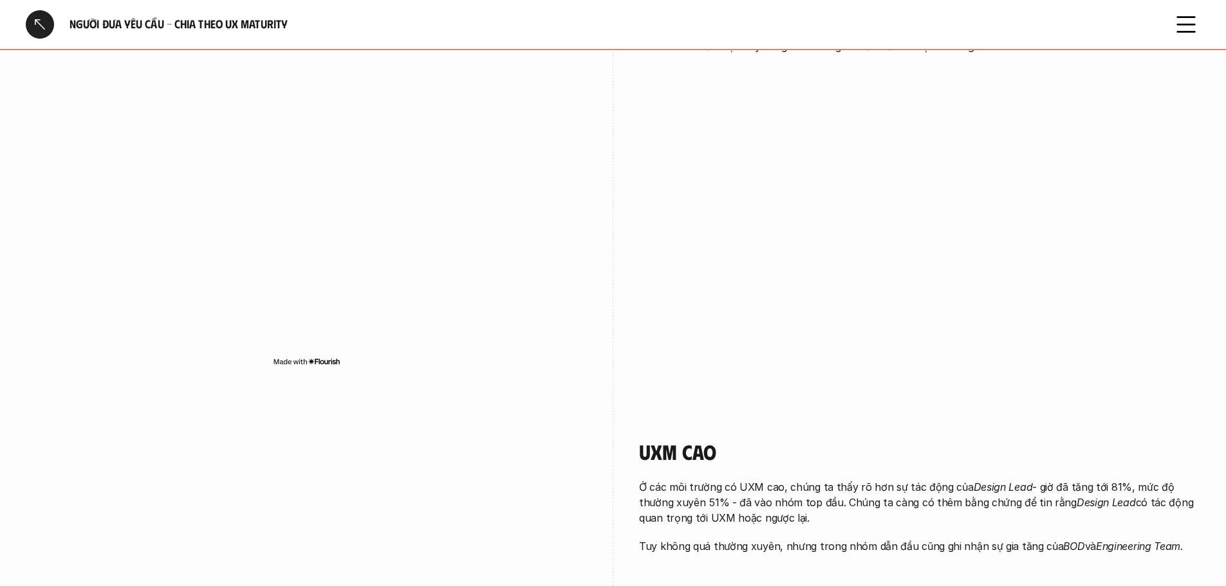
scroll to position [1222, 0]
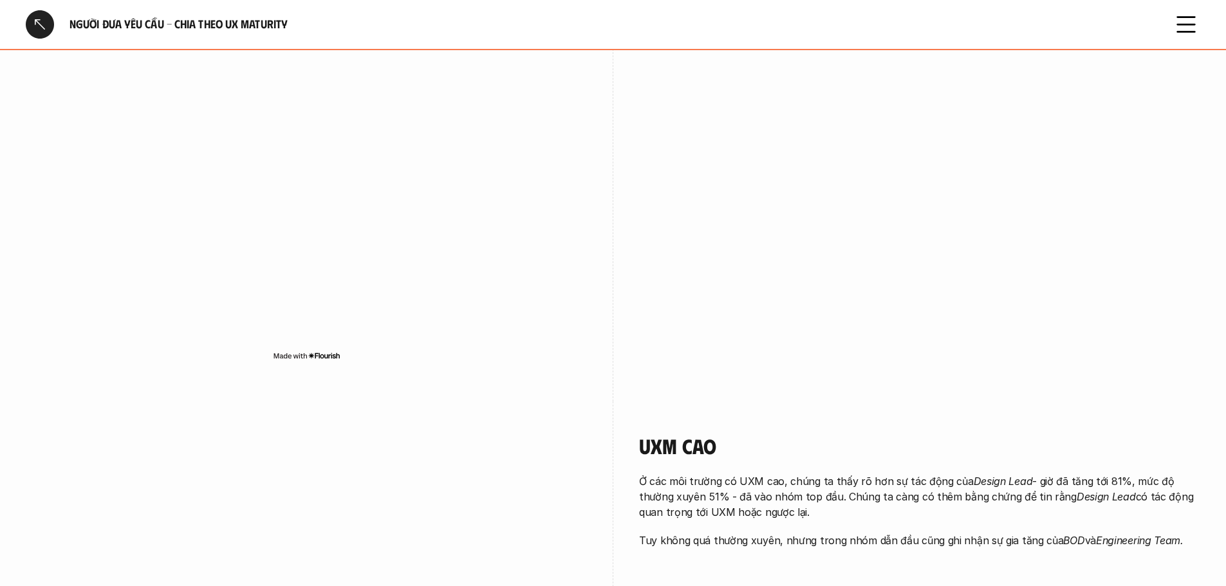
click at [41, 21] on div at bounding box center [40, 24] width 28 height 28
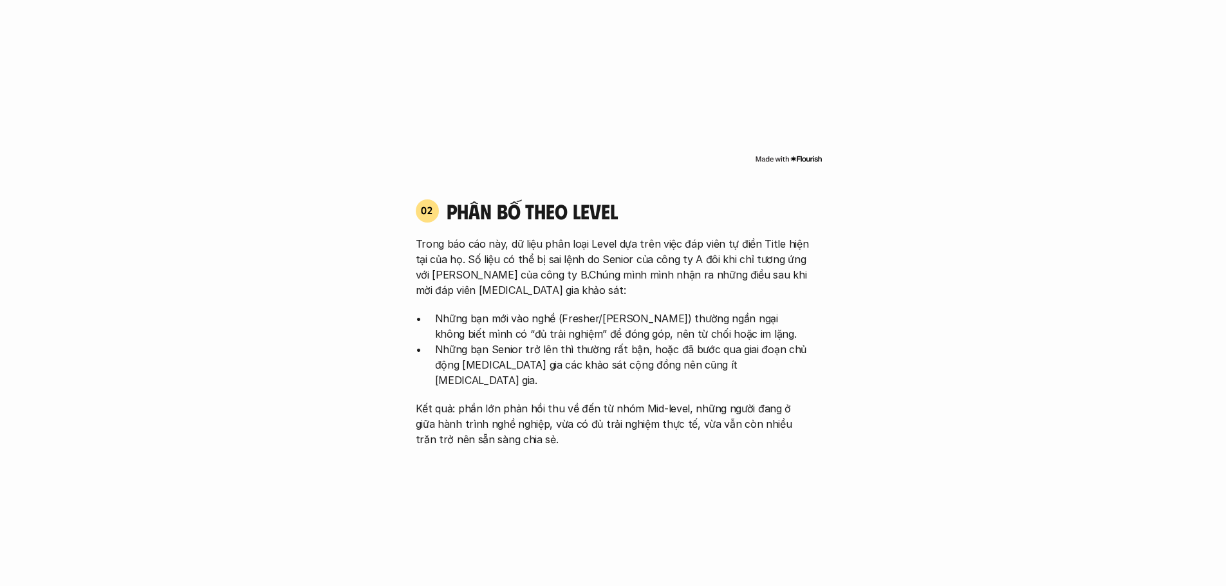
scroll to position [3749, 0]
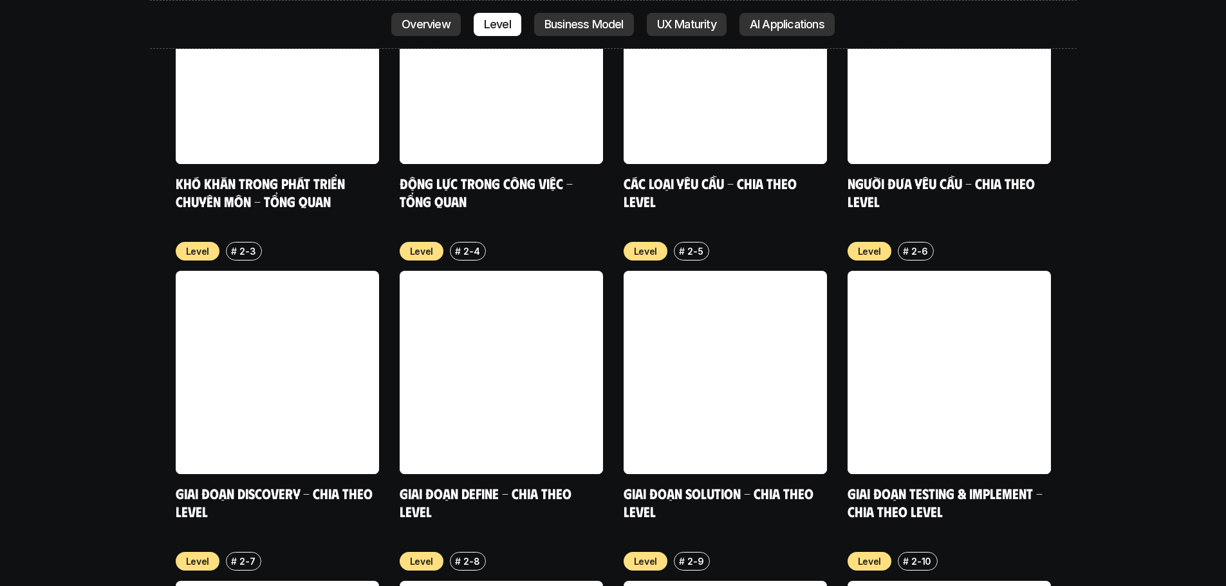
scroll to position [4842, 0]
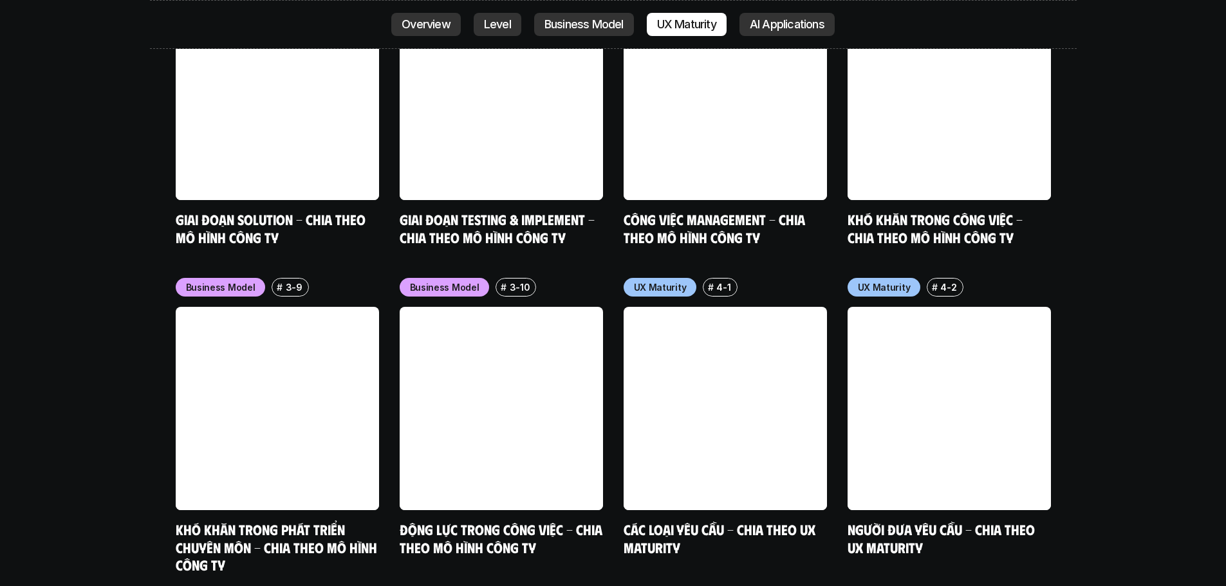
scroll to position [5807, 0]
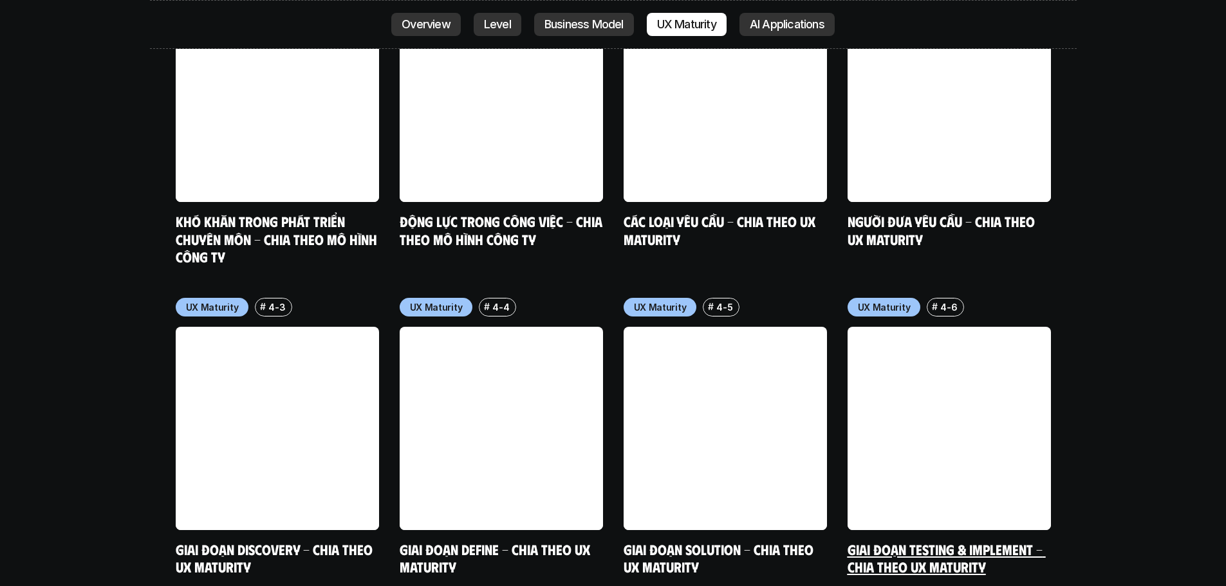
scroll to position [6129, 0]
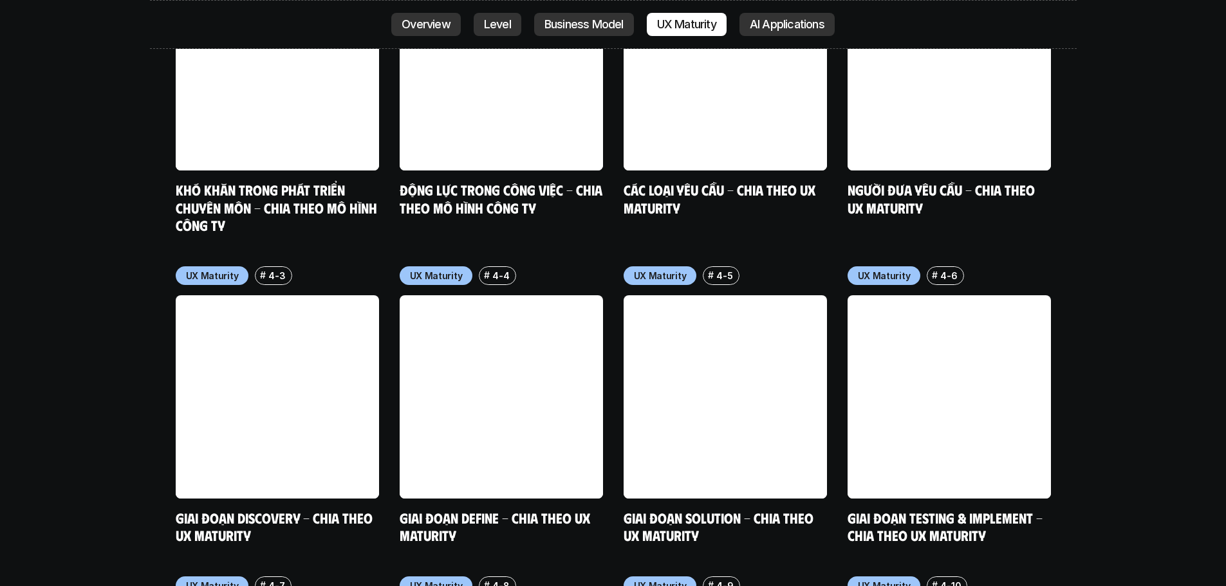
click at [835, 394] on div "Business Model # 3-9 Khó khăn trong phát triển chuyên môn - Chia theo mô hình c…" at bounding box center [613, 405] width 875 height 934
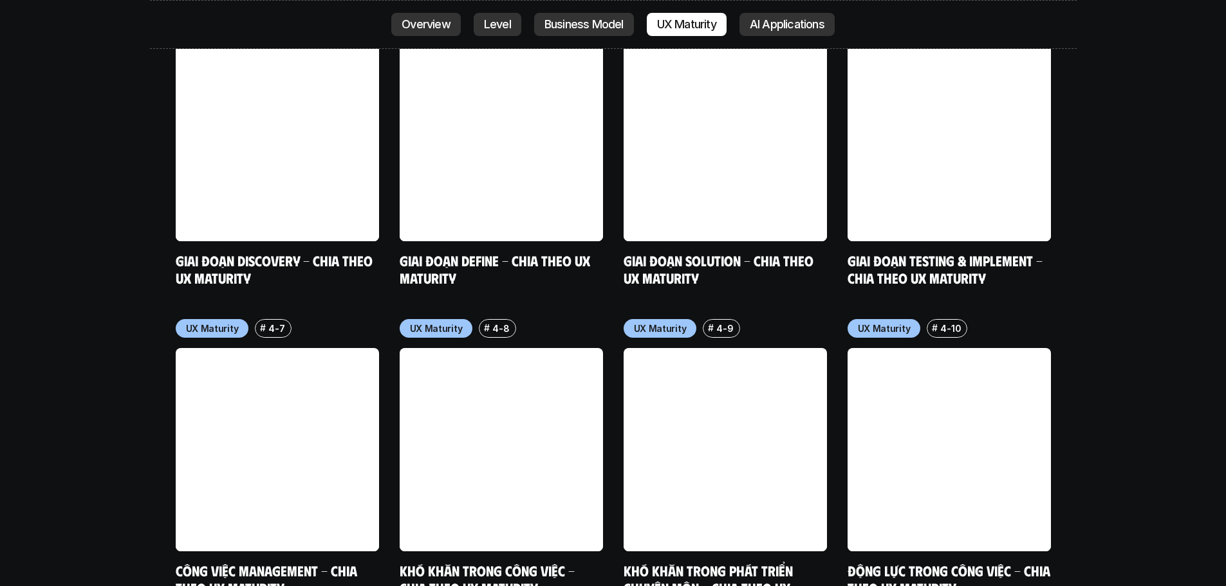
scroll to position [6451, 0]
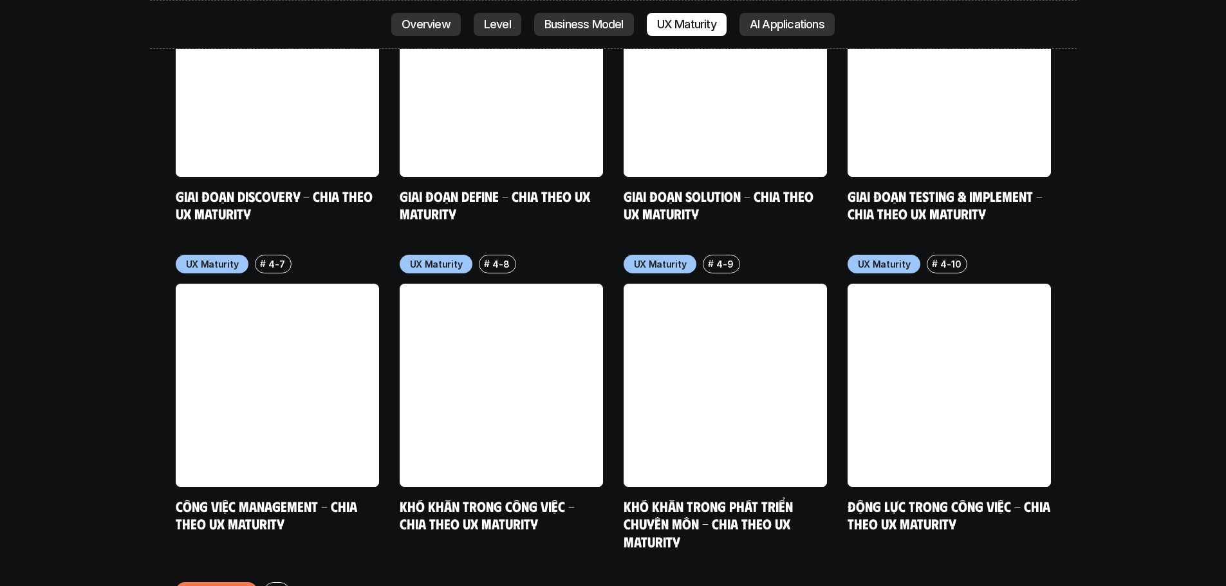
click at [608, 352] on div "Business Model # 3-9 Khó khăn trong phát triển chuyên môn - Chia theo mô hình c…" at bounding box center [613, 84] width 875 height 934
click at [730, 337] on link at bounding box center [724, 385] width 203 height 203
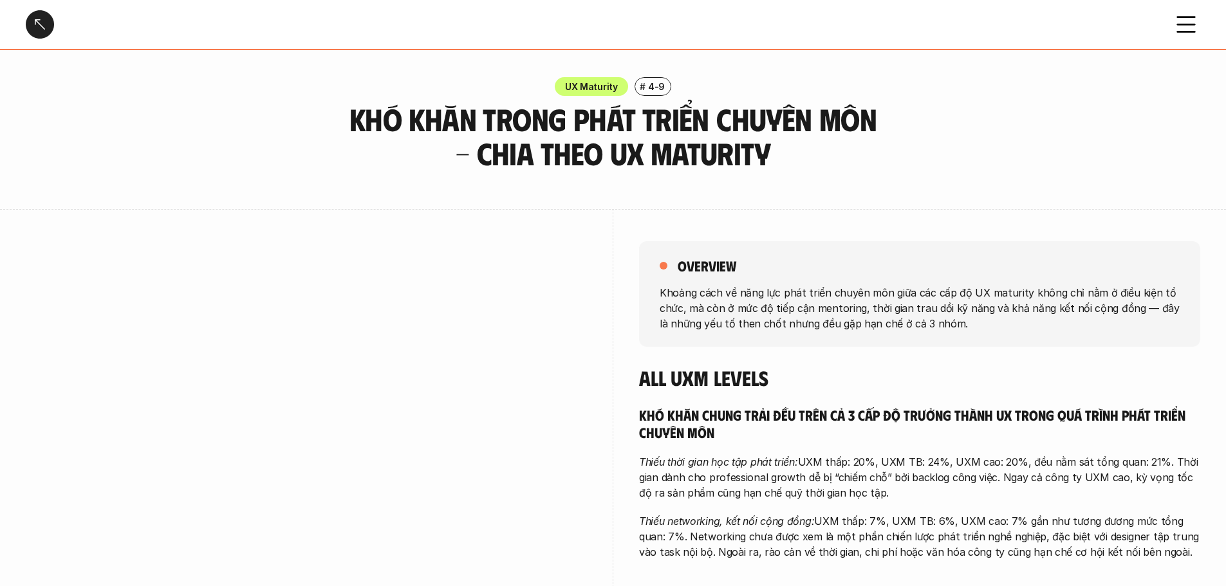
click at [834, 371] on h4 "All UXM levels" at bounding box center [919, 377] width 561 height 24
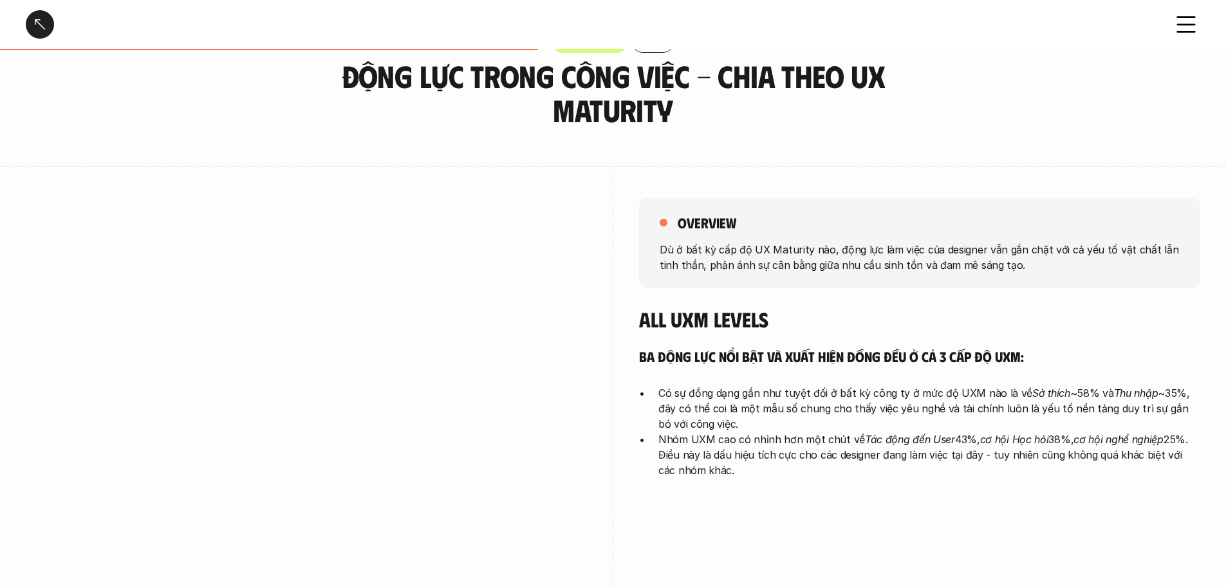
scroll to position [64, 0]
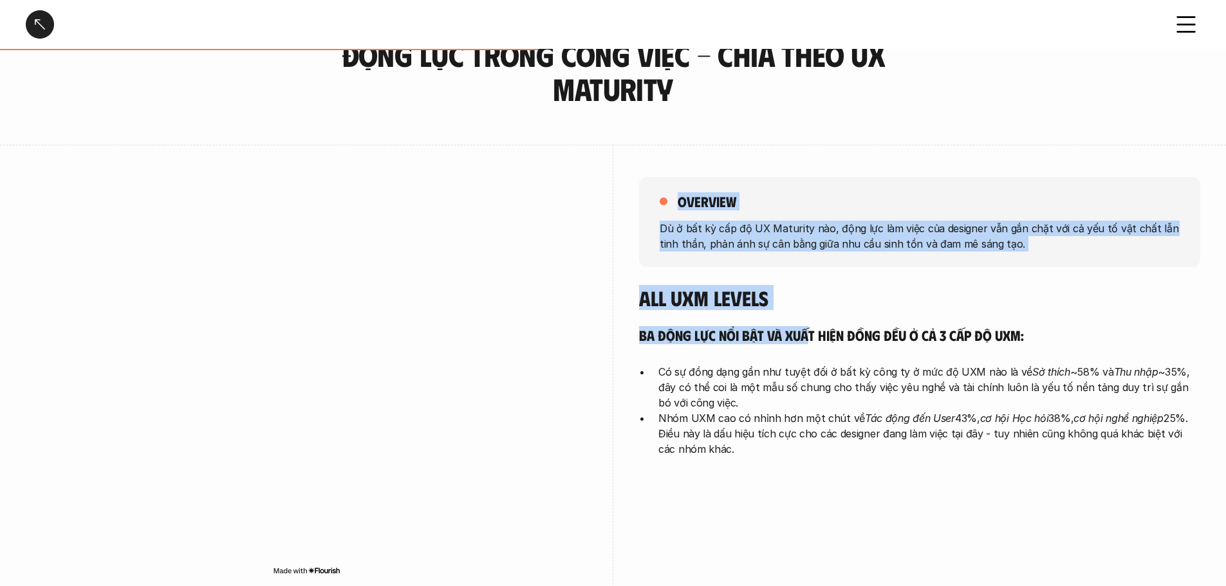
drag, startPoint x: 619, startPoint y: 318, endPoint x: 811, endPoint y: 329, distance: 192.1
click at [811, 329] on div "overview Dù ở bất kỳ cấp độ UX Maturity nào, động lực làm việc của designer vẫn…" at bounding box center [613, 381] width 1174 height 472
click at [811, 329] on h5 "Ba động lực nổi bật và xuất hiện đồng đều ở cả 3 cấp độ UXM:" at bounding box center [919, 335] width 561 height 18
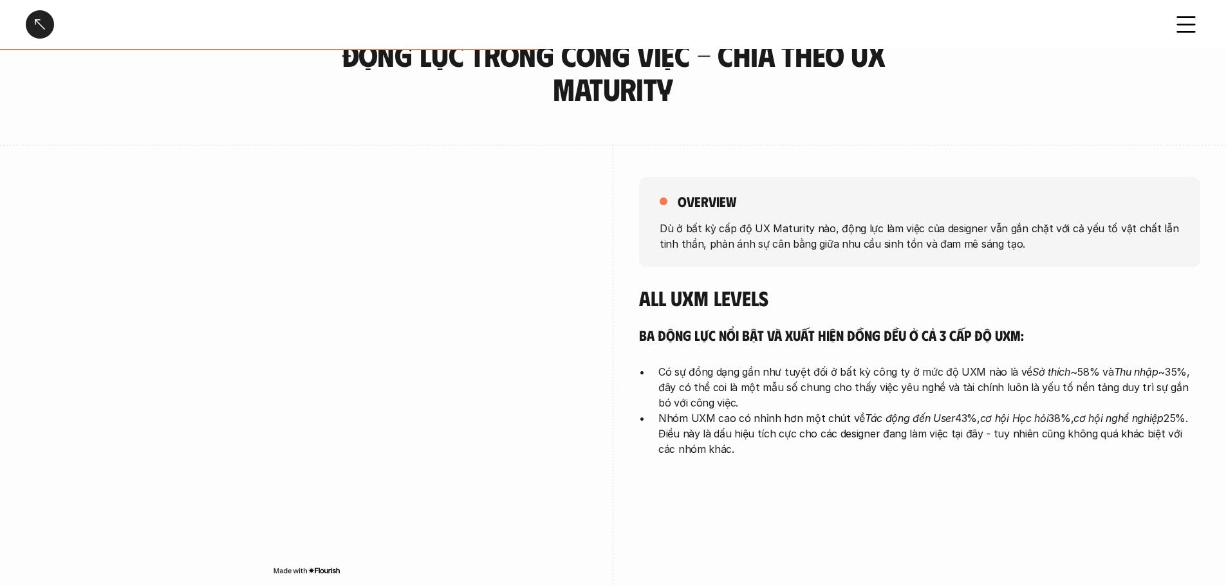
click at [793, 290] on h4 "All UXM levels" at bounding box center [919, 298] width 561 height 24
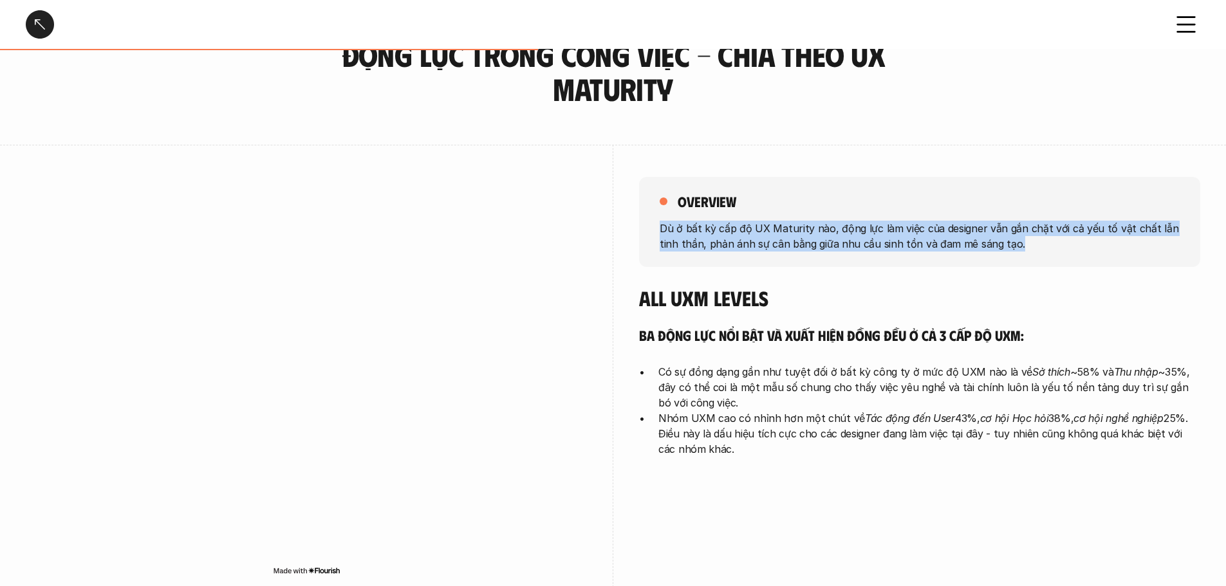
drag, startPoint x: 645, startPoint y: 227, endPoint x: 1046, endPoint y: 262, distance: 401.7
click at [1046, 262] on div "overview Dù ở bất kỳ cấp độ UX Maturity nào, động lực làm việc của designer vẫn…" at bounding box center [919, 222] width 561 height 90
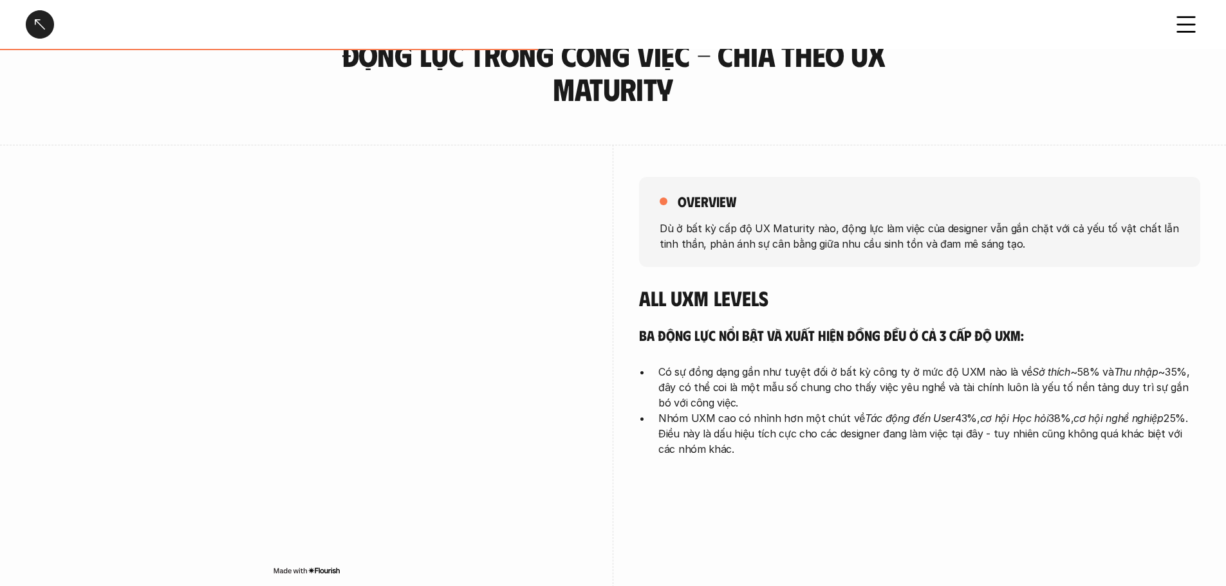
click at [822, 289] on h4 "All UXM levels" at bounding box center [919, 298] width 561 height 24
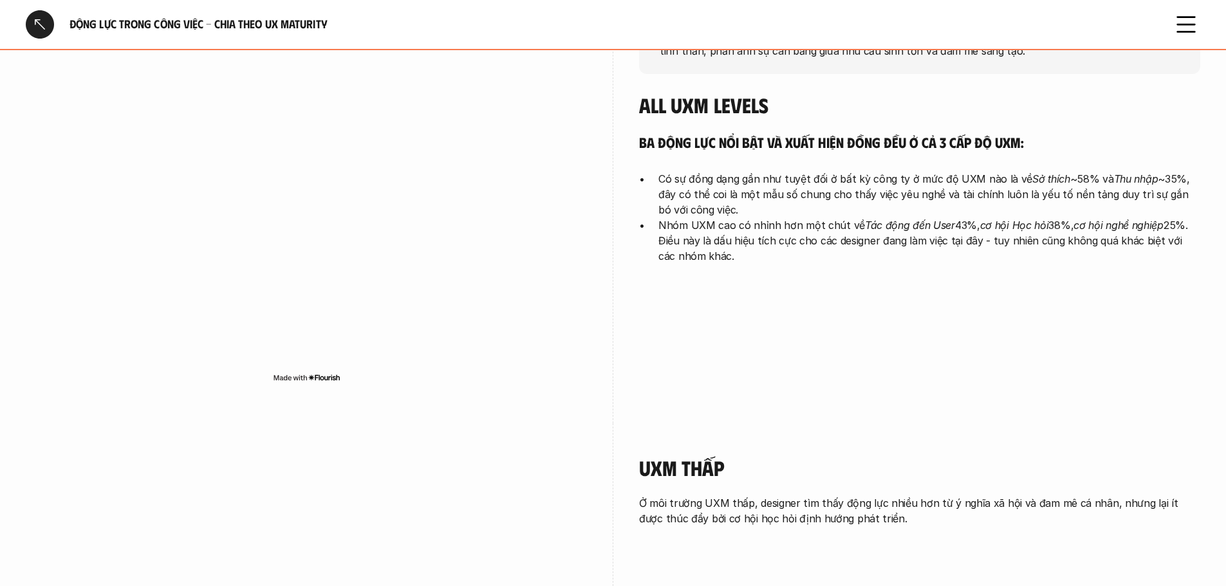
scroll to position [193, 0]
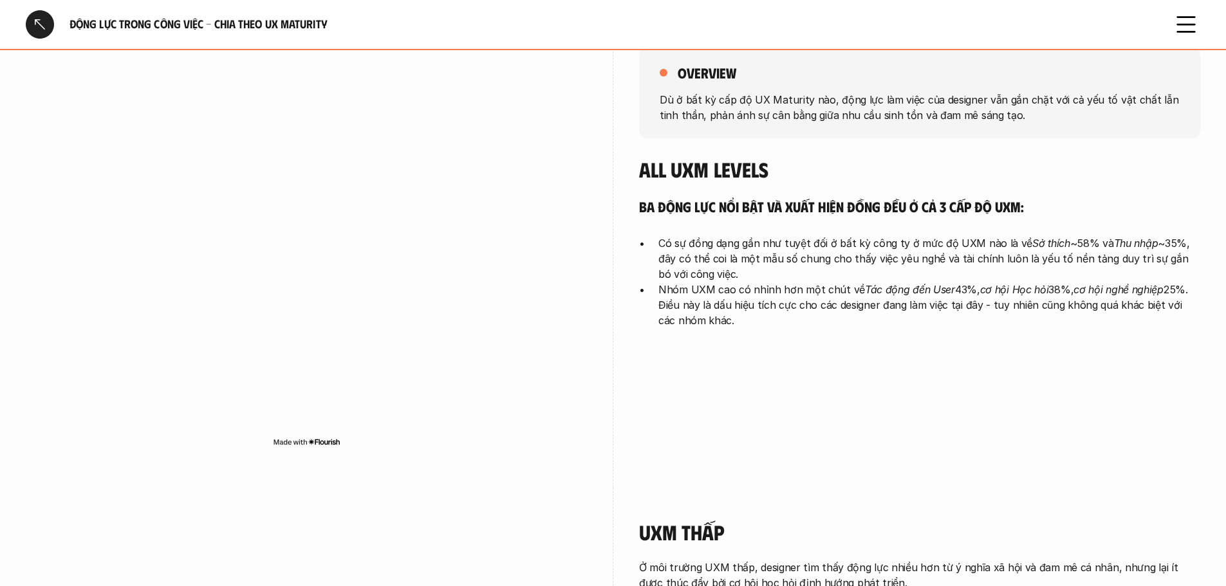
click at [829, 331] on div "overview Dù ở bất kỳ cấp độ UX Maturity nào, động lực làm việc của designer vẫn…" at bounding box center [919, 191] width 561 height 351
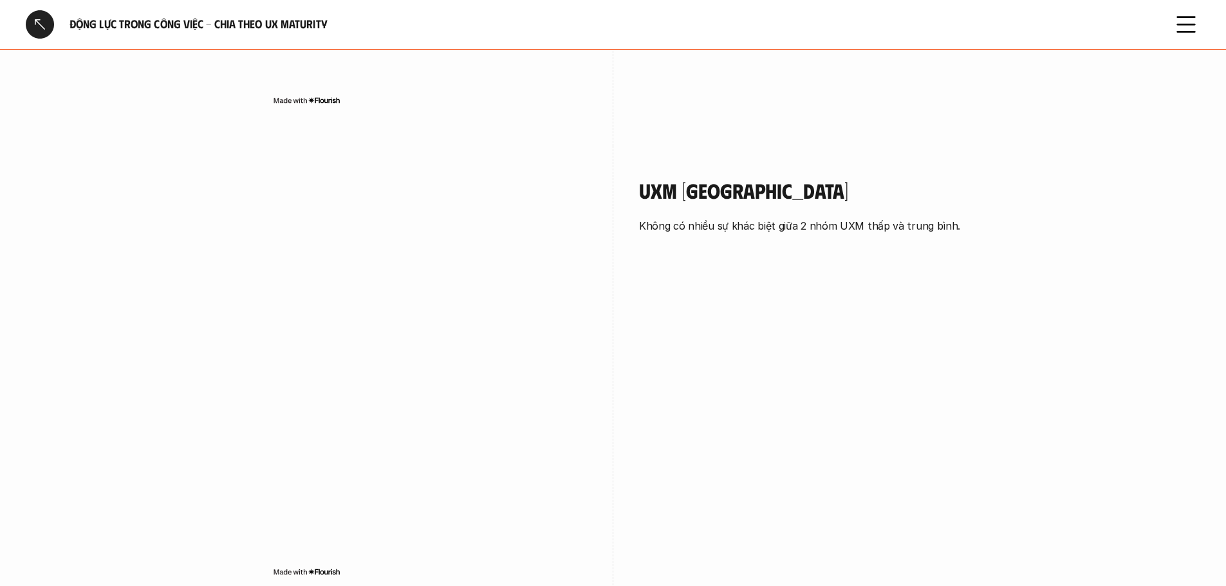
scroll to position [1029, 0]
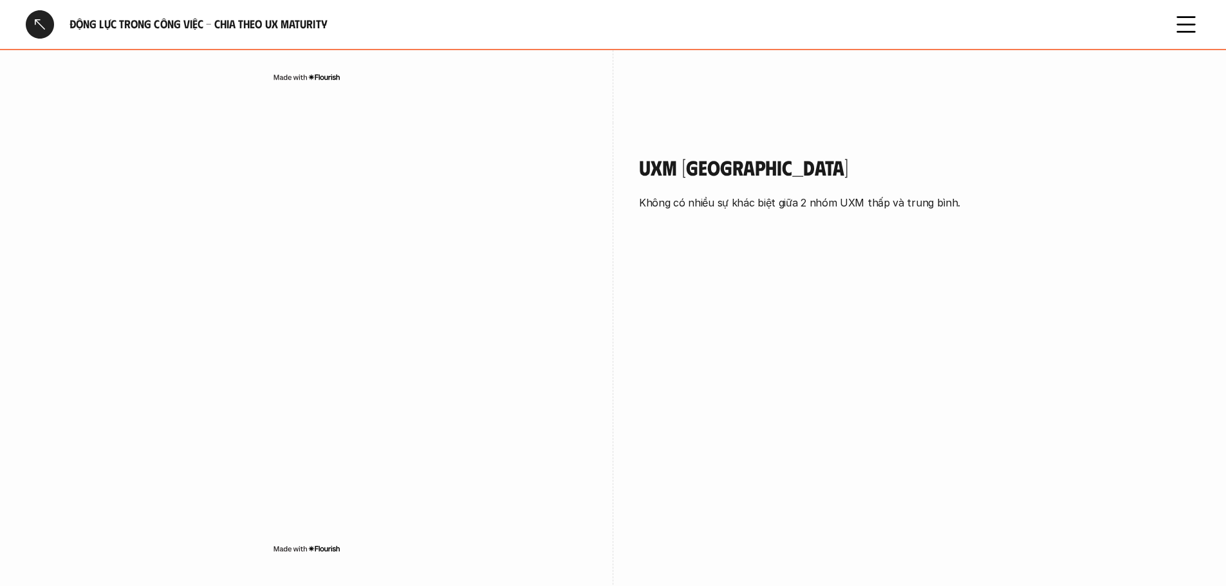
click at [759, 335] on div "UXM Trung Bình Không có nhiều sự khác biệt giữa 2 nhóm UXM thấp và trung bình." at bounding box center [613, 359] width 1174 height 472
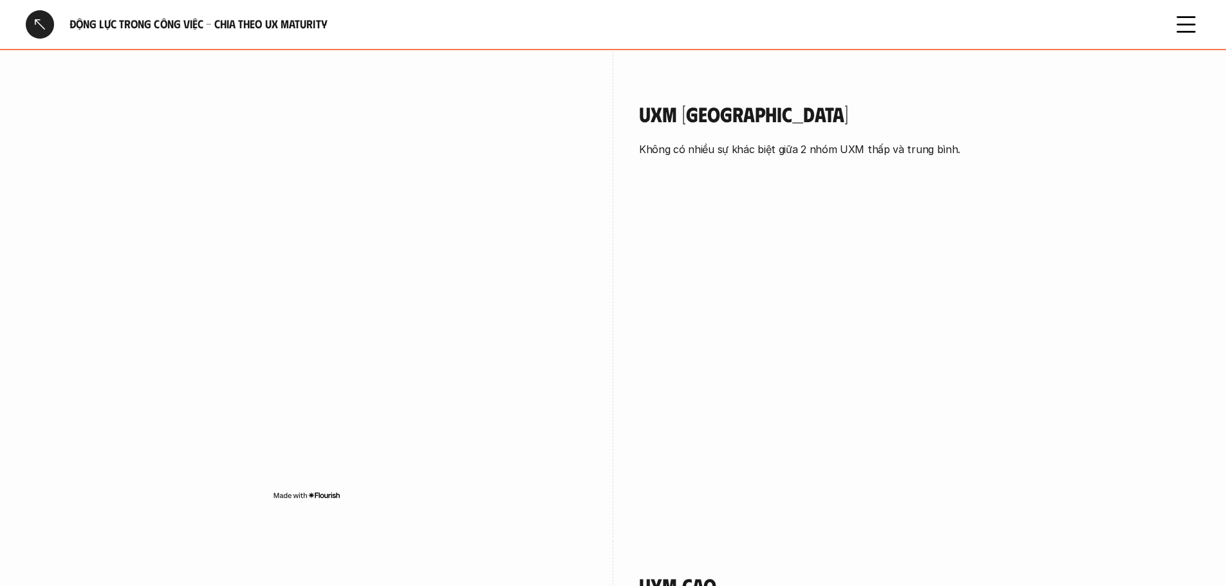
scroll to position [1158, 0]
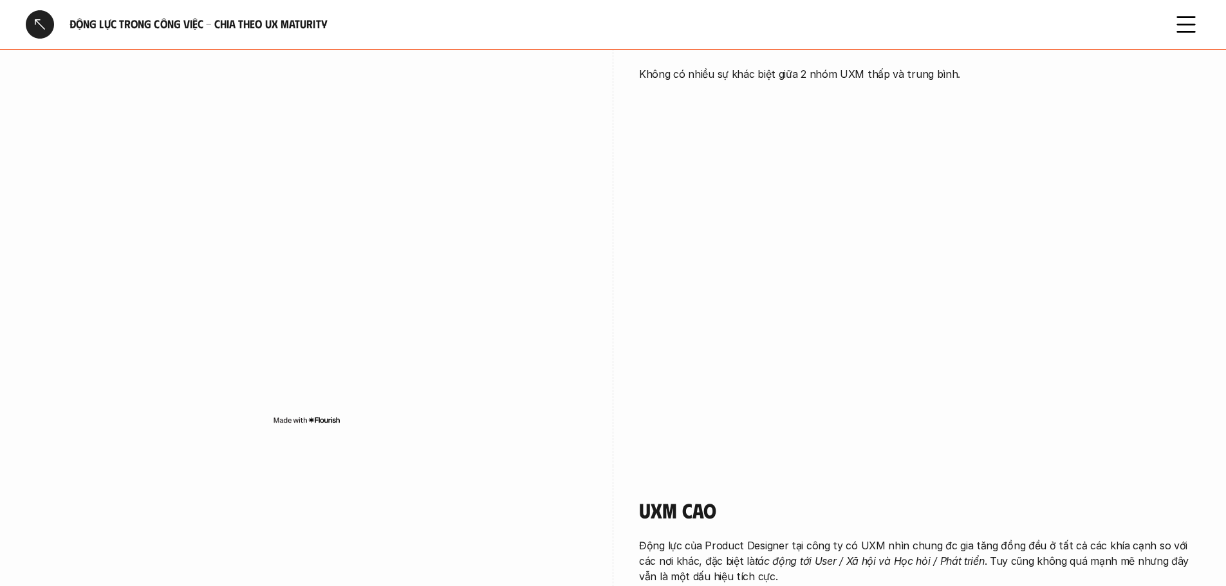
click at [44, 28] on div at bounding box center [40, 24] width 28 height 28
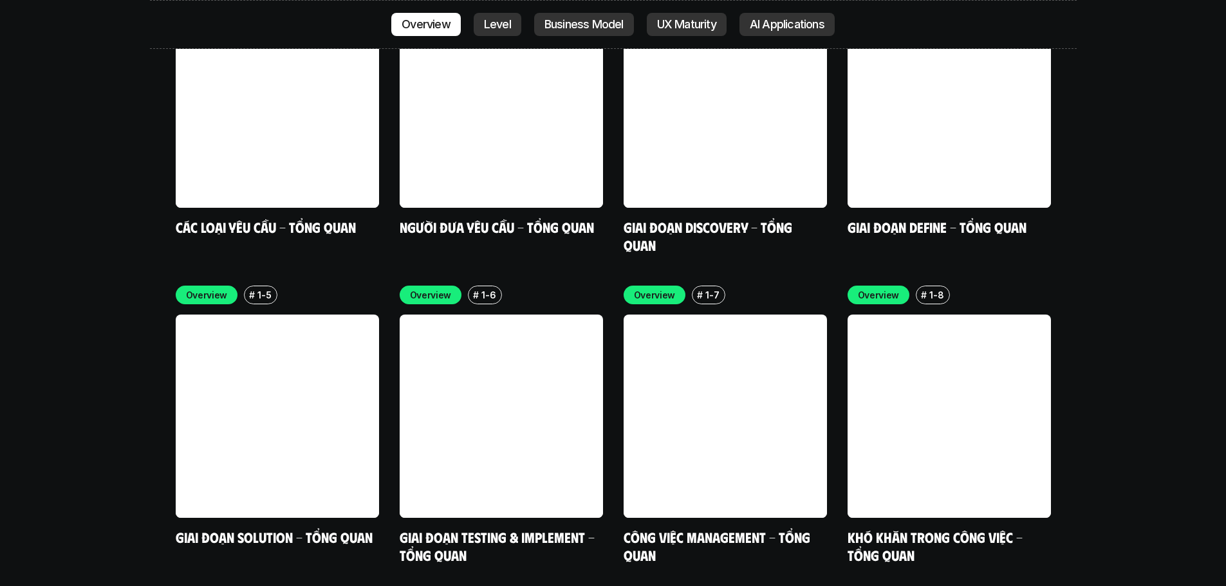
scroll to position [3942, 0]
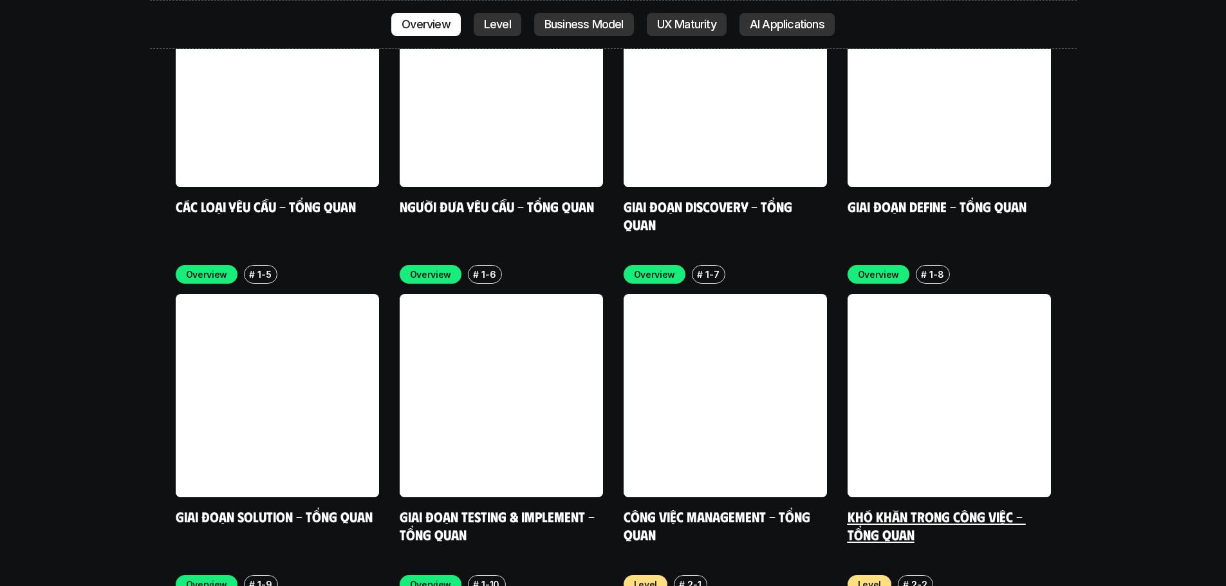
click at [955, 347] on link at bounding box center [948, 395] width 203 height 203
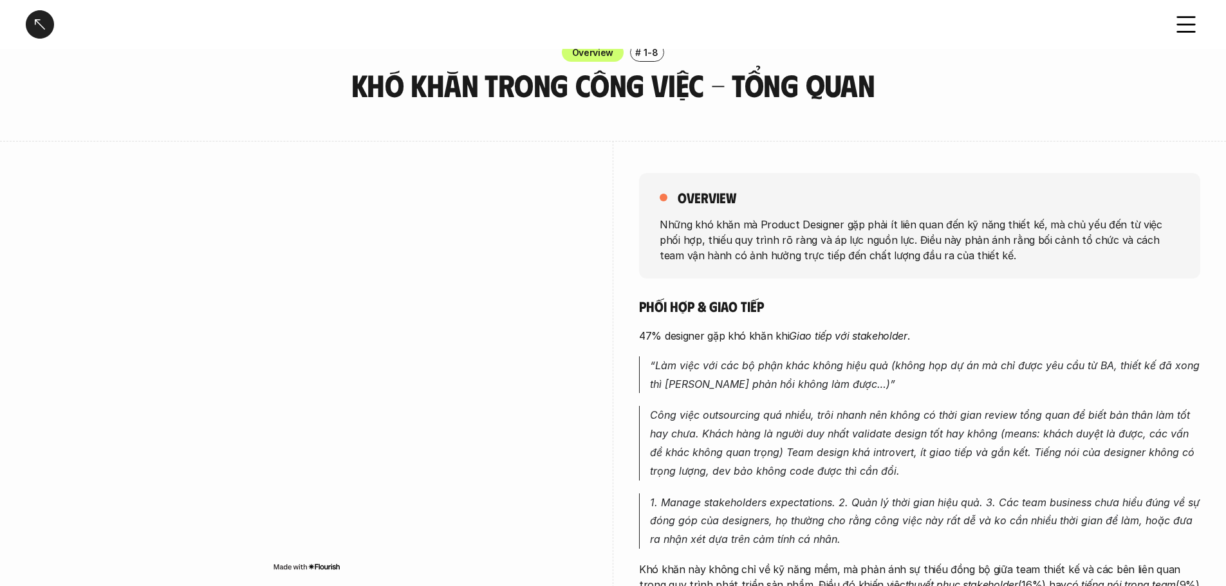
scroll to position [64, 0]
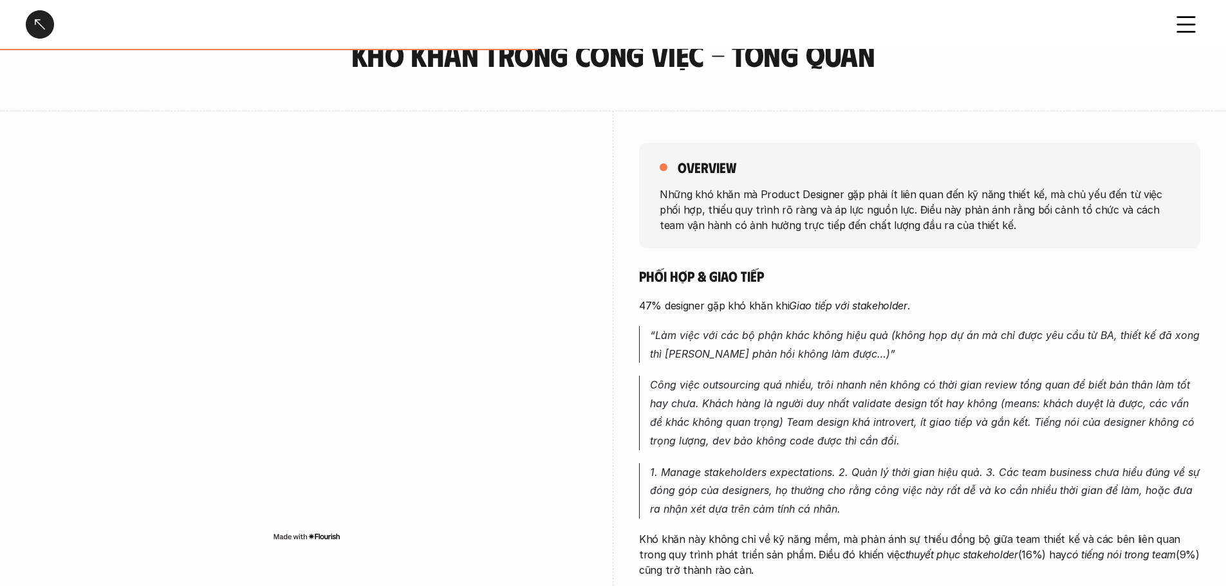
click at [709, 324] on div "Phối hợp & giao tiếp 47% designer gặp khó khăn khi [PERSON_NAME] tiếp với stake…" at bounding box center [919, 592] width 561 height 651
click at [885, 369] on div "Phối hợp & giao tiếp 47% designer gặp khó khăn khi [PERSON_NAME] tiếp với stake…" at bounding box center [919, 592] width 561 height 651
click at [875, 357] on p "“Làm việc với các bộ phận khác không hiệu quả (không họp dự án mà chỉ được yêu …" at bounding box center [925, 344] width 550 height 37
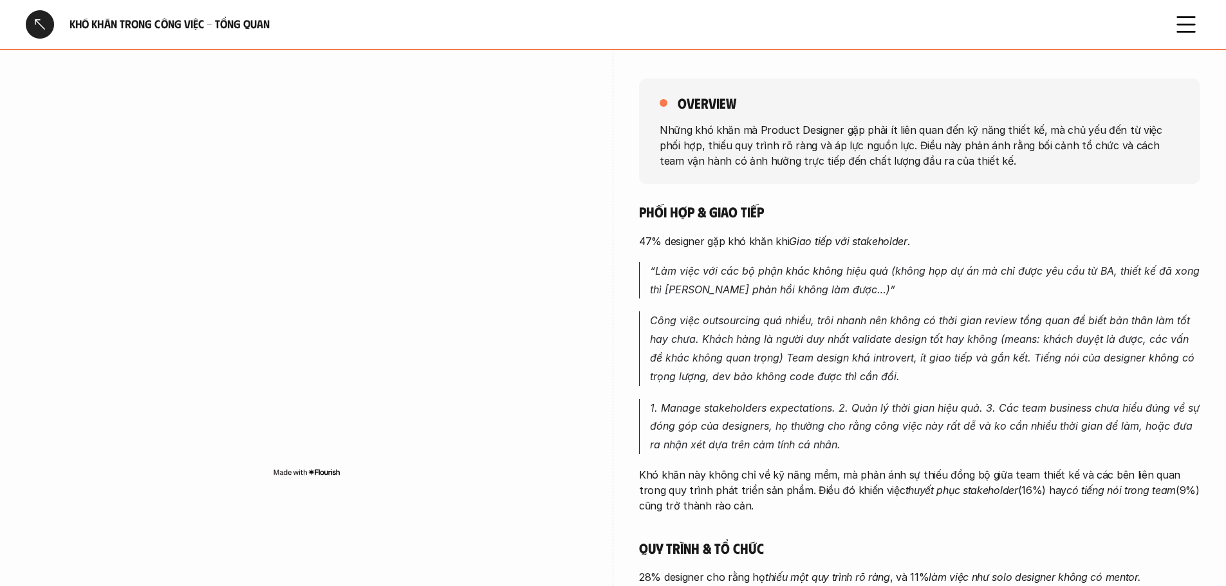
click at [986, 277] on em "“Làm việc với các bộ phận khác không hiệu quả (không họp dự án mà chỉ được yêu …" at bounding box center [926, 280] width 553 height 32
click at [973, 293] on p "“Làm việc với các bộ phận khác không hiệu quả (không họp dự án mà chỉ được yêu …" at bounding box center [925, 280] width 550 height 37
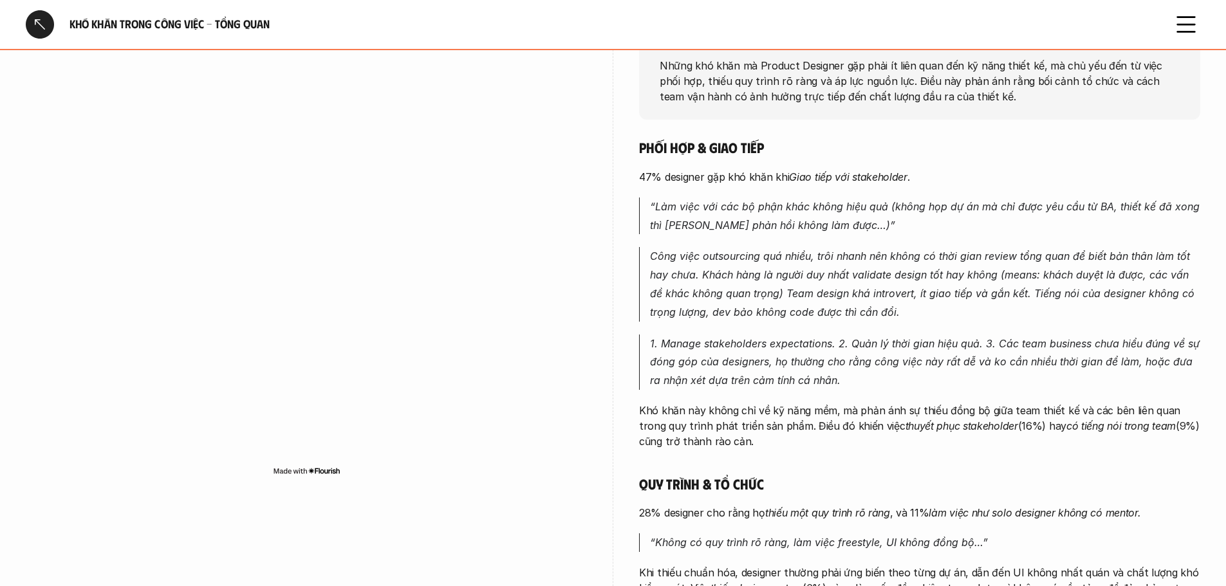
click at [963, 314] on p "Công việc outsourcing quá nhiều, trôi nhanh nên không có thời gian review tổng …" at bounding box center [925, 284] width 550 height 74
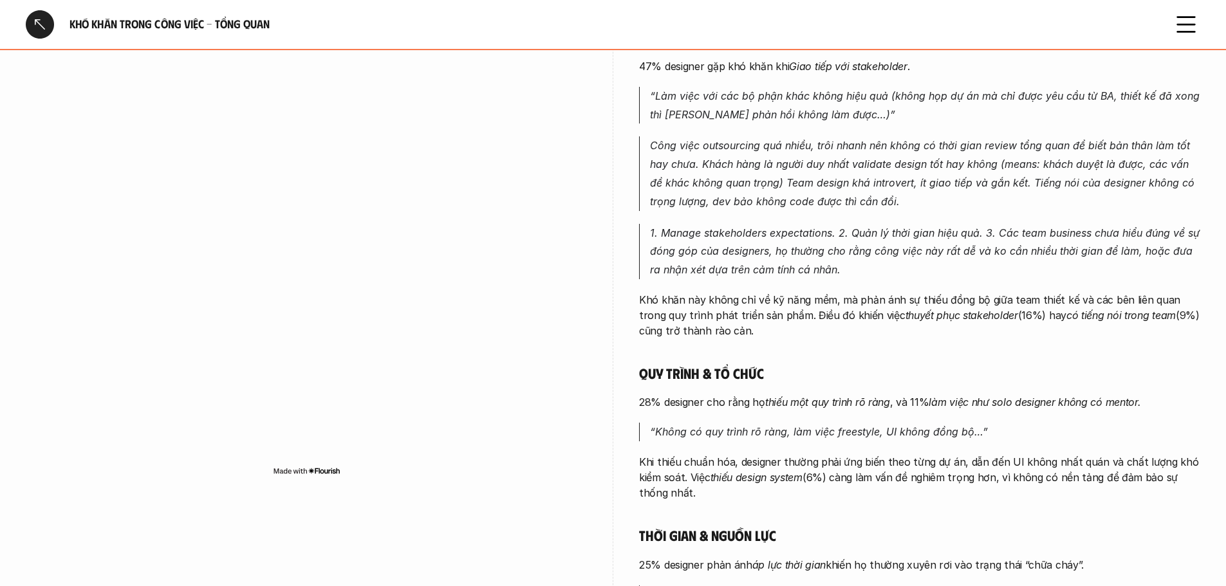
scroll to position [322, 0]
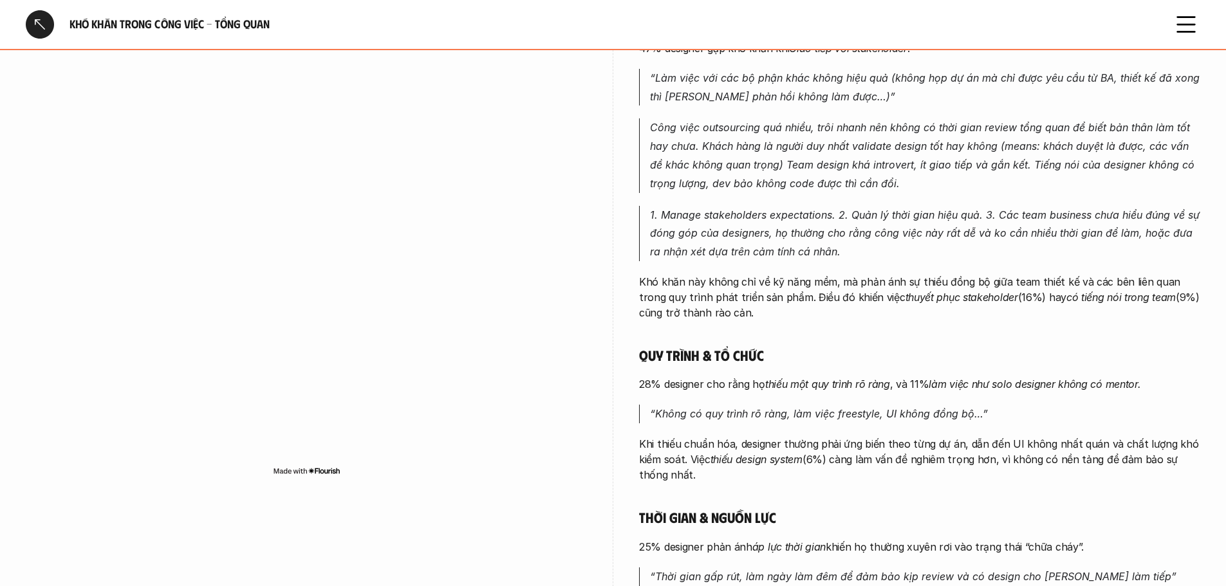
click at [866, 488] on div "Phối hợp & giao tiếp 47% designer gặp khó khăn khi Giao tiếp với stakeholder . …" at bounding box center [919, 335] width 561 height 651
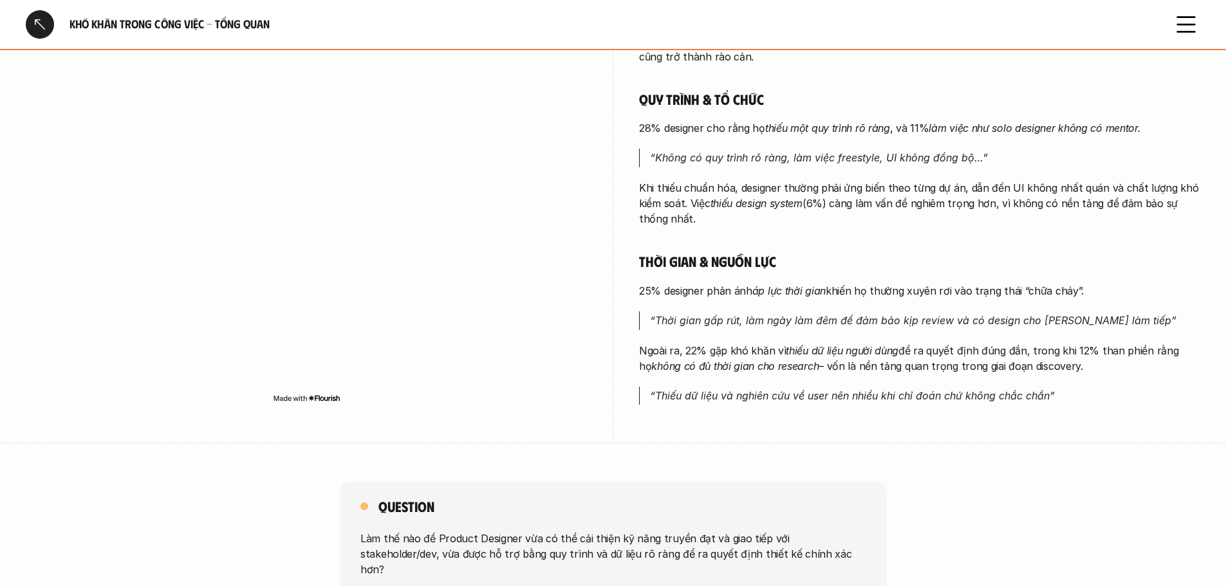
scroll to position [579, 0]
click at [913, 418] on div "overview Những khó khăn mà Product Designer gặp phải ít liên quan đến kỹ năng t…" at bounding box center [919, 19] width 561 height 847
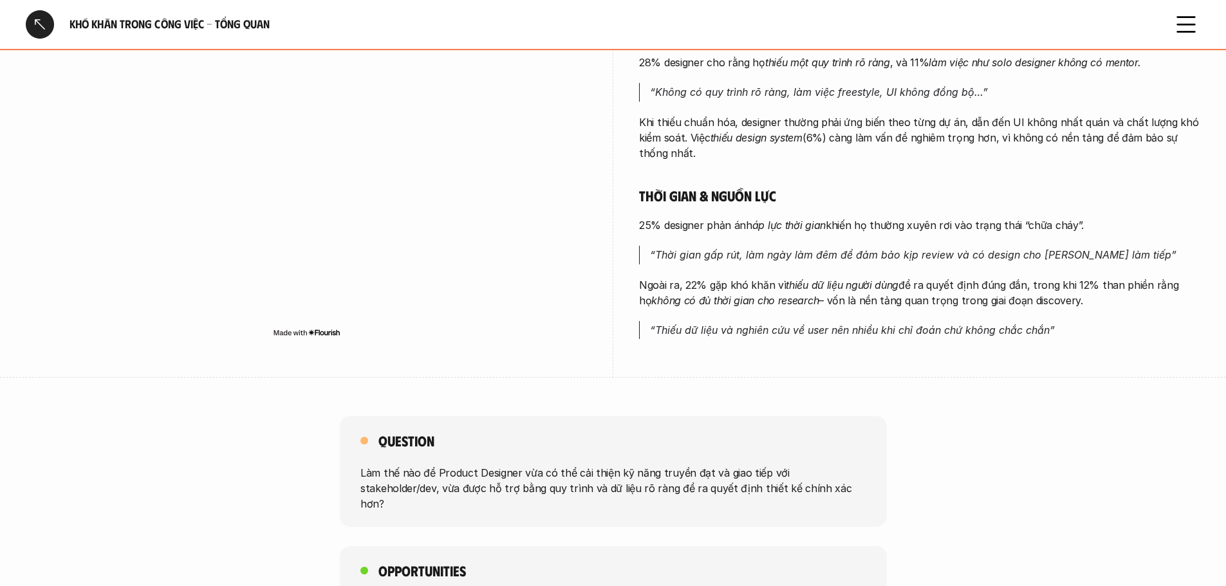
click at [966, 410] on div "Khó khăn trong công việc - Tổng quan Overview # 1-8 Khó khăn trong công việc - …" at bounding box center [613, 327] width 1226 height 1941
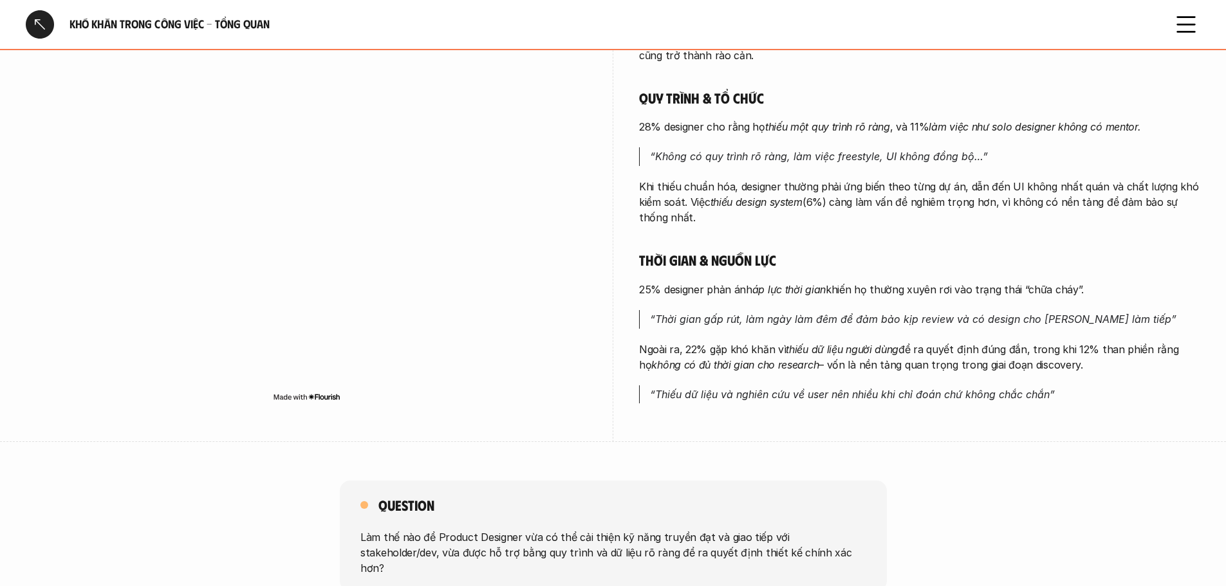
click at [973, 462] on div "Khó khăn trong công việc - Tổng quan Overview # 1-8 Khó khăn trong công việc - …" at bounding box center [613, 391] width 1226 height 1941
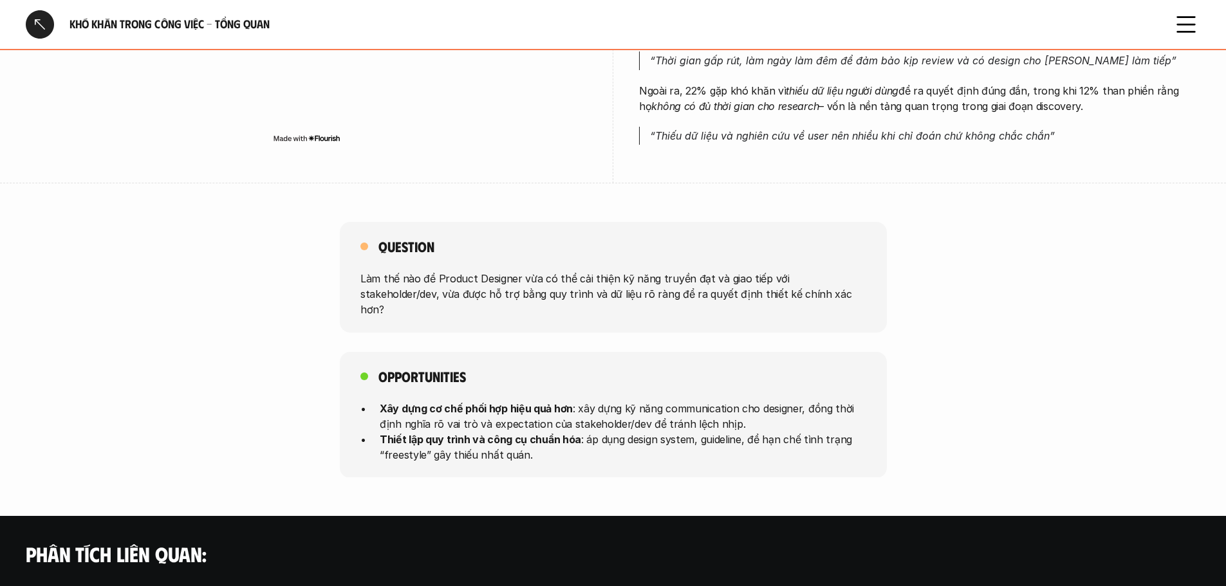
scroll to position [836, 0]
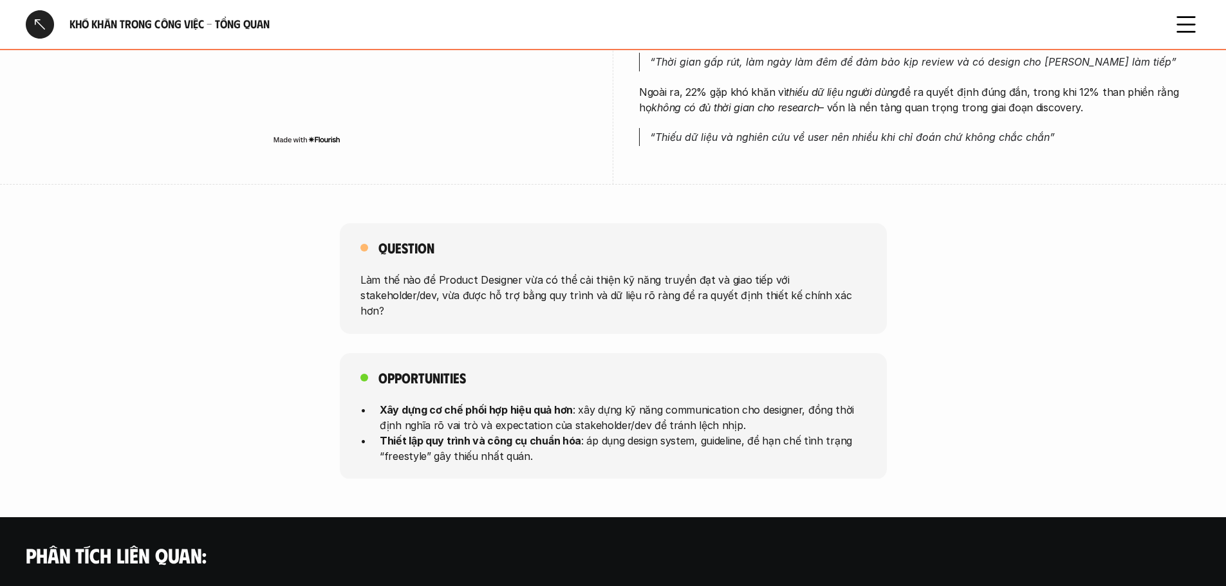
click at [915, 385] on div "Opportunities Xây dựng cơ chế phối hợp hiệu quả hơn : xây dựng kỹ năng communic…" at bounding box center [613, 416] width 1226 height 126
click at [925, 377] on div "Opportunities Xây dựng cơ chế phối hợp hiệu quả hơn : xây dựng kỹ năng communic…" at bounding box center [613, 416] width 1226 height 126
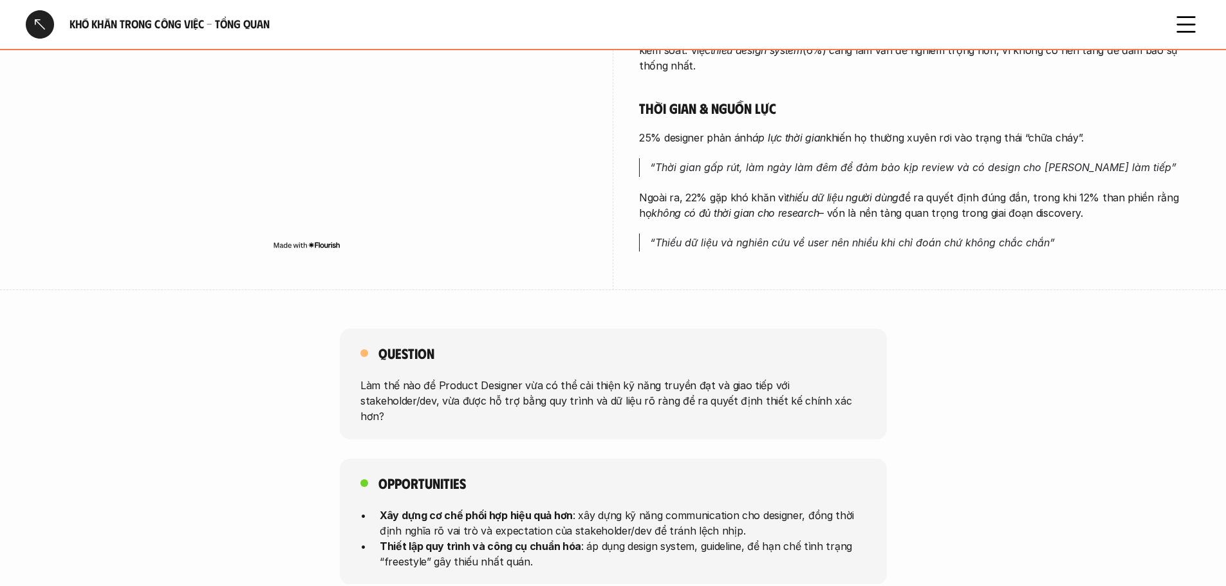
scroll to position [643, 0]
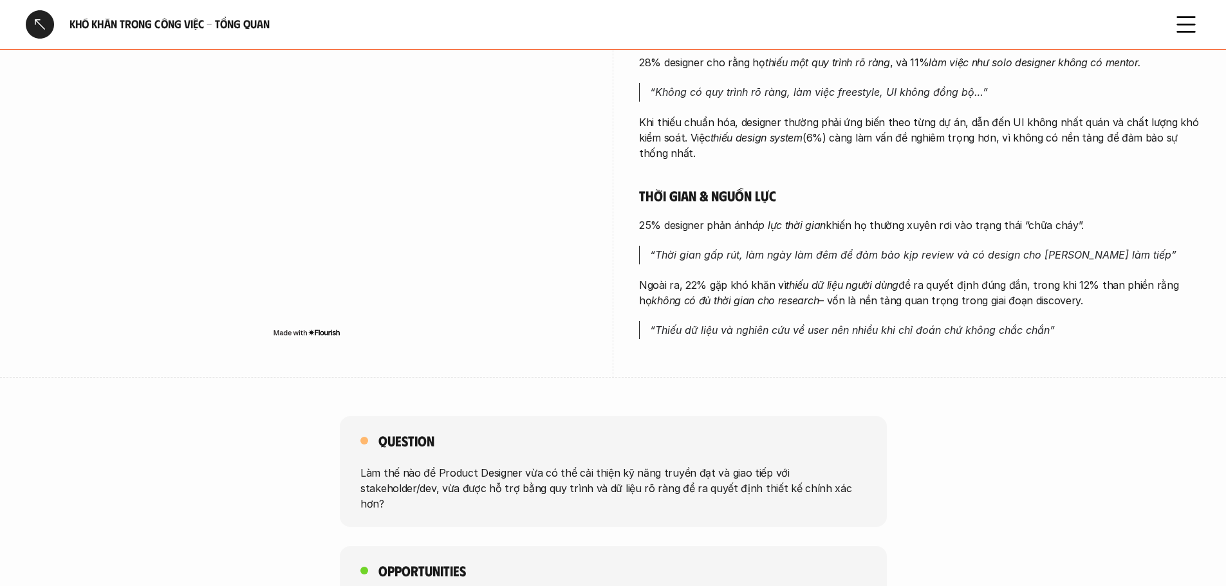
click at [667, 327] on em "“Thiếu dữ liệu và nghiên cứu về user nên nhiều khi chỉ đoán chứ không chắc chắn”" at bounding box center [852, 330] width 405 height 13
drag, startPoint x: 539, startPoint y: 357, endPoint x: 582, endPoint y: 388, distance: 52.5
click at [539, 357] on div at bounding box center [306, 142] width 561 height 472
click at [952, 386] on div "Khó khăn trong công việc - Tổng quan Overview # 1-8 Khó khăn trong công việc - …" at bounding box center [613, 327] width 1226 height 1941
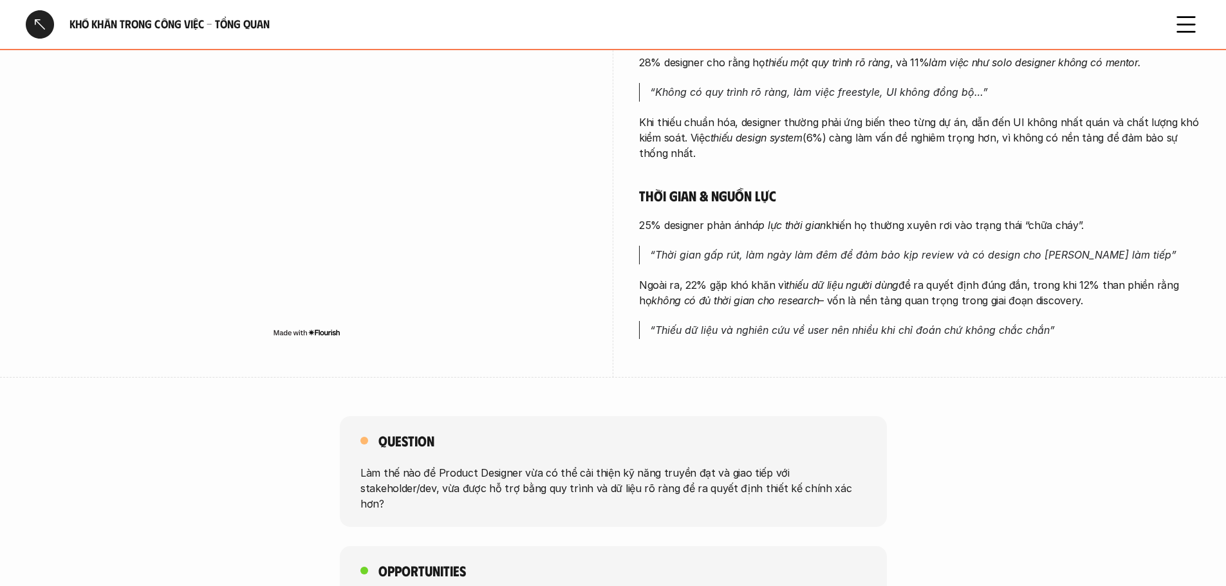
click at [781, 391] on div "Khó khăn trong công việc - Tổng quan Overview # 1-8 Khó khăn trong công việc - …" at bounding box center [613, 327] width 1226 height 1941
